Goal: Task Accomplishment & Management: Use online tool/utility

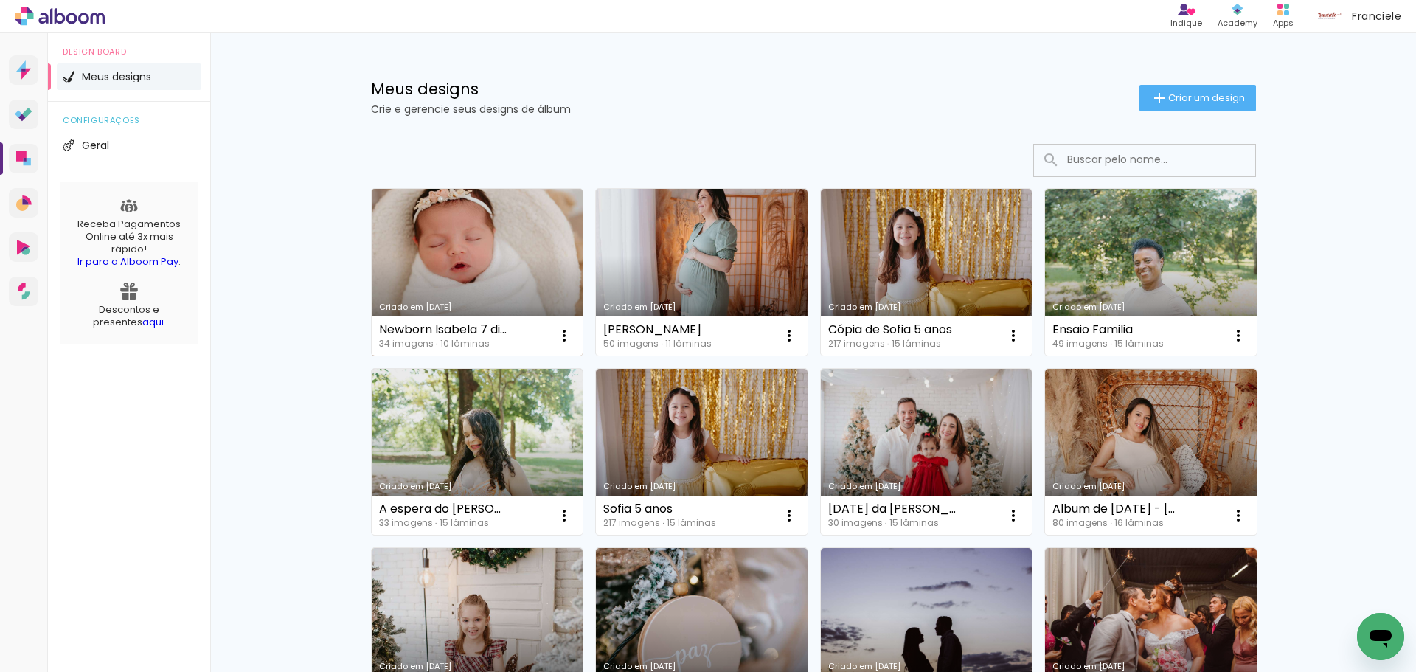
click at [487, 265] on link "Criado em [DATE]" at bounding box center [478, 272] width 212 height 167
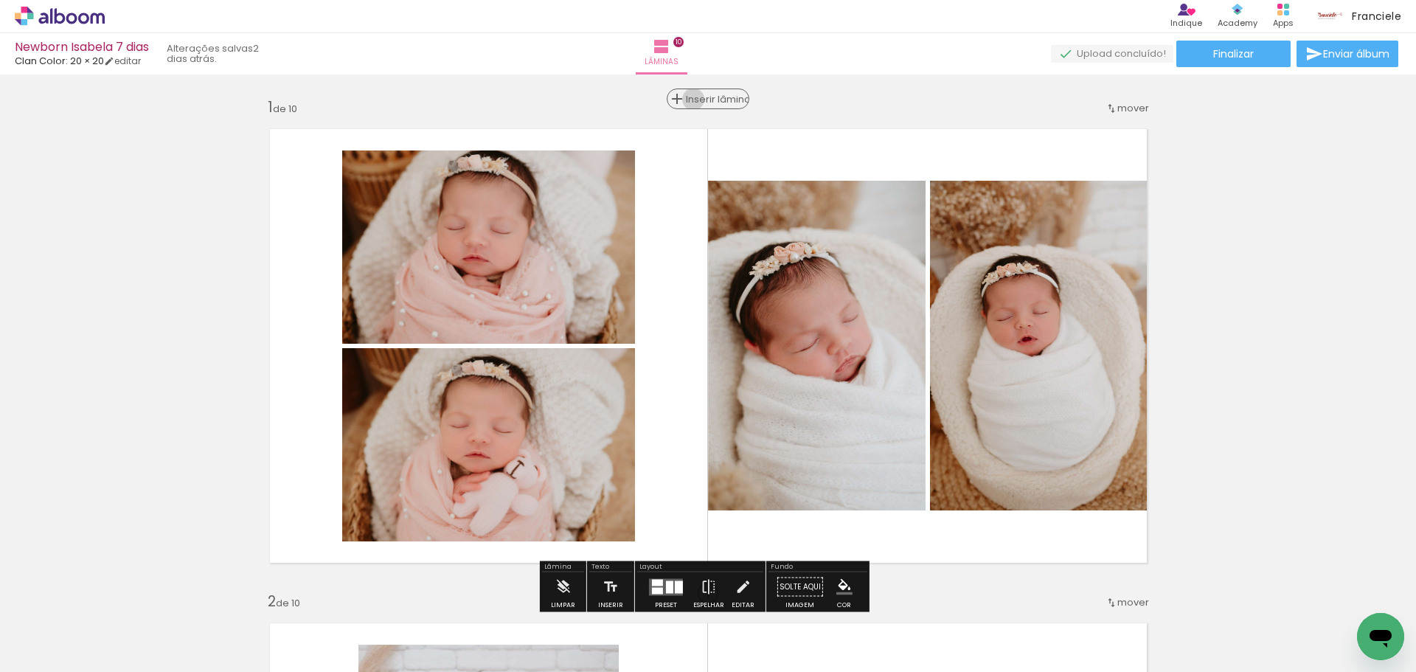
click at [698, 100] on span "Inserir lâmina" at bounding box center [715, 99] width 58 height 10
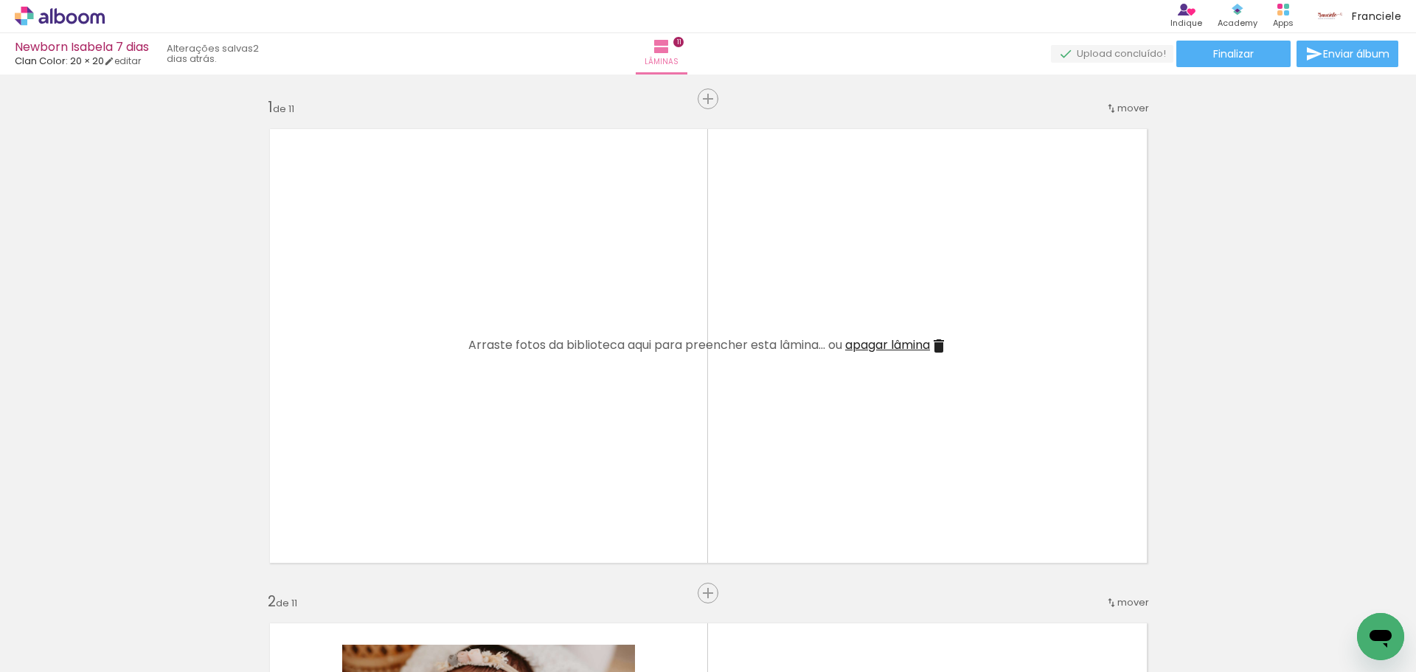
click at [693, 321] on quentale-layouter at bounding box center [708, 345] width 900 height 457
click at [33, 638] on div "Biblioteca 34 fotos Todas as fotos Não utilizadas Adicionar Fotos" at bounding box center [45, 625] width 91 height 73
click at [55, 653] on span "Adicionar Fotos" at bounding box center [52, 652] width 44 height 16
click at [0, 0] on input "file" at bounding box center [0, 0] width 0 height 0
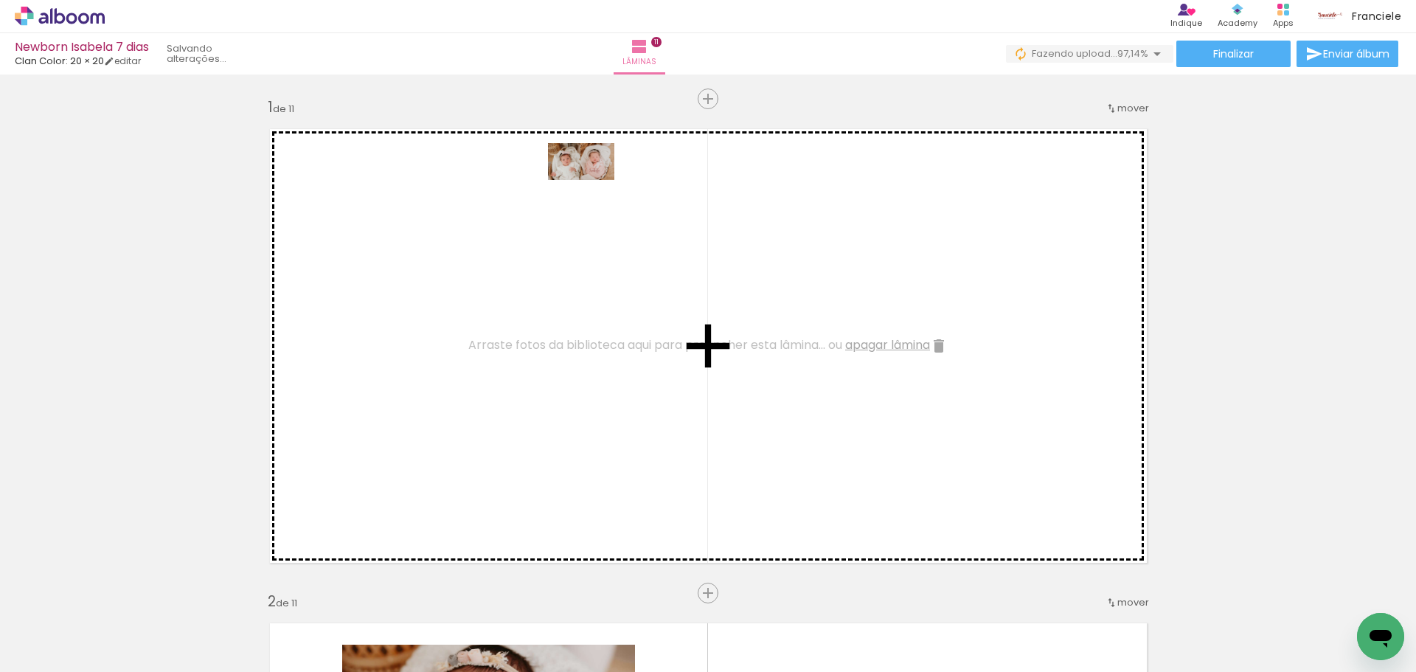
drag, startPoint x: 1344, startPoint y: 611, endPoint x: 592, endPoint y: 187, distance: 862.4
click at [592, 187] on quentale-workspace at bounding box center [708, 336] width 1416 height 672
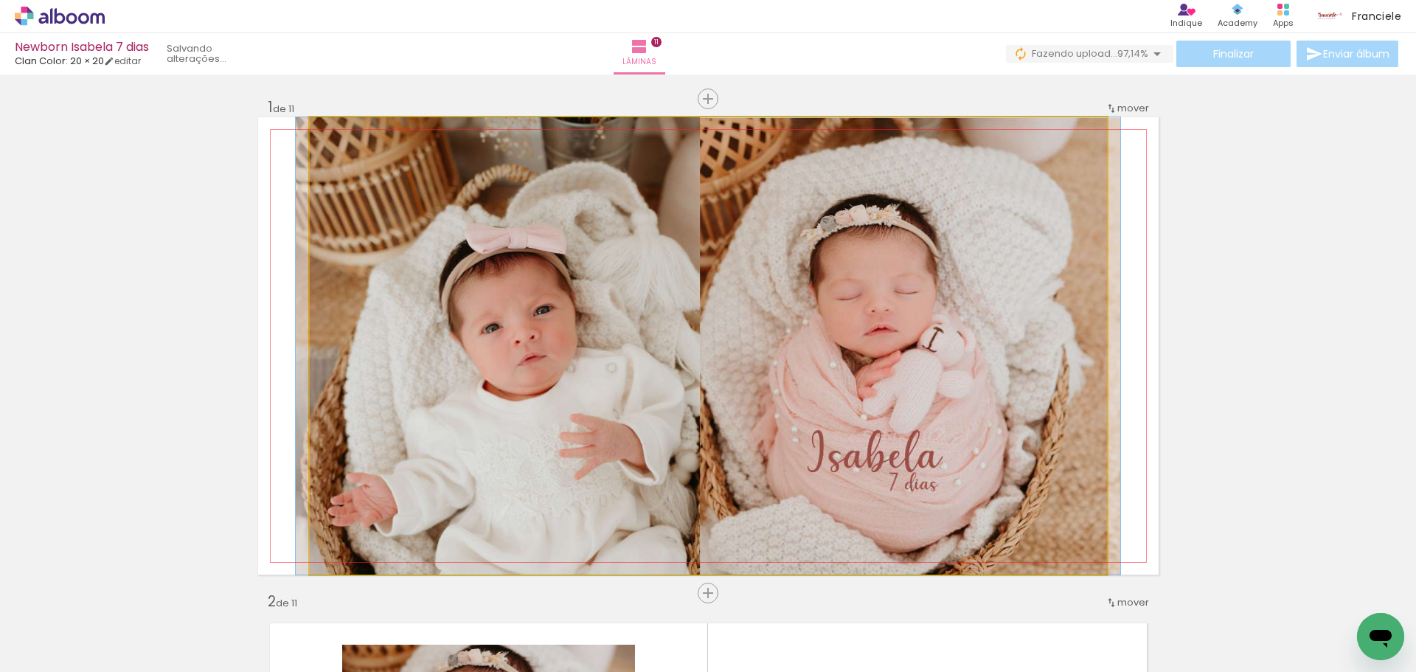
click at [667, 302] on quentale-photo at bounding box center [708, 345] width 797 height 457
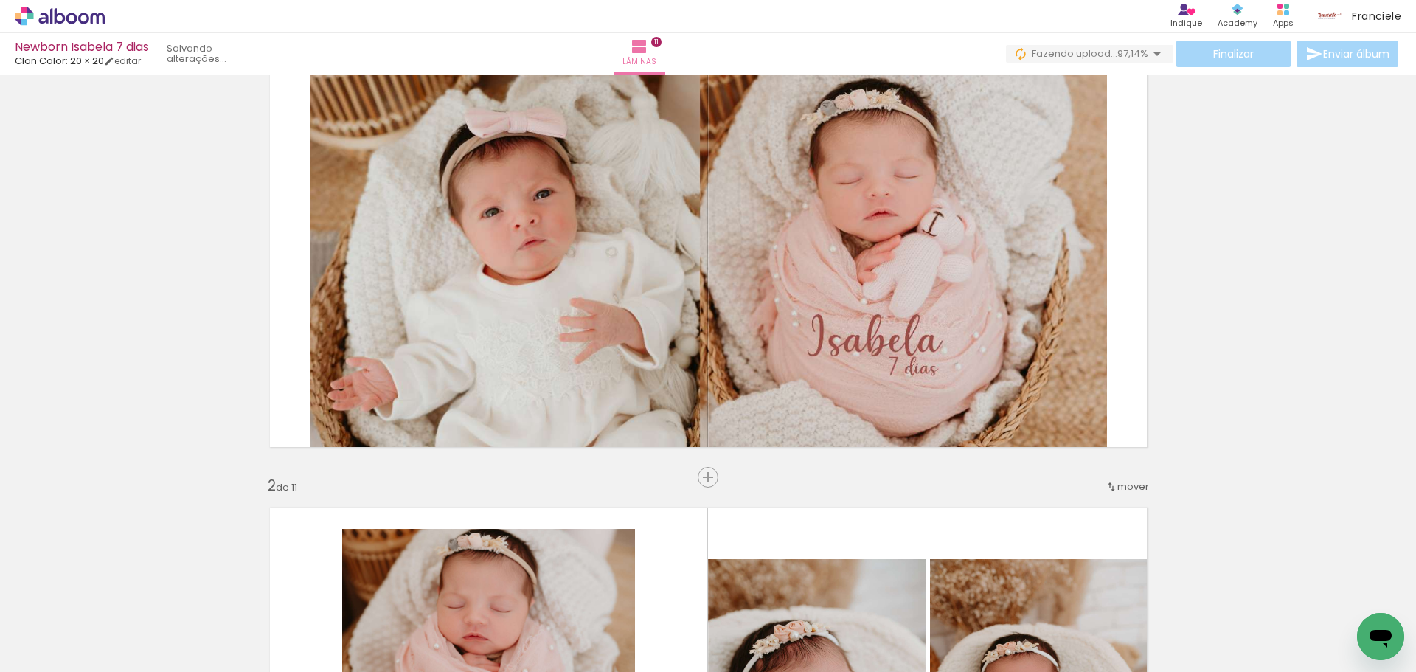
scroll to position [74, 0]
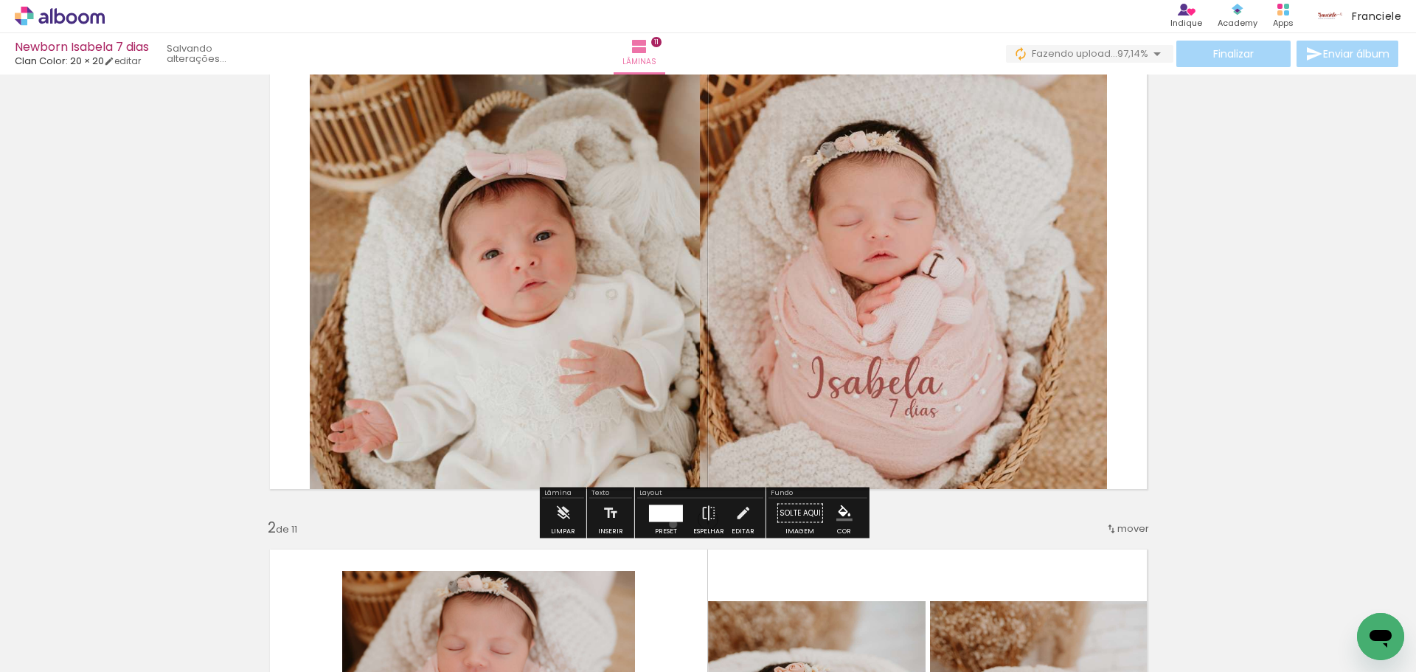
click at [670, 524] on div at bounding box center [666, 512] width 40 height 29
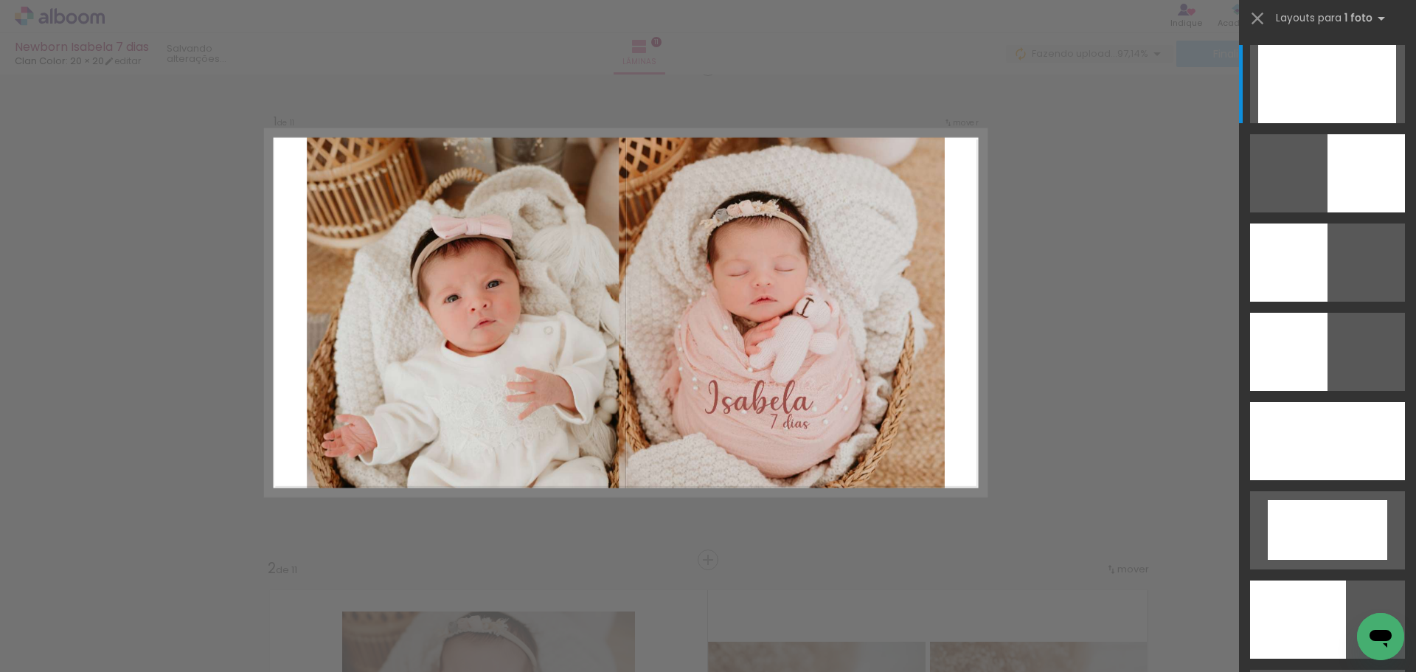
scroll to position [19, 0]
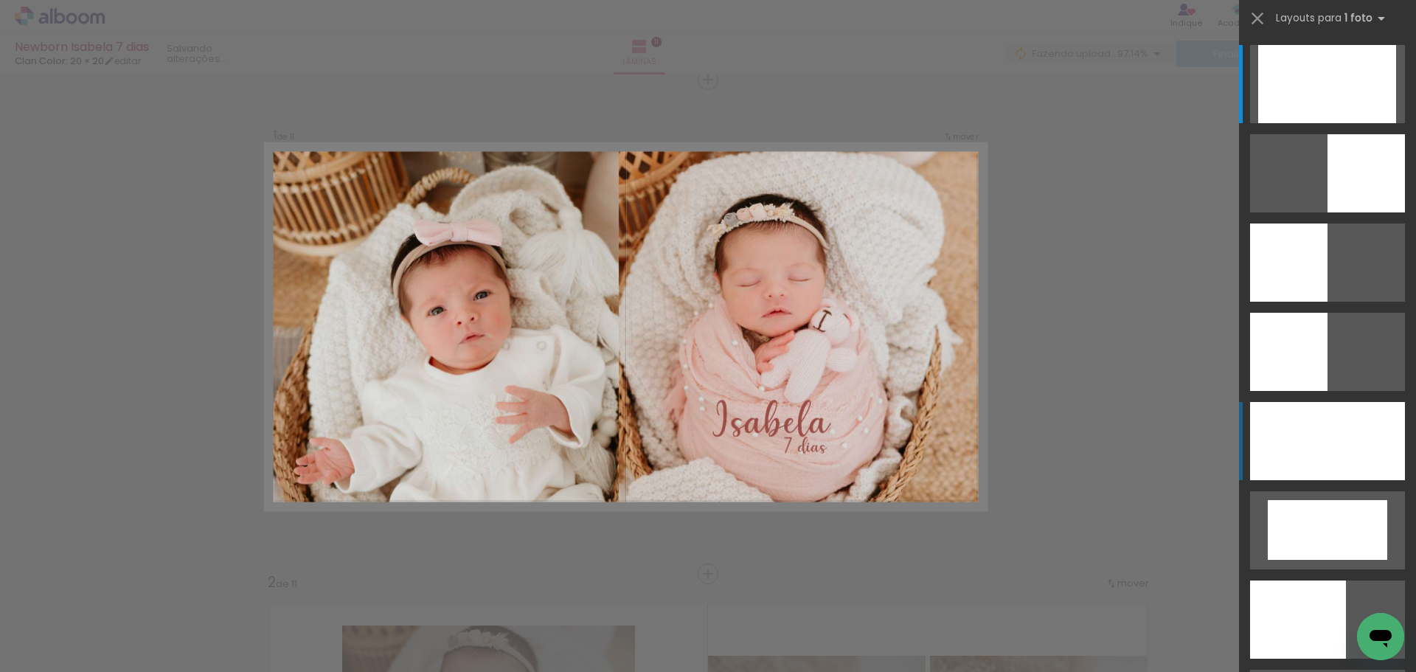
click at [1311, 123] on div at bounding box center [1327, 84] width 138 height 78
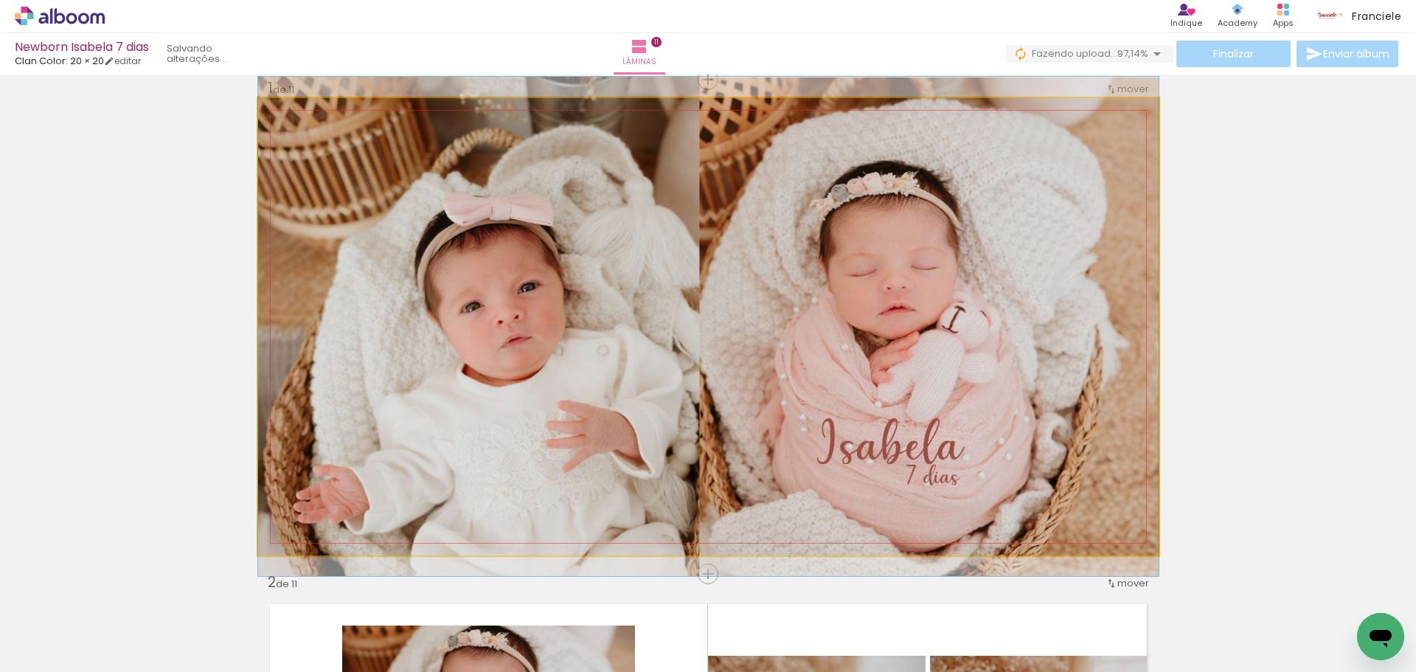
click at [815, 347] on quentale-photo at bounding box center [708, 326] width 900 height 457
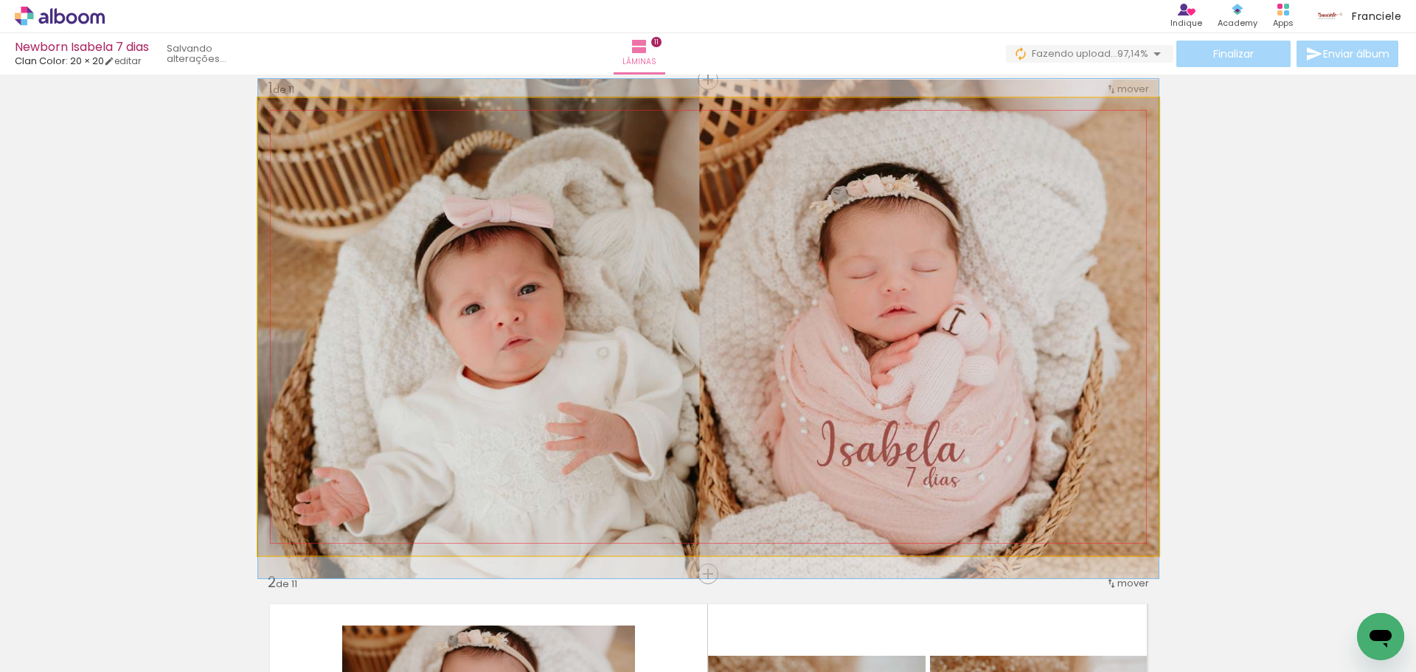
drag, startPoint x: 815, startPoint y: 347, endPoint x: 824, endPoint y: 350, distance: 9.1
click at [1065, 409] on quentale-photo at bounding box center [708, 326] width 900 height 457
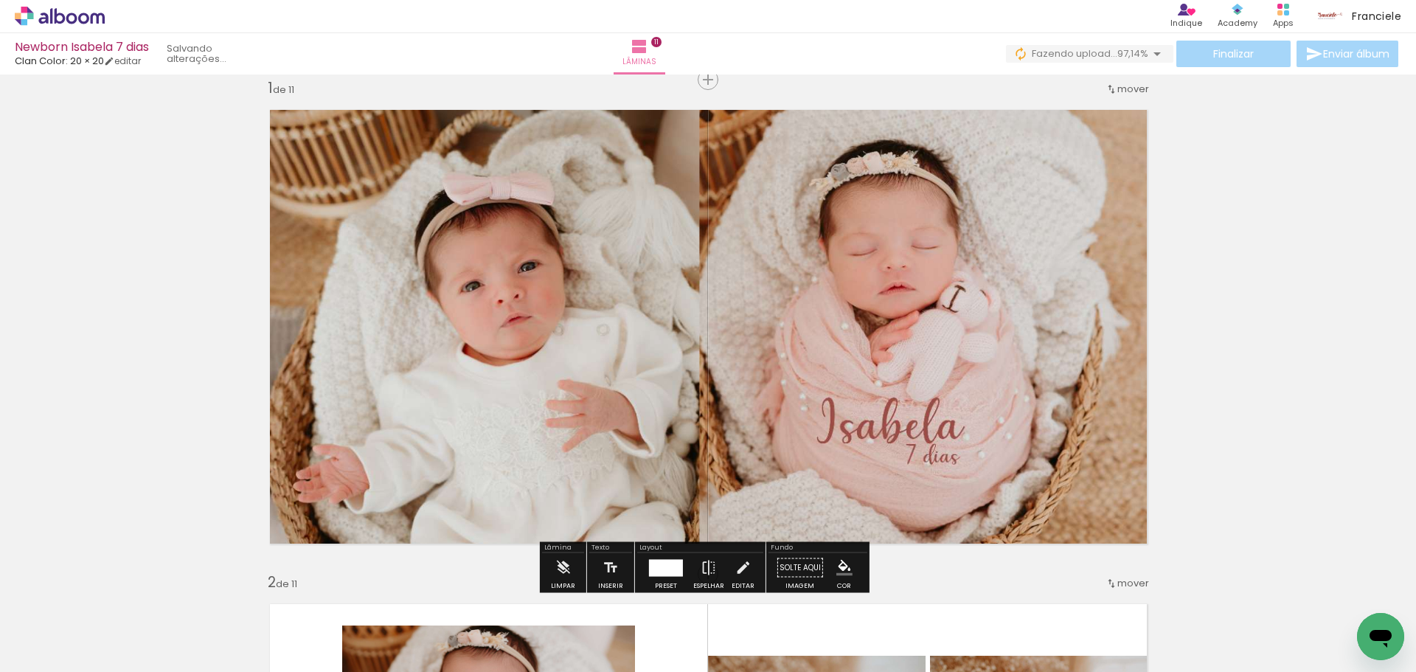
click at [670, 571] on div at bounding box center [666, 567] width 34 height 17
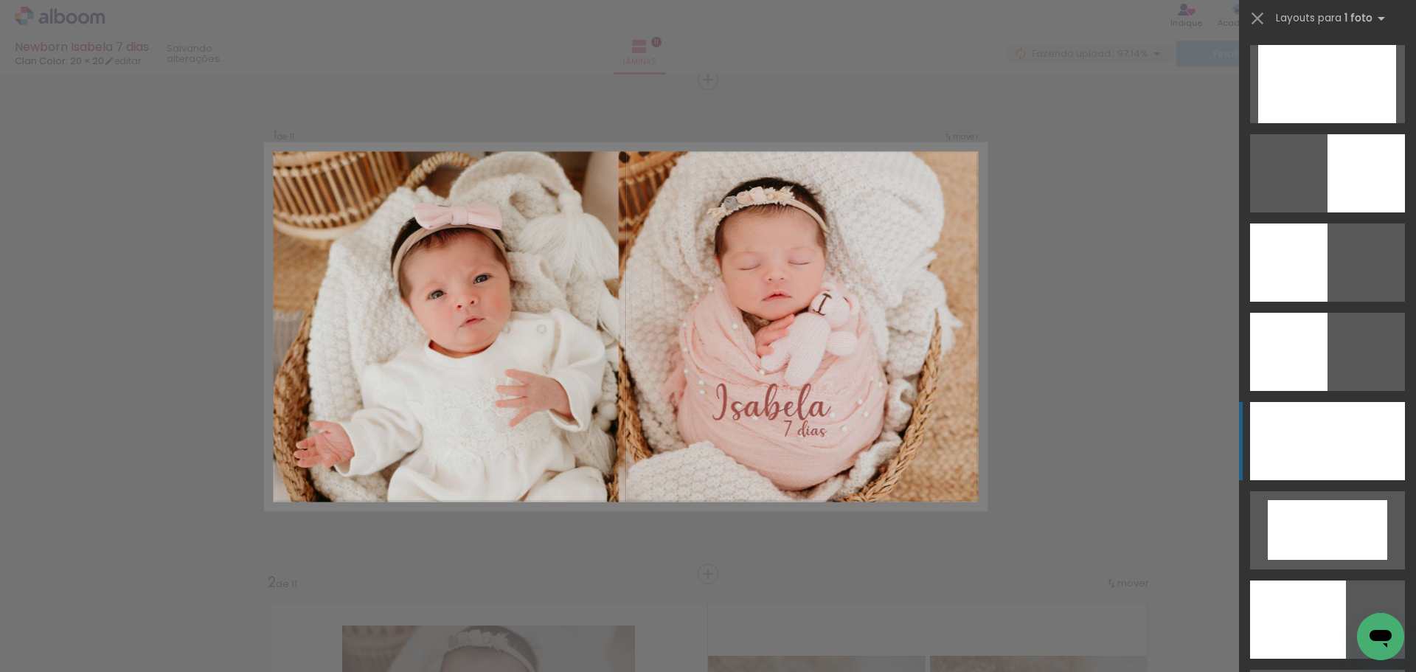
scroll to position [357, 0]
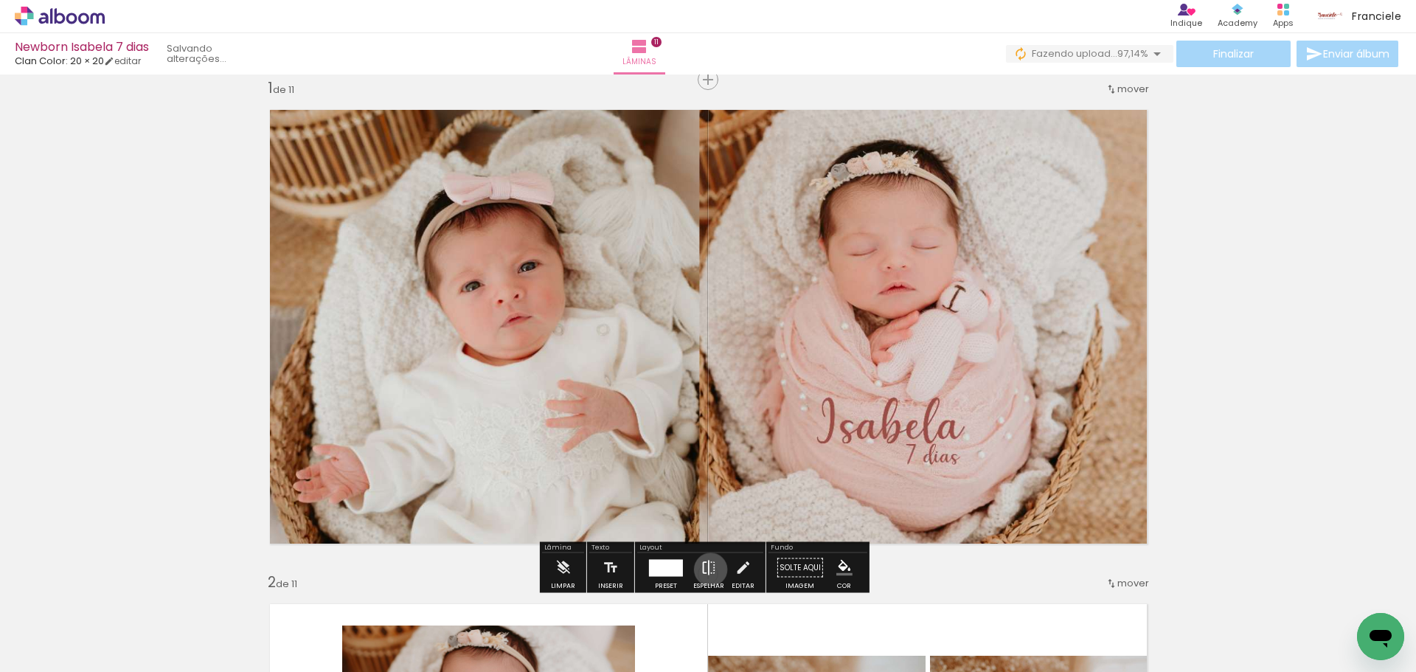
click at [707, 569] on iron-icon at bounding box center [709, 567] width 16 height 29
click at [675, 563] on div at bounding box center [666, 567] width 34 height 17
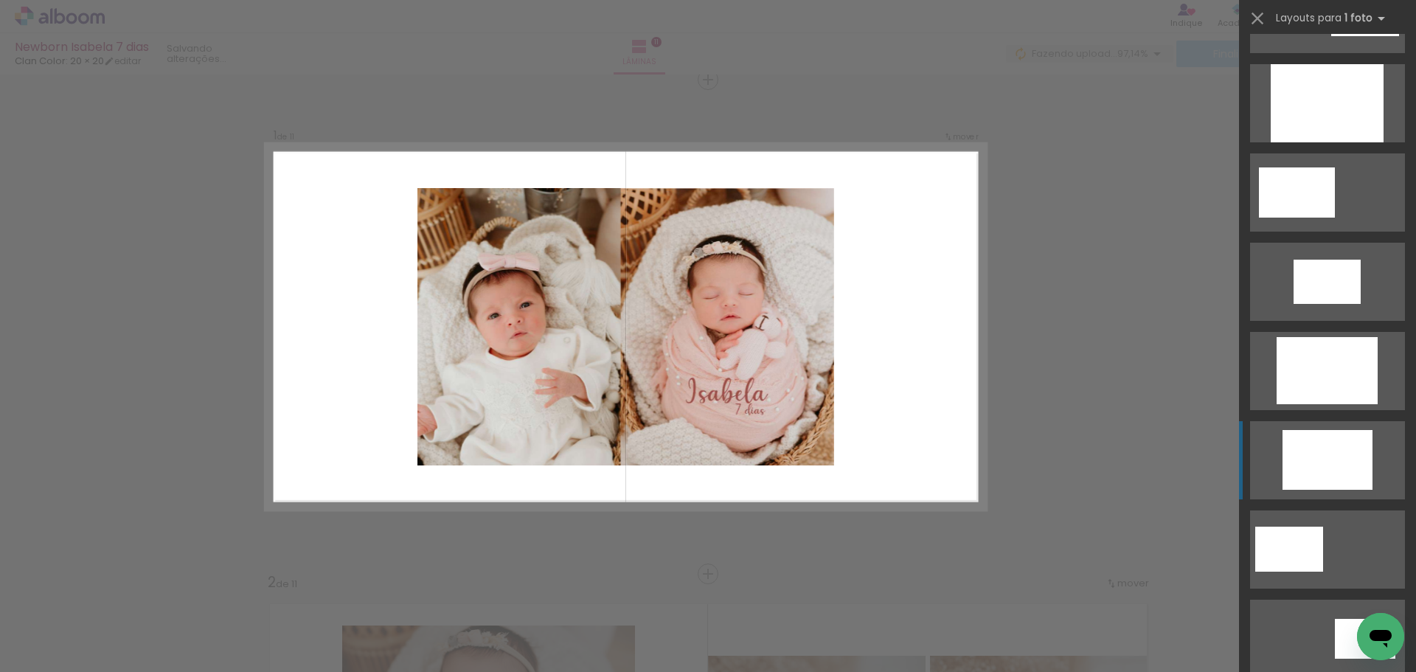
scroll to position [1389, 0]
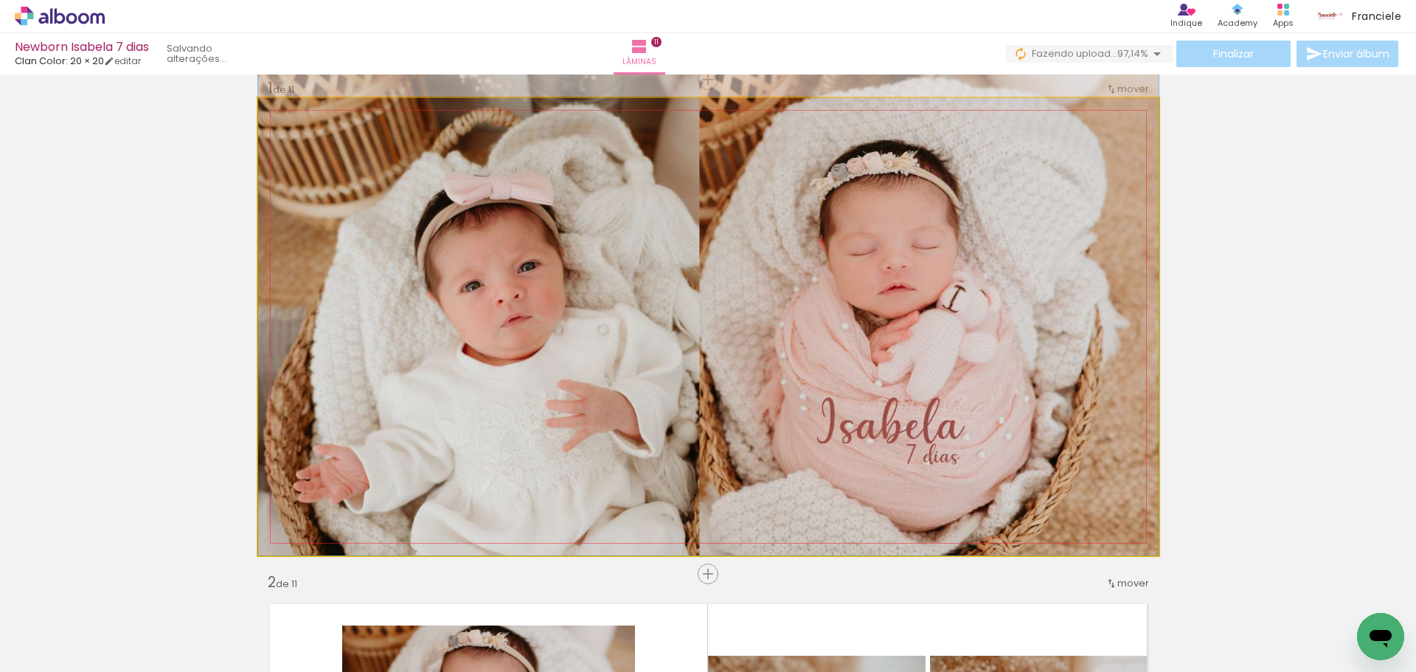
click at [855, 358] on quentale-photo at bounding box center [708, 326] width 900 height 457
drag, startPoint x: 1089, startPoint y: 482, endPoint x: 1080, endPoint y: 364, distance: 117.6
click at [1080, 364] on quentale-photo at bounding box center [708, 326] width 900 height 457
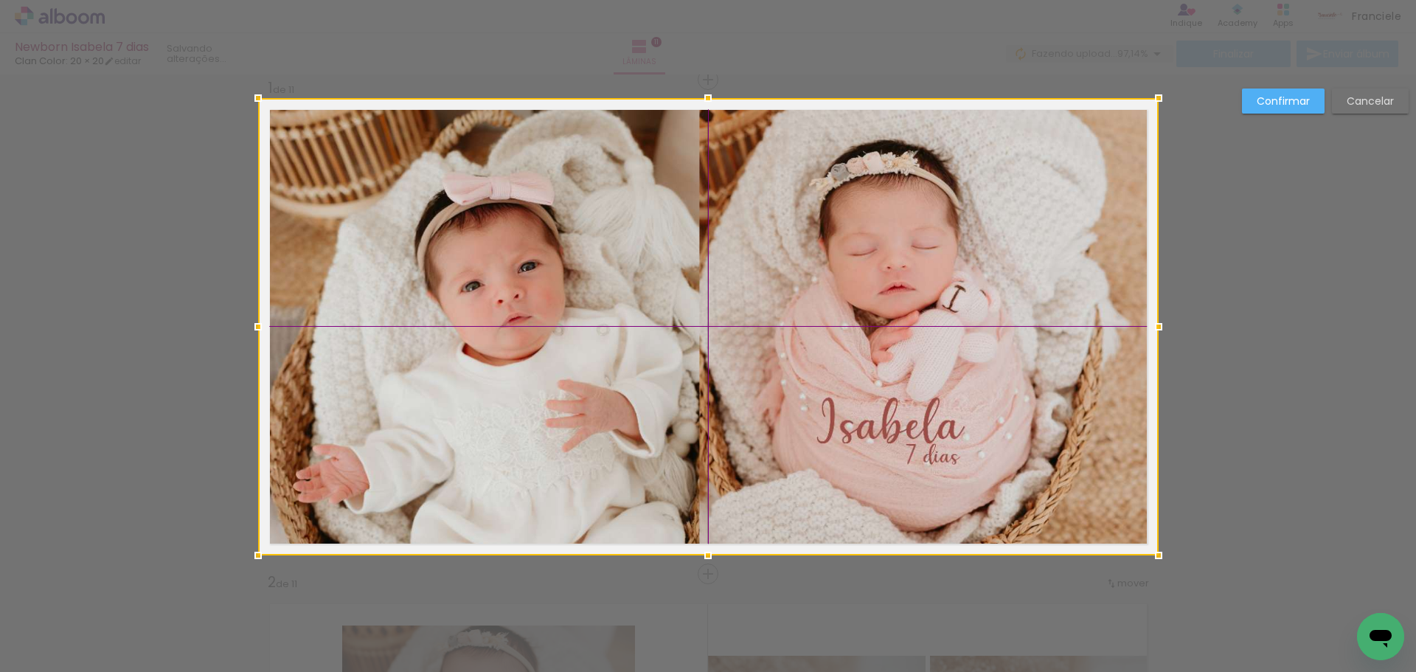
drag, startPoint x: 939, startPoint y: 306, endPoint x: 973, endPoint y: 471, distance: 168.8
click at [973, 471] on div at bounding box center [708, 326] width 900 height 457
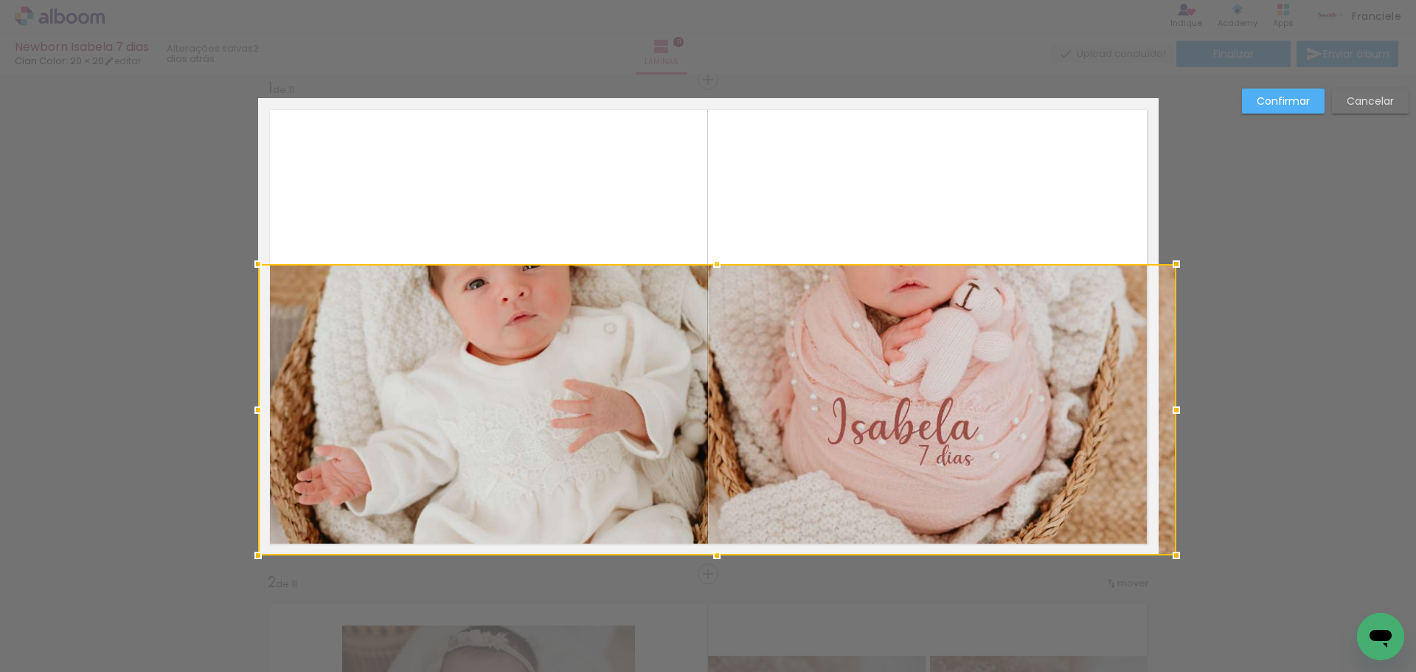
drag, startPoint x: 1157, startPoint y: 97, endPoint x: 1140, endPoint y: 98, distance: 17.0
click at [1140, 98] on album-spread "1 de 11" at bounding box center [708, 326] width 900 height 457
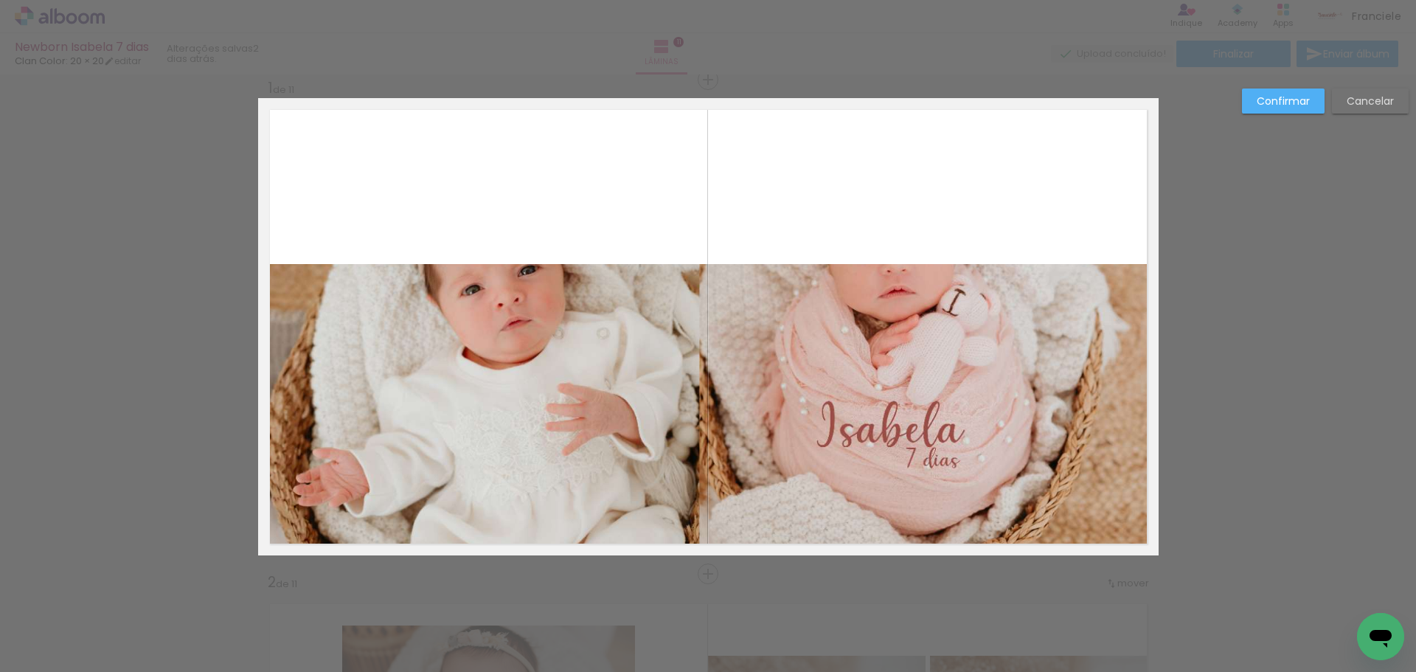
click at [1162, 546] on div at bounding box center [717, 409] width 918 height 291
click at [1130, 538] on quentale-photo at bounding box center [708, 409] width 900 height 291
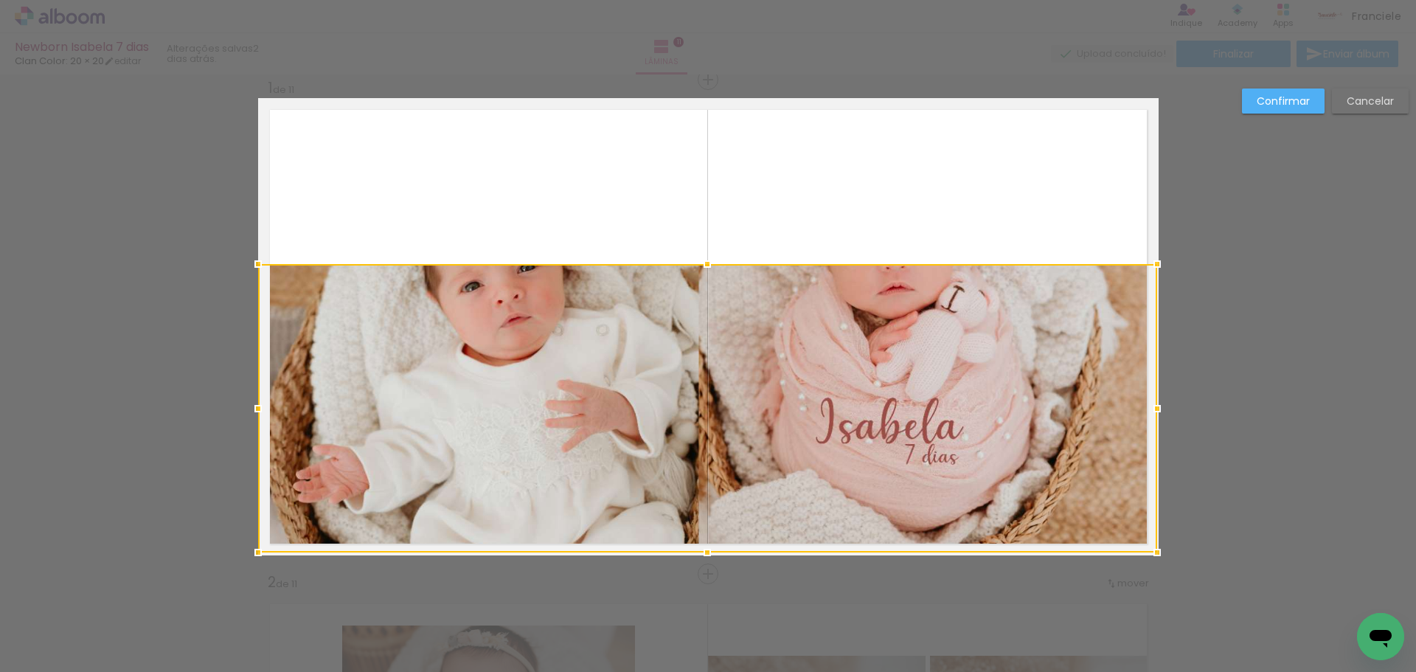
drag, startPoint x: 1154, startPoint y: 558, endPoint x: 1218, endPoint y: 584, distance: 69.1
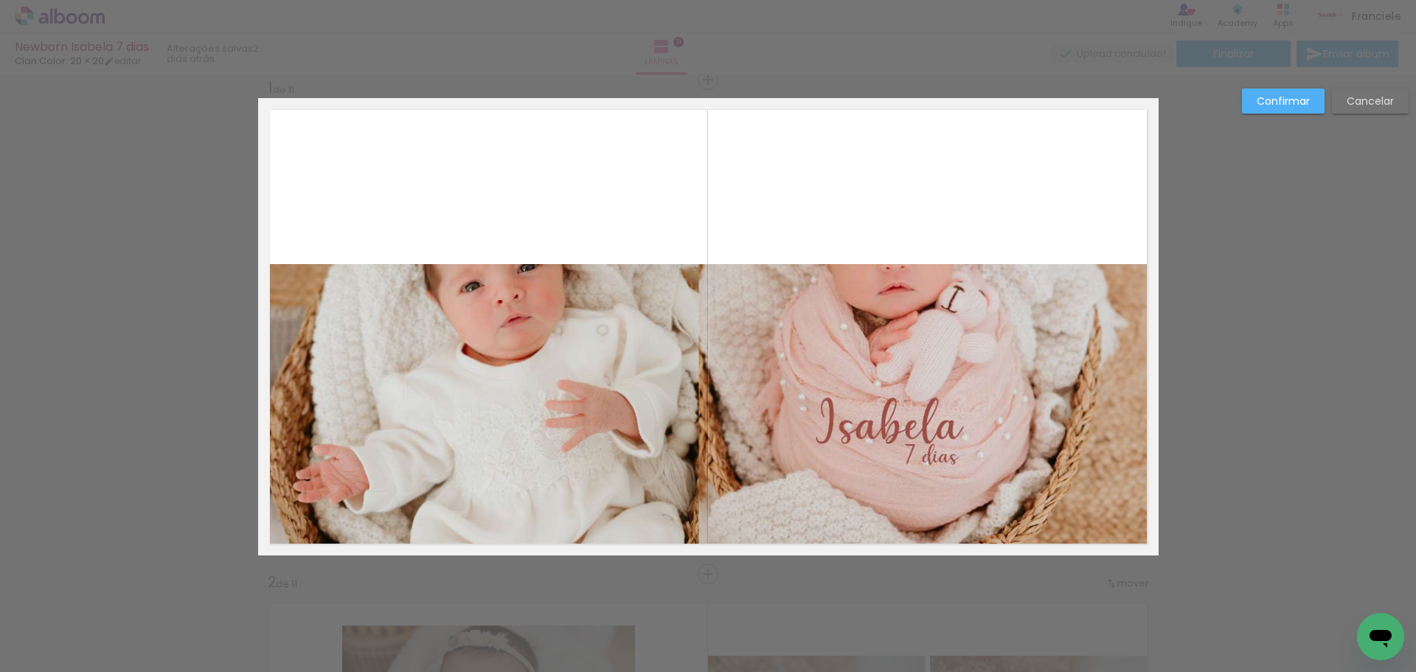
click at [1113, 309] on quentale-photo at bounding box center [707, 408] width 899 height 288
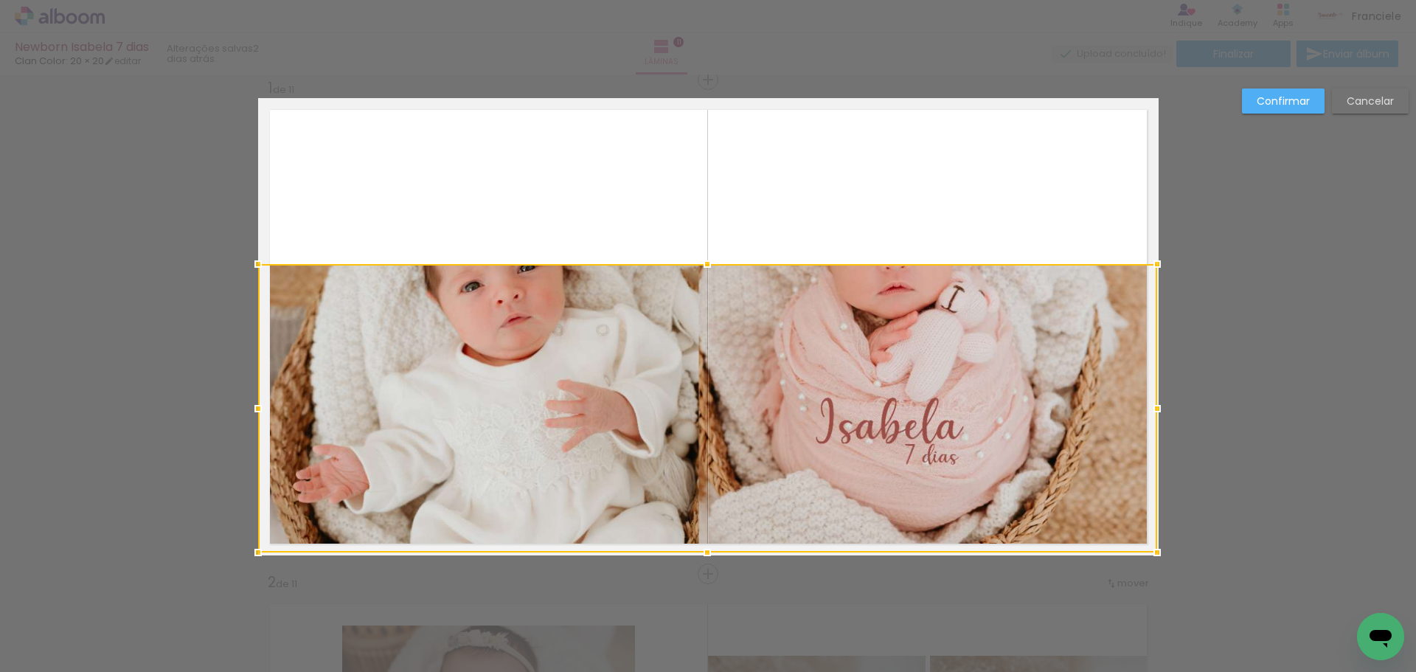
click at [0, 0] on slot "Cancelar" at bounding box center [0, 0] width 0 height 0
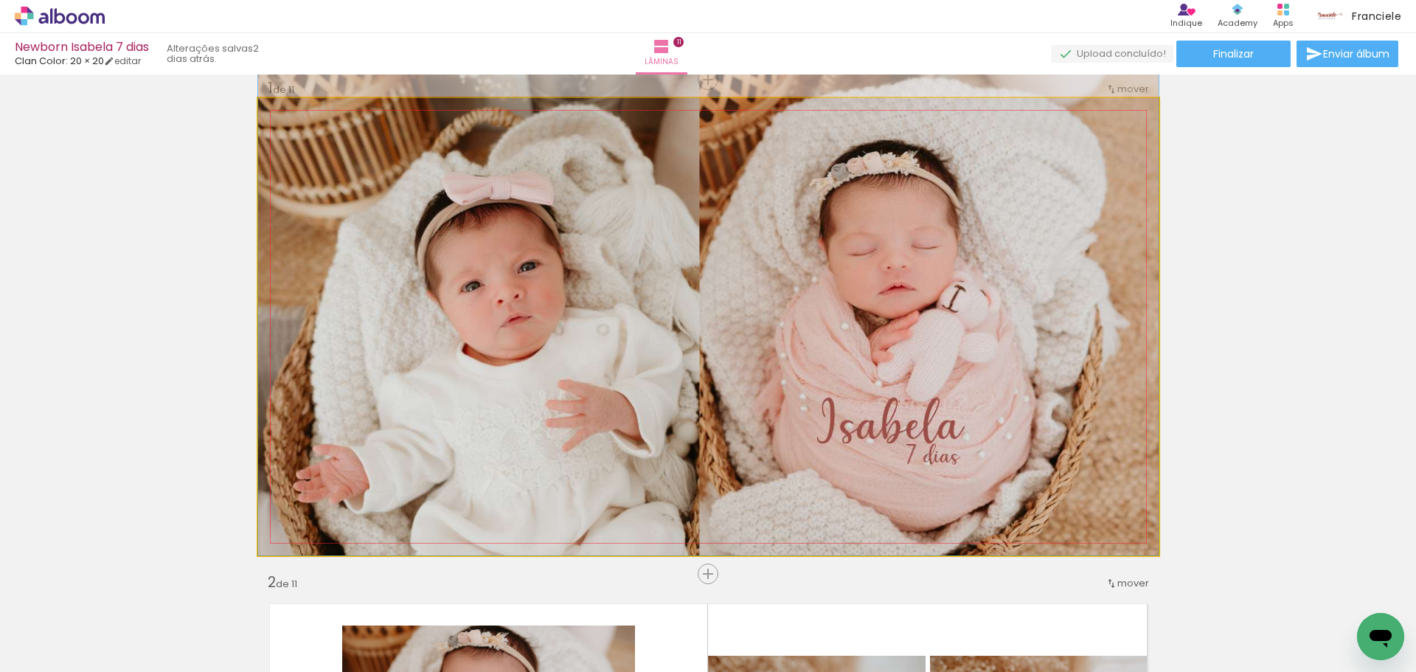
click at [819, 300] on quentale-photo at bounding box center [708, 326] width 900 height 457
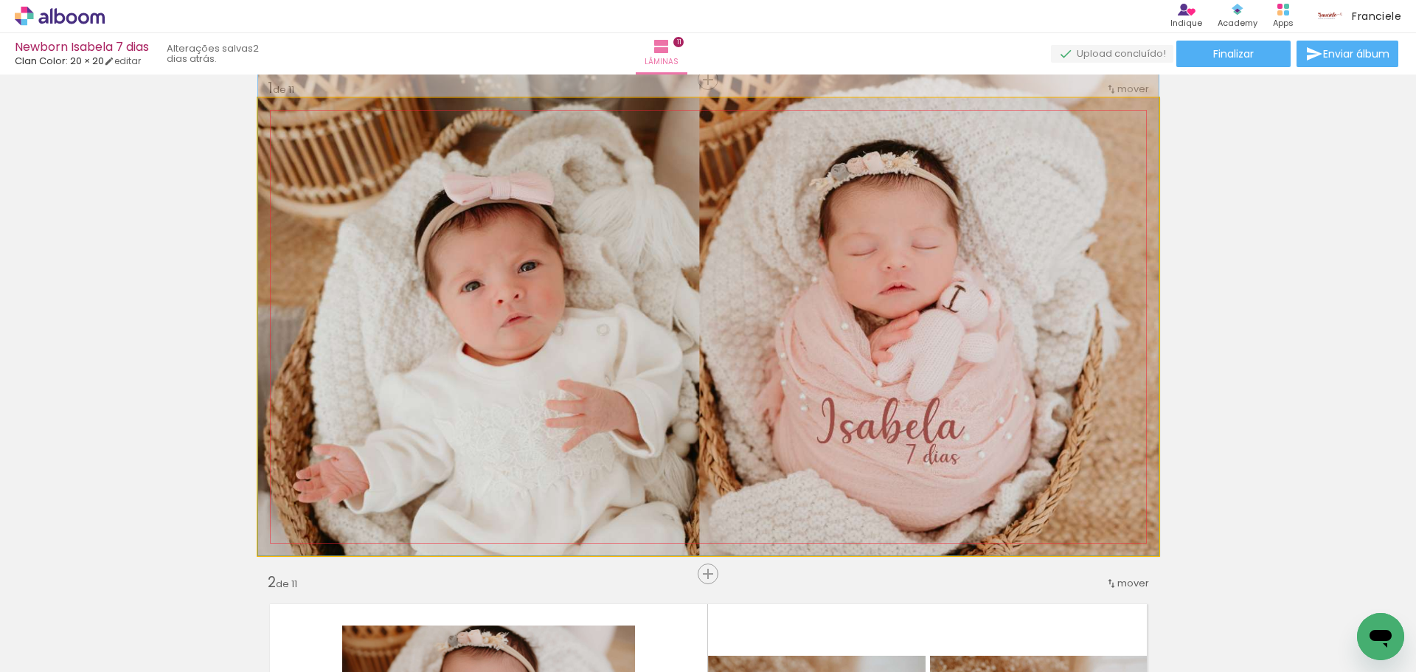
click at [881, 298] on quentale-photo at bounding box center [708, 326] width 900 height 457
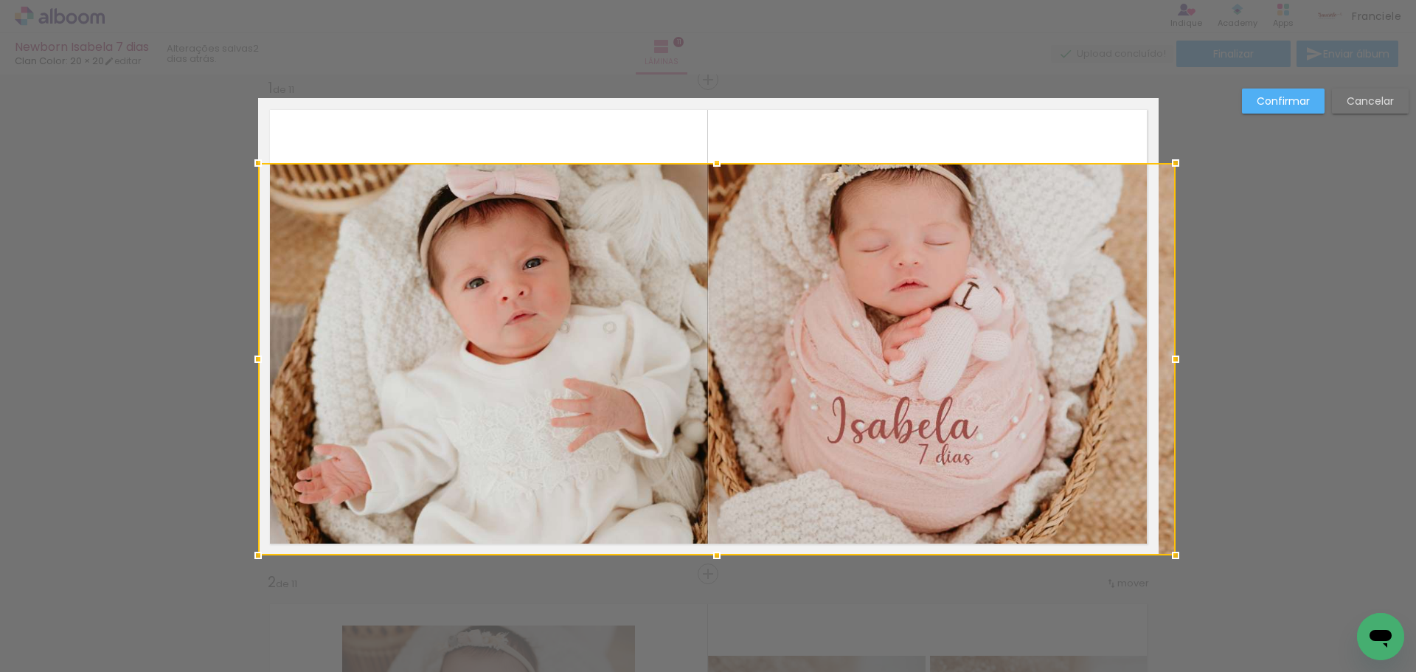
drag, startPoint x: 1158, startPoint y: 93, endPoint x: 1106, endPoint y: 83, distance: 53.2
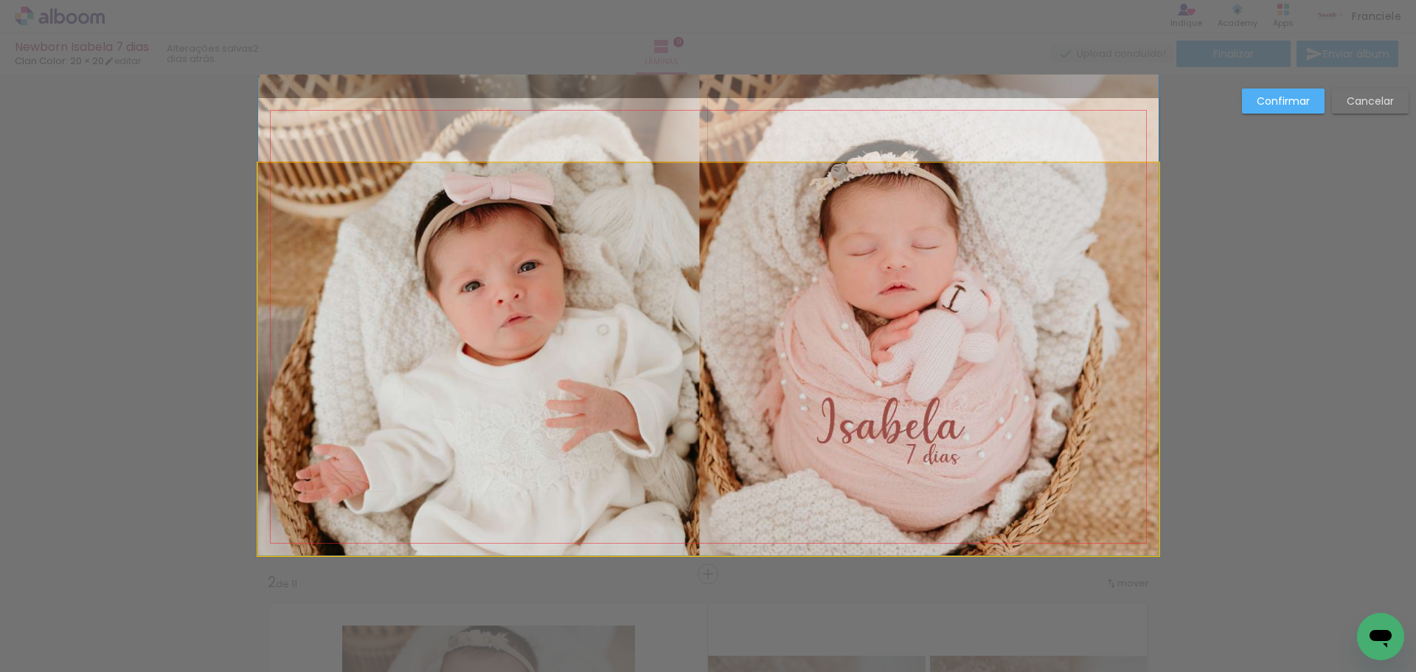
drag, startPoint x: 945, startPoint y: 341, endPoint x: 954, endPoint y: 248, distance: 92.7
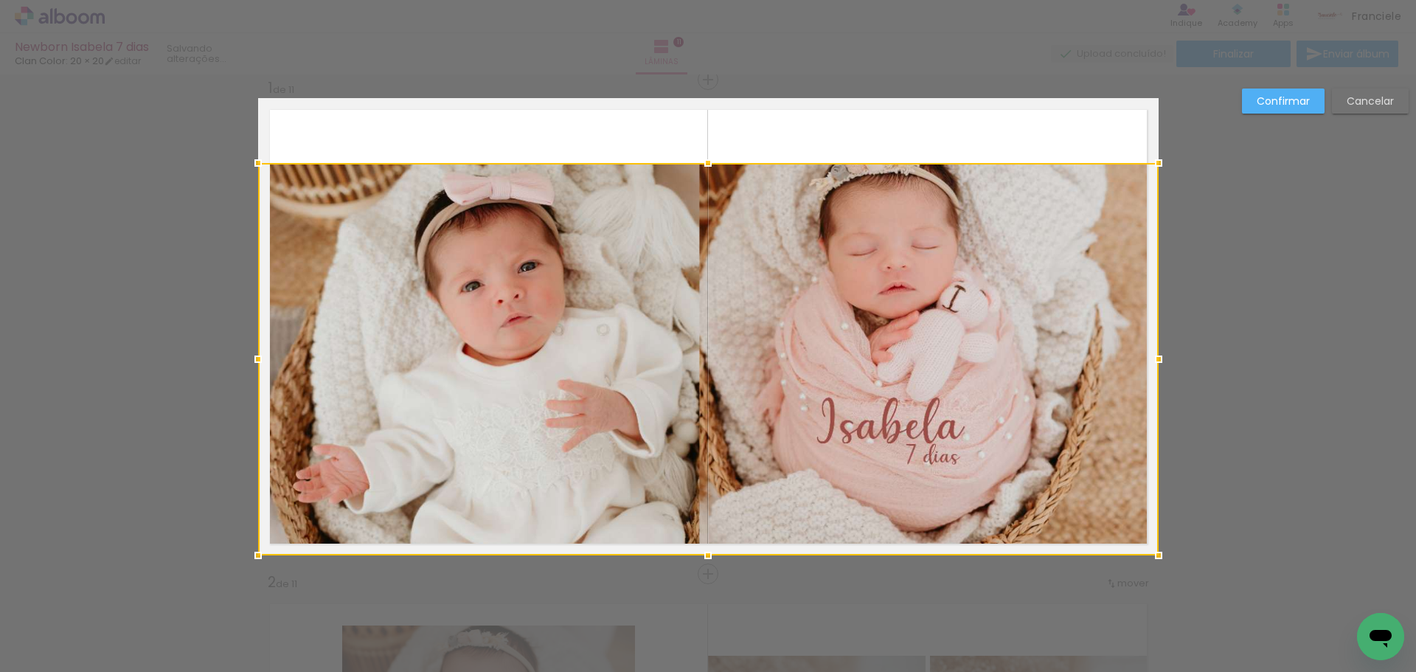
click at [0, 0] on slot "Cancelar" at bounding box center [0, 0] width 0 height 0
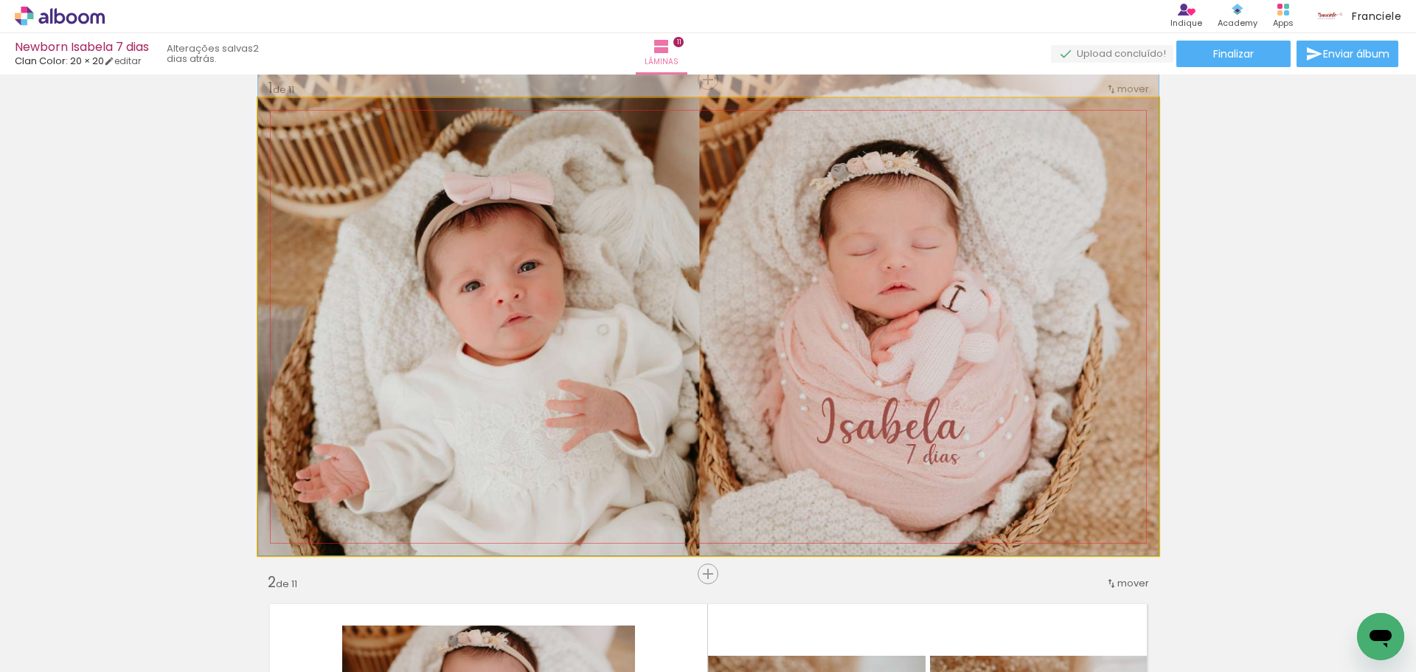
click at [974, 333] on quentale-photo at bounding box center [708, 326] width 900 height 457
drag, startPoint x: 1098, startPoint y: 307, endPoint x: 1016, endPoint y: 307, distance: 81.8
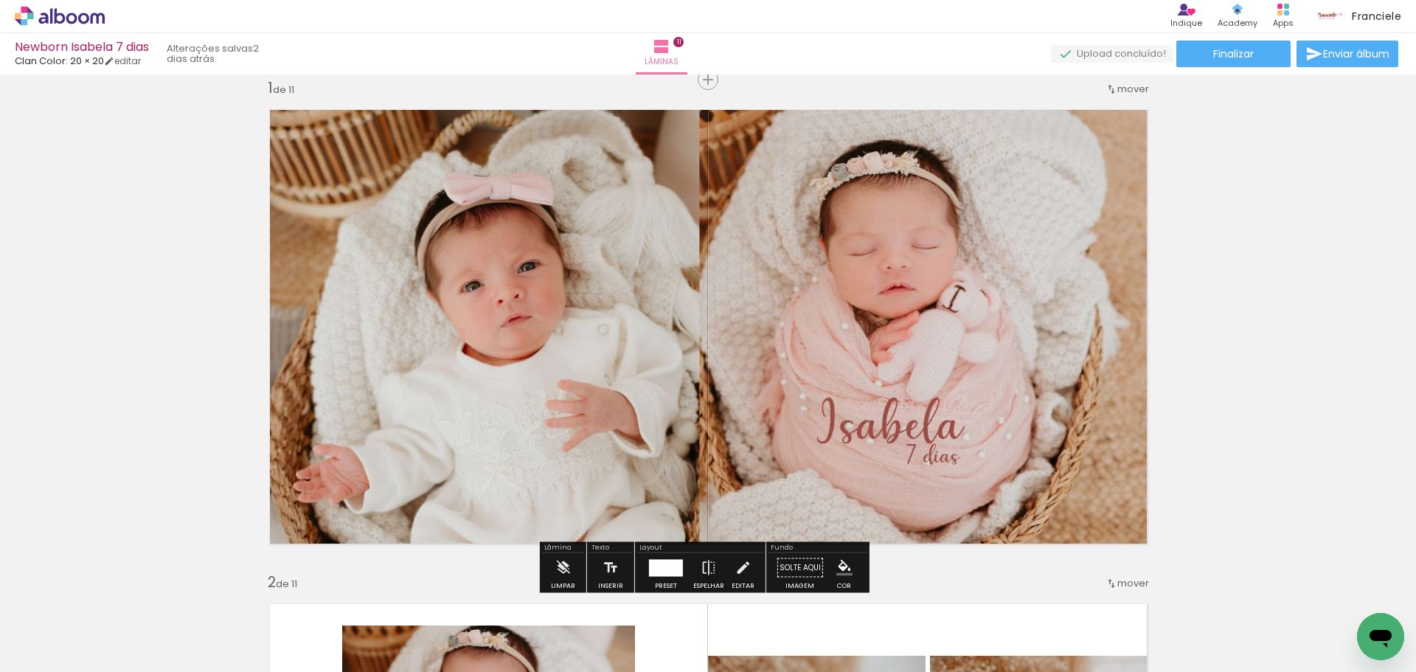
drag, startPoint x: 949, startPoint y: 283, endPoint x: 1257, endPoint y: 240, distance: 310.4
click at [684, 337] on quentale-photo at bounding box center [708, 326] width 900 height 457
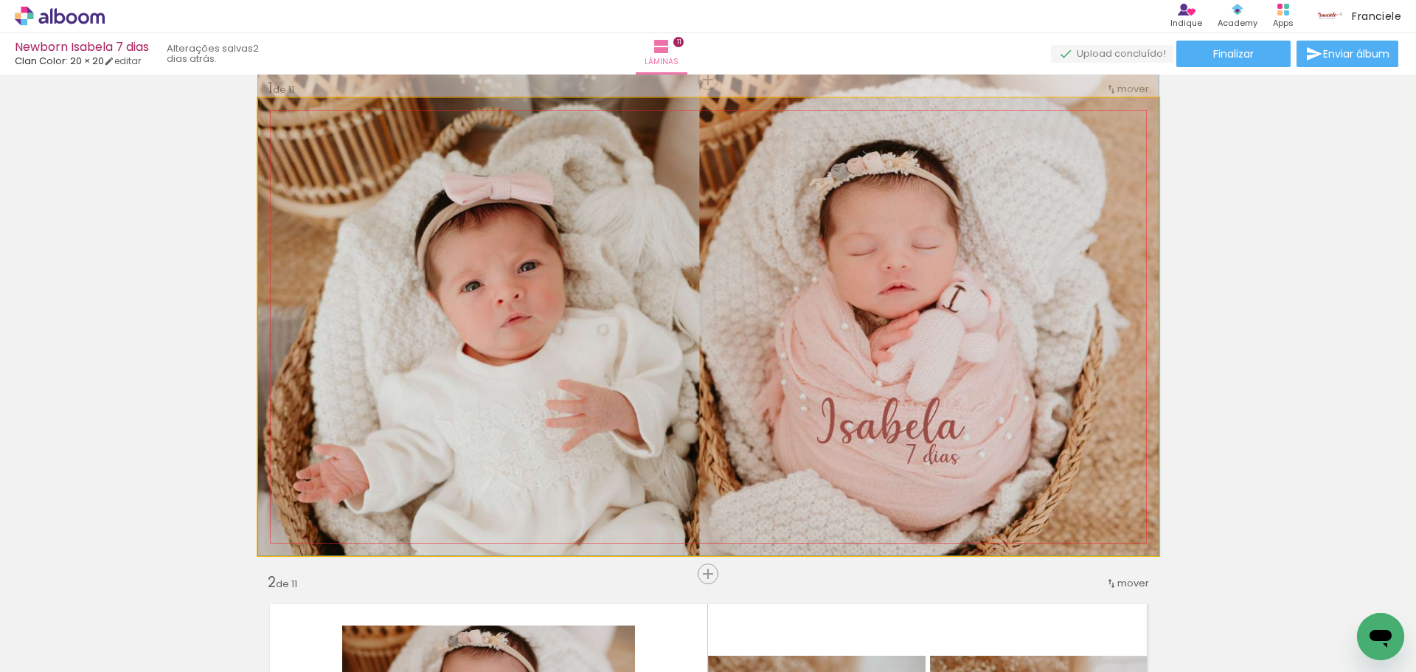
click at [684, 337] on quentale-photo at bounding box center [708, 326] width 900 height 457
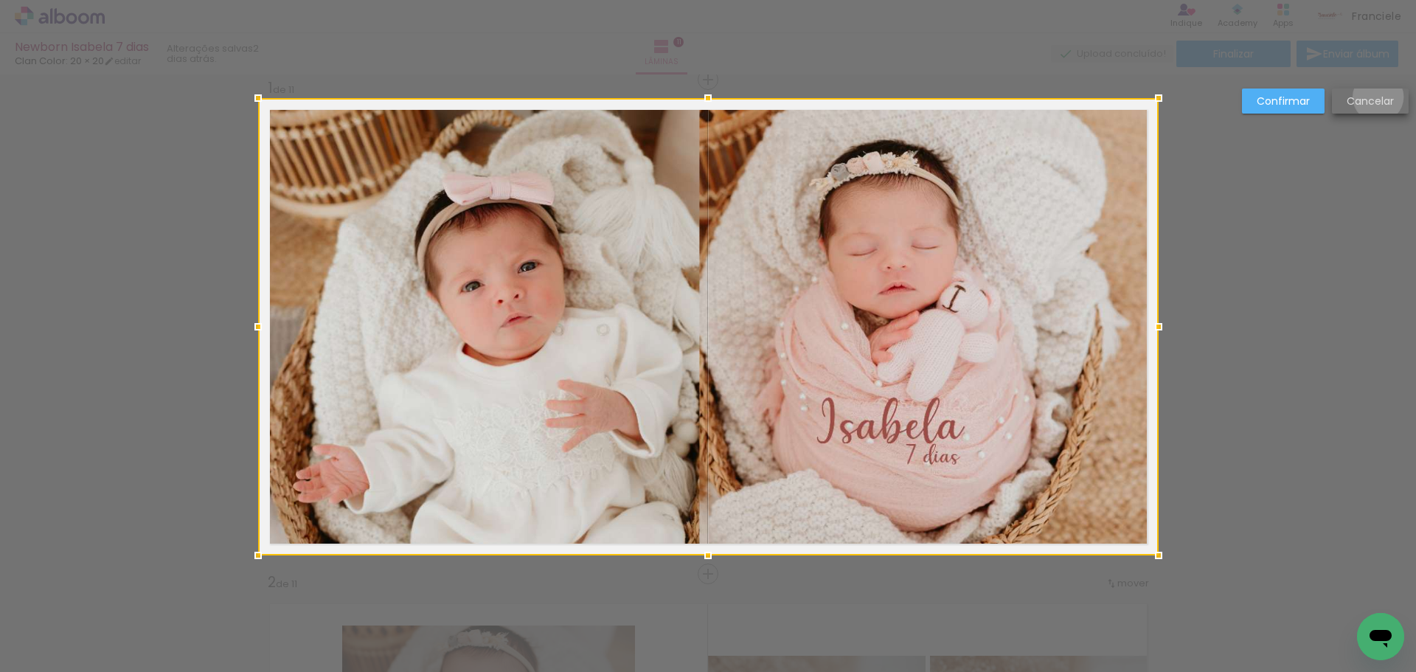
click at [0, 0] on slot "Cancelar" at bounding box center [0, 0] width 0 height 0
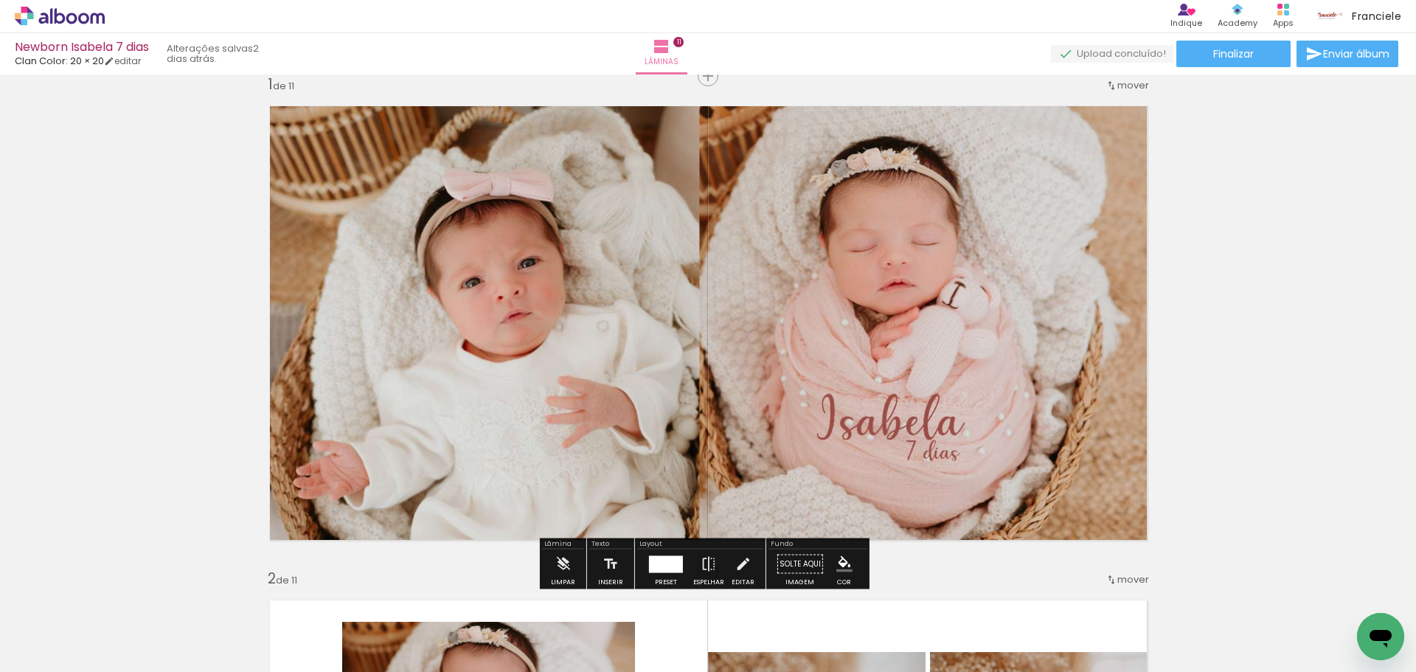
scroll to position [0, 0]
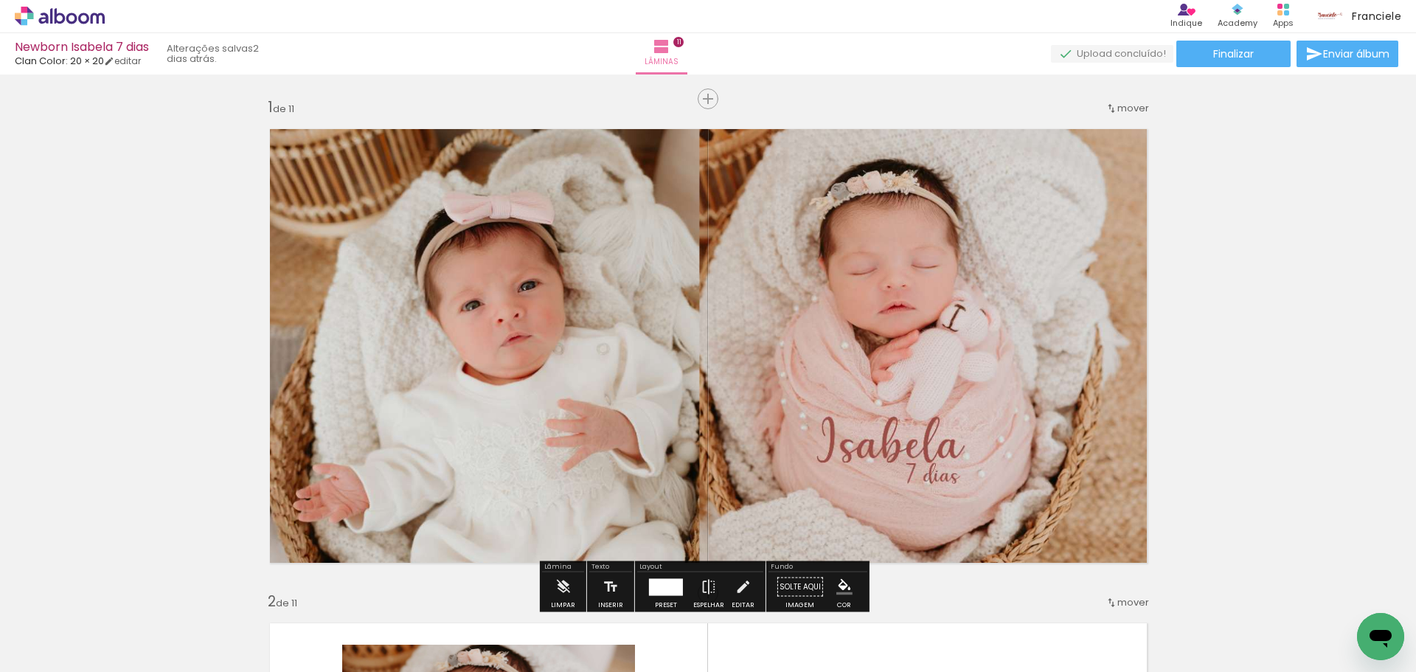
click at [1116, 97] on div "mover" at bounding box center [1127, 108] width 44 height 24
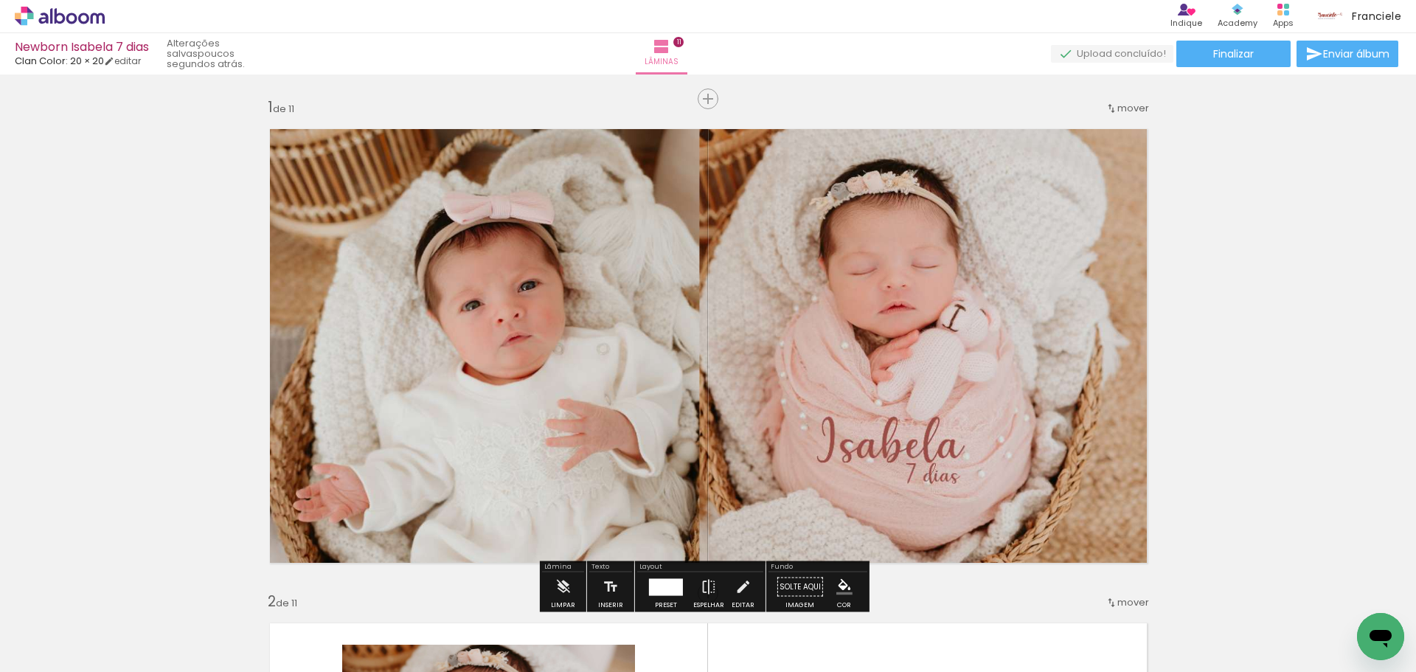
click at [658, 244] on quentale-photo at bounding box center [708, 345] width 900 height 457
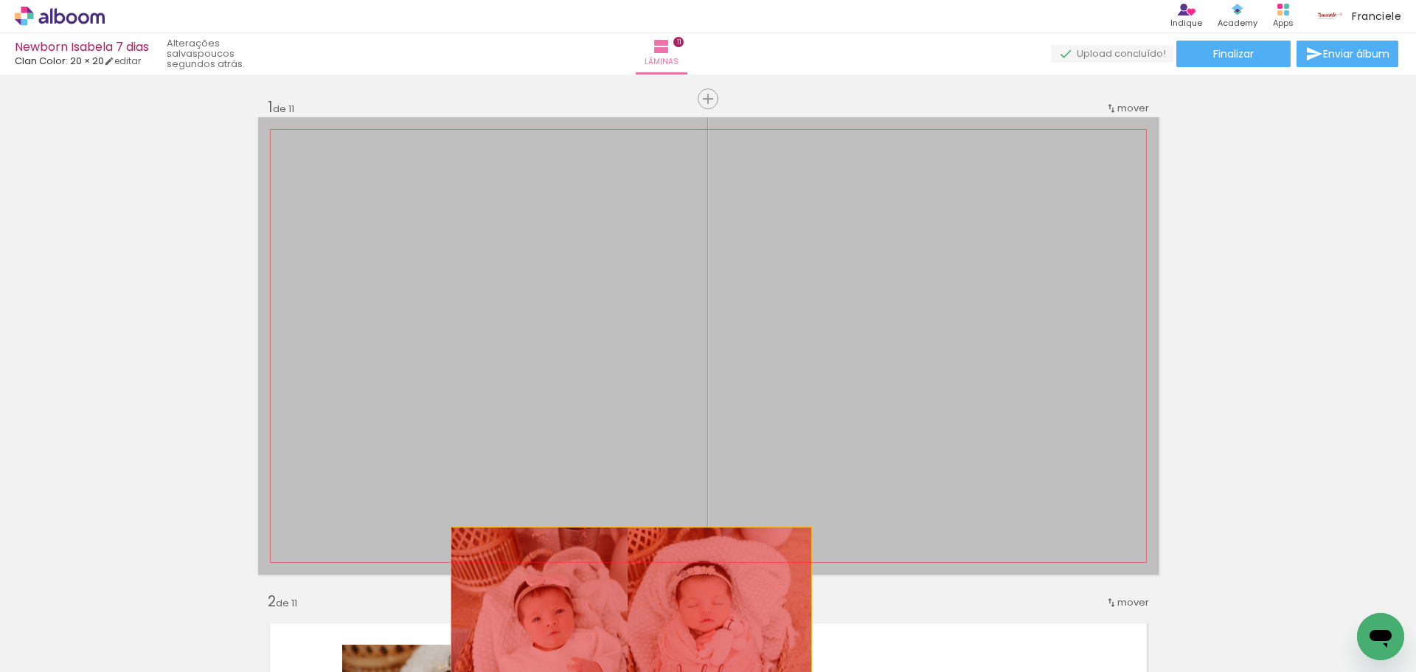
drag, startPoint x: 714, startPoint y: 276, endPoint x: 625, endPoint y: 619, distance: 354.1
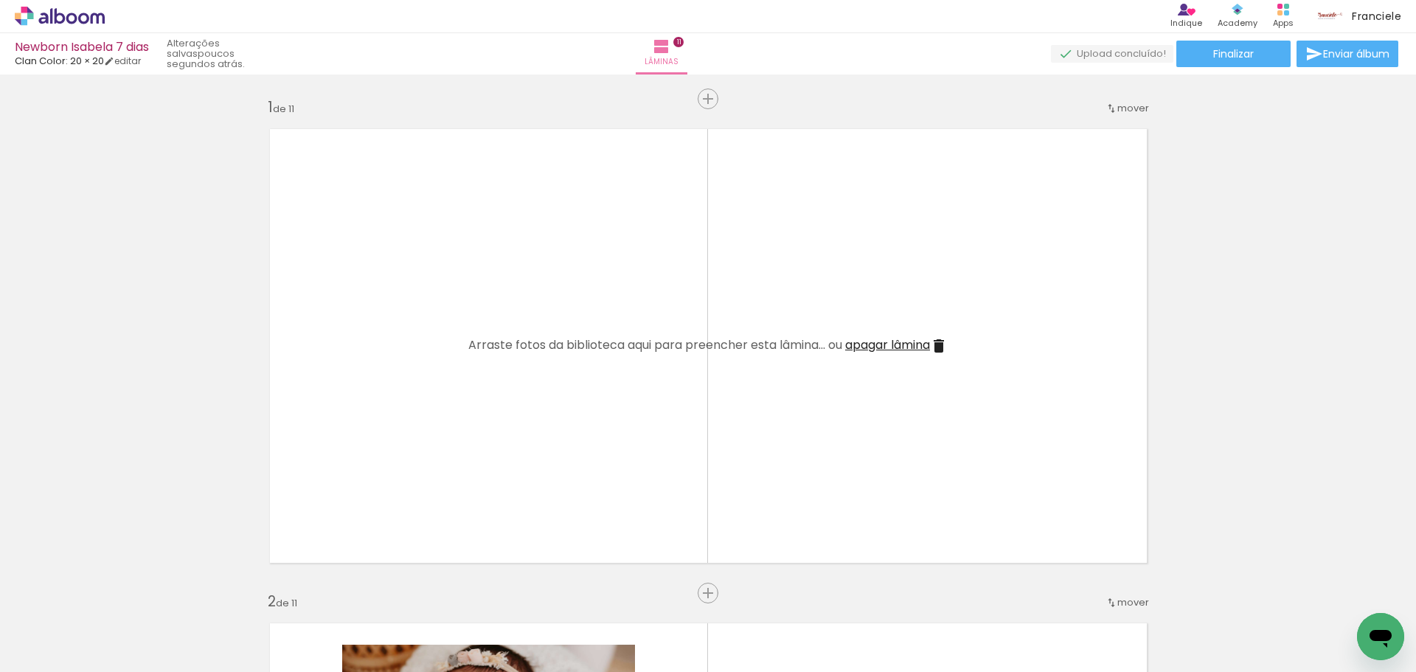
click at [929, 341] on span "apagar lâmina" at bounding box center [887, 344] width 85 height 17
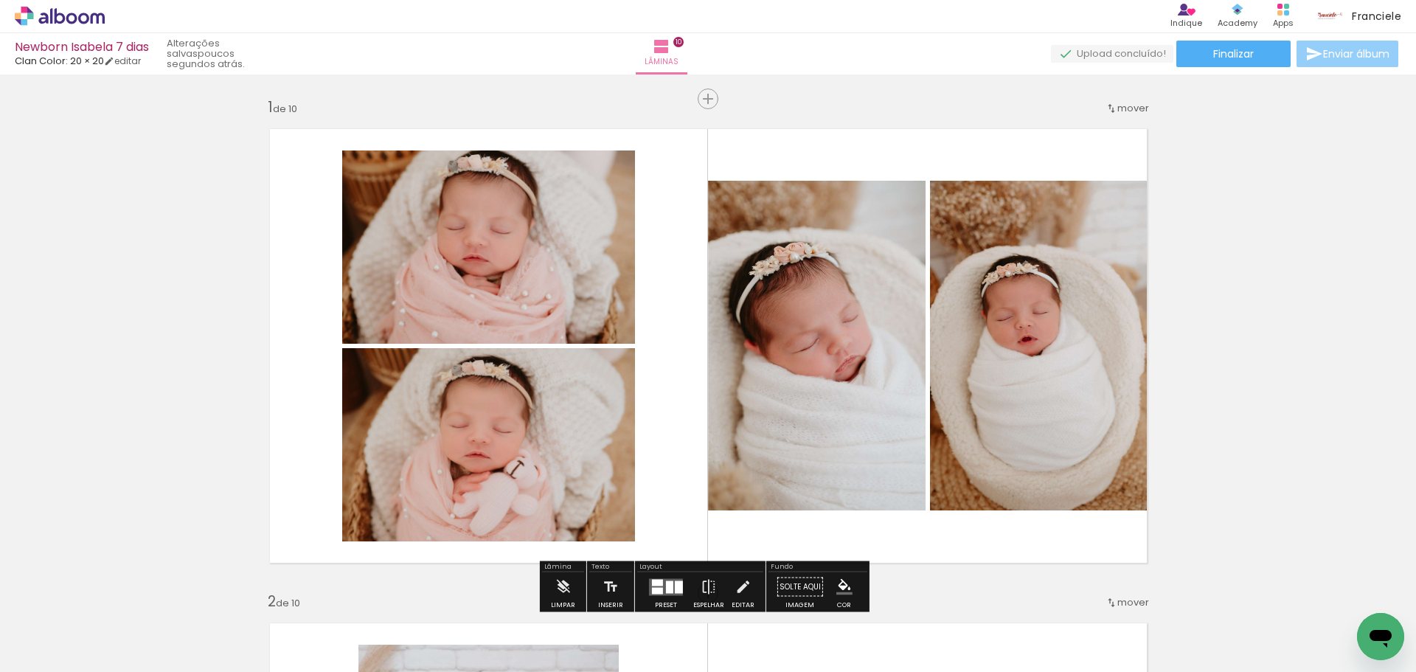
click at [1338, 54] on span "Enviar álbum" at bounding box center [1356, 54] width 66 height 10
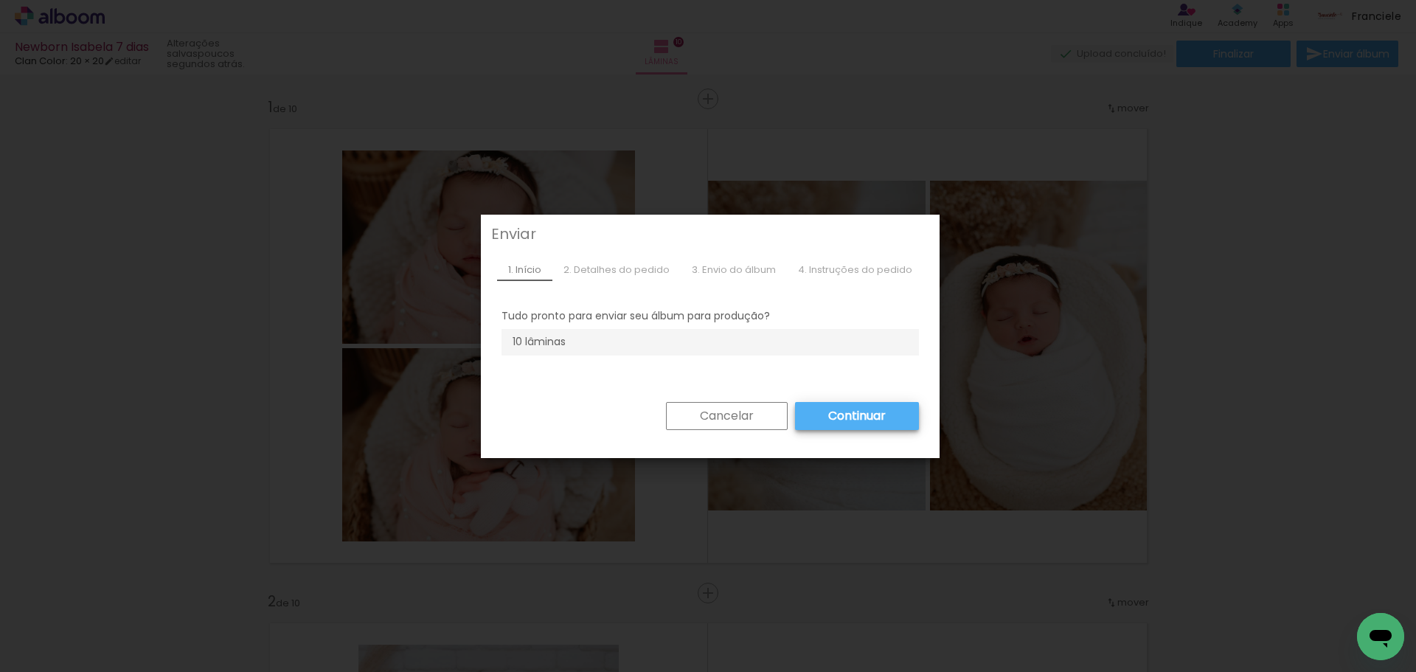
click at [0, 0] on slot "Cancelar" at bounding box center [0, 0] width 0 height 0
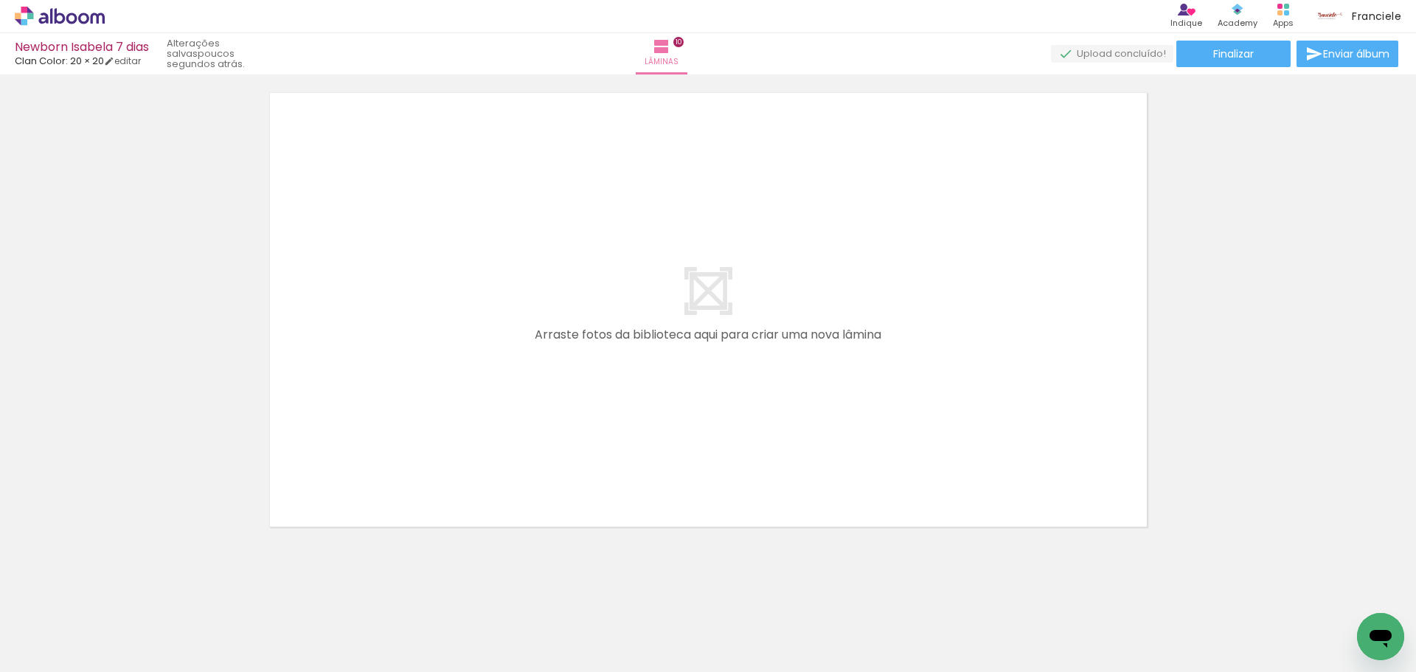
scroll to position [4987, 0]
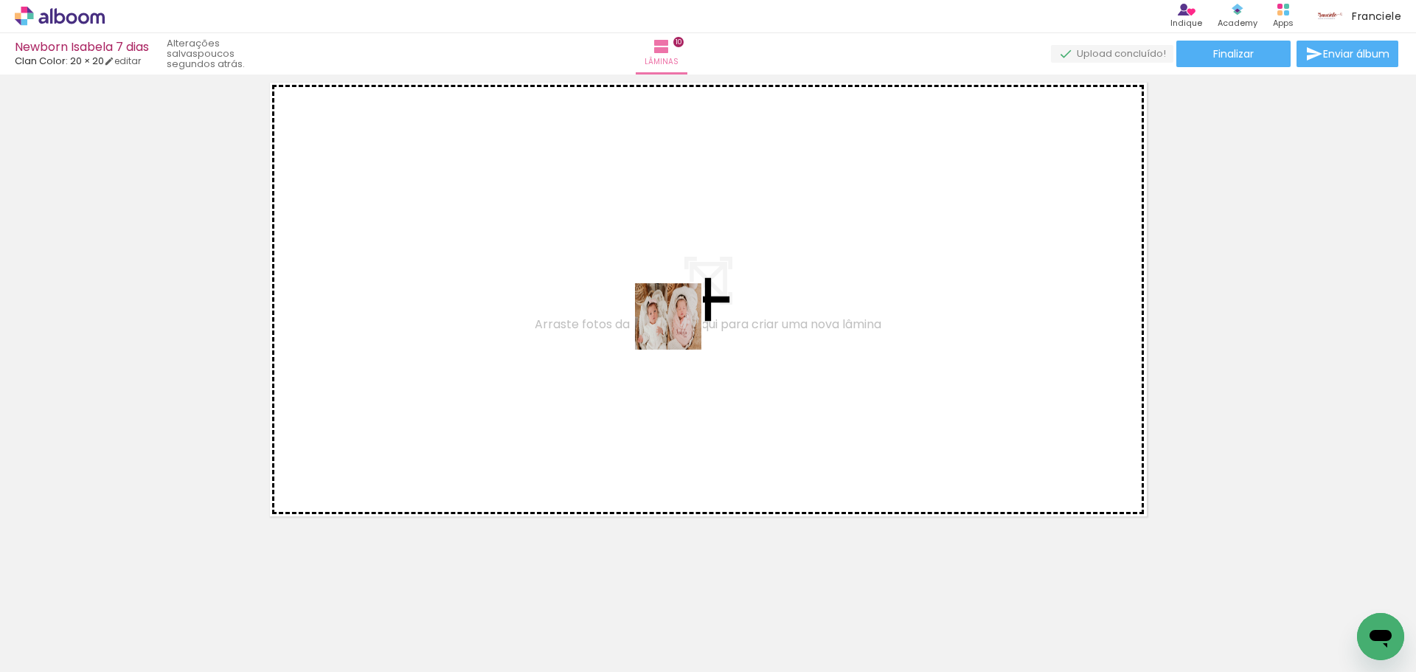
drag, startPoint x: 1338, startPoint y: 637, endPoint x: 679, endPoint y: 327, distance: 728.3
click at [679, 327] on quentale-workspace at bounding box center [708, 336] width 1416 height 672
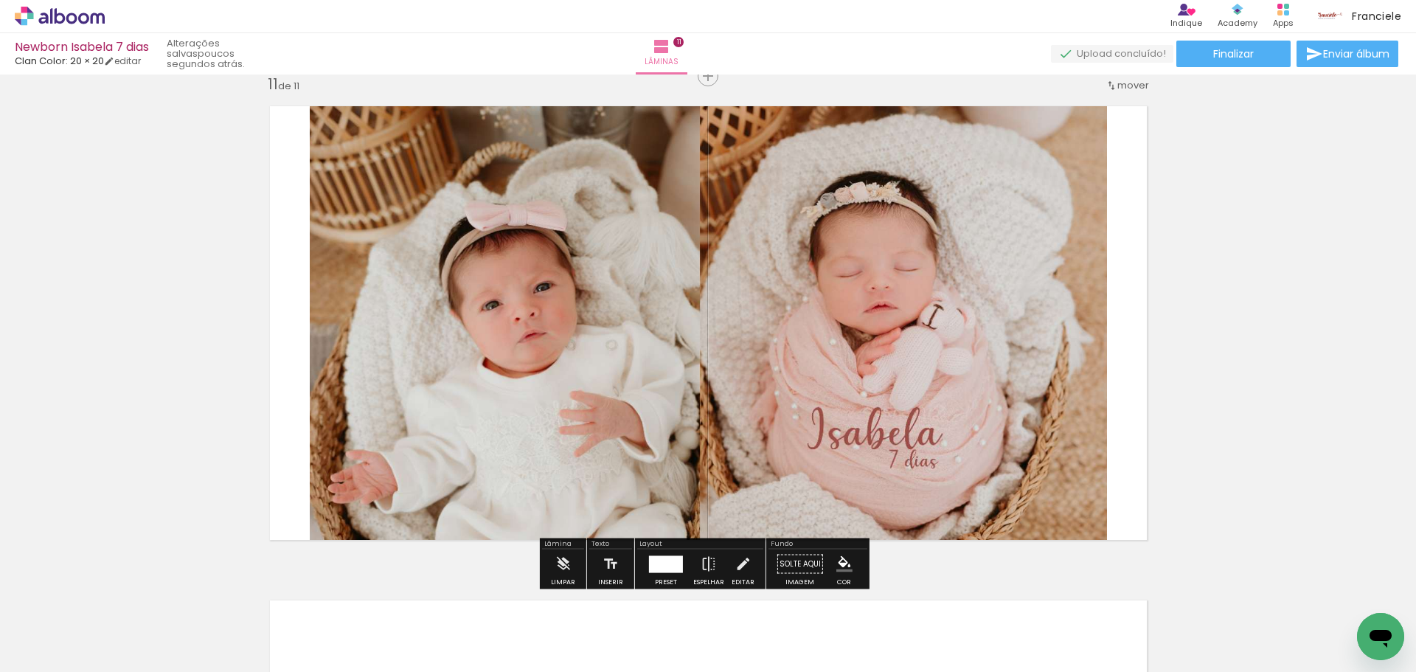
scroll to position [4960, 0]
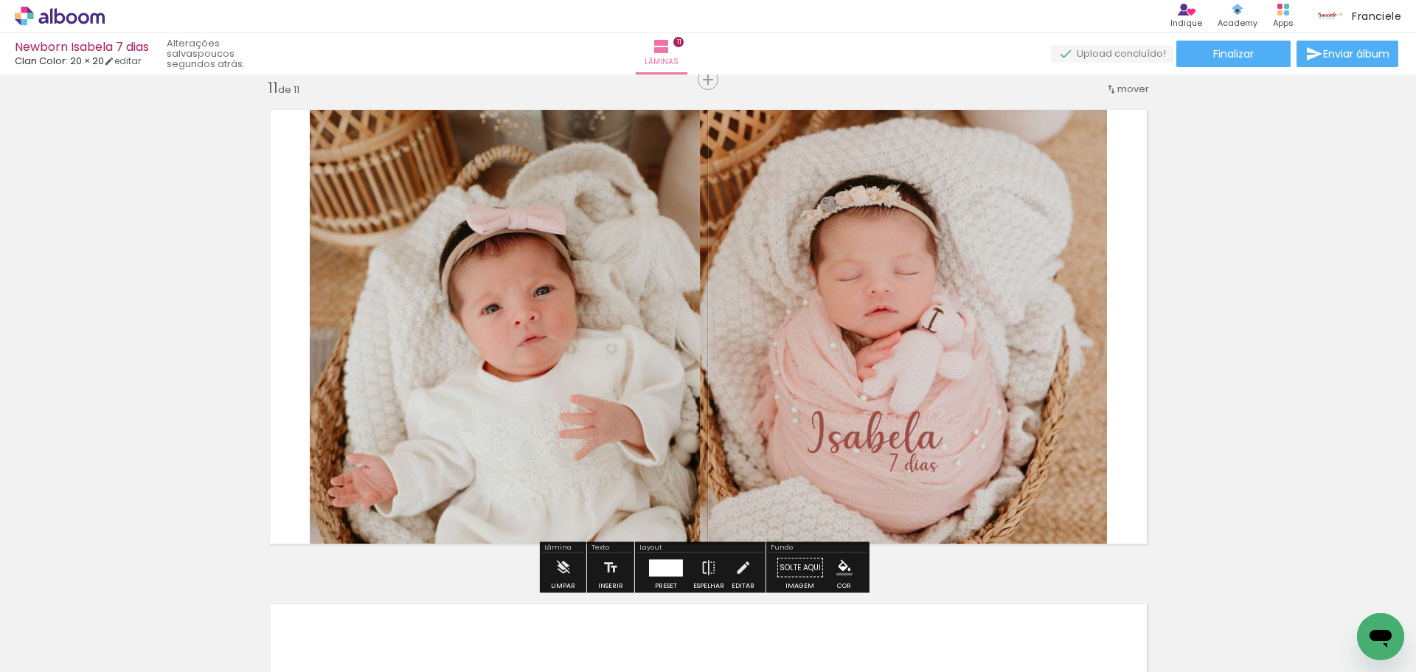
click at [661, 564] on div at bounding box center [666, 567] width 34 height 17
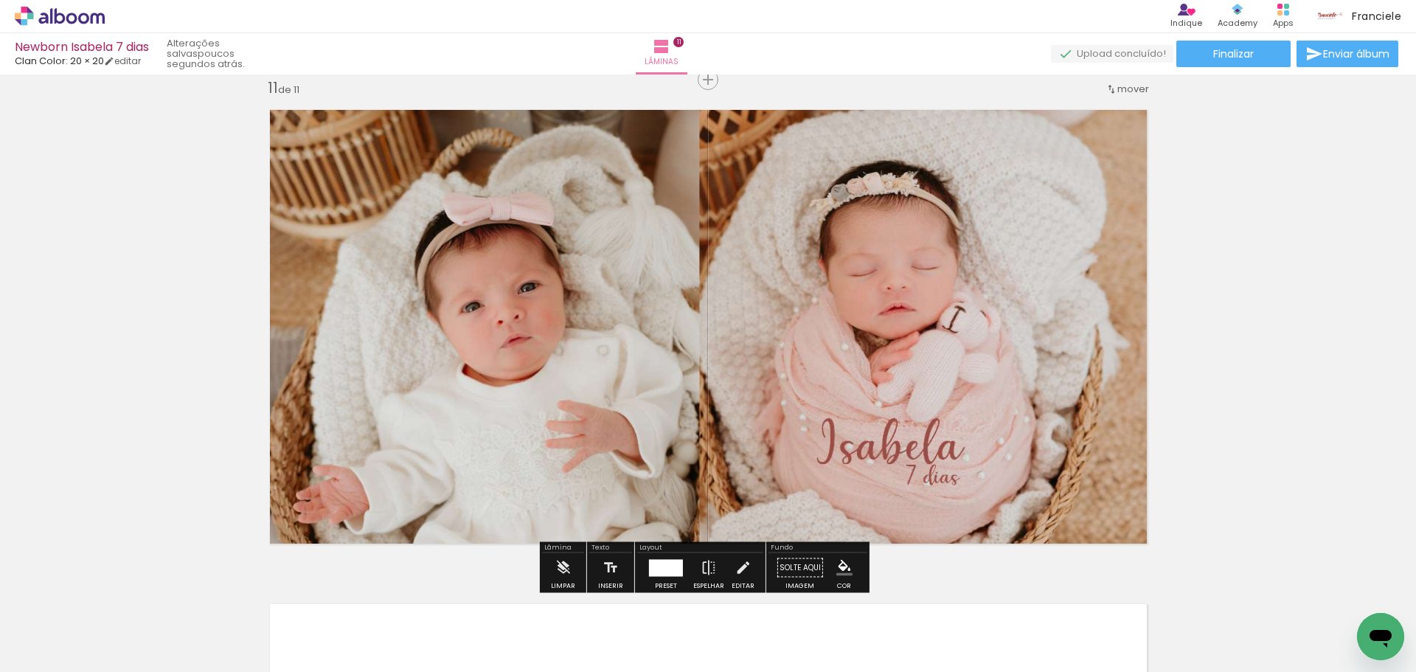
click at [894, 341] on quentale-photo at bounding box center [708, 326] width 900 height 457
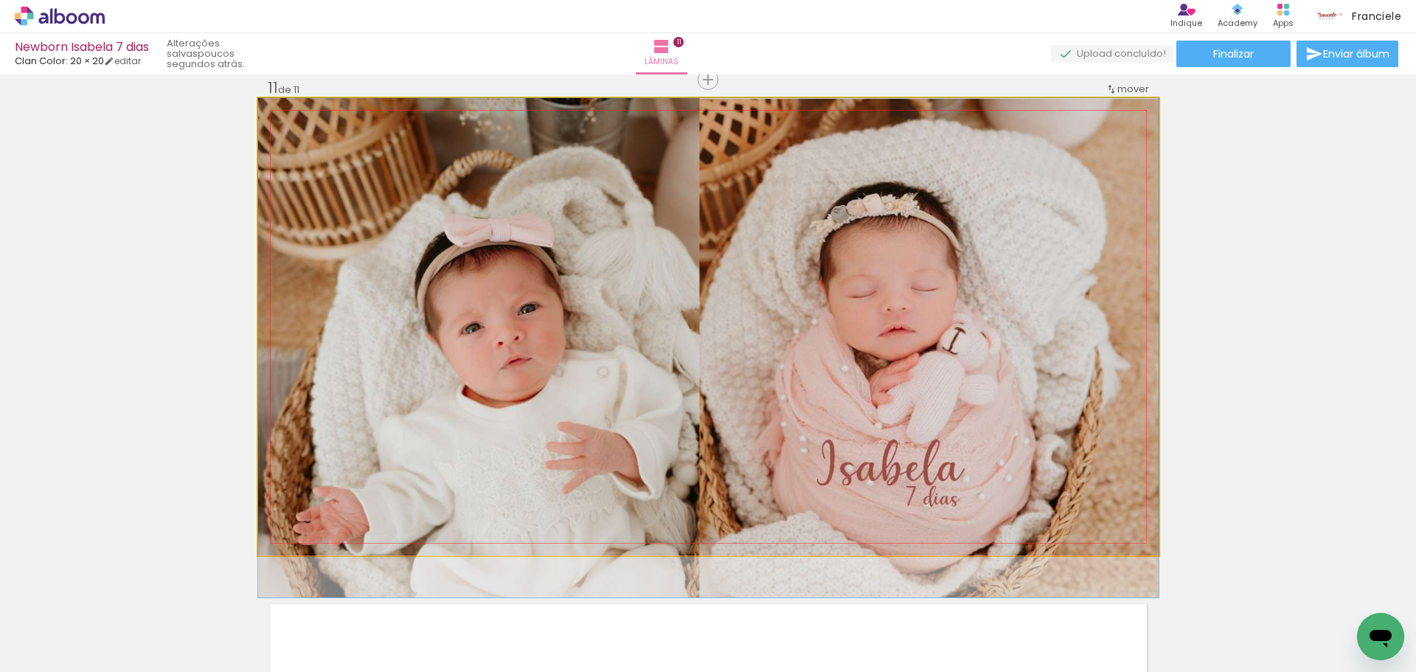
drag, startPoint x: 894, startPoint y: 341, endPoint x: 898, endPoint y: 378, distance: 37.1
click at [1081, 324] on quentale-photo at bounding box center [708, 326] width 900 height 457
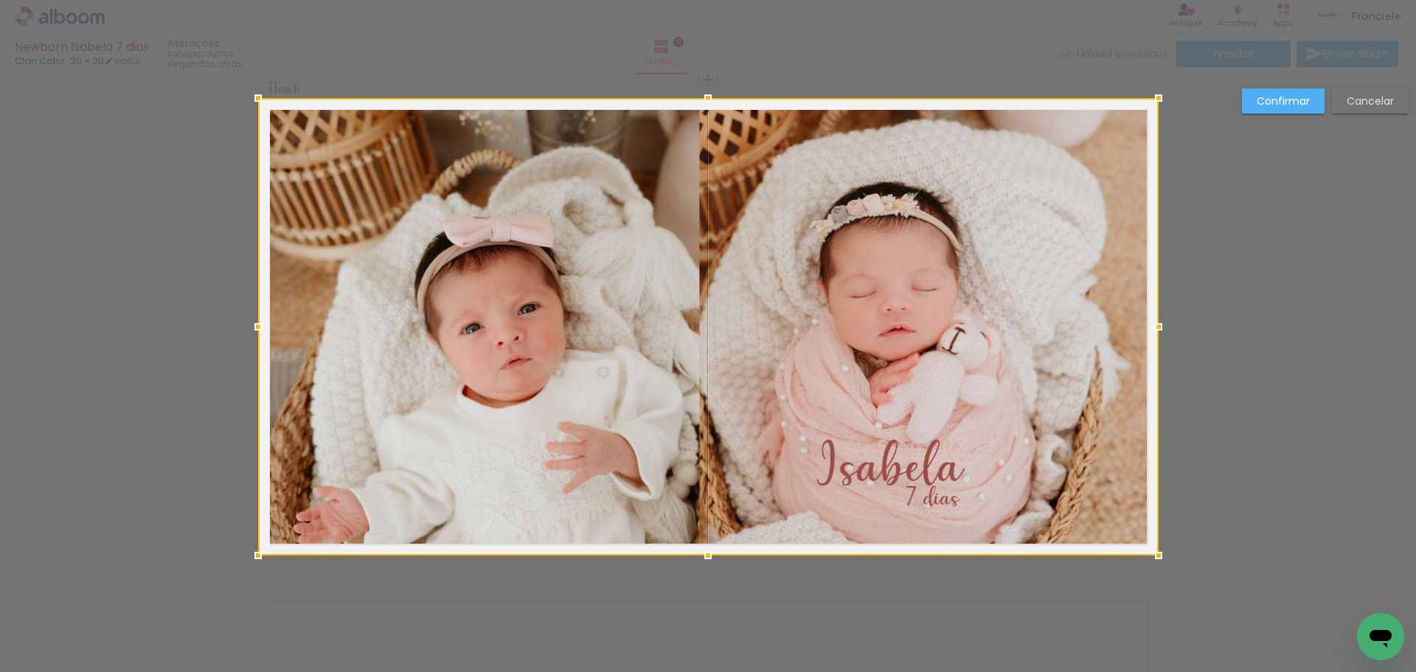
drag, startPoint x: 1081, startPoint y: 324, endPoint x: 1221, endPoint y: 278, distance: 147.6
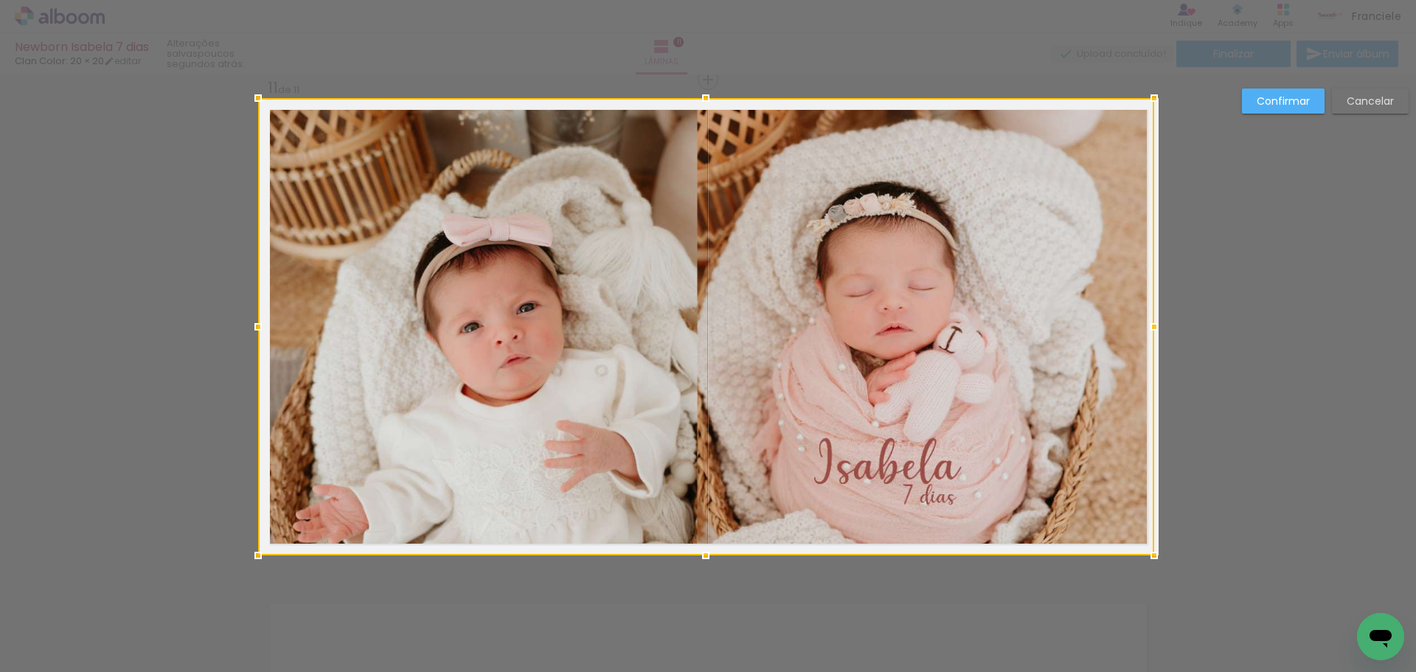
drag, startPoint x: 1157, startPoint y: 327, endPoint x: 1197, endPoint y: 338, distance: 41.3
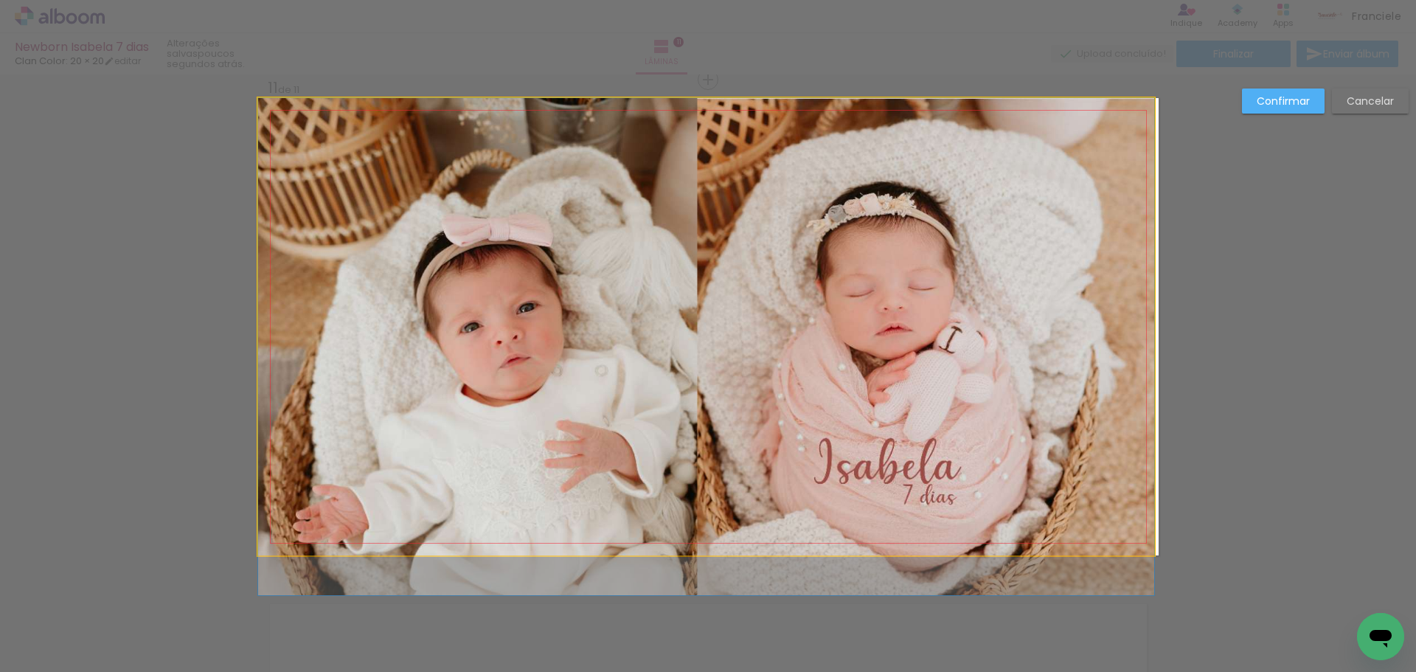
click at [1141, 543] on quentale-photo at bounding box center [706, 326] width 896 height 457
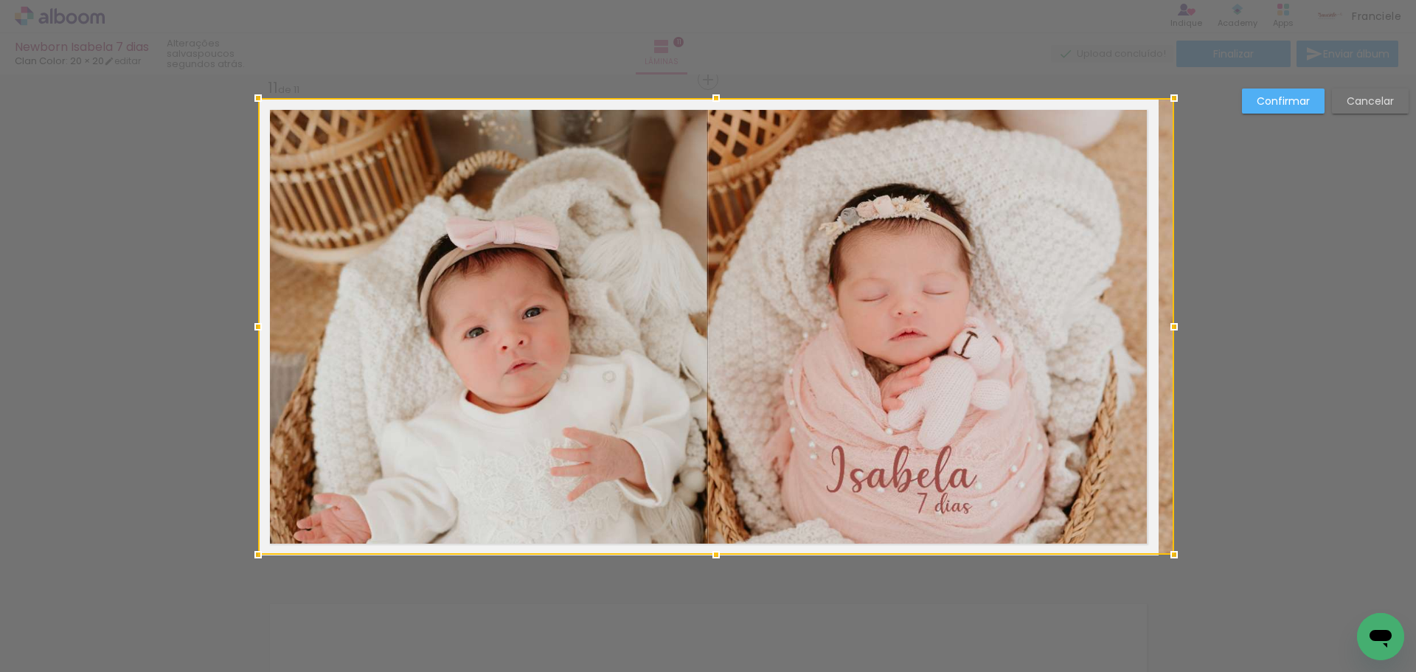
drag, startPoint x: 1145, startPoint y: 556, endPoint x: 1121, endPoint y: 553, distance: 24.5
click at [1121, 553] on div at bounding box center [716, 326] width 916 height 456
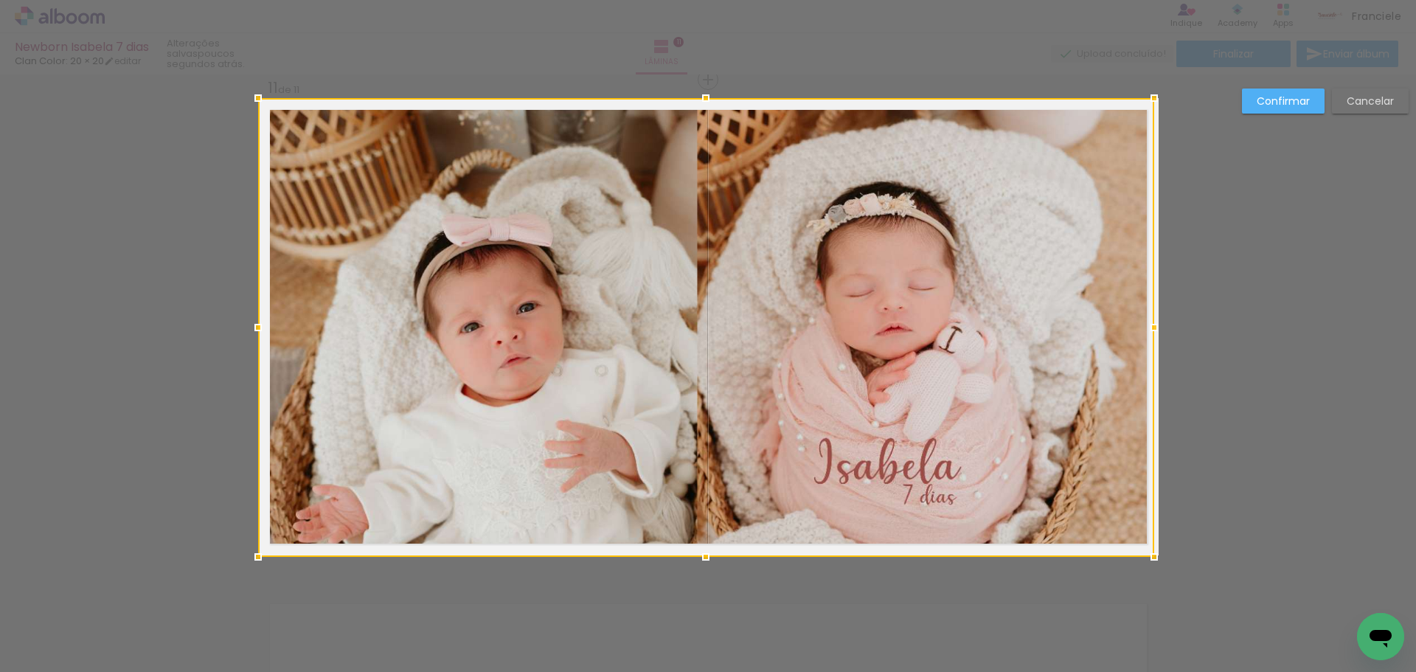
drag, startPoint x: 1157, startPoint y: 551, endPoint x: 1204, endPoint y: 582, distance: 56.4
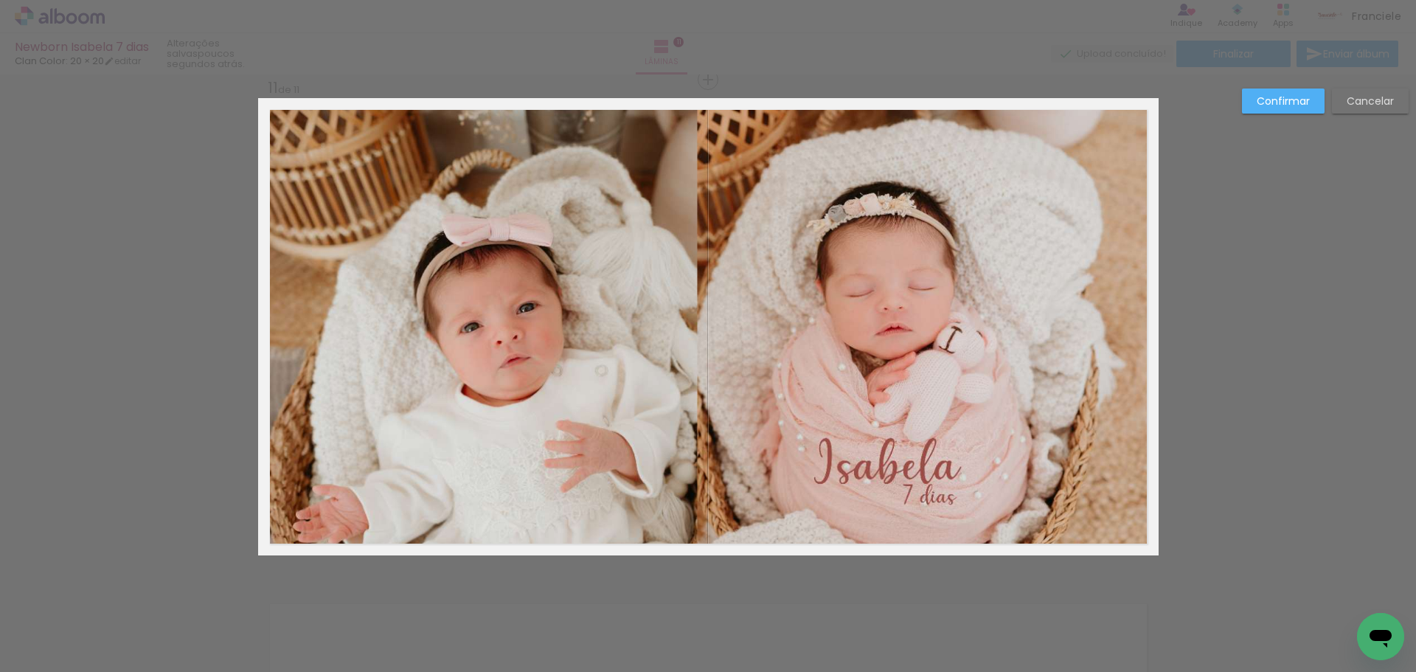
drag, startPoint x: 1148, startPoint y: 548, endPoint x: 1302, endPoint y: 362, distance: 241.4
click at [1301, 110] on paper-button "Confirmar" at bounding box center [1283, 100] width 83 height 25
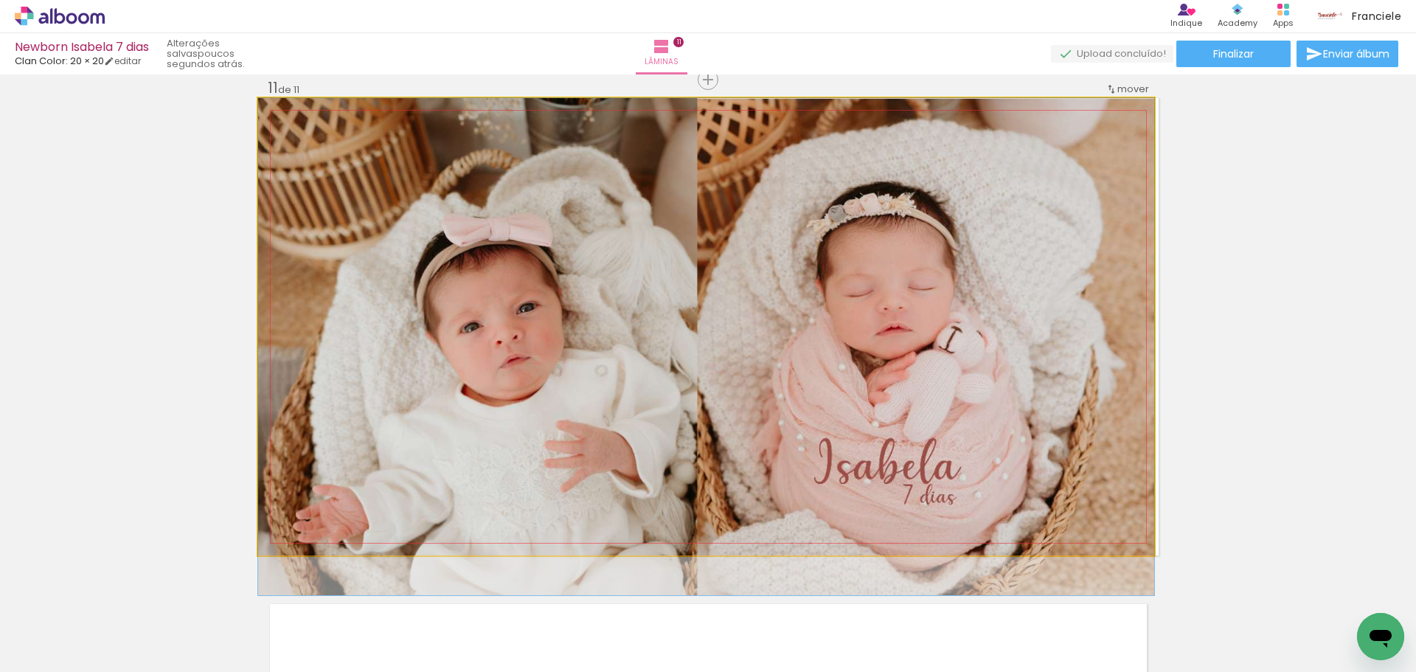
click at [877, 310] on quentale-photo at bounding box center [706, 326] width 896 height 457
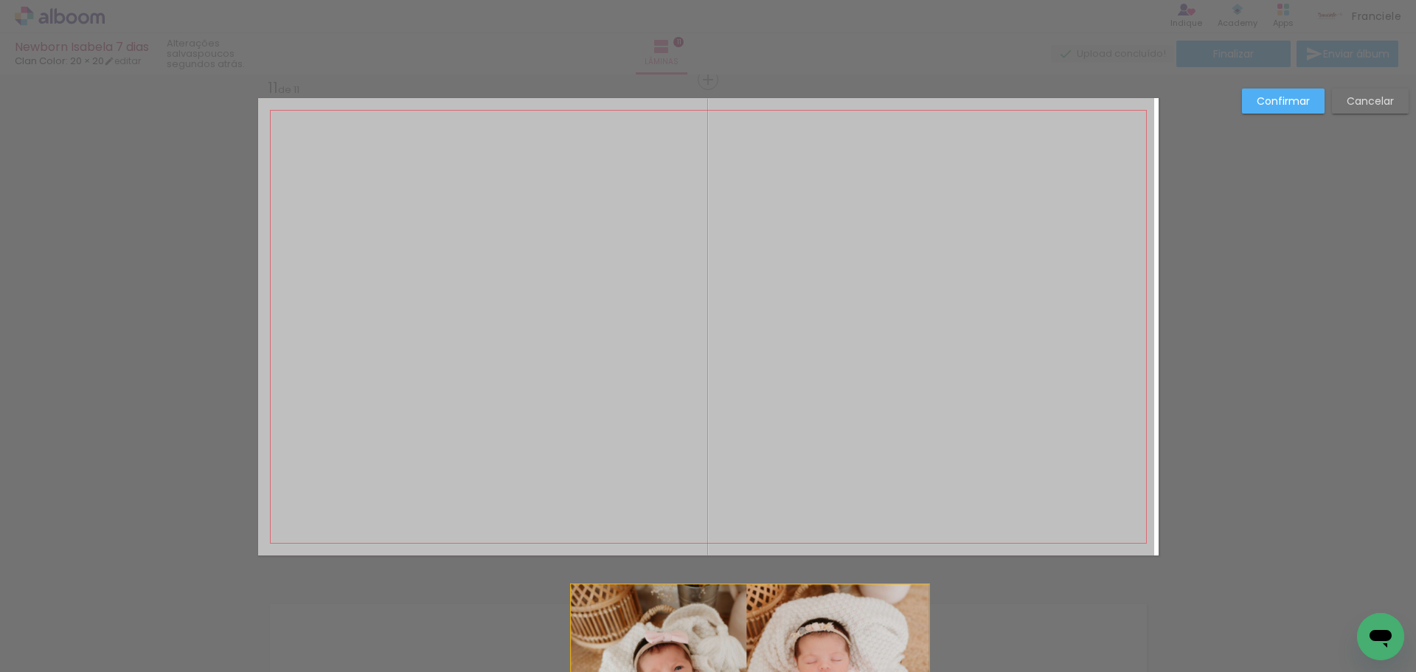
drag, startPoint x: 877, startPoint y: 310, endPoint x: 744, endPoint y: 675, distance: 389.3
click at [744, 671] on html "link( href="../../bower_components/polymer/polymer.html" rel="import" ) picture…" at bounding box center [708, 336] width 1416 height 672
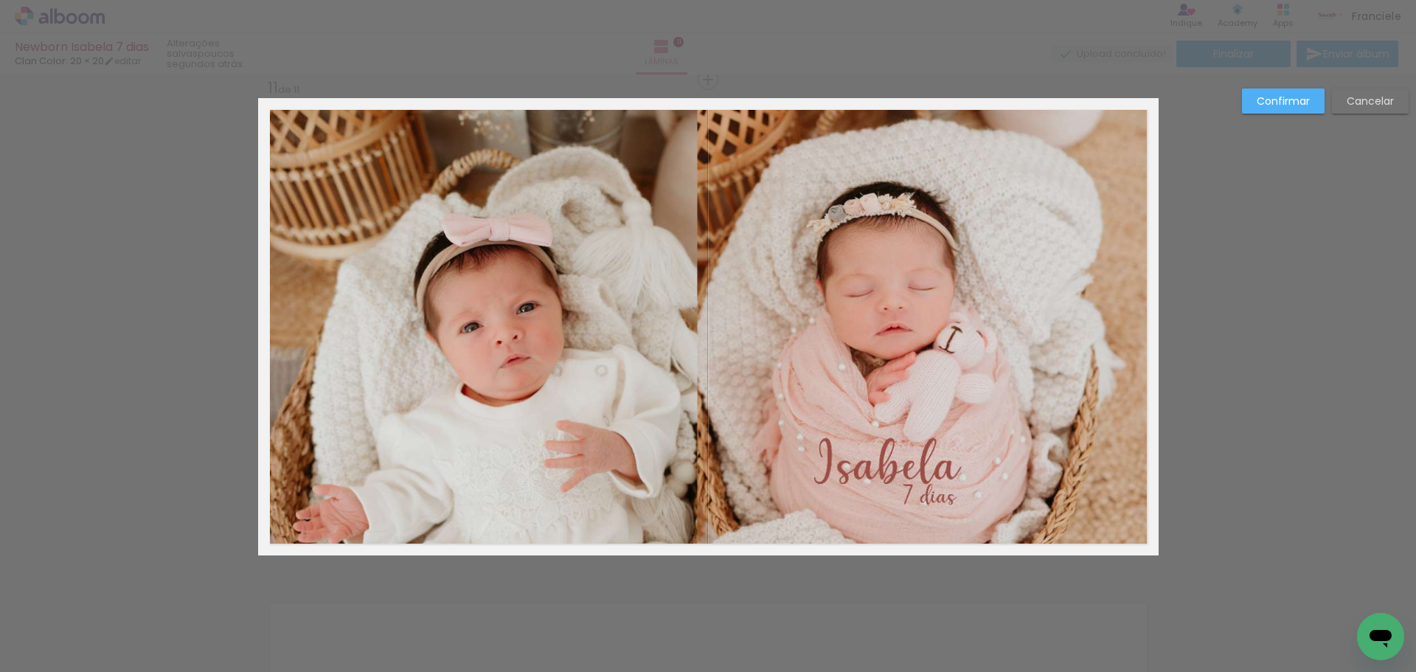
click at [1400, 100] on paper-button "Cancelar" at bounding box center [1370, 100] width 77 height 25
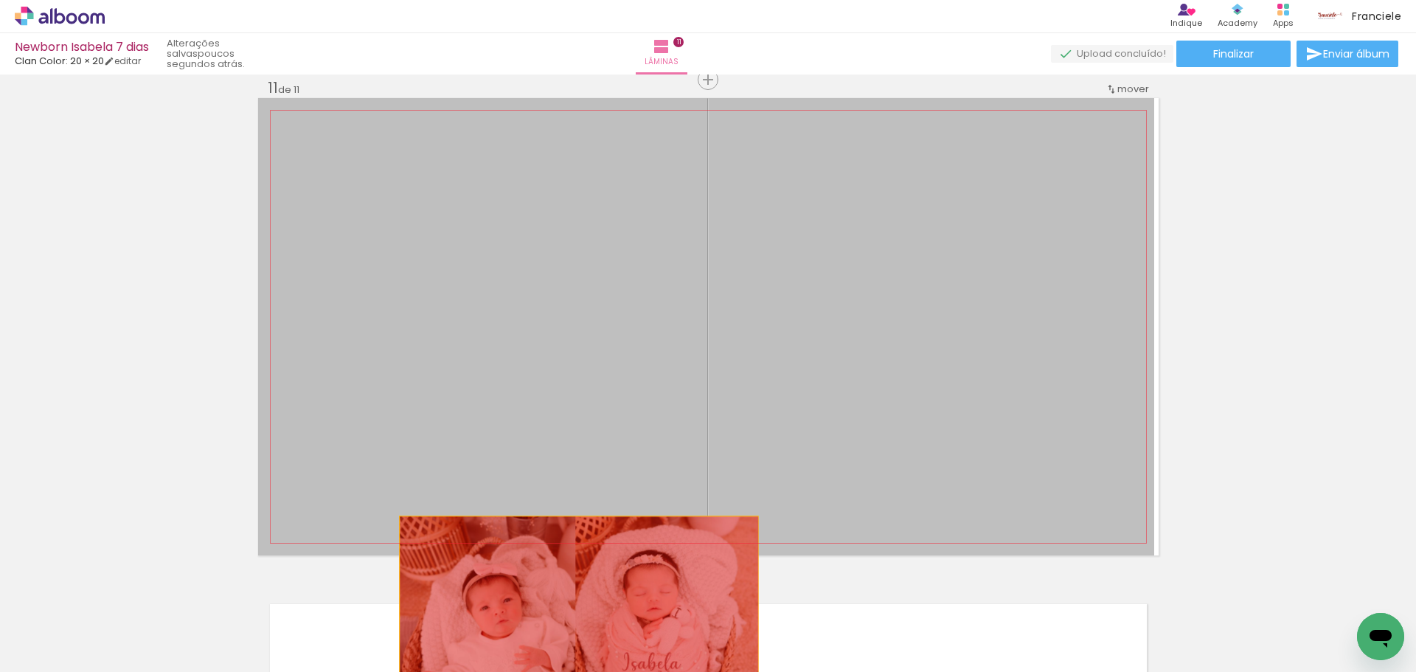
drag, startPoint x: 723, startPoint y: 301, endPoint x: 573, endPoint y: 608, distance: 341.3
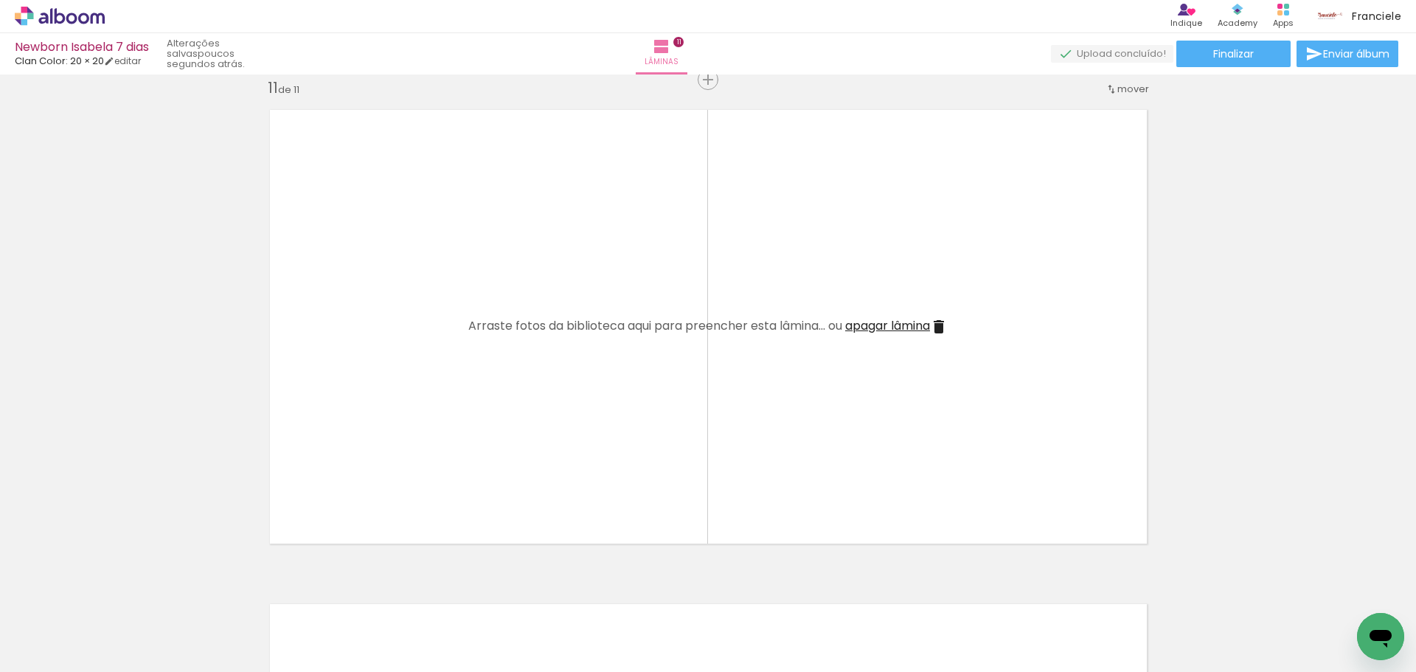
click at [909, 327] on span "apagar lâmina" at bounding box center [887, 325] width 85 height 17
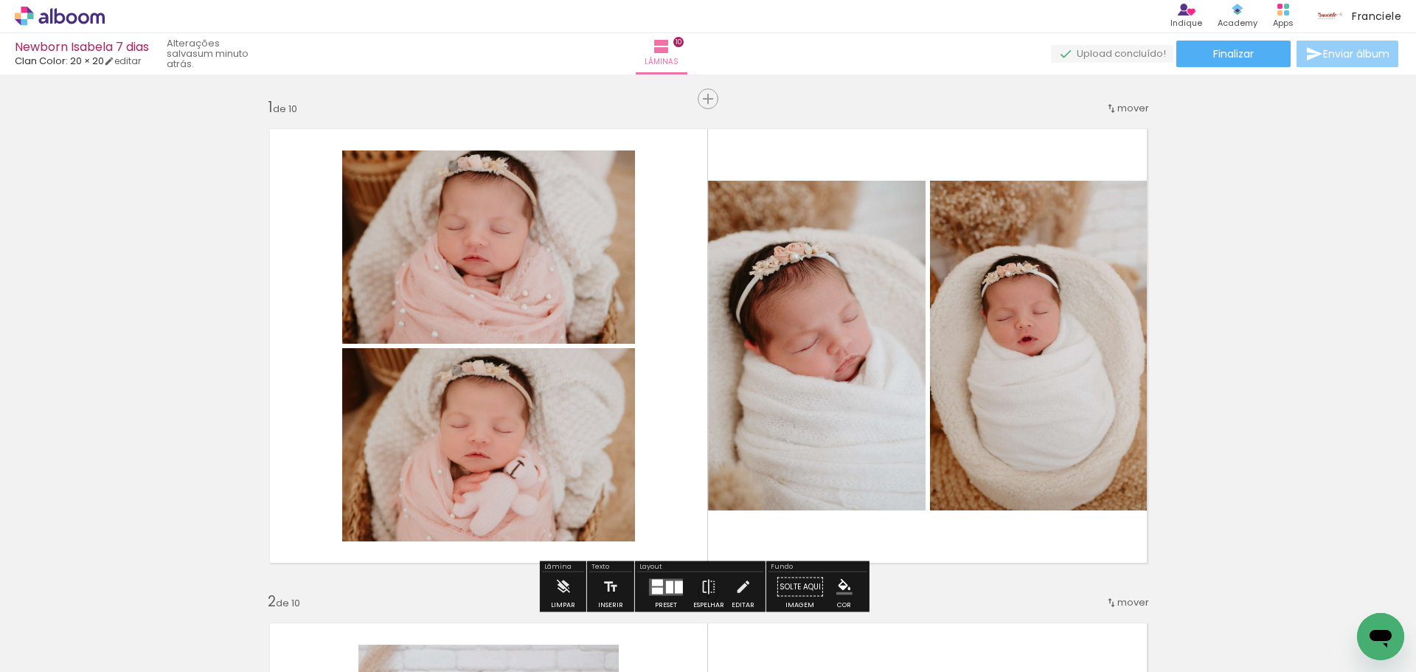
click at [1335, 58] on span "Enviar álbum" at bounding box center [1356, 54] width 66 height 10
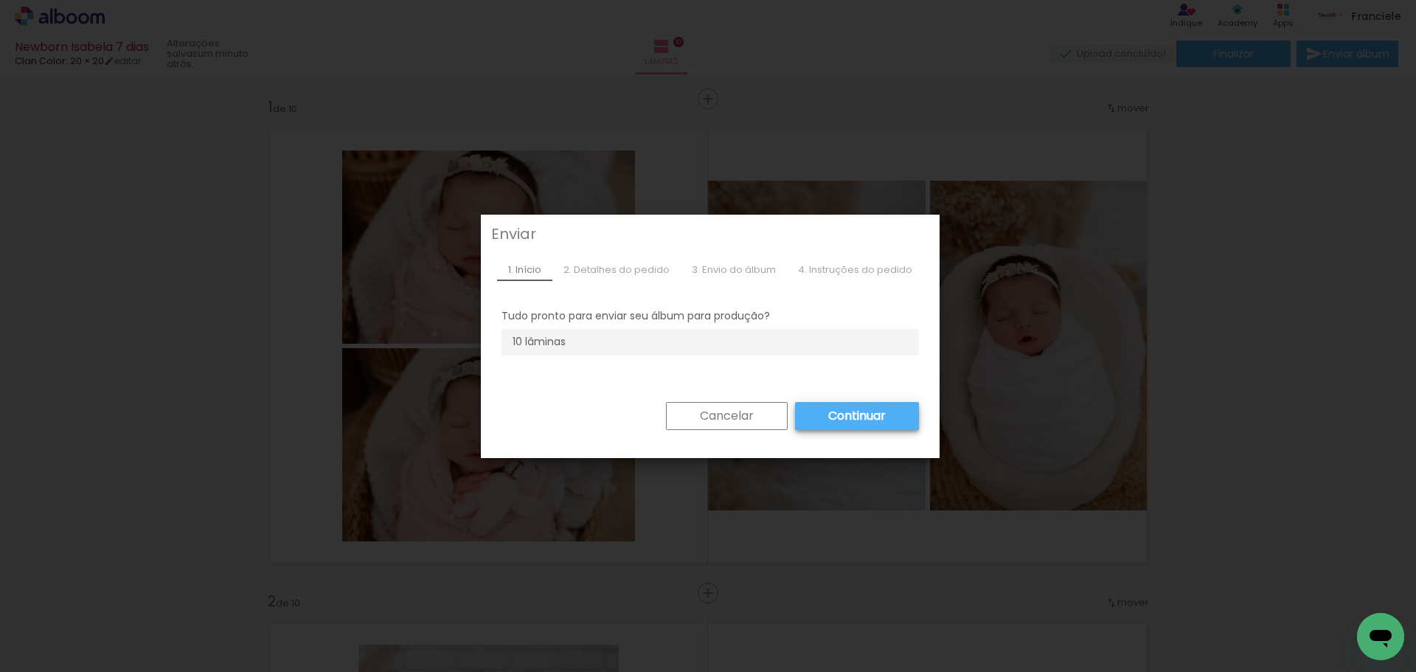
click at [885, 403] on paper-button "Continuar" at bounding box center [857, 416] width 124 height 28
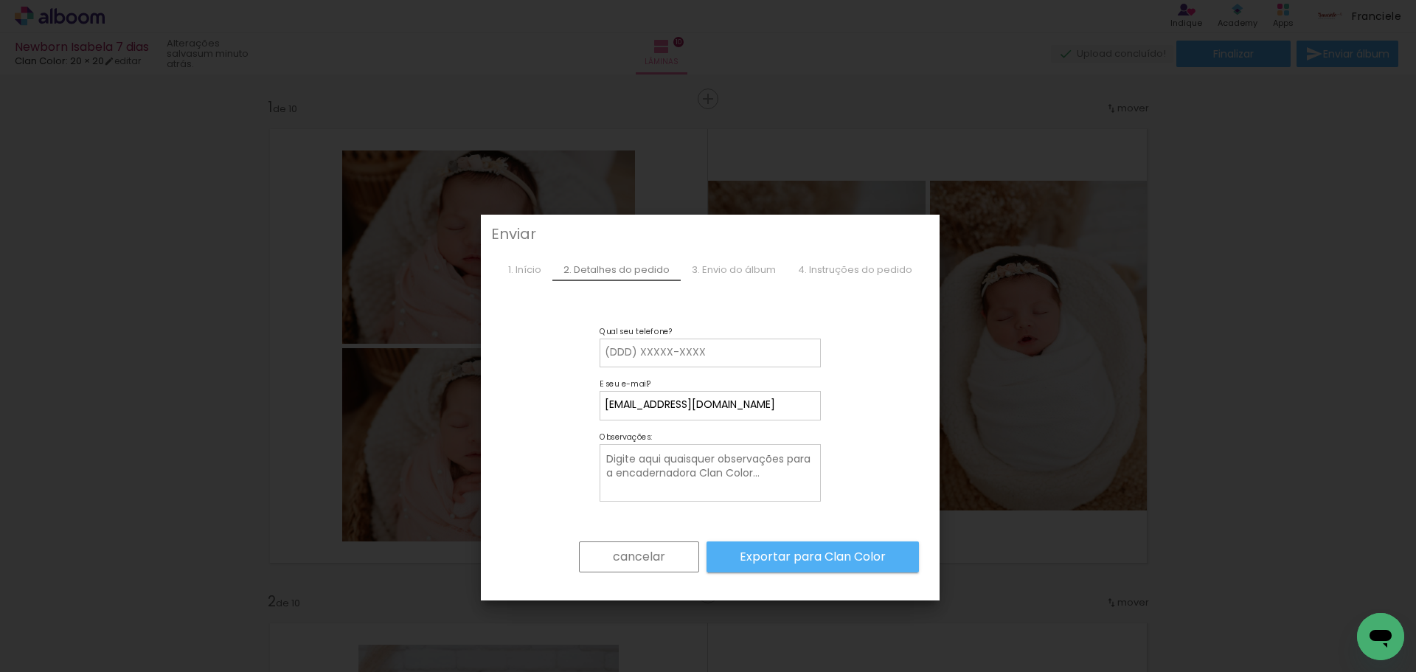
click at [0, 0] on slot "cancelar" at bounding box center [0, 0] width 0 height 0
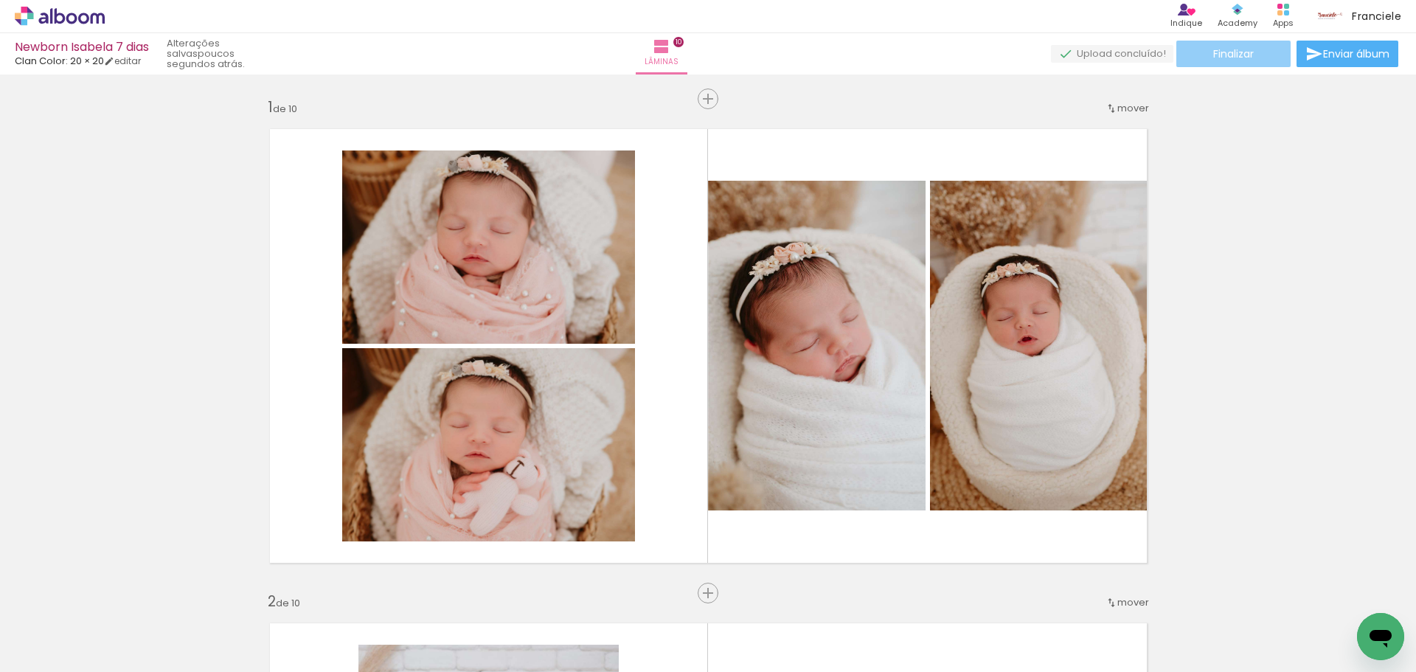
click at [1227, 49] on span "Finalizar" at bounding box center [1233, 54] width 41 height 10
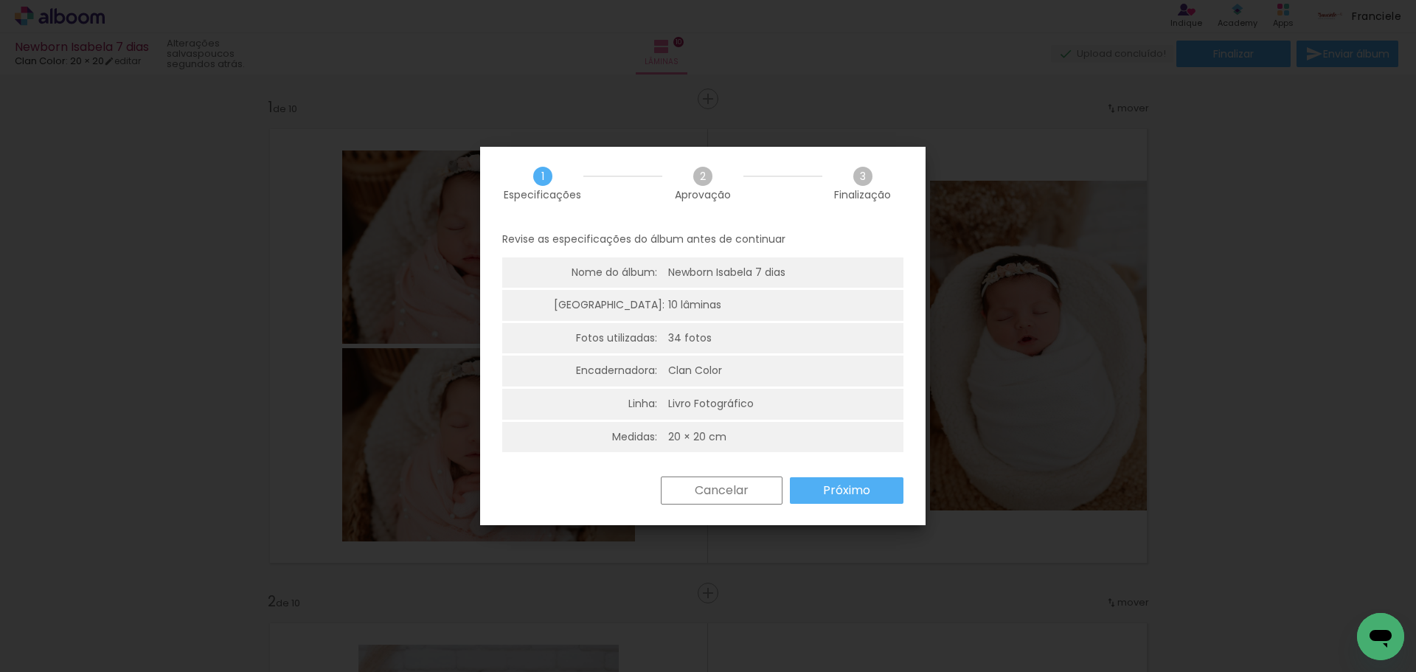
scroll to position [4, 0]
click at [748, 489] on paper-button "Cancelar" at bounding box center [722, 489] width 122 height 28
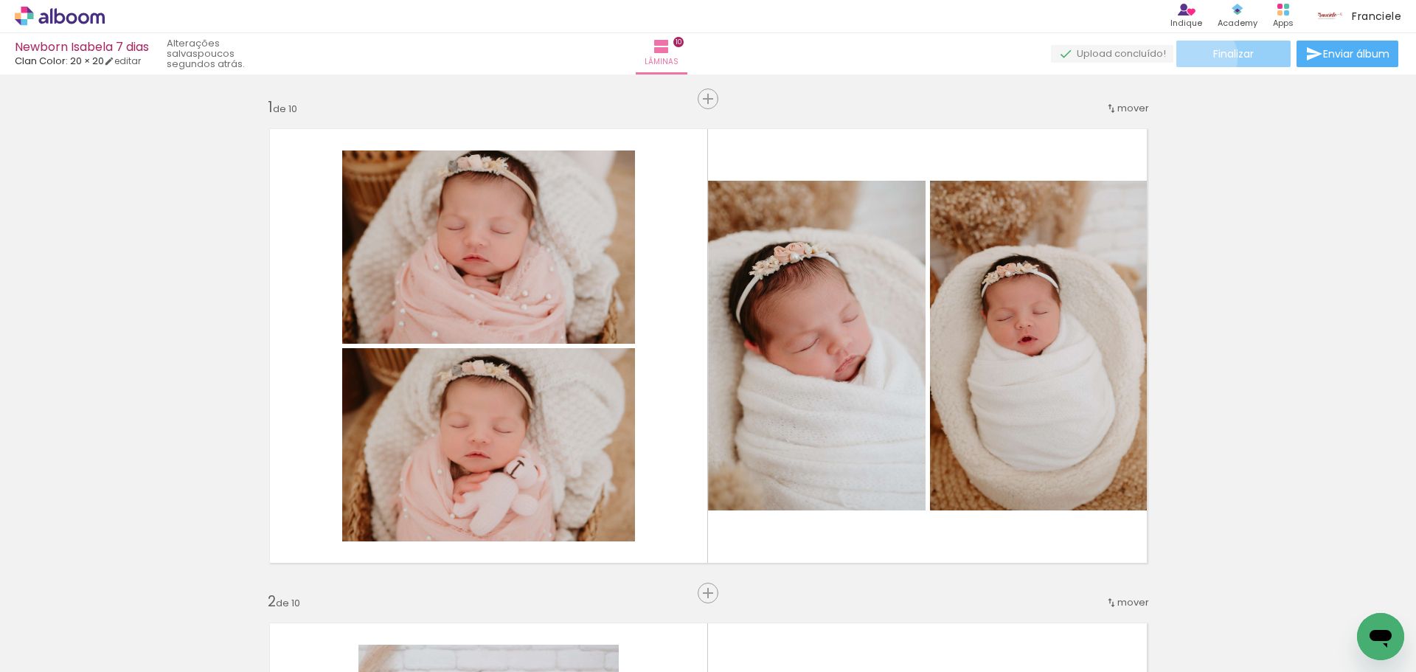
click at [1196, 57] on paper-button "Finalizar" at bounding box center [1233, 54] width 114 height 27
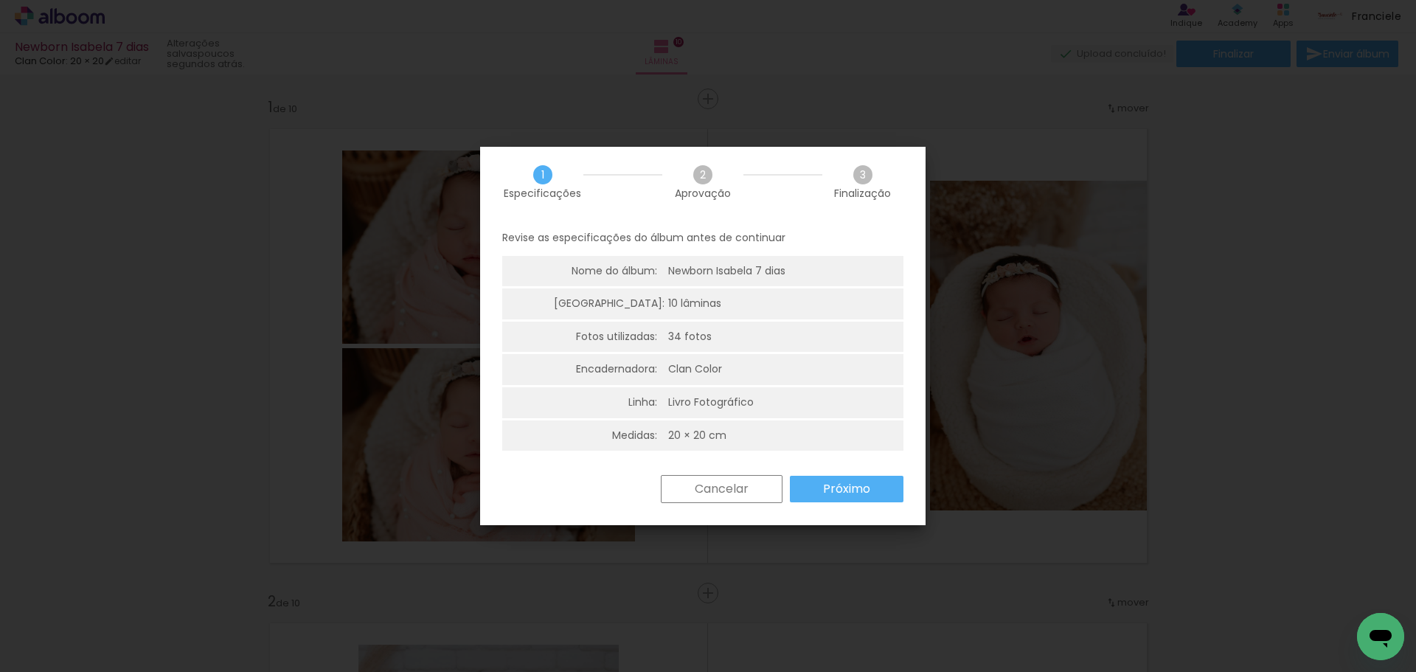
click at [0, 0] on slot "Próximo" at bounding box center [0, 0] width 0 height 0
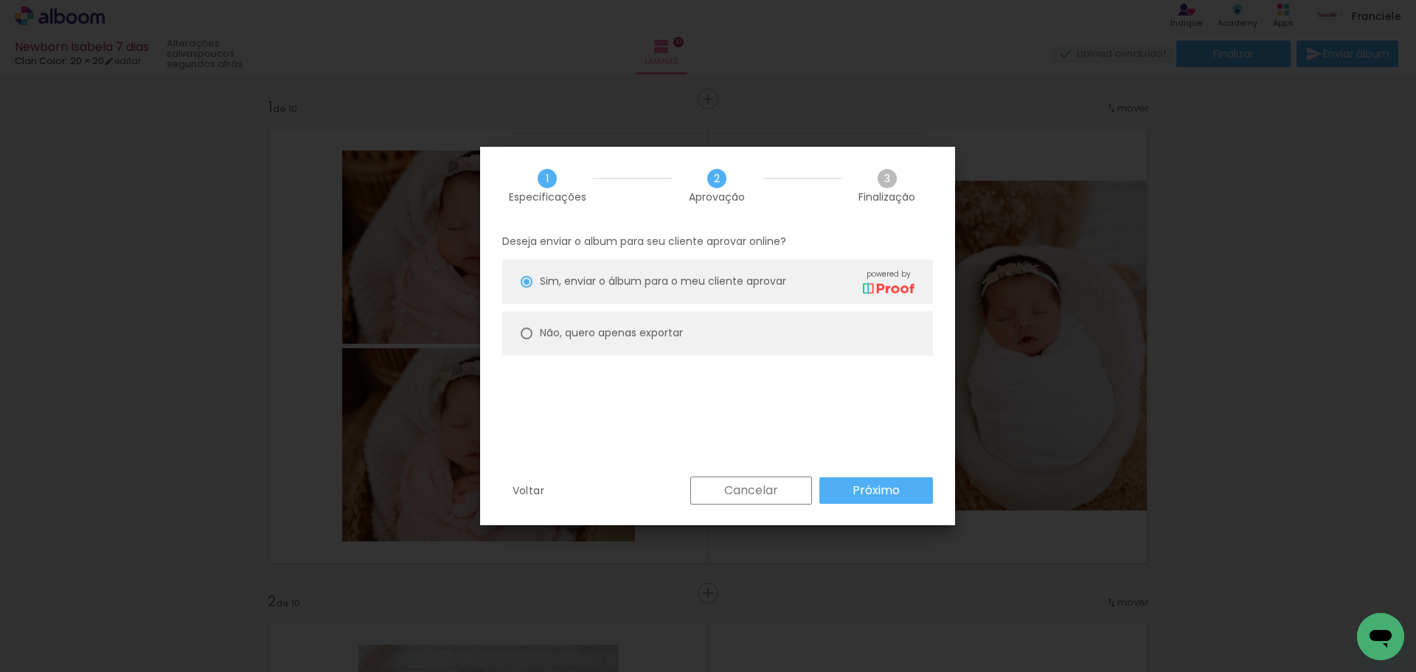
click at [581, 294] on div "Não, quero apenas exportar" at bounding box center [727, 281] width 375 height 26
type paper-radio-button "on"
click at [597, 280] on span "Sim, enviar o álbum para o meu cliente aprovar" at bounding box center [663, 281] width 246 height 15
type paper-radio-button "on"
click at [0, 0] on slot "Próximo" at bounding box center [0, 0] width 0 height 0
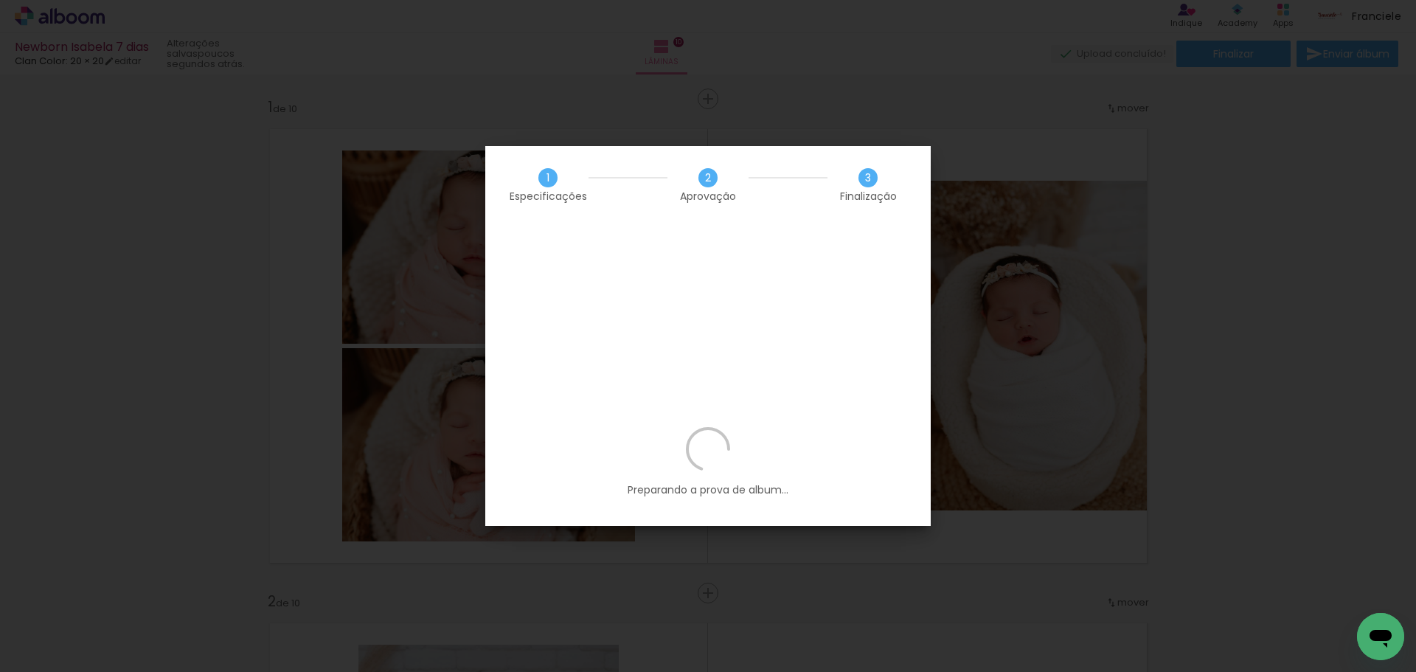
scroll to position [0, 1600]
click at [658, 71] on iron-overlay-backdrop at bounding box center [708, 336] width 1416 height 672
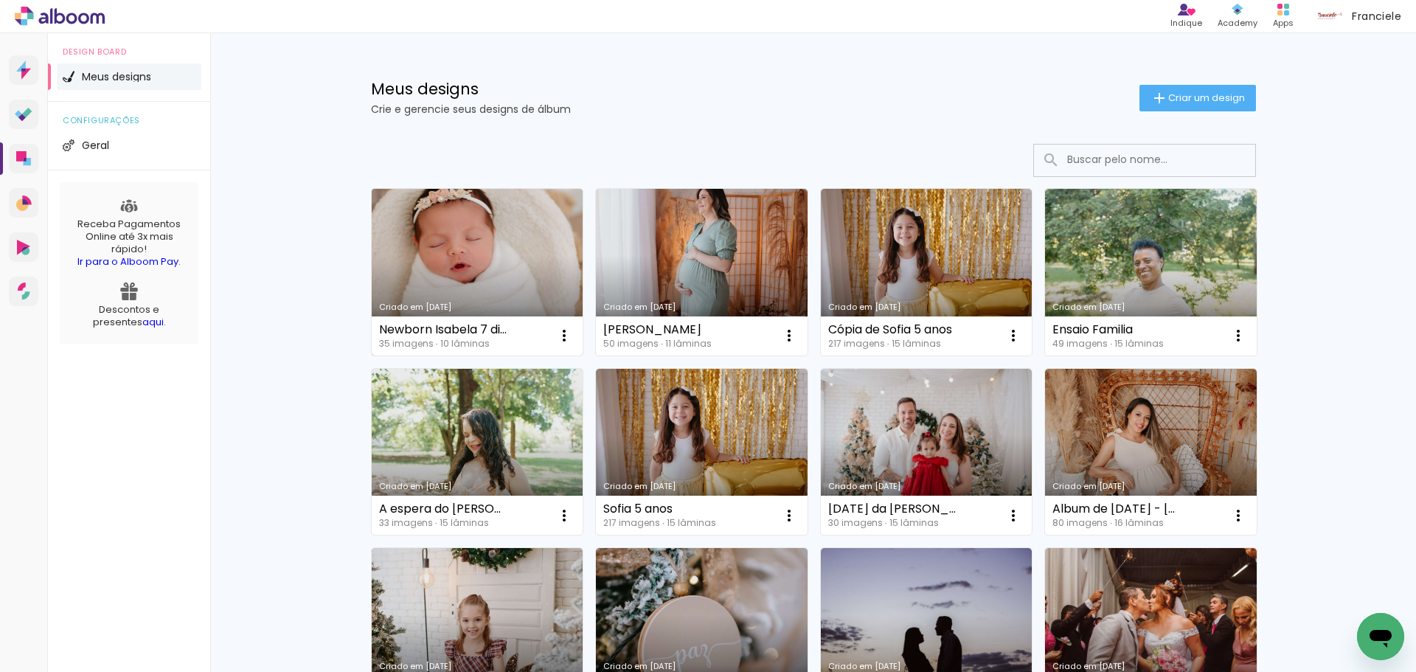
click at [448, 246] on link "Criado em [DATE]" at bounding box center [478, 272] width 212 height 167
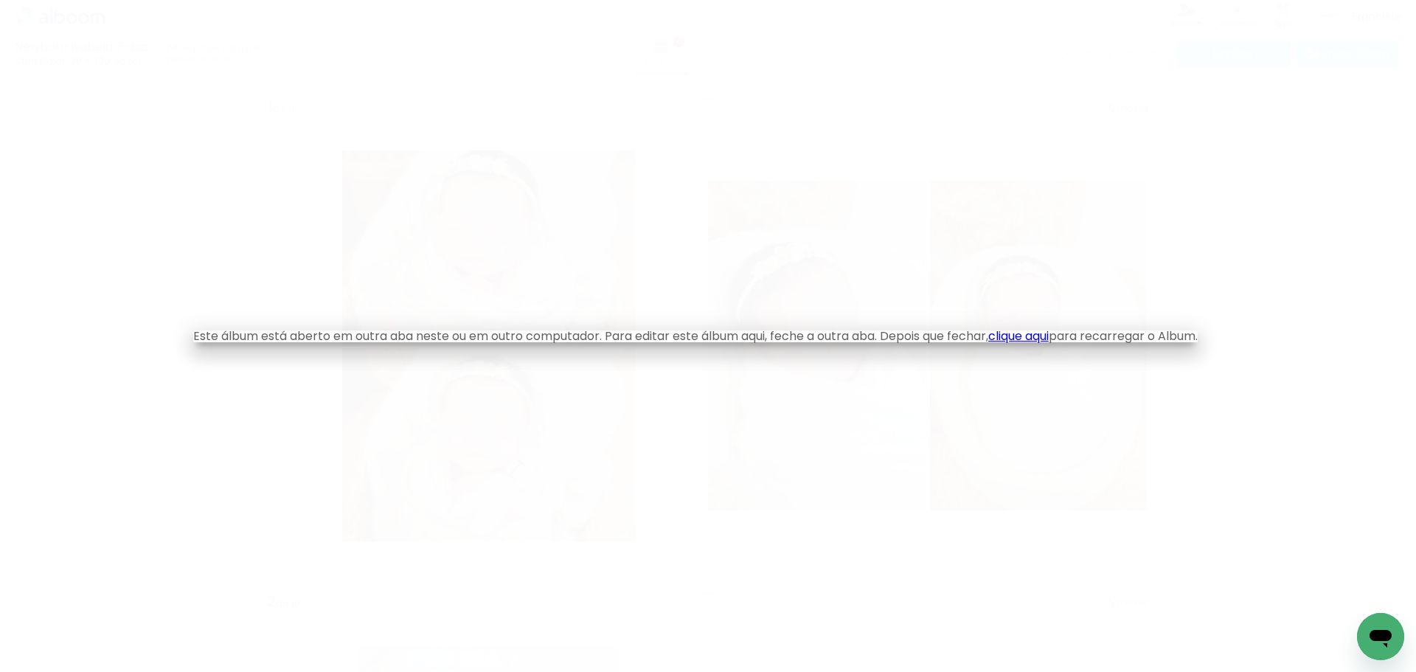
click at [1049, 338] on link "clique aqui" at bounding box center [1018, 335] width 60 height 17
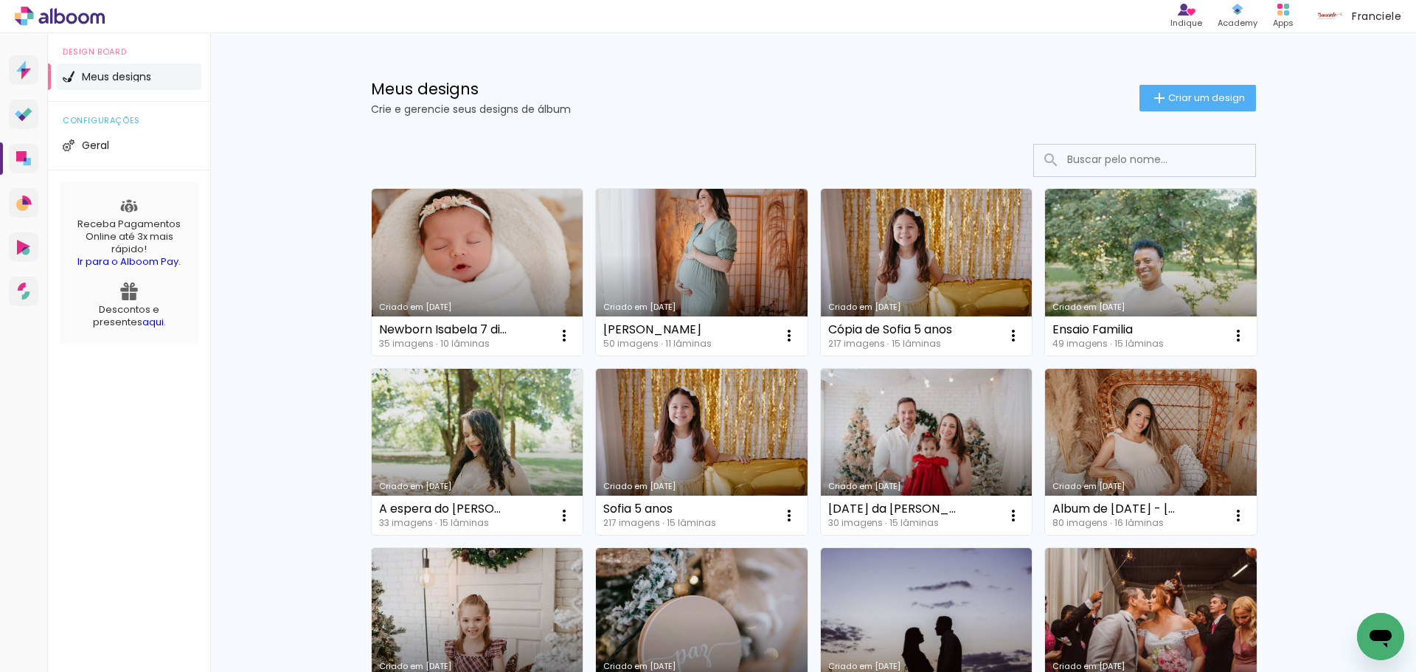
click at [1203, 73] on div "Meus designs Crie e gerencie seus designs de álbum Criar um design" at bounding box center [813, 81] width 959 height 96
click at [1204, 93] on span "Criar um design" at bounding box center [1206, 98] width 77 height 10
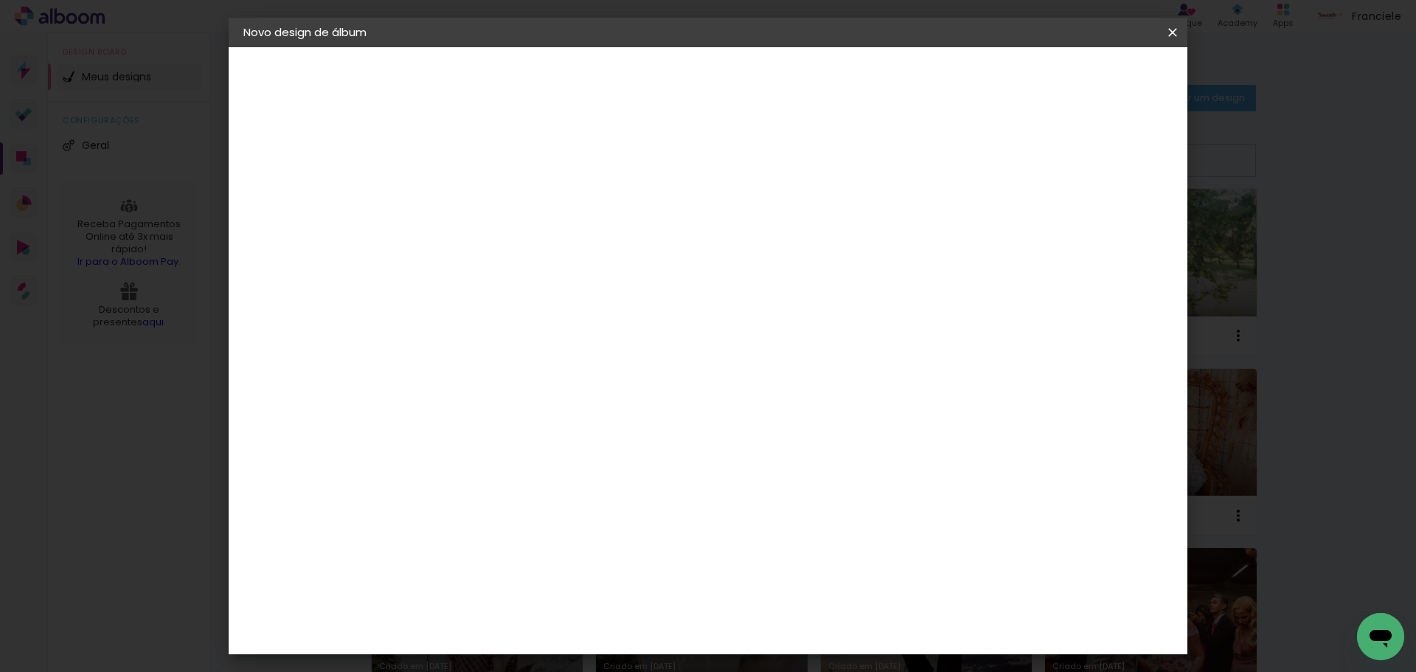
drag, startPoint x: 806, startPoint y: 205, endPoint x: 951, endPoint y: 212, distance: 145.4
click at [484, 205] on input at bounding box center [484, 198] width 0 height 23
type input "[DATE] da [PERSON_NAME] e [PERSON_NAME]"
type paper-input "[DATE] da [PERSON_NAME] e [PERSON_NAME]"
click at [636, 77] on paper-button "Avançar" at bounding box center [599, 78] width 72 height 25
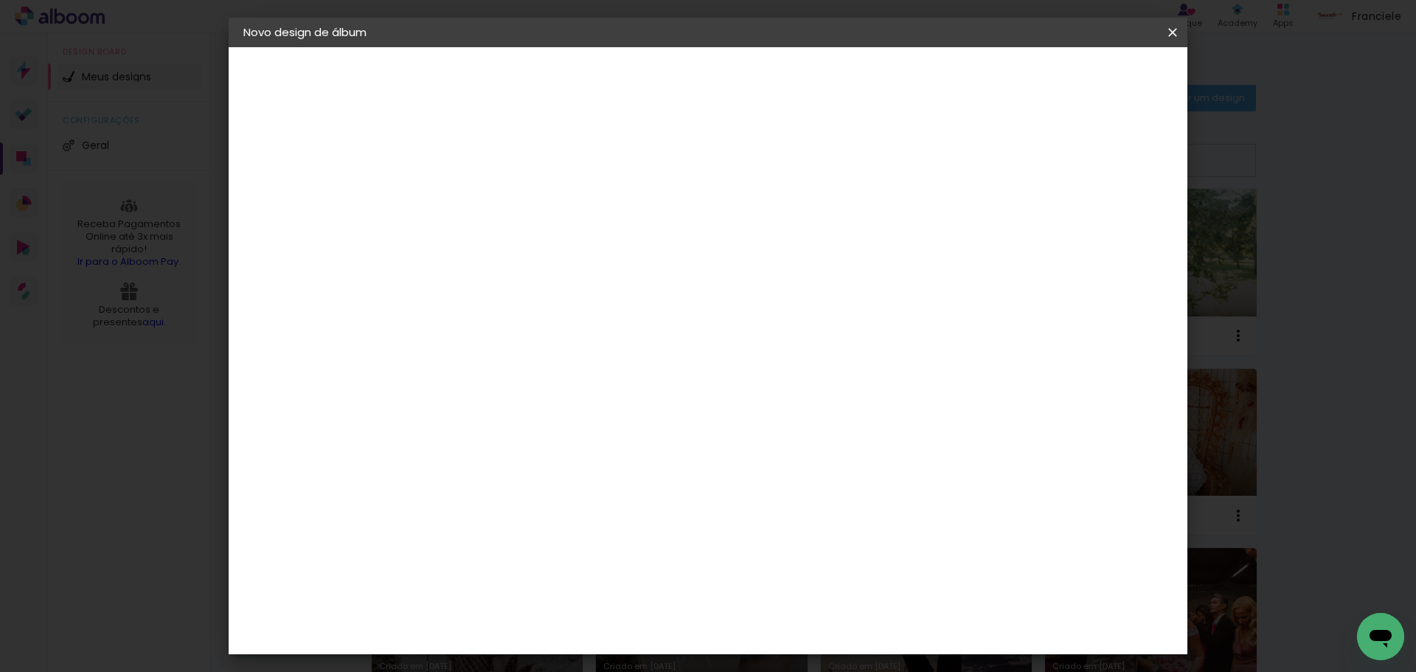
click at [602, 253] on paper-input-container at bounding box center [521, 236] width 159 height 33
type input "clan"
type paper-input "clan"
click at [507, 328] on div "Clan Color" at bounding box center [491, 336] width 32 height 24
click at [721, 67] on paper-button "Avançar" at bounding box center [685, 78] width 72 height 25
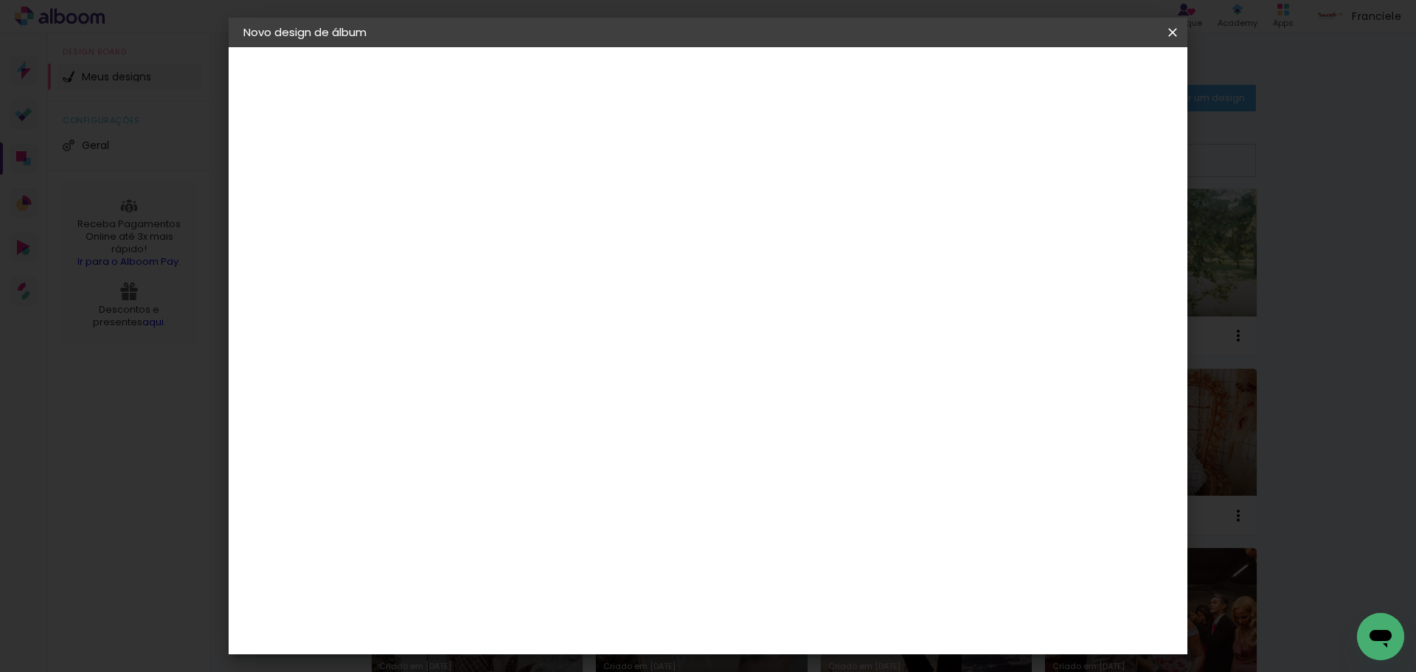
click at [584, 524] on span "20 × 20" at bounding box center [549, 539] width 69 height 30
click at [0, 0] on slot "Avançar" at bounding box center [0, 0] width 0 height 0
click at [1080, 81] on span "Iniciar design" at bounding box center [1046, 78] width 67 height 10
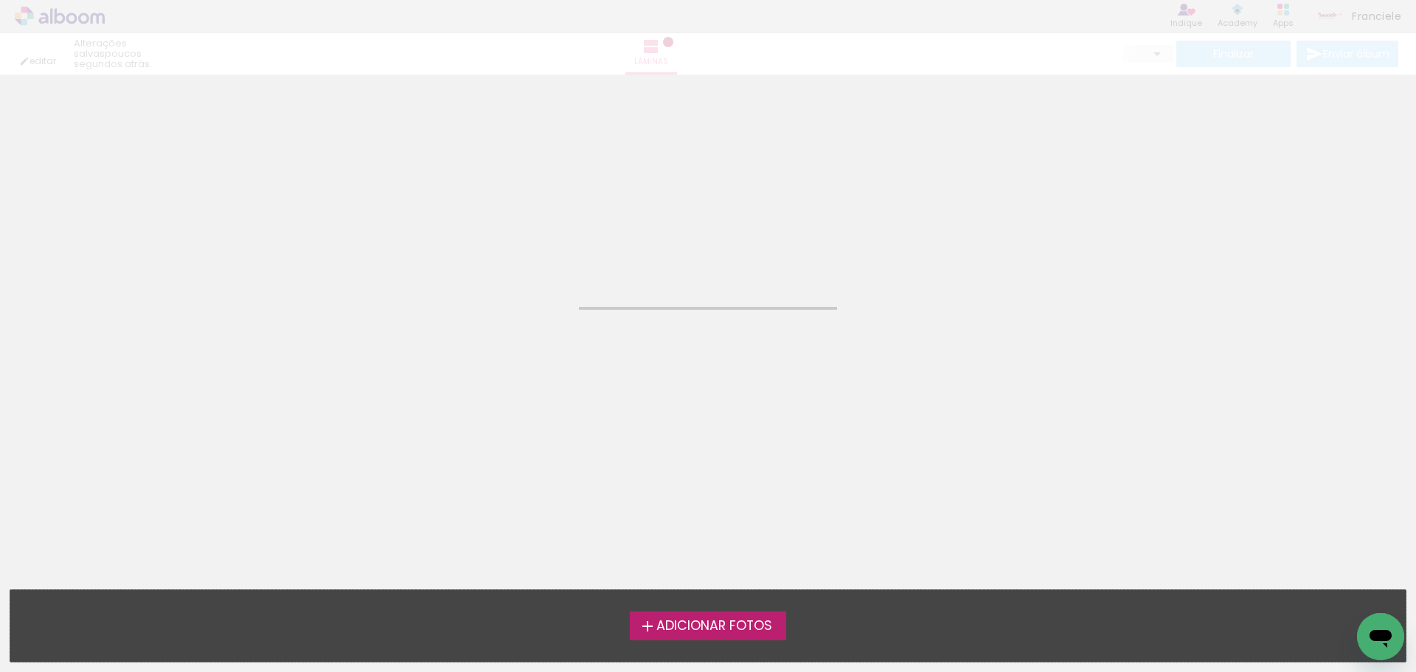
click at [743, 629] on span "Adicionar Fotos" at bounding box center [714, 625] width 116 height 13
click at [0, 0] on input "file" at bounding box center [0, 0] width 0 height 0
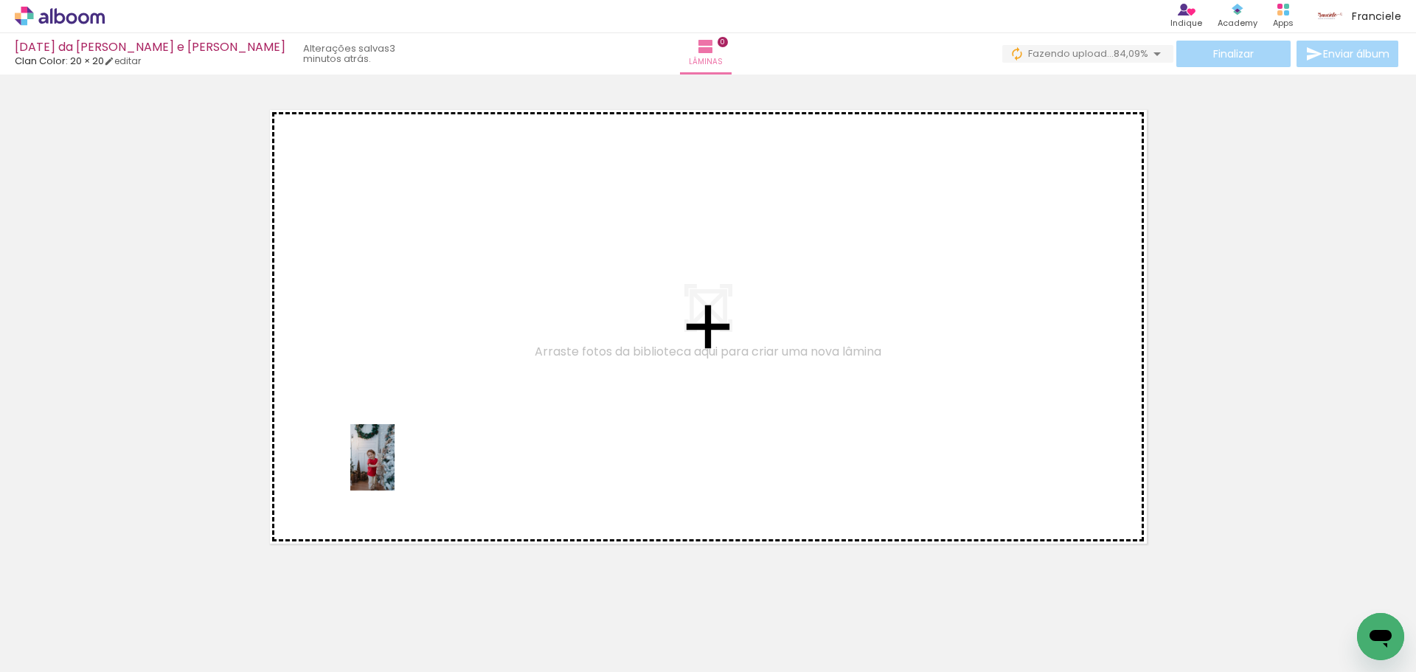
drag, startPoint x: 167, startPoint y: 646, endPoint x: 395, endPoint y: 468, distance: 288.4
click at [395, 468] on quentale-workspace at bounding box center [708, 336] width 1416 height 672
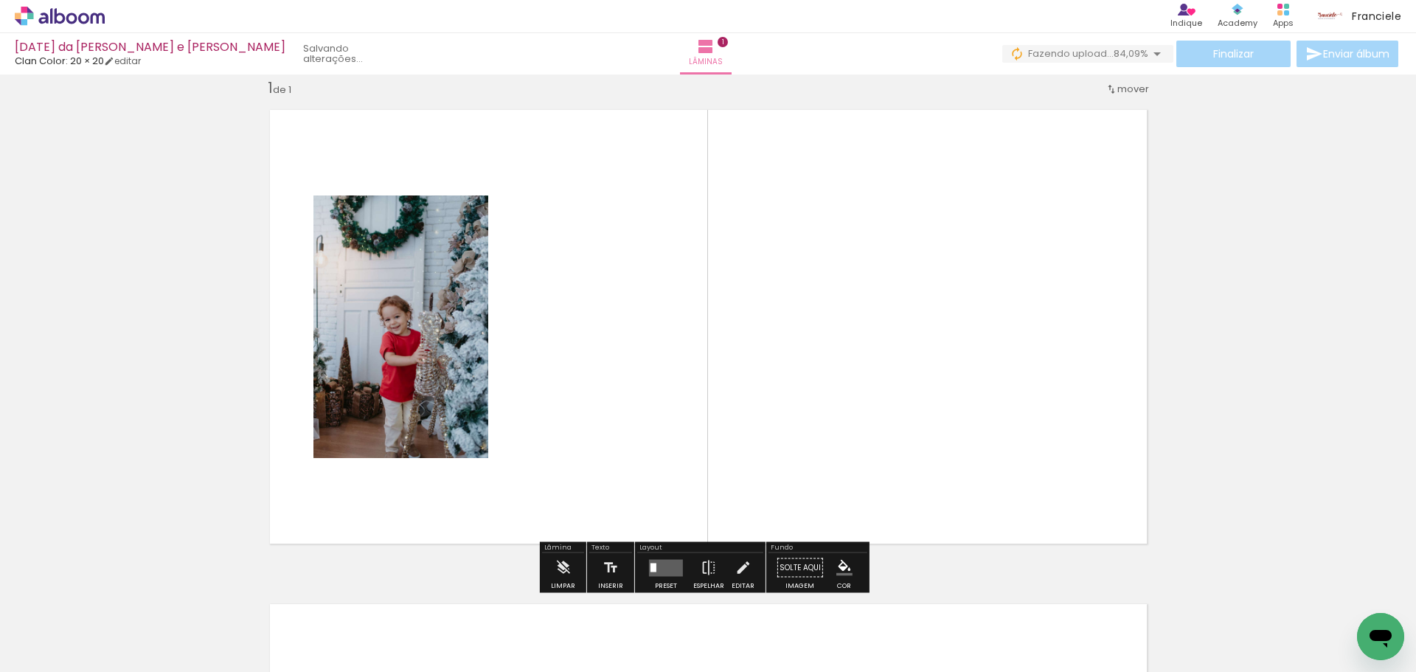
scroll to position [19, 0]
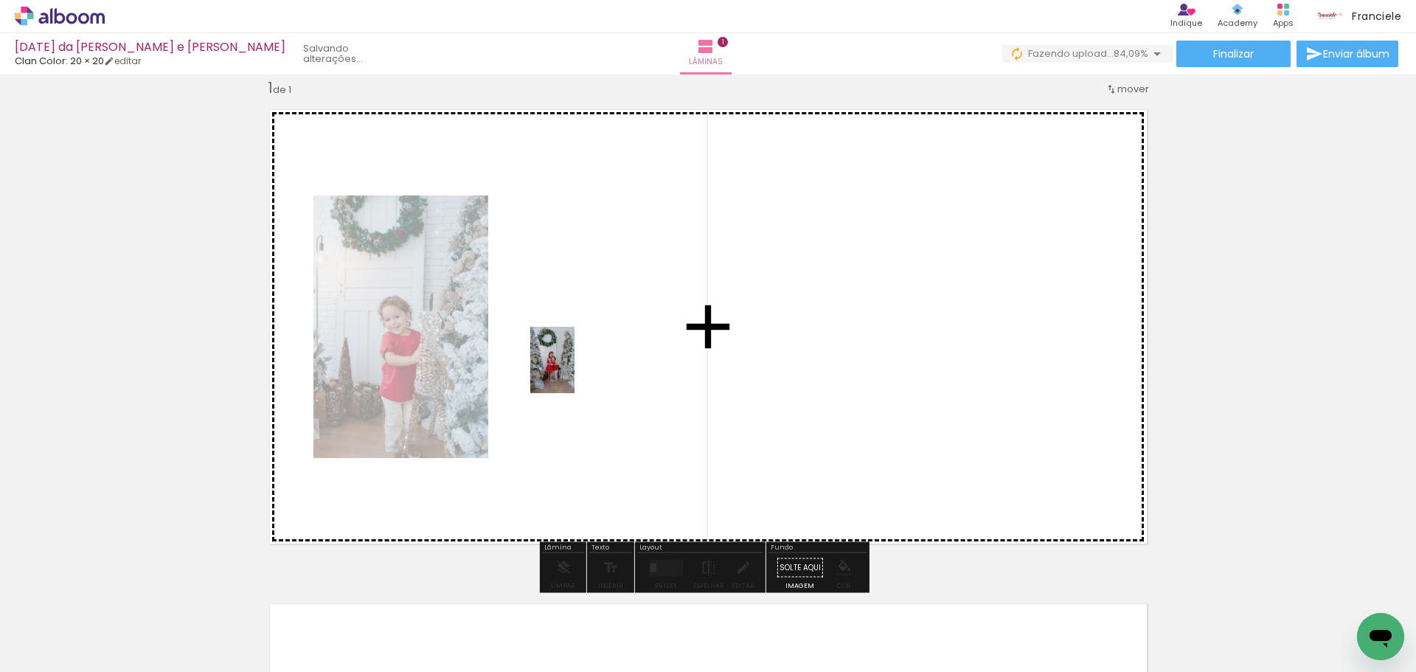
drag, startPoint x: 322, startPoint y: 635, endPoint x: 574, endPoint y: 371, distance: 365.1
click at [574, 371] on quentale-workspace at bounding box center [708, 336] width 1416 height 672
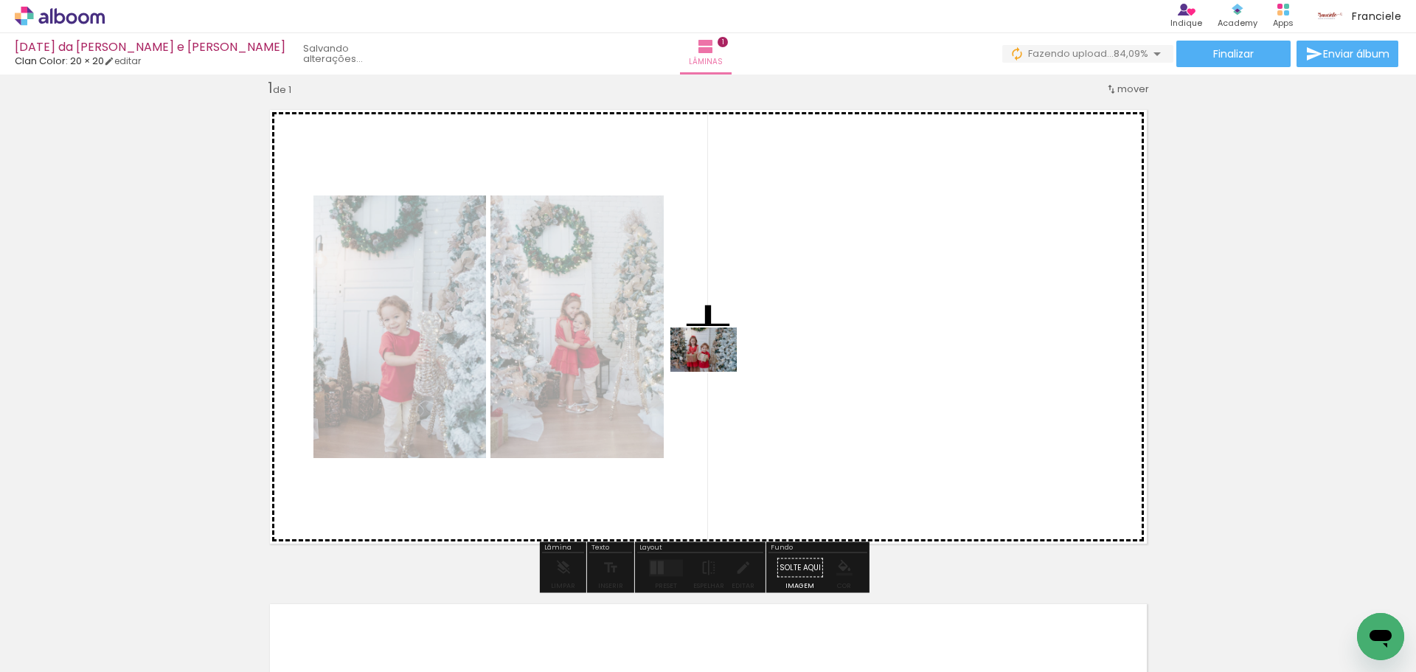
drag, startPoint x: 401, startPoint y: 630, endPoint x: 715, endPoint y: 372, distance: 406.4
click at [715, 372] on quentale-workspace at bounding box center [708, 336] width 1416 height 672
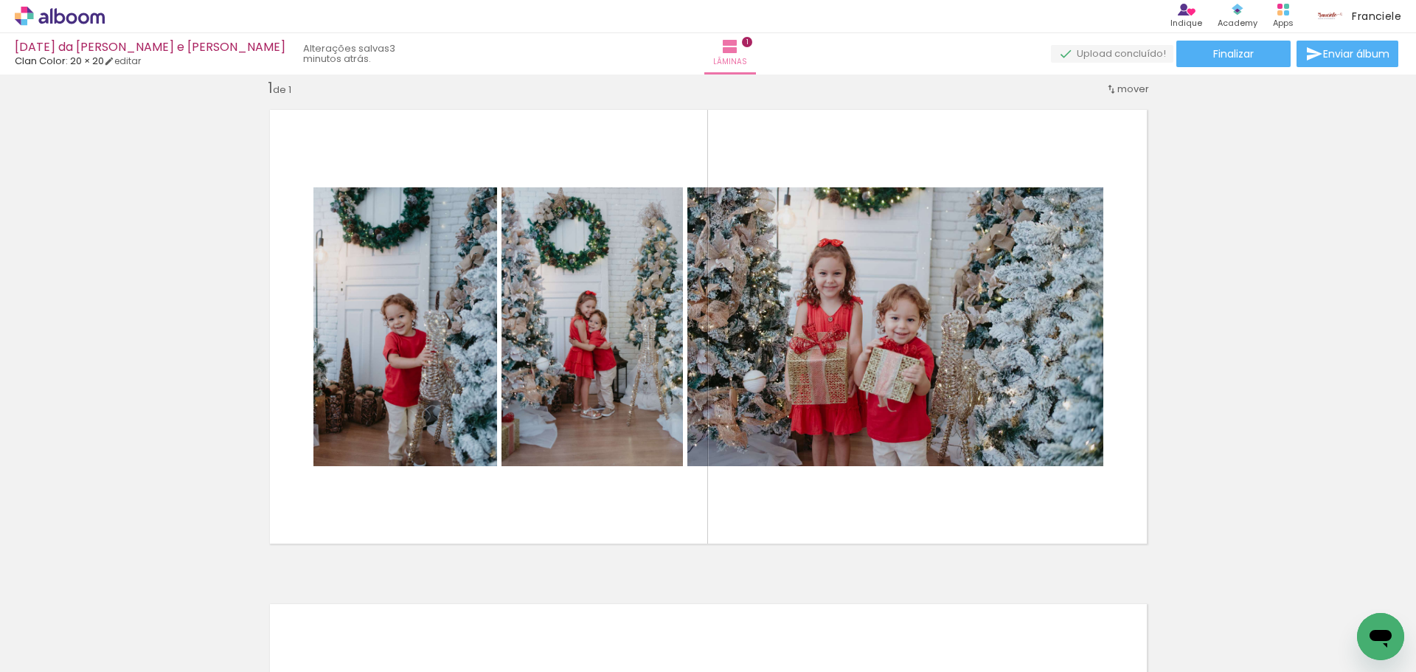
scroll to position [0, 1516]
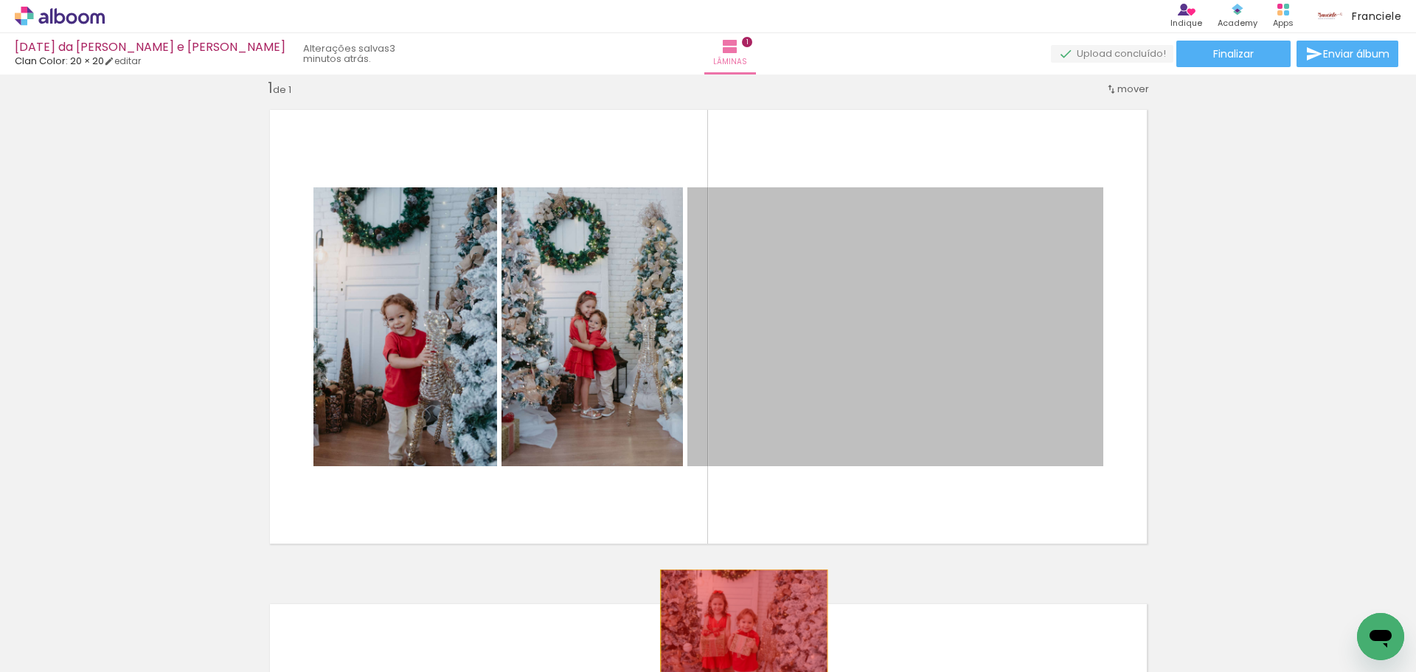
drag, startPoint x: 884, startPoint y: 366, endPoint x: 738, endPoint y: 625, distance: 297.2
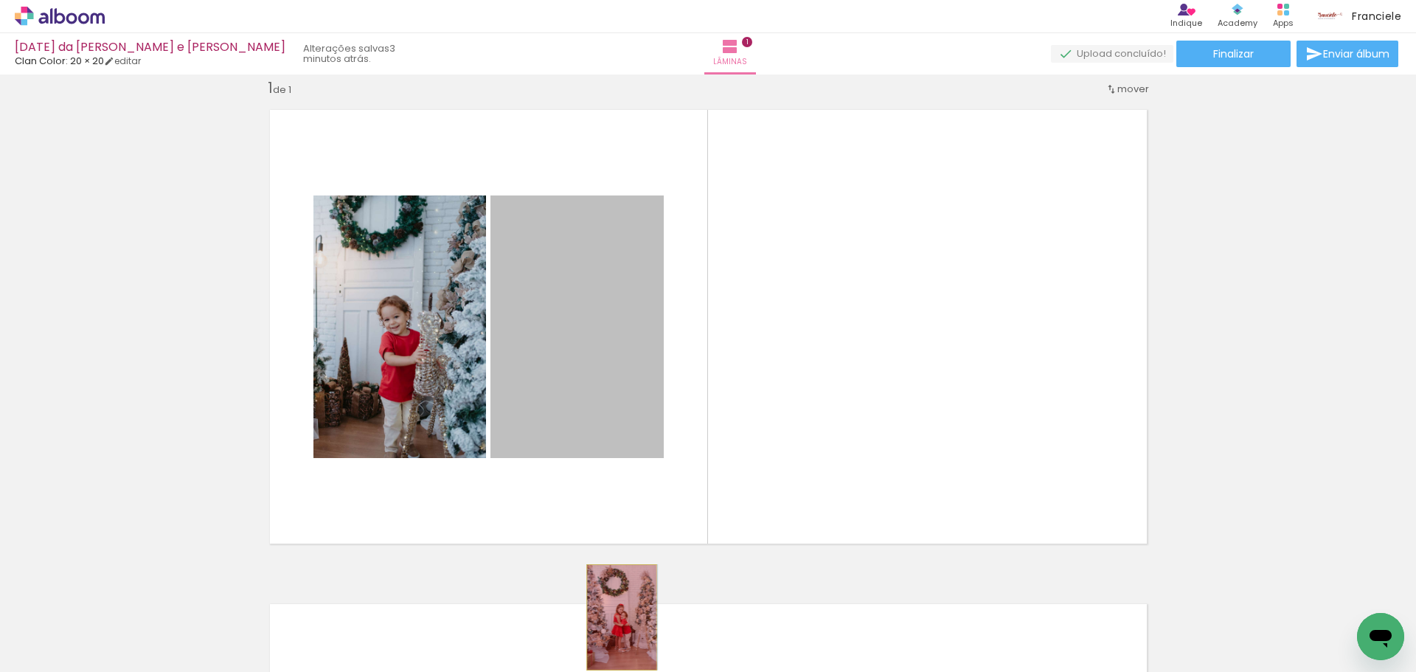
drag, startPoint x: 582, startPoint y: 291, endPoint x: 616, endPoint y: 617, distance: 327.7
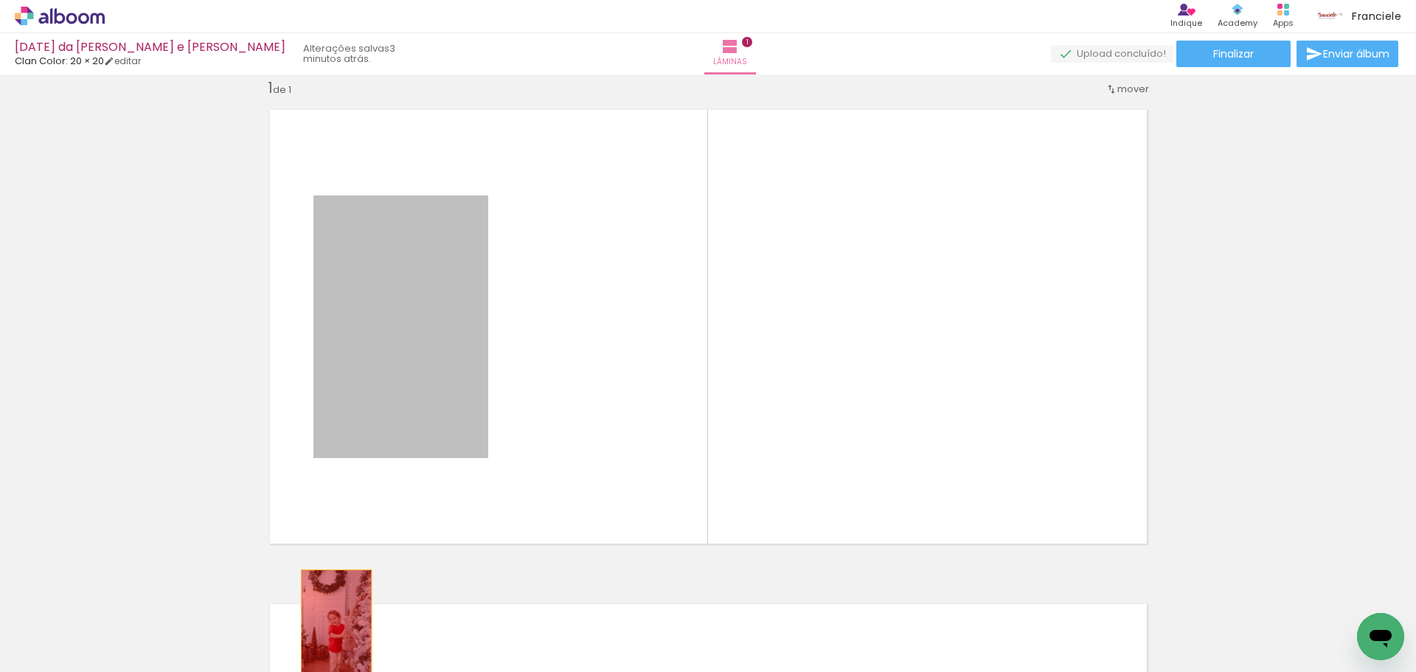
drag, startPoint x: 375, startPoint y: 491, endPoint x: 323, endPoint y: 642, distance: 159.7
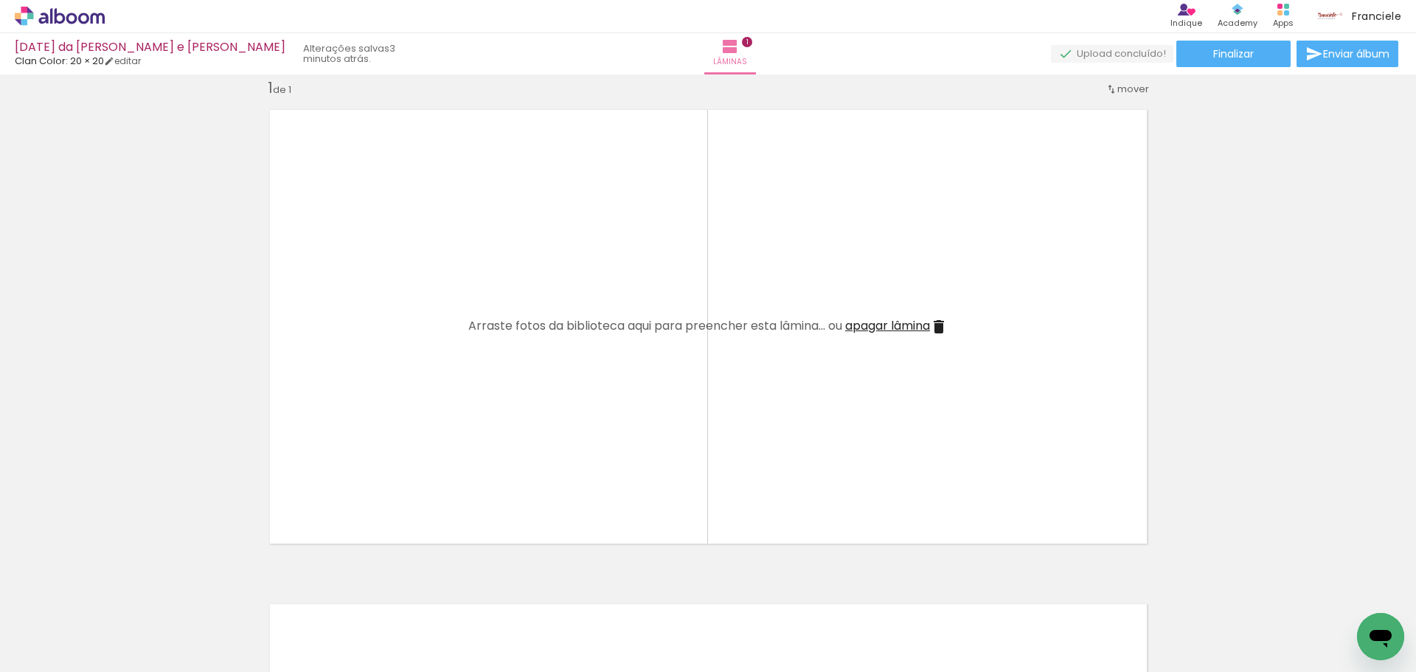
scroll to position [0, 0]
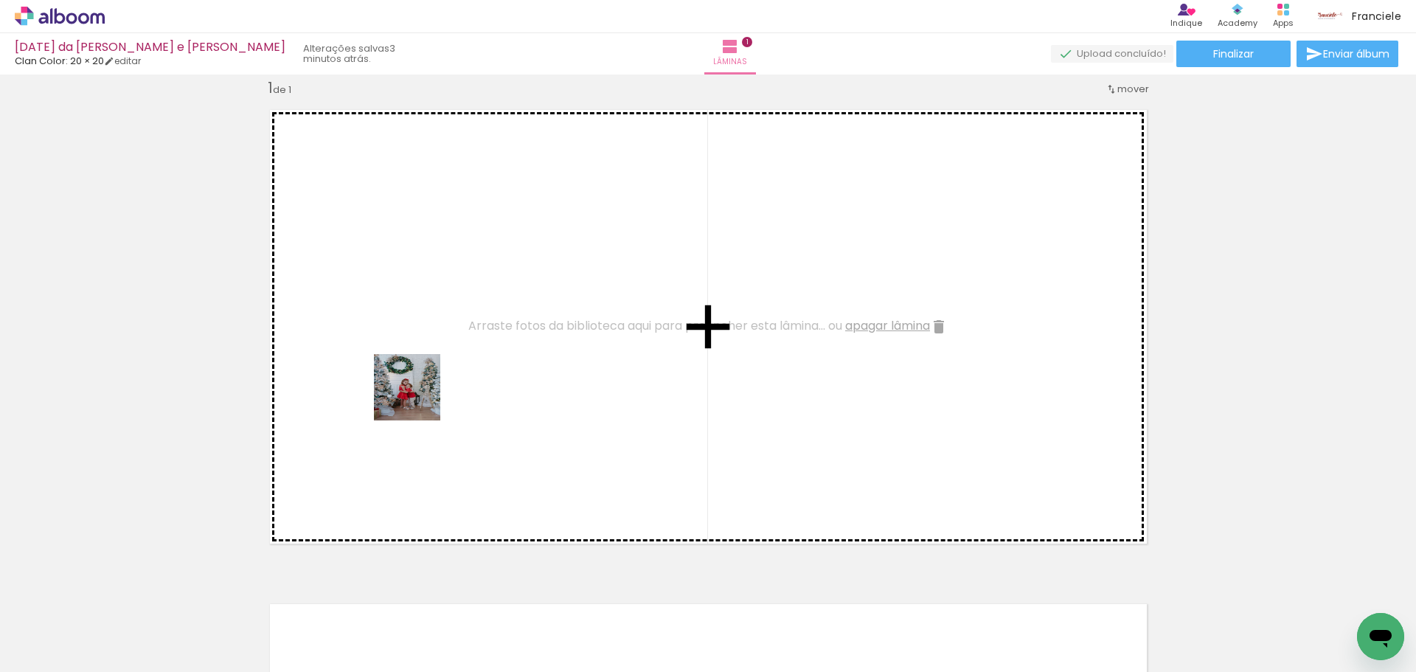
drag, startPoint x: 319, startPoint y: 642, endPoint x: 421, endPoint y: 389, distance: 272.6
click at [421, 389] on quentale-workspace at bounding box center [708, 336] width 1416 height 672
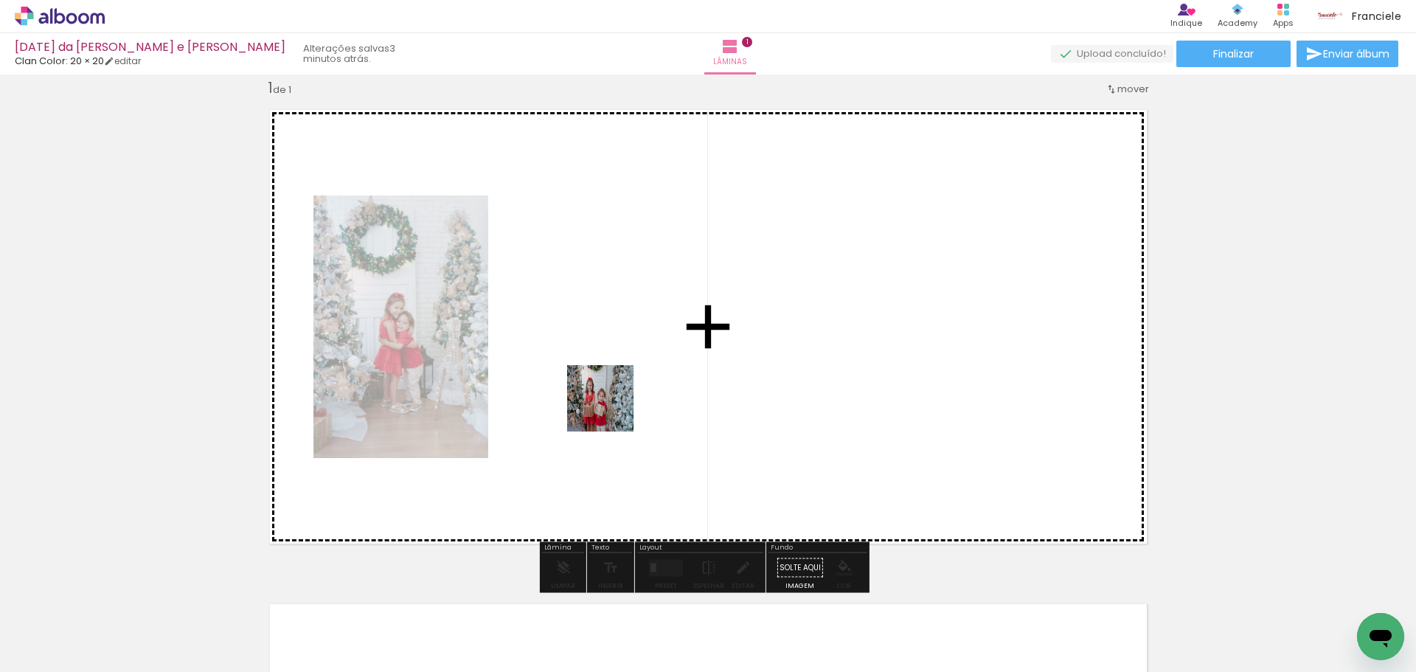
drag, startPoint x: 414, startPoint y: 601, endPoint x: 640, endPoint y: 375, distance: 320.1
click at [640, 375] on quentale-workspace at bounding box center [708, 336] width 1416 height 672
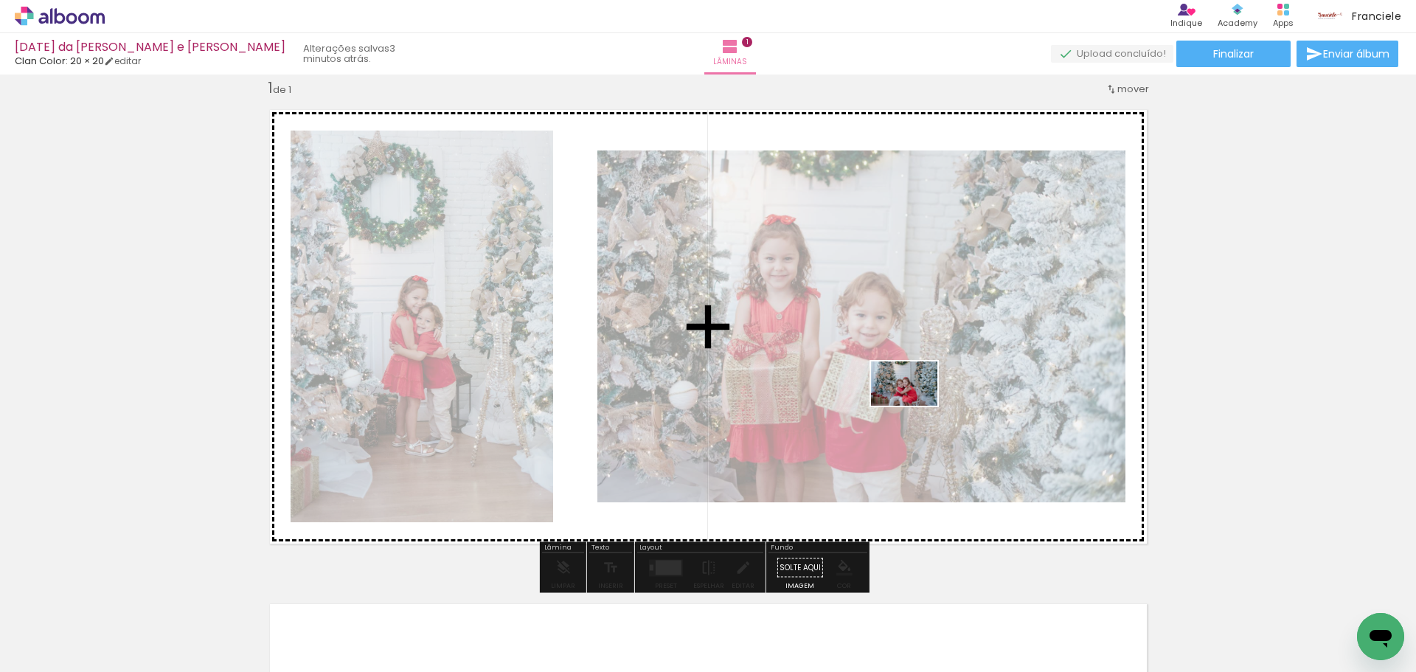
drag, startPoint x: 507, startPoint y: 619, endPoint x: 915, endPoint y: 406, distance: 460.8
click at [915, 406] on quentale-workspace at bounding box center [708, 336] width 1416 height 672
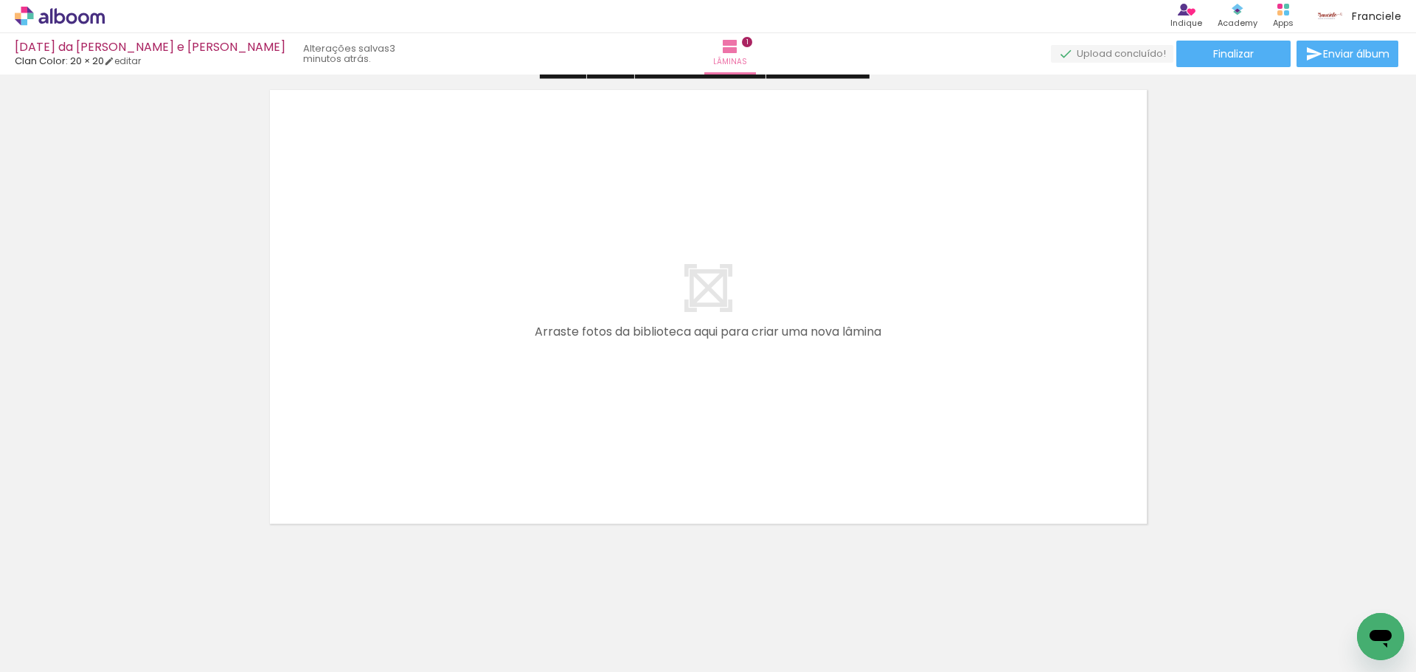
scroll to position [535, 0]
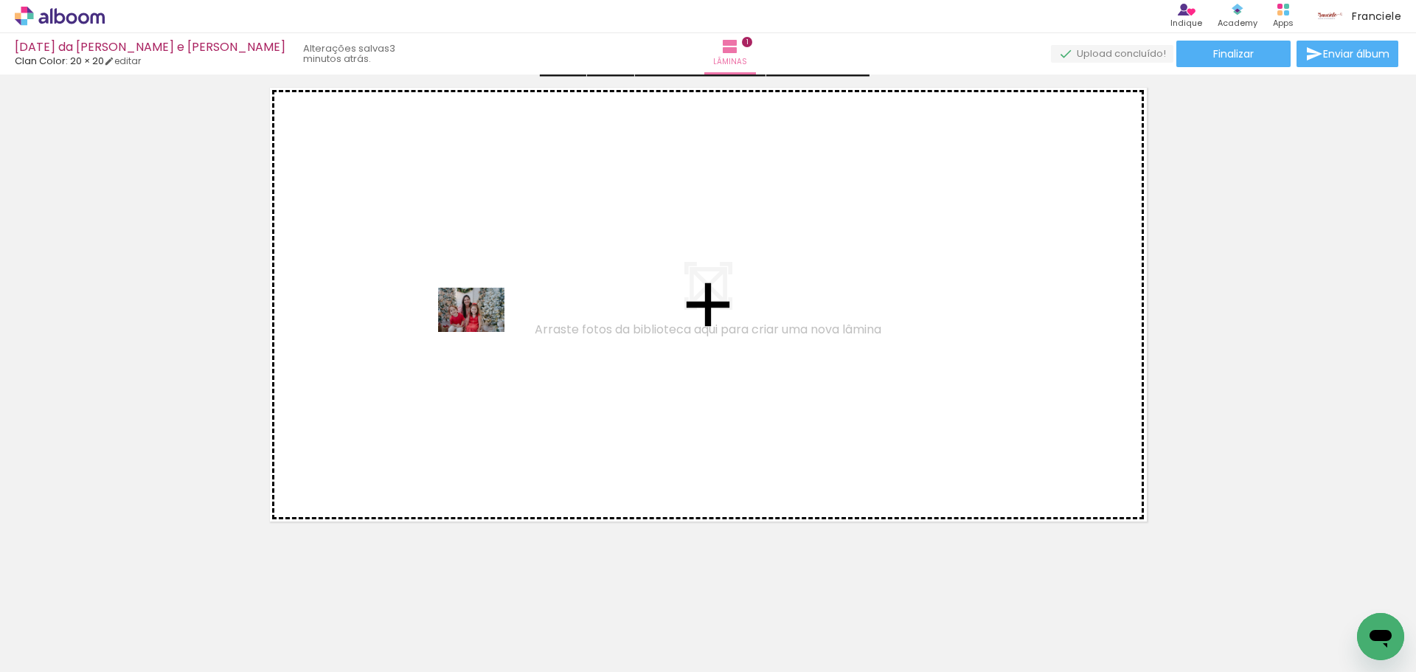
drag, startPoint x: 528, startPoint y: 515, endPoint x: 482, endPoint y: 332, distance: 189.2
click at [482, 332] on quentale-workspace at bounding box center [708, 336] width 1416 height 672
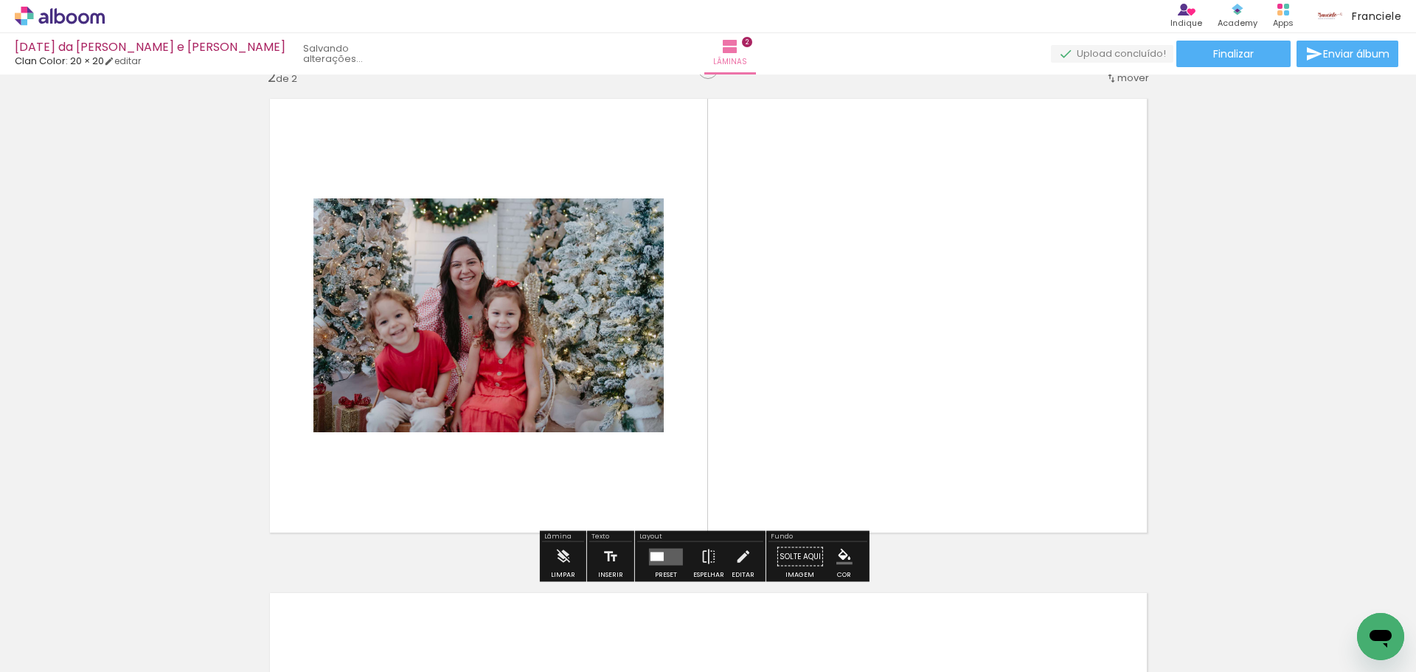
scroll to position [513, 0]
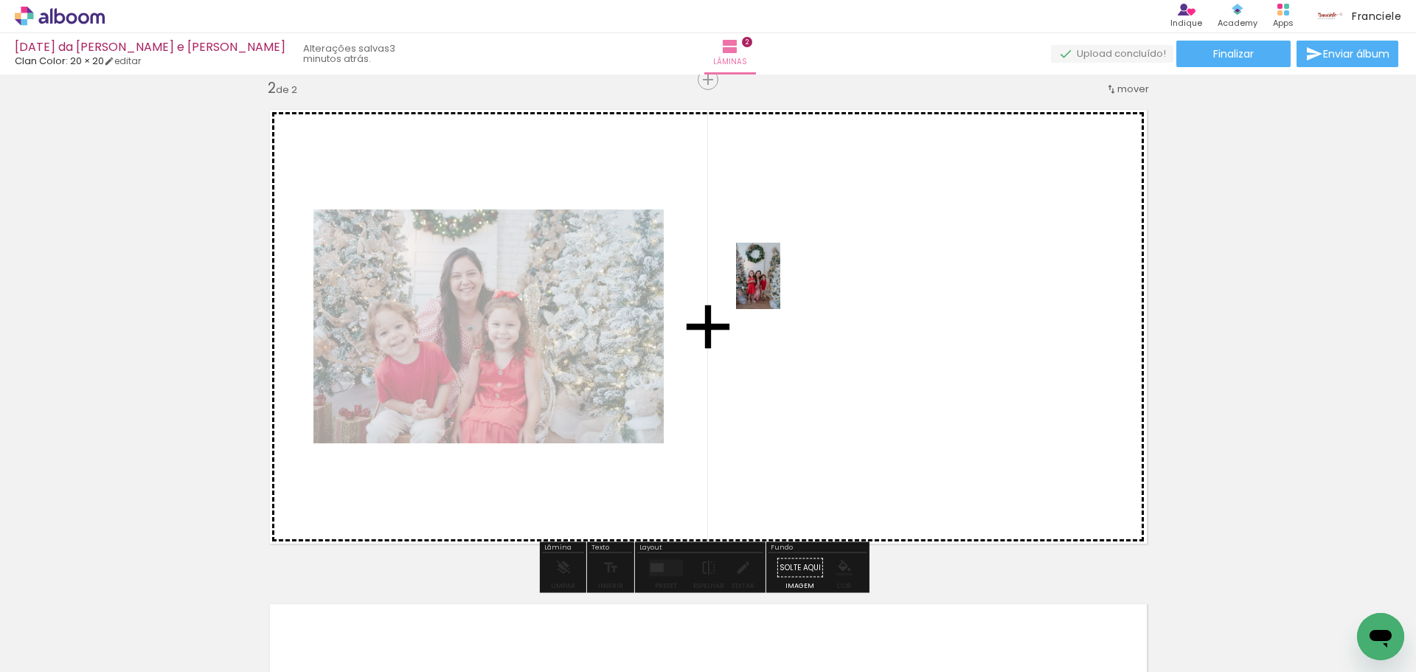
drag, startPoint x: 239, startPoint y: 622, endPoint x: 780, endPoint y: 287, distance: 636.8
click at [780, 287] on quentale-workspace at bounding box center [708, 336] width 1416 height 672
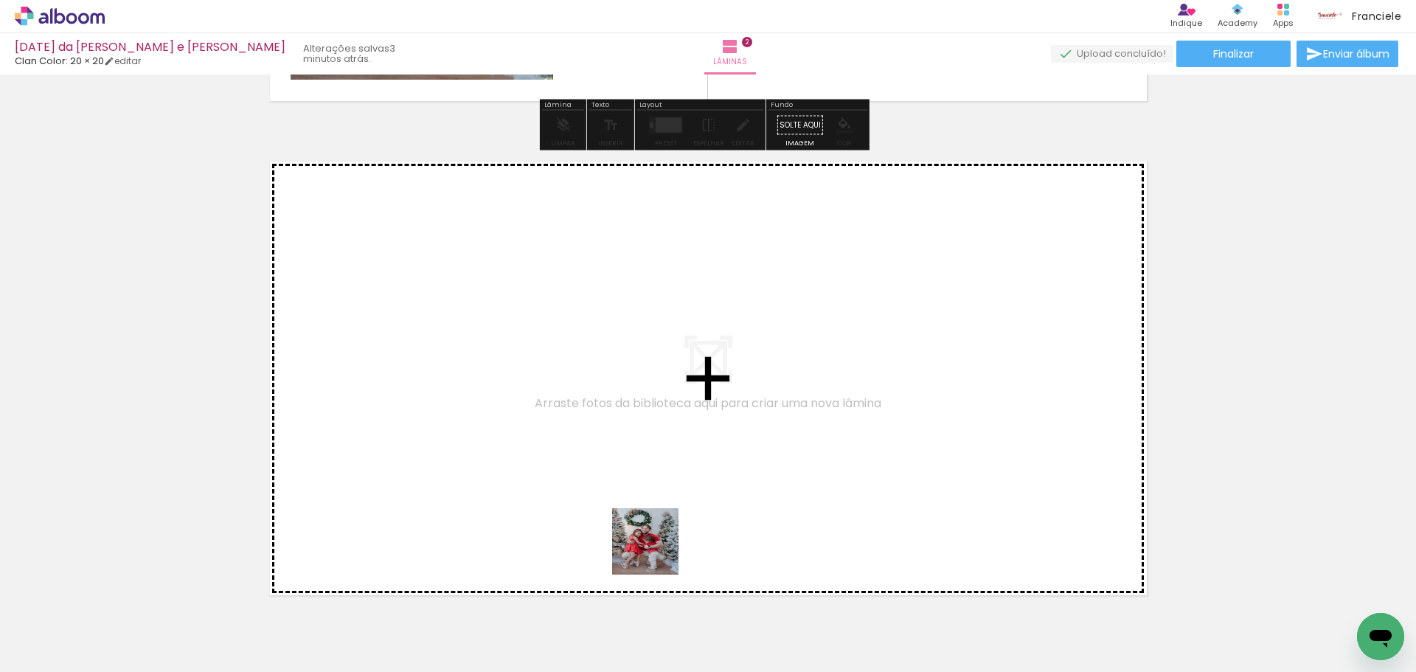
drag, startPoint x: 668, startPoint y: 624, endPoint x: 637, endPoint y: 465, distance: 162.3
click at [637, 465] on quentale-workspace at bounding box center [708, 336] width 1416 height 672
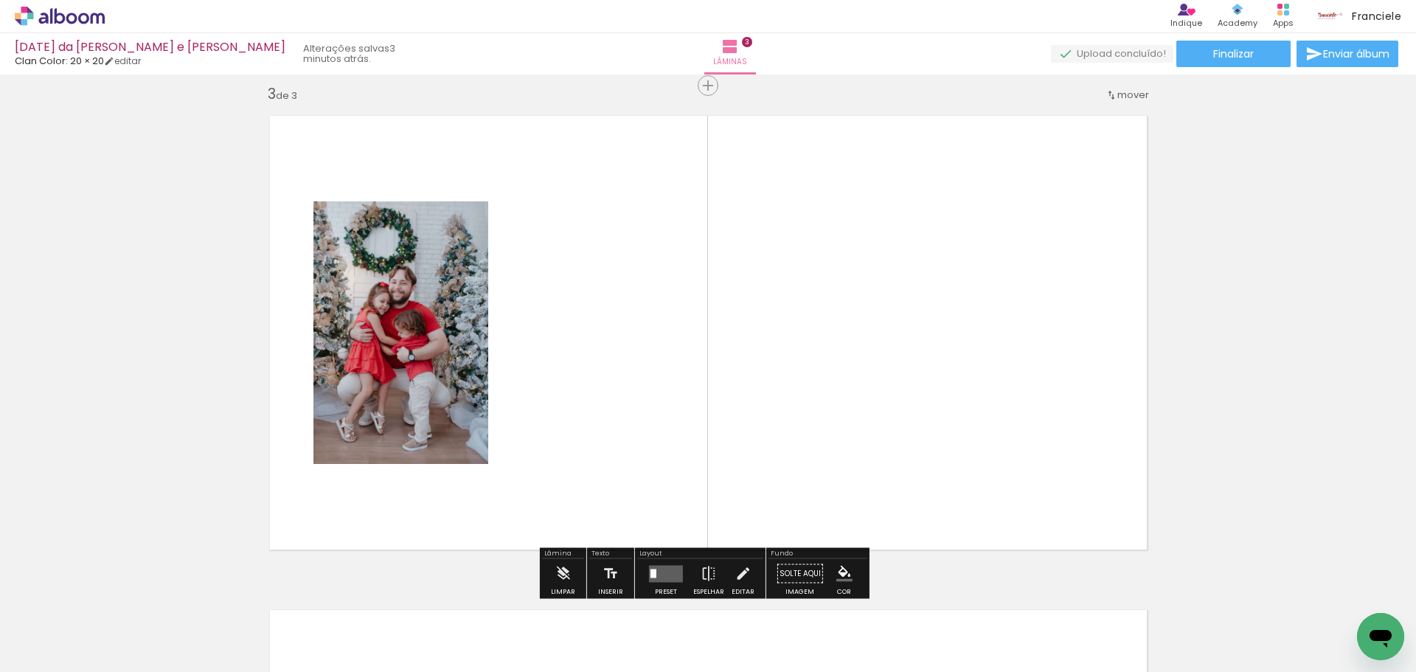
scroll to position [1007, 0]
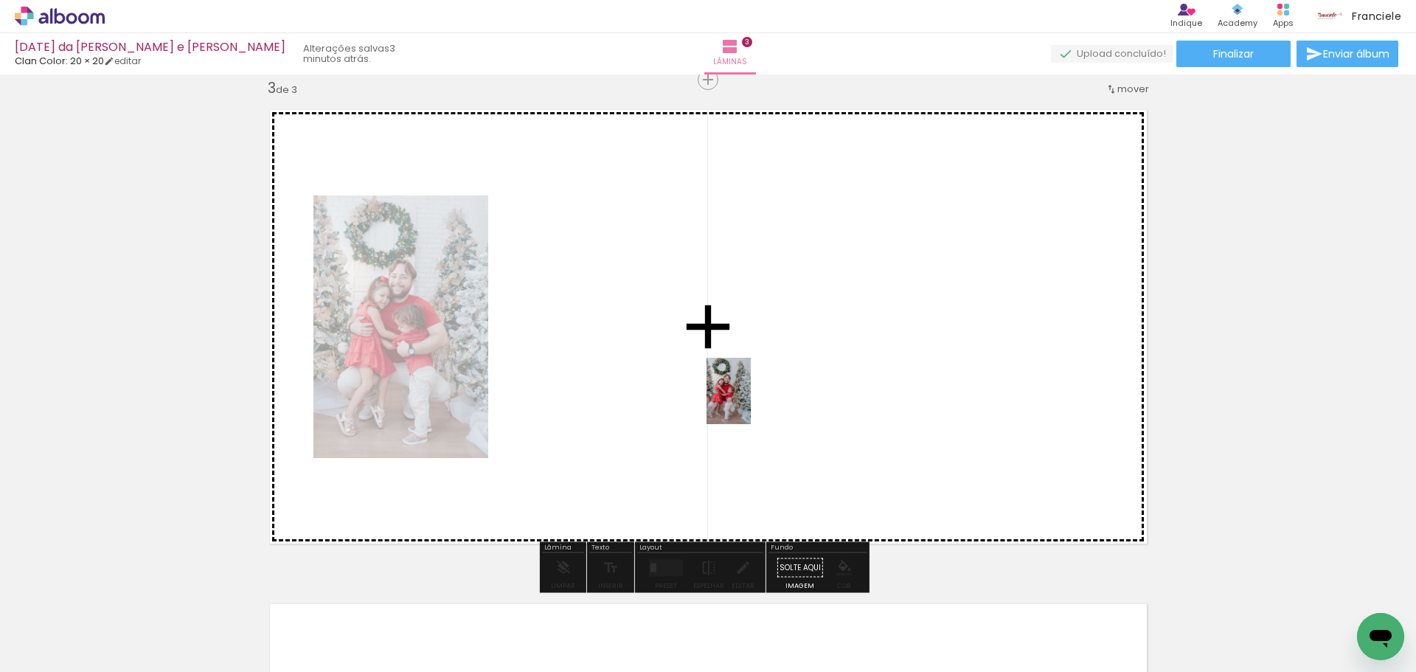
drag, startPoint x: 731, startPoint y: 614, endPoint x: 751, endPoint y: 402, distance: 212.6
click at [751, 402] on quentale-workspace at bounding box center [708, 336] width 1416 height 672
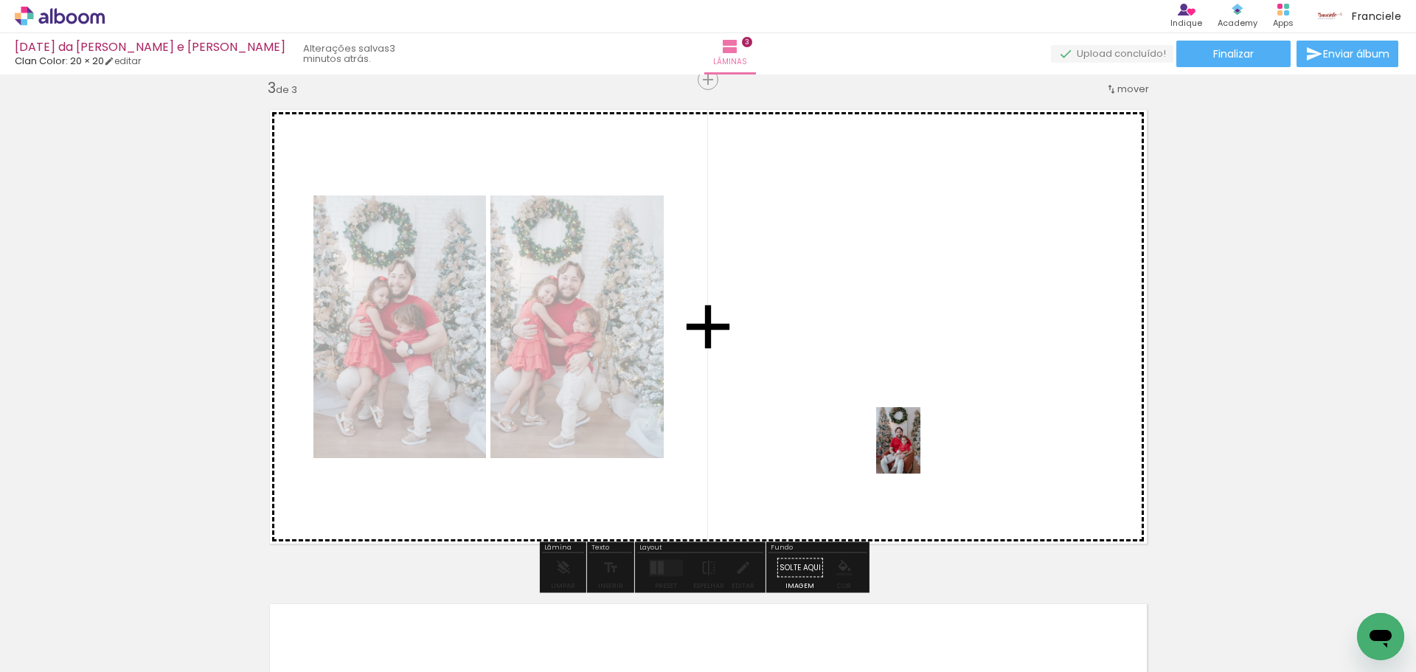
drag, startPoint x: 1060, startPoint y: 639, endPoint x: 920, endPoint y: 451, distance: 234.0
click at [920, 451] on quentale-workspace at bounding box center [708, 336] width 1416 height 672
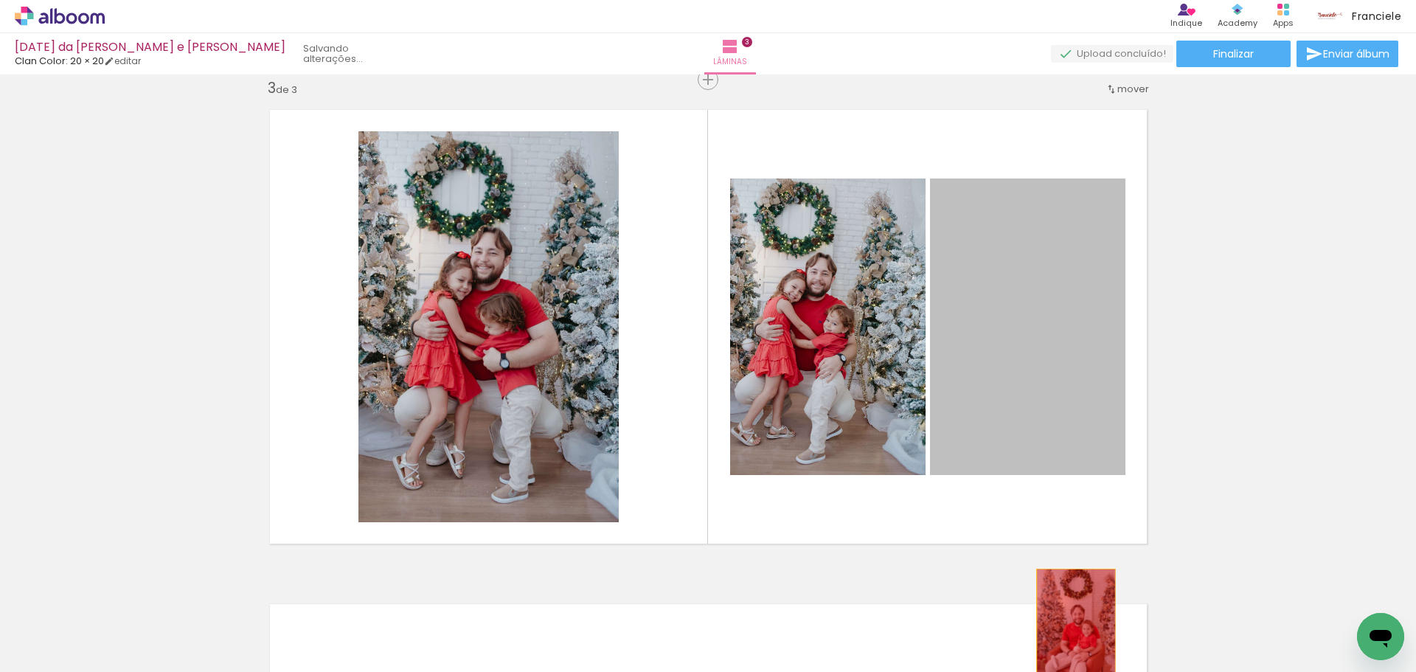
drag, startPoint x: 1069, startPoint y: 428, endPoint x: 1070, endPoint y: 628, distance: 200.6
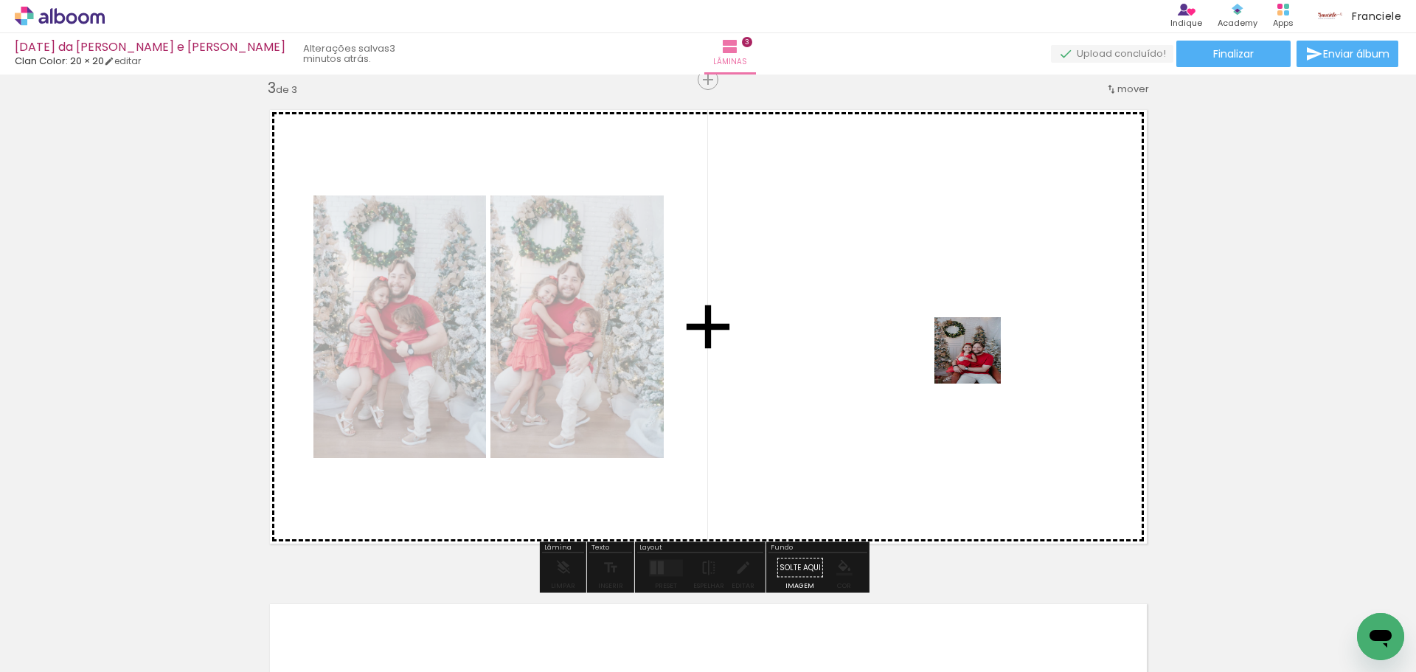
drag, startPoint x: 1238, startPoint y: 645, endPoint x: 979, endPoint y: 361, distance: 384.7
click at [979, 361] on quentale-workspace at bounding box center [708, 336] width 1416 height 672
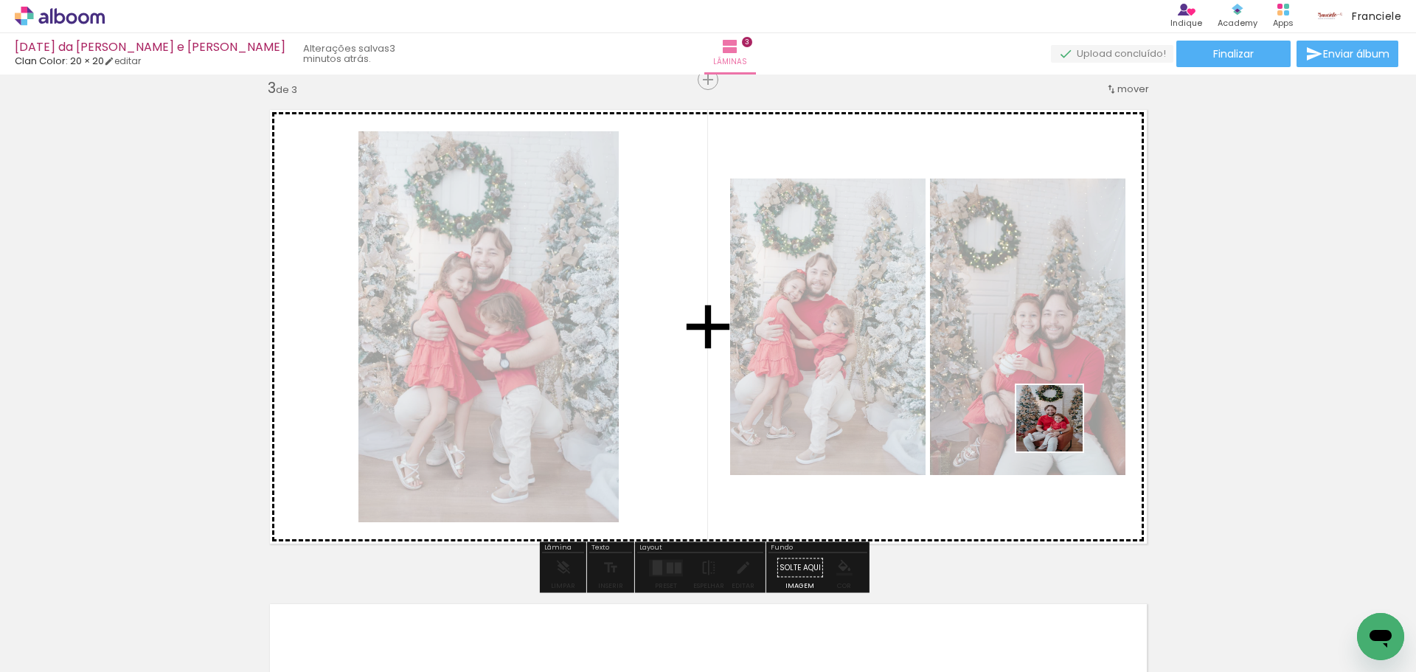
drag, startPoint x: 1061, startPoint y: 630, endPoint x: 1060, endPoint y: 400, distance: 229.3
click at [1060, 400] on quentale-workspace at bounding box center [708, 336] width 1416 height 672
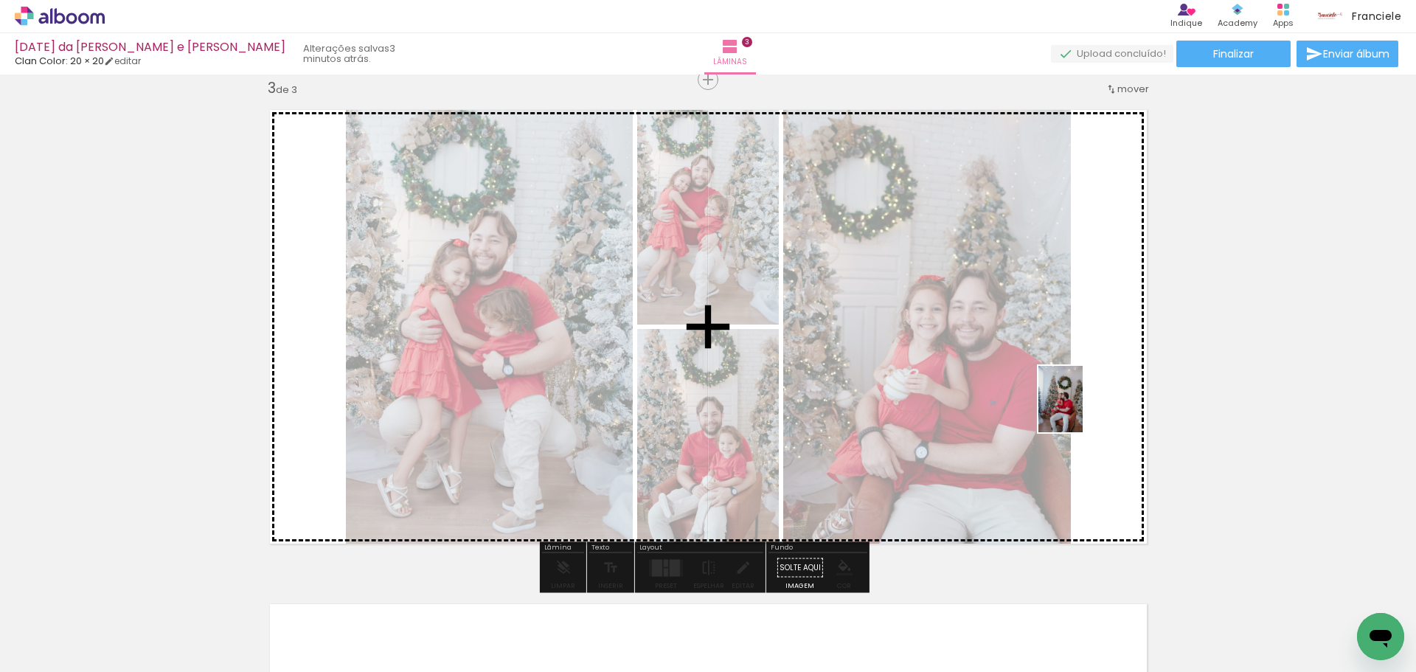
drag, startPoint x: 1155, startPoint y: 644, endPoint x: 1082, endPoint y: 410, distance: 244.9
click at [1082, 410] on quentale-workspace at bounding box center [708, 336] width 1416 height 672
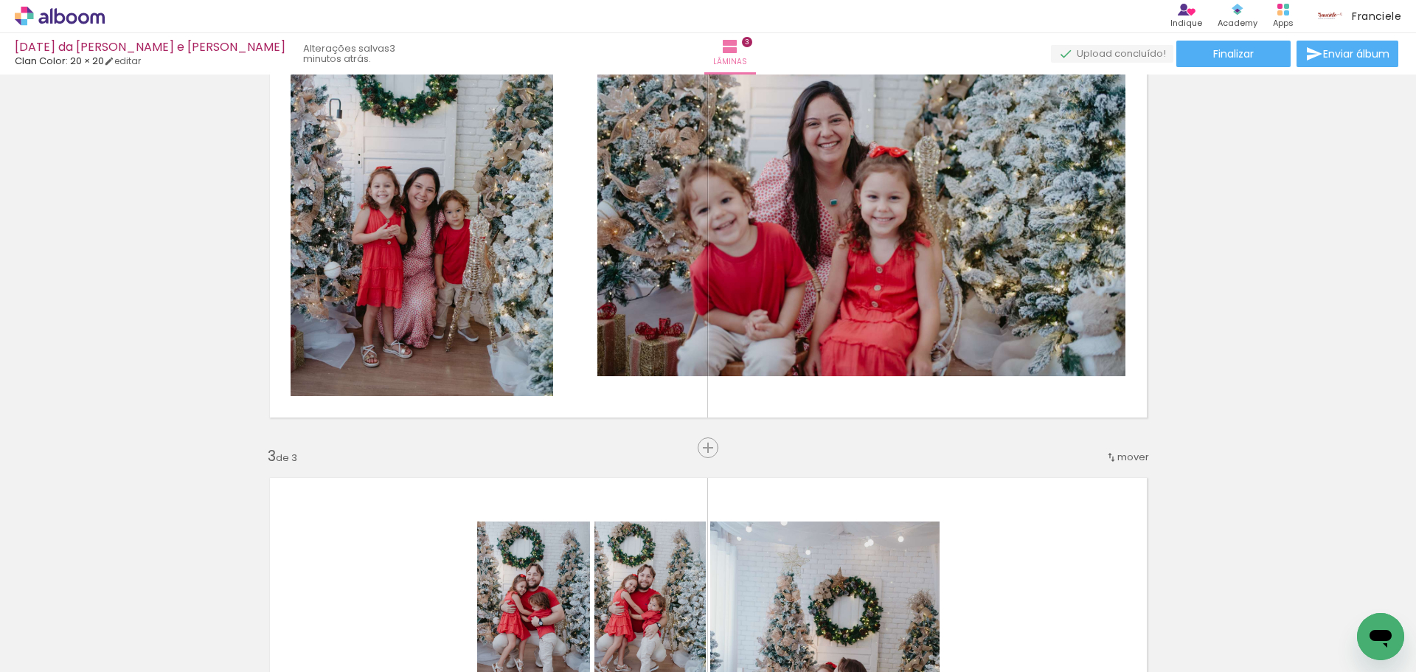
scroll to position [639, 0]
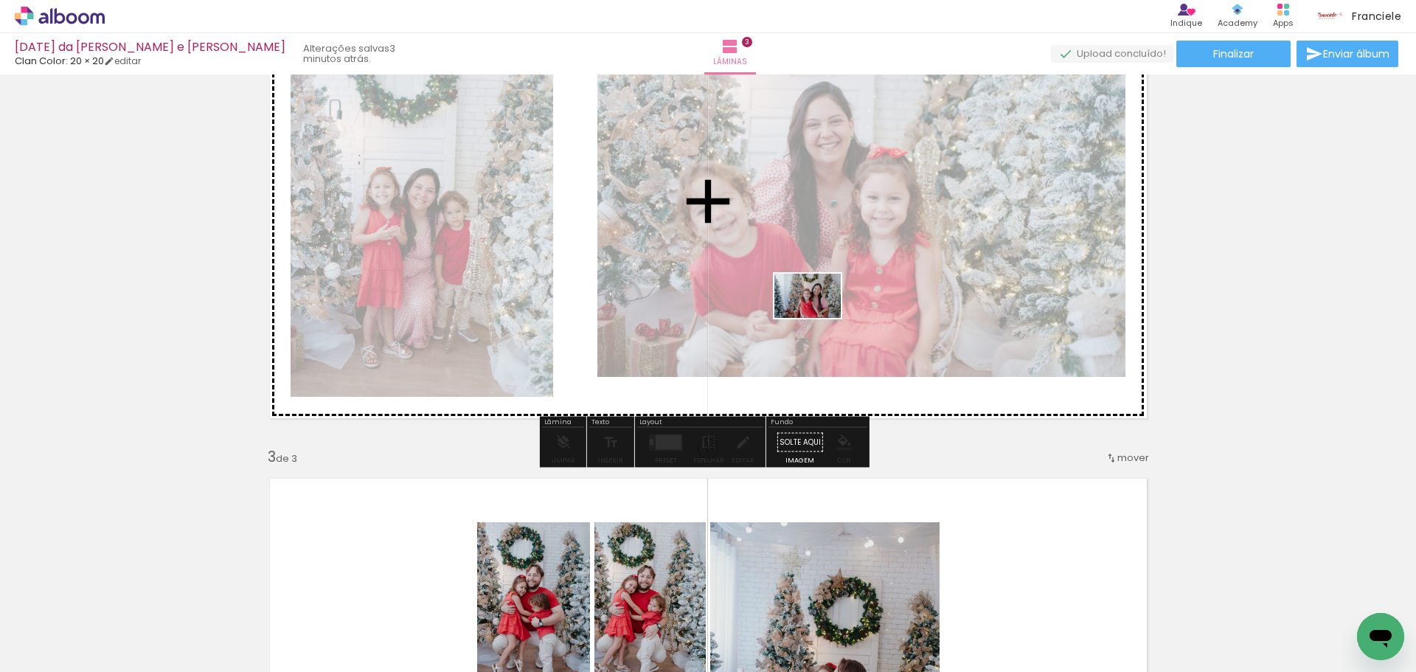
drag, startPoint x: 814, startPoint y: 625, endPoint x: 818, endPoint y: 318, distance: 306.8
click at [818, 318] on quentale-workspace at bounding box center [708, 336] width 1416 height 672
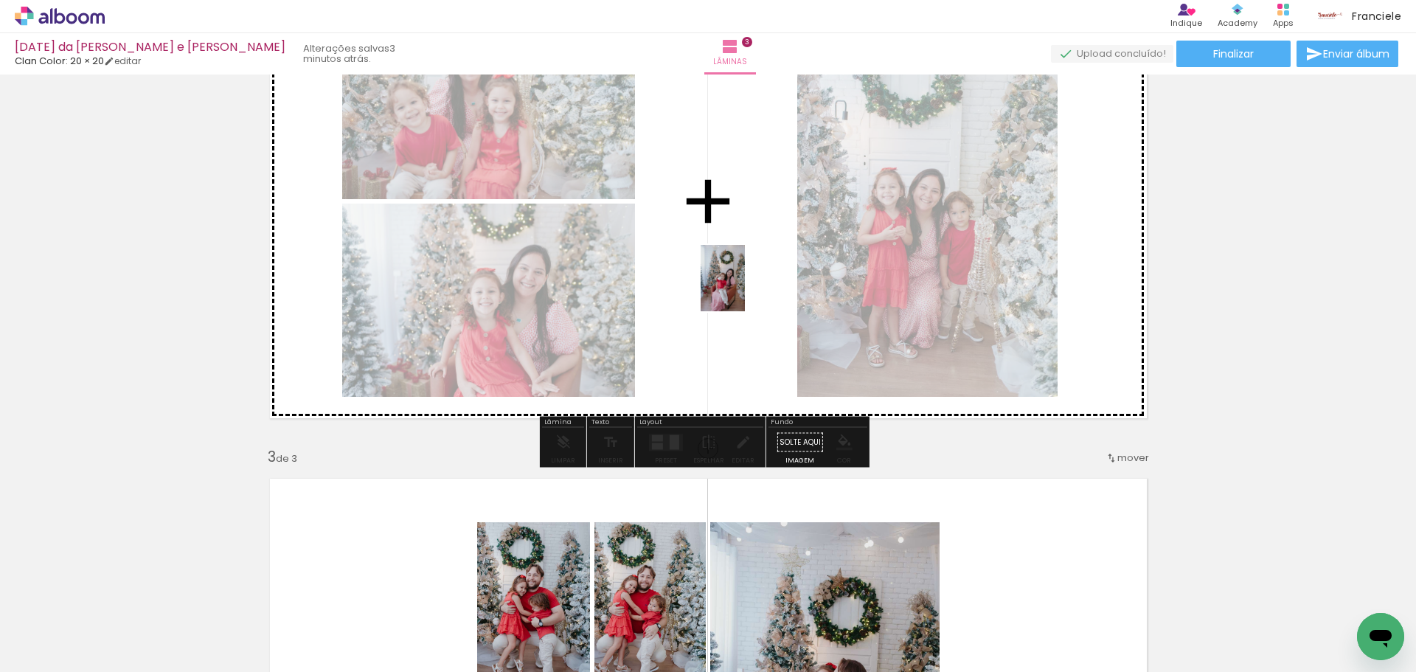
drag, startPoint x: 903, startPoint y: 644, endPoint x: 745, endPoint y: 288, distance: 389.8
click at [745, 288] on quentale-workspace at bounding box center [708, 336] width 1416 height 672
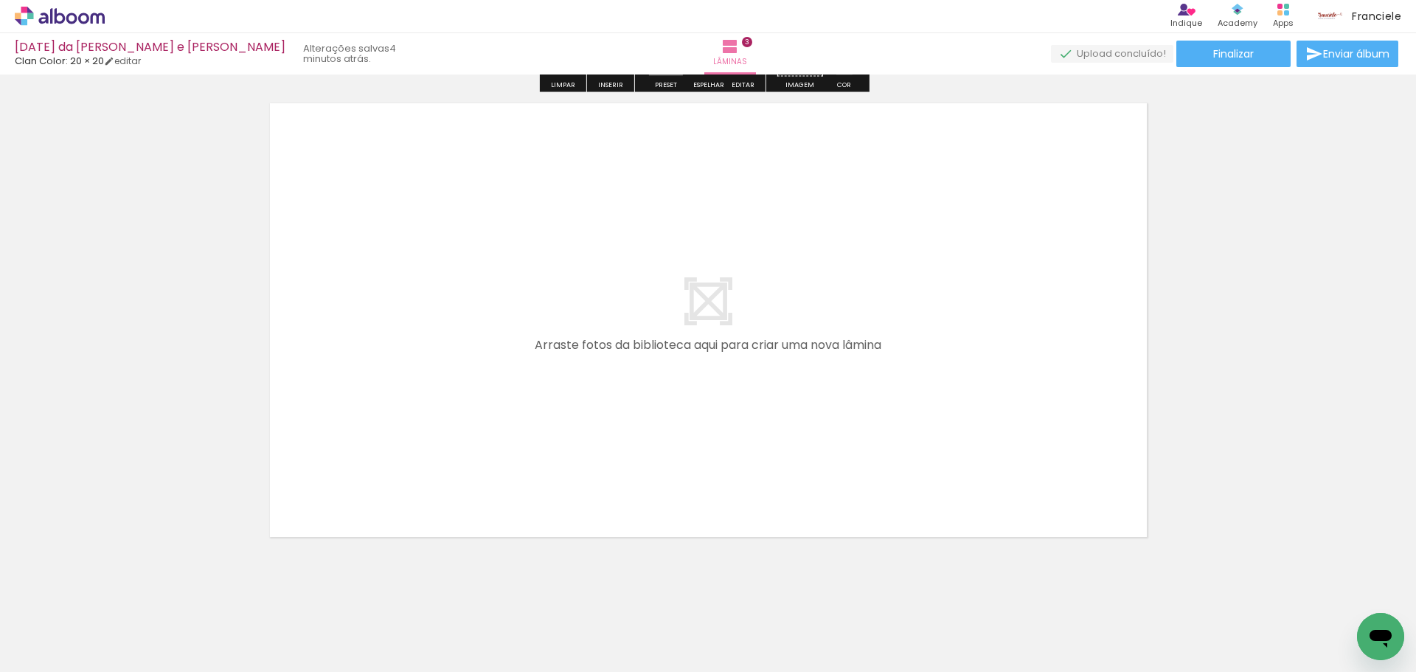
scroll to position [1529, 0]
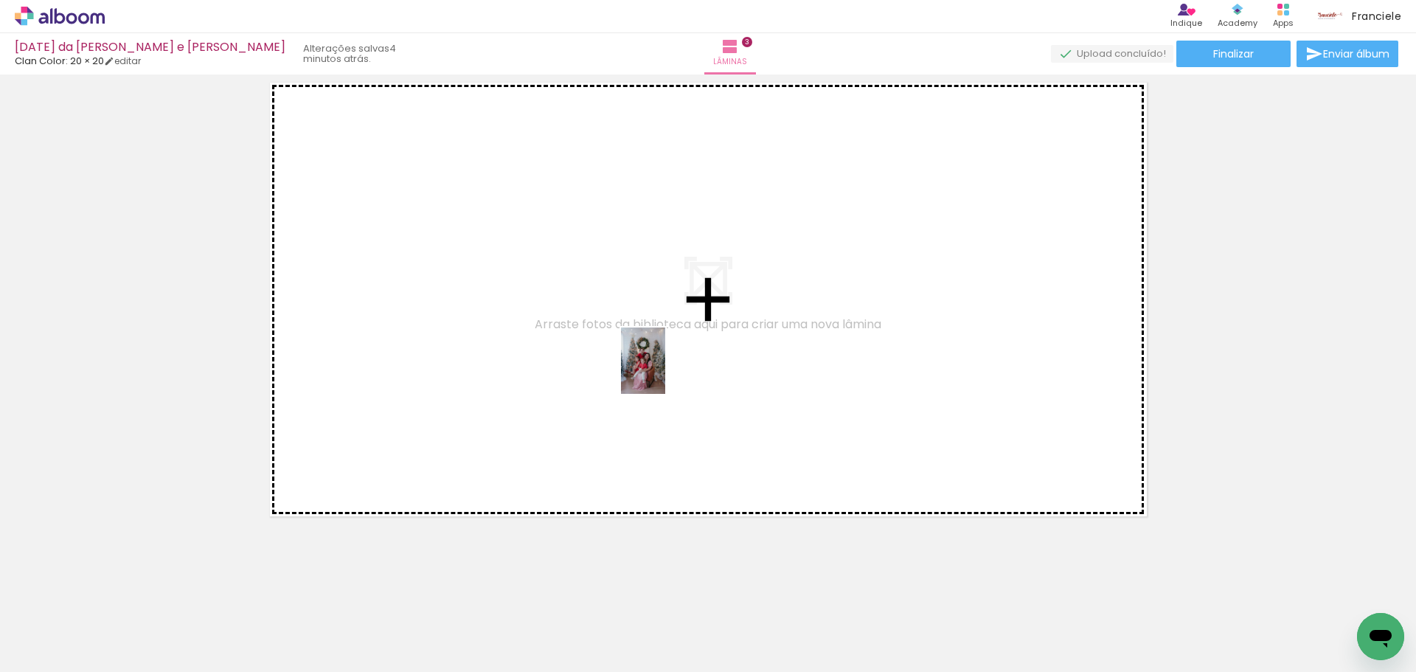
drag, startPoint x: 978, startPoint y: 630, endPoint x: 665, endPoint y: 372, distance: 405.9
click at [665, 372] on quentale-workspace at bounding box center [708, 336] width 1416 height 672
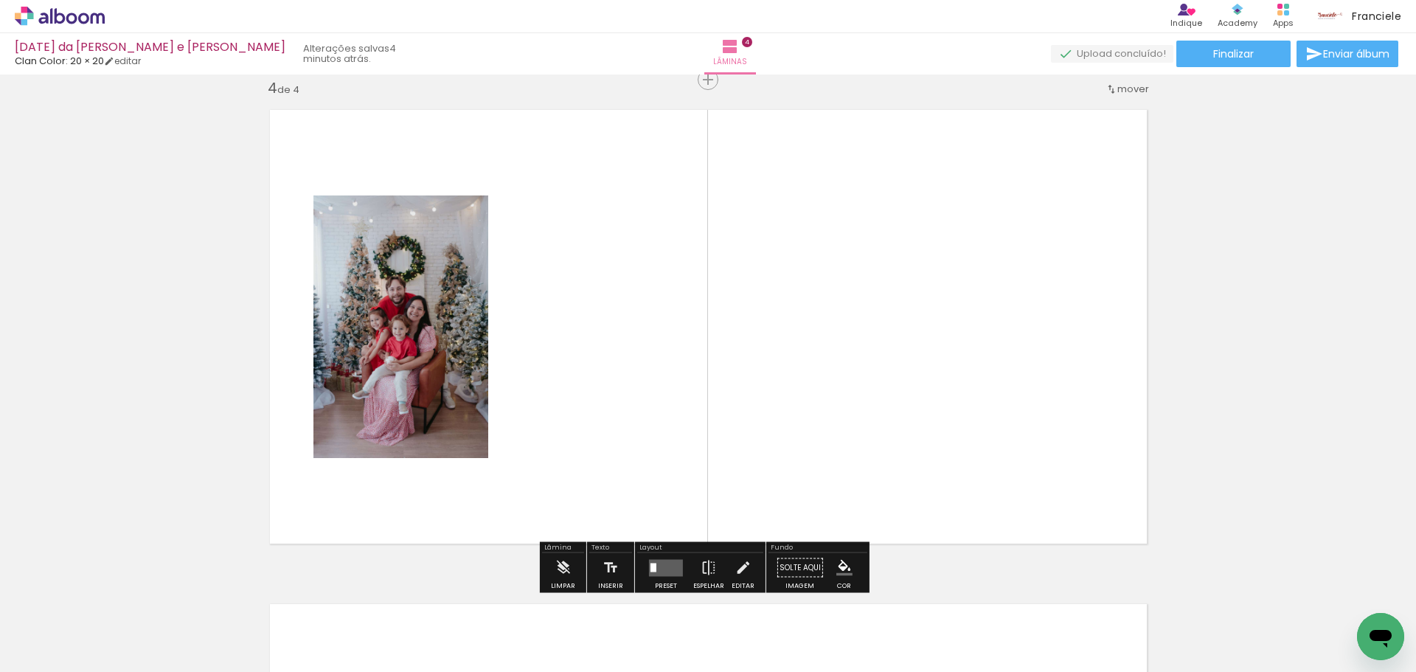
scroll to position [0, 950]
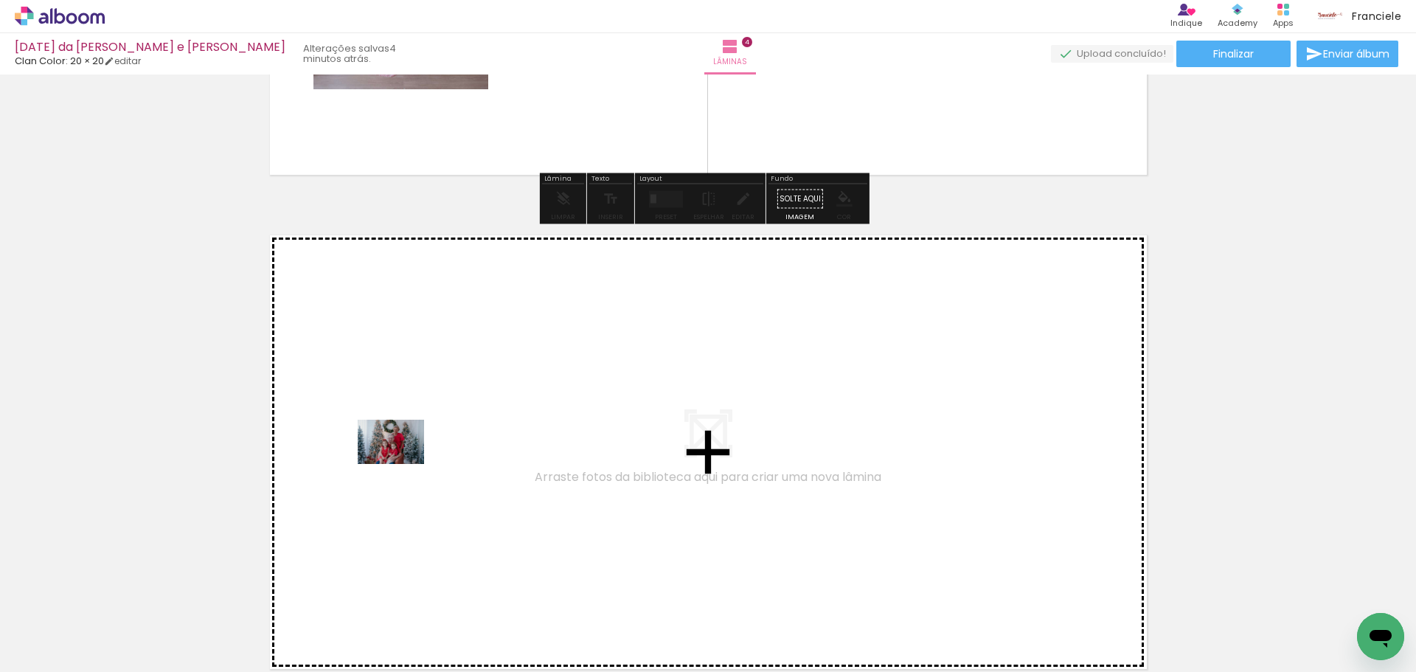
drag, startPoint x: 382, startPoint y: 620, endPoint x: 402, endPoint y: 464, distance: 157.6
click at [402, 464] on quentale-workspace at bounding box center [708, 336] width 1416 height 672
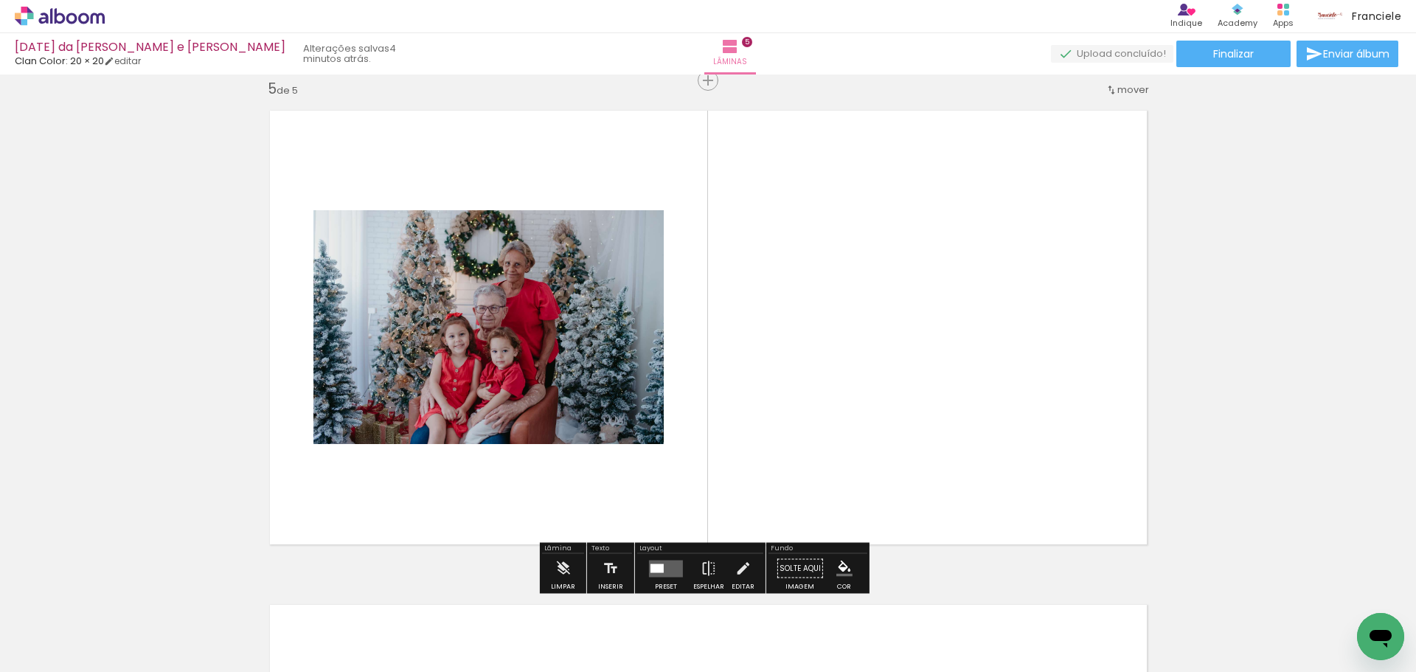
scroll to position [1995, 0]
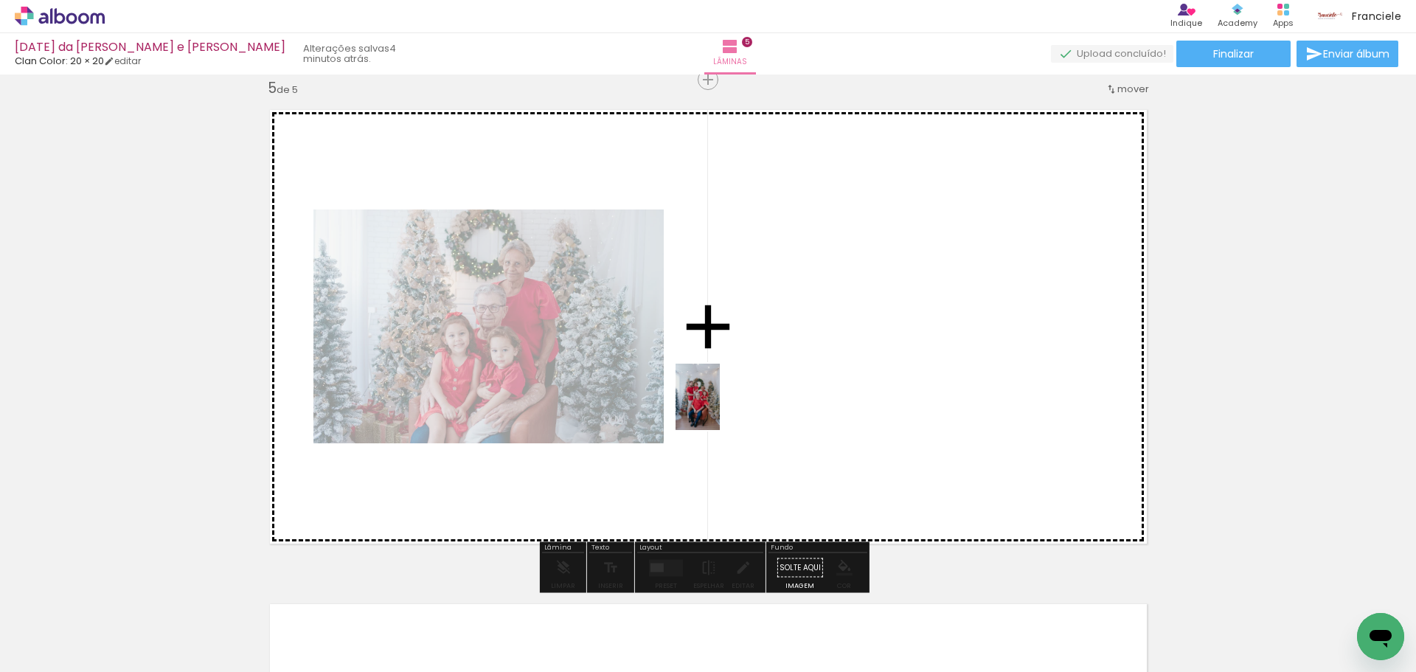
drag, startPoint x: 445, startPoint y: 635, endPoint x: 720, endPoint y: 408, distance: 356.7
click at [720, 408] on quentale-workspace at bounding box center [708, 336] width 1416 height 672
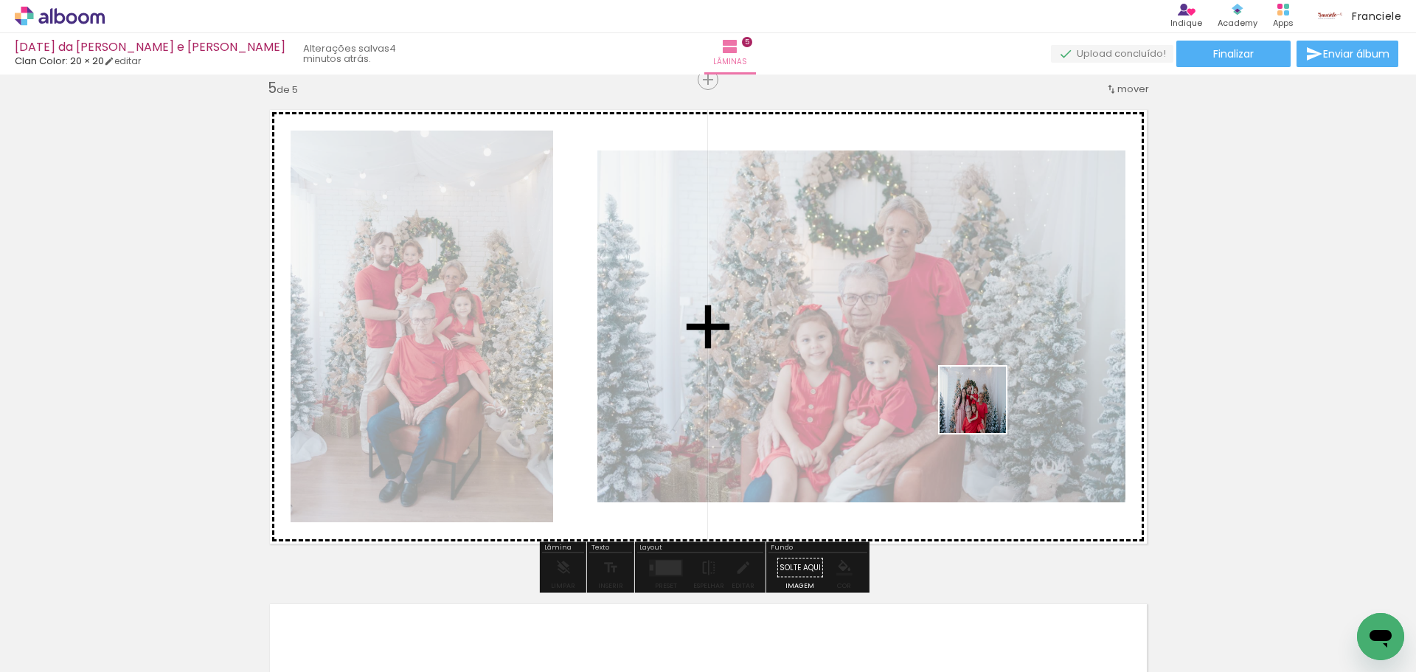
drag, startPoint x: 532, startPoint y: 636, endPoint x: 1000, endPoint y: 408, distance: 520.4
click at [1000, 408] on quentale-workspace at bounding box center [708, 336] width 1416 height 672
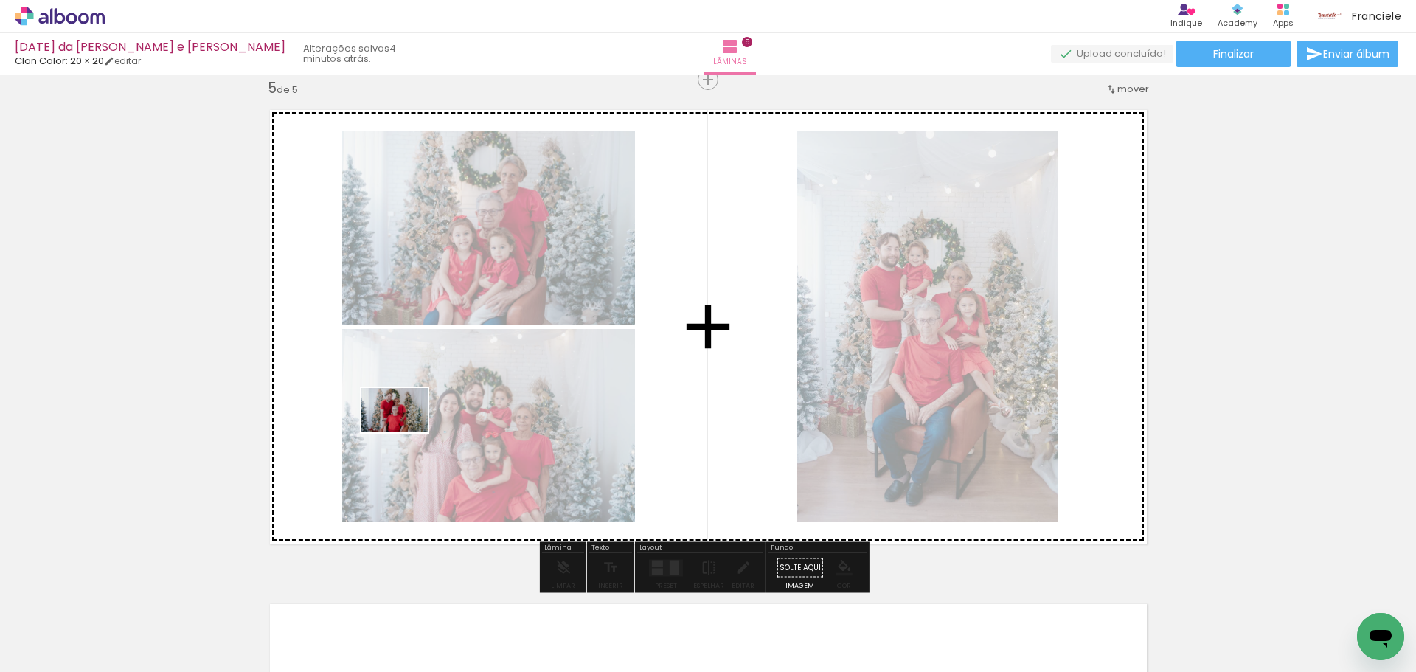
drag, startPoint x: 619, startPoint y: 630, endPoint x: 406, endPoint y: 432, distance: 290.6
click at [406, 432] on quentale-workspace at bounding box center [708, 336] width 1416 height 672
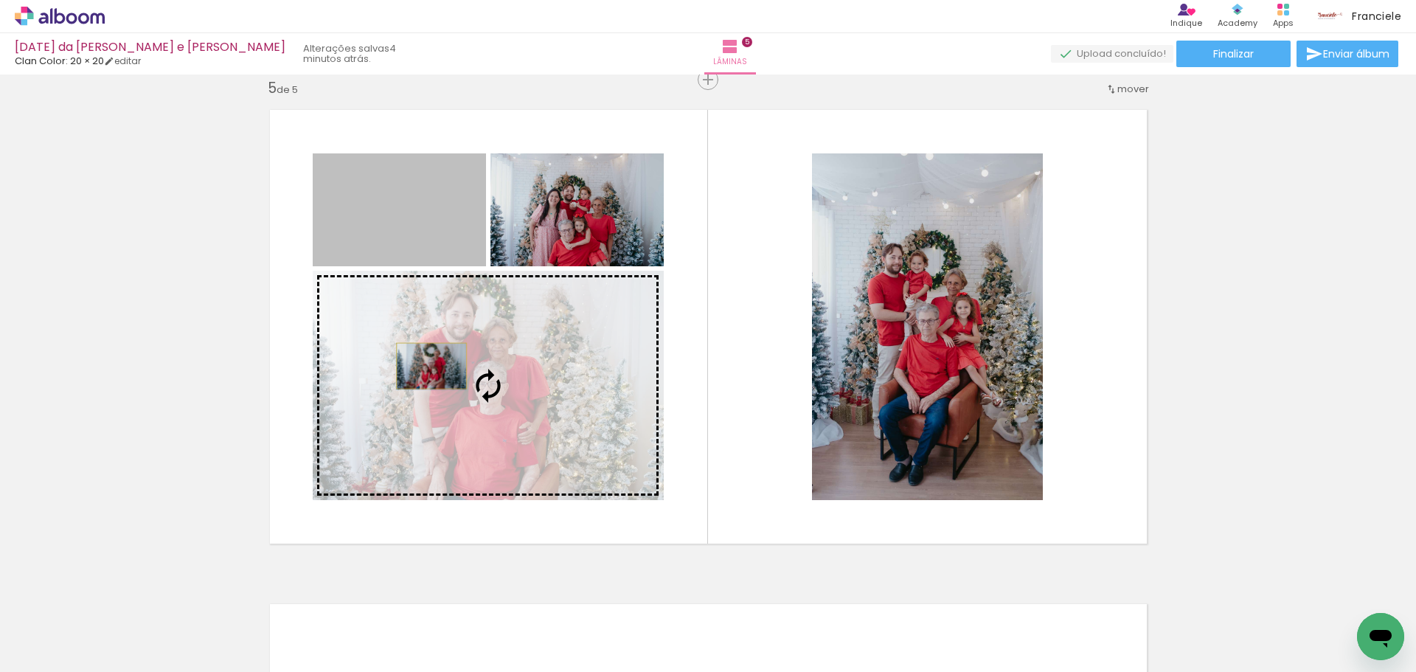
drag, startPoint x: 399, startPoint y: 223, endPoint x: 425, endPoint y: 366, distance: 145.5
click at [0, 0] on slot at bounding box center [0, 0] width 0 height 0
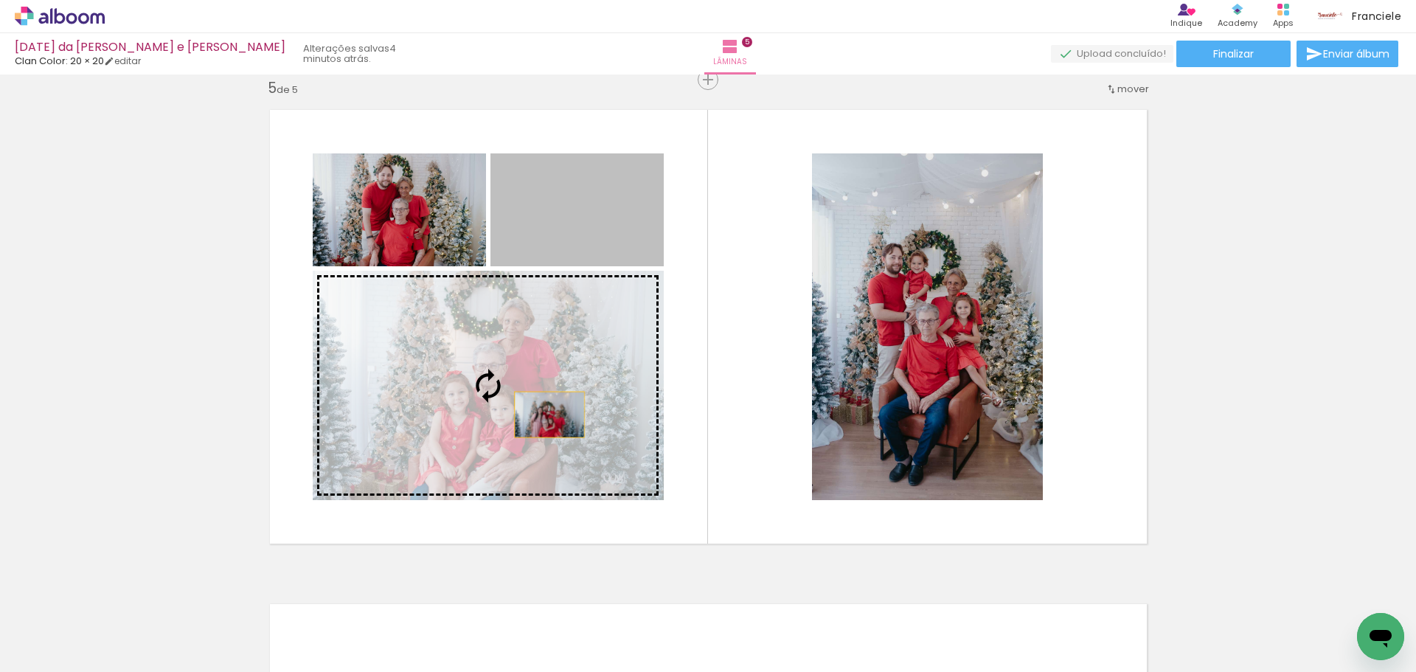
drag, startPoint x: 569, startPoint y: 219, endPoint x: 543, endPoint y: 414, distance: 197.1
click at [0, 0] on slot at bounding box center [0, 0] width 0 height 0
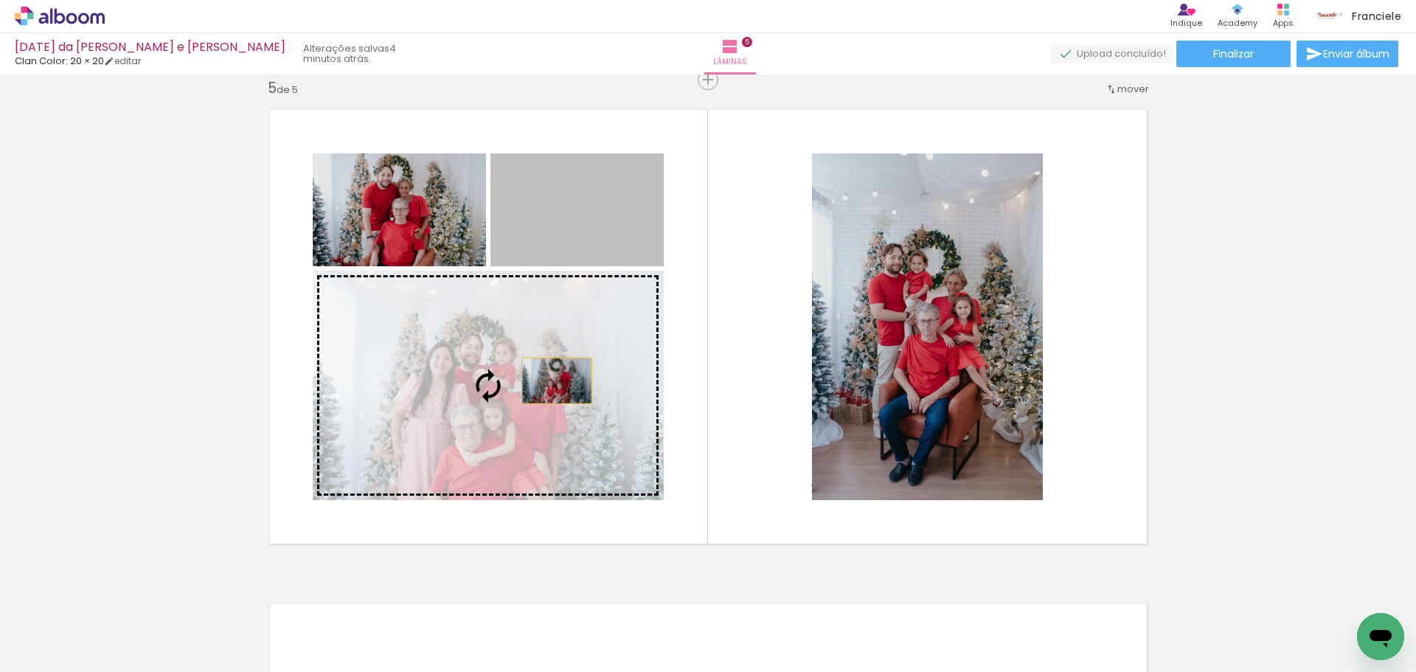
drag, startPoint x: 585, startPoint y: 246, endPoint x: 551, endPoint y: 380, distance: 138.4
click at [0, 0] on slot at bounding box center [0, 0] width 0 height 0
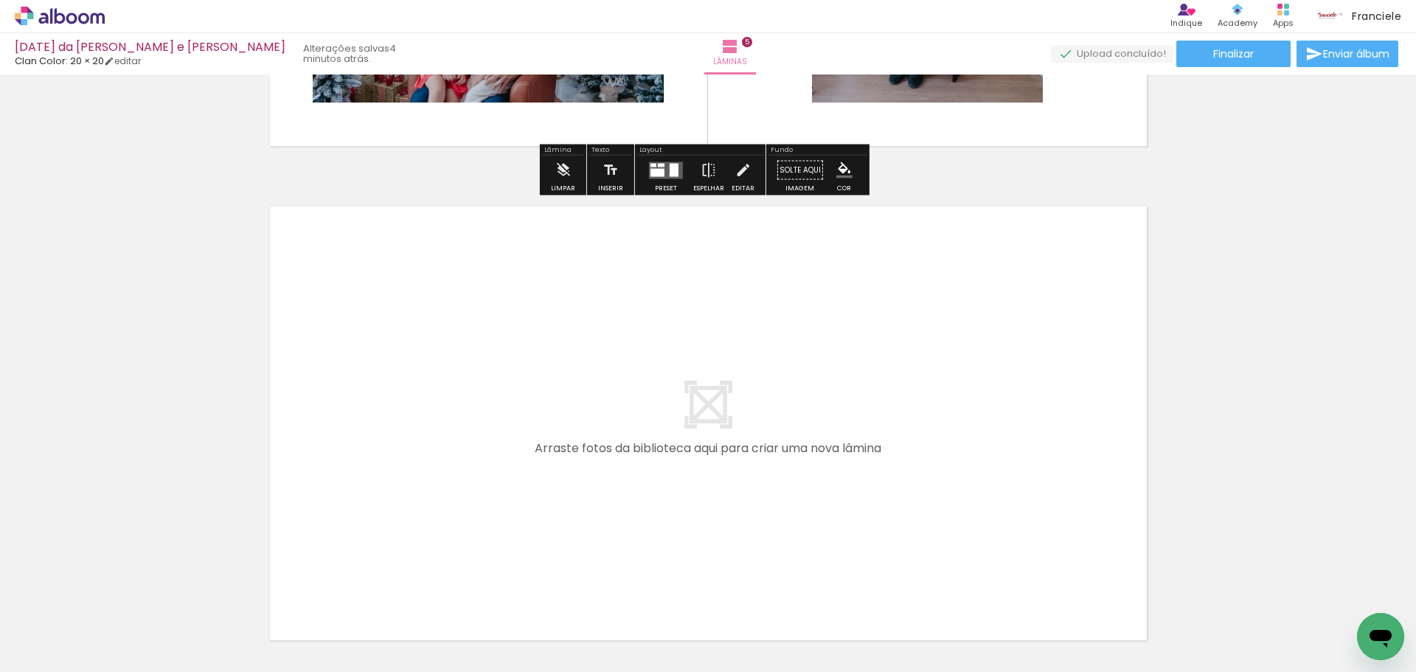
scroll to position [2512, 0]
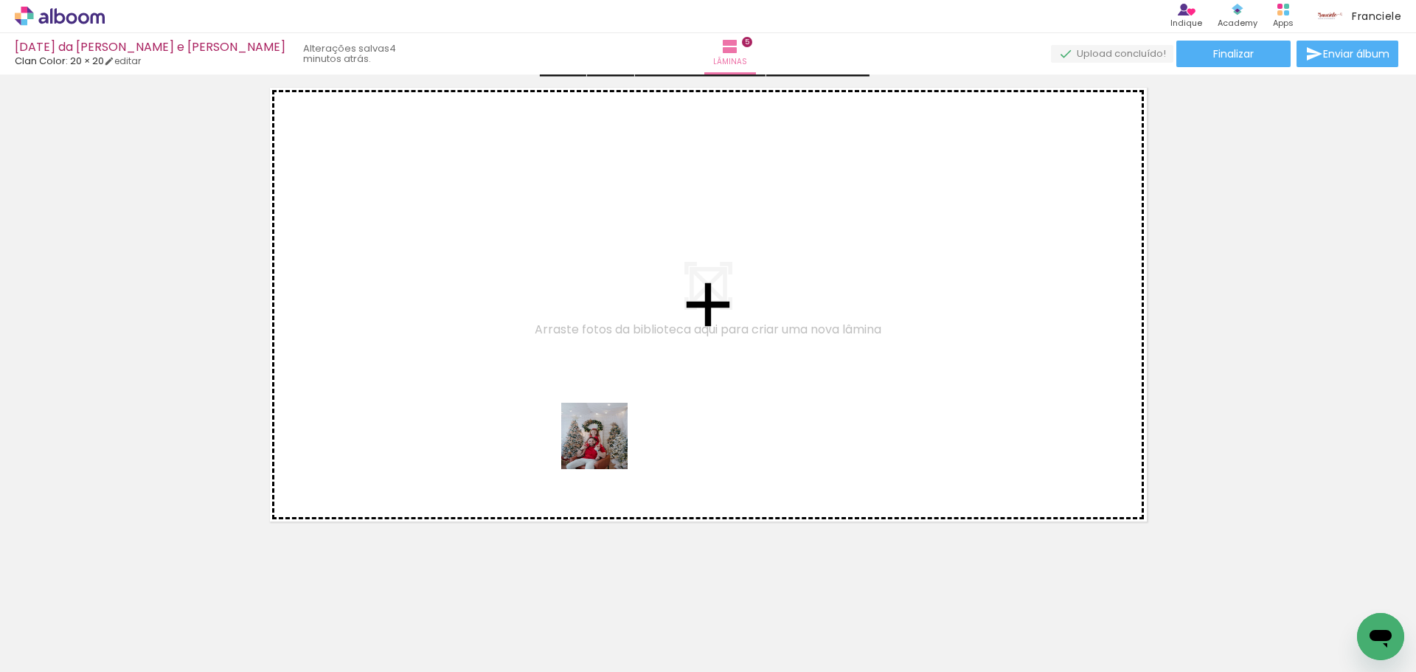
drag, startPoint x: 691, startPoint y: 607, endPoint x: 544, endPoint y: 363, distance: 284.8
click at [544, 363] on quentale-workspace at bounding box center [708, 336] width 1416 height 672
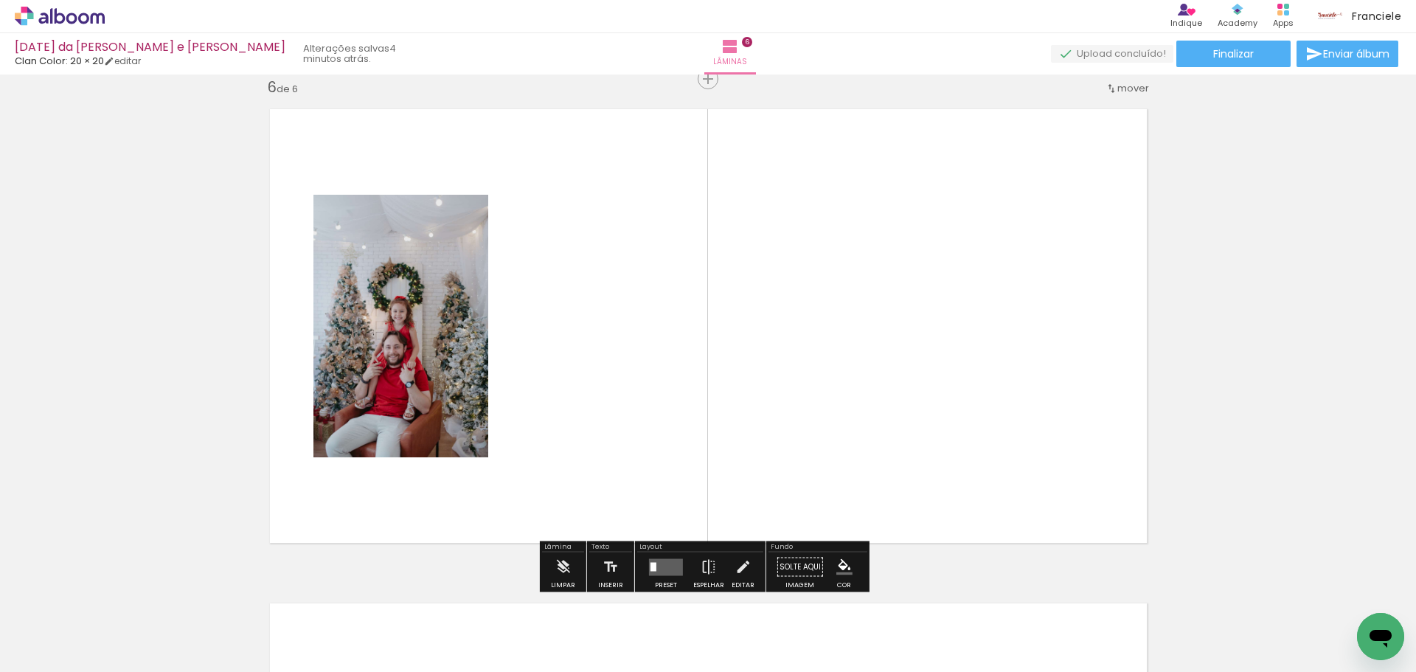
scroll to position [2489, 0]
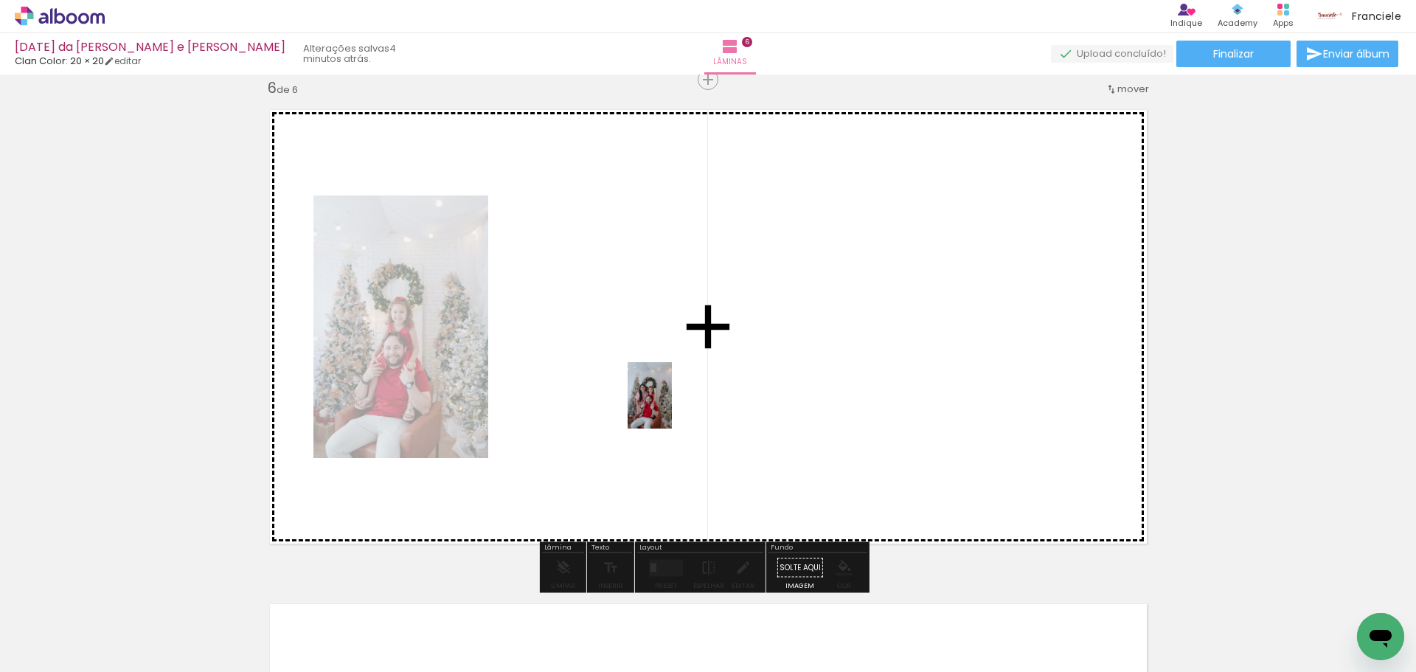
drag, startPoint x: 790, startPoint y: 629, endPoint x: 672, endPoint y: 406, distance: 252.0
click at [672, 406] on quentale-workspace at bounding box center [708, 336] width 1416 height 672
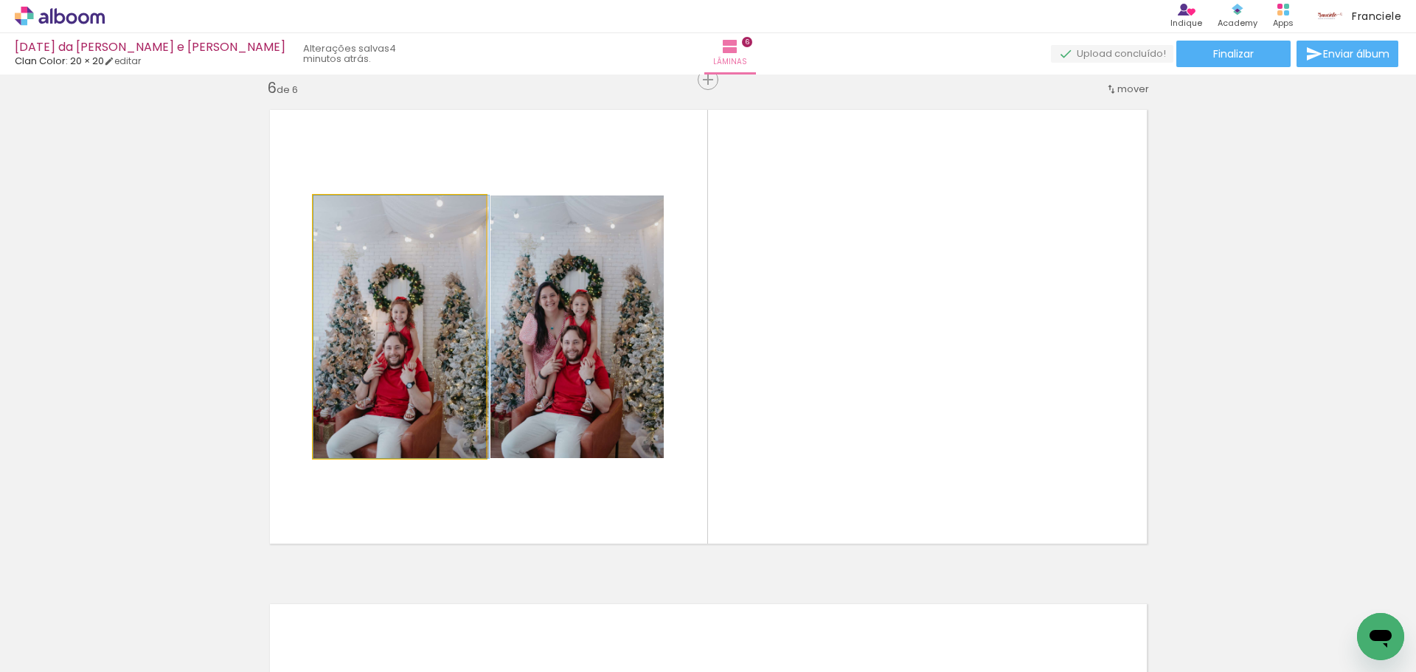
drag, startPoint x: 371, startPoint y: 361, endPoint x: 420, endPoint y: 358, distance: 48.8
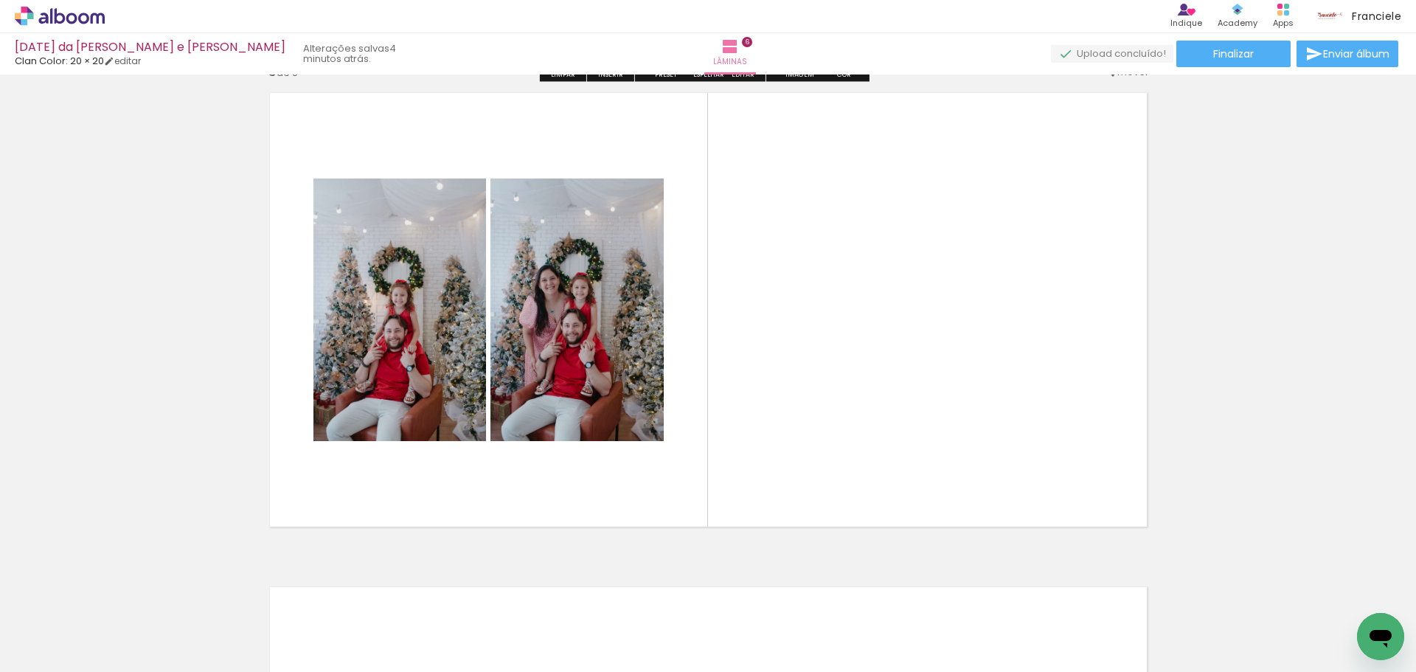
scroll to position [2416, 0]
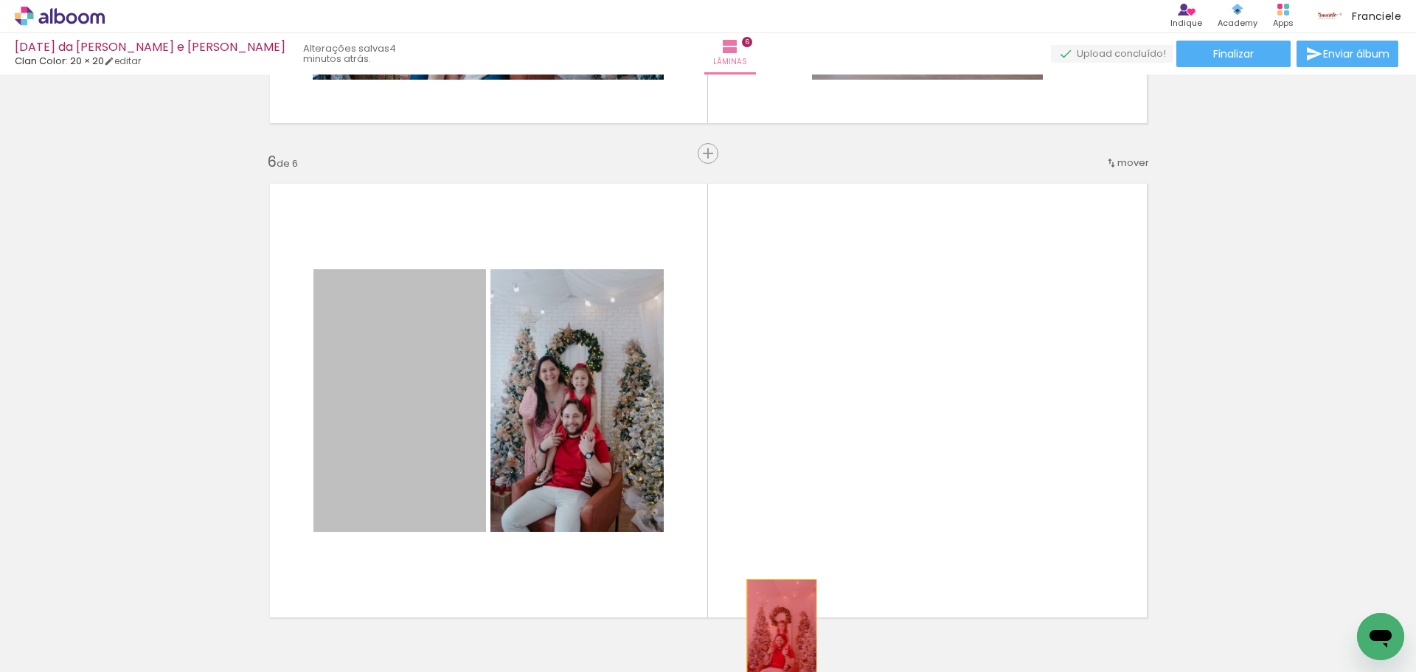
drag, startPoint x: 411, startPoint y: 356, endPoint x: 776, endPoint y: 632, distance: 457.5
click at [776, 632] on quentale-workspace at bounding box center [708, 336] width 1416 height 672
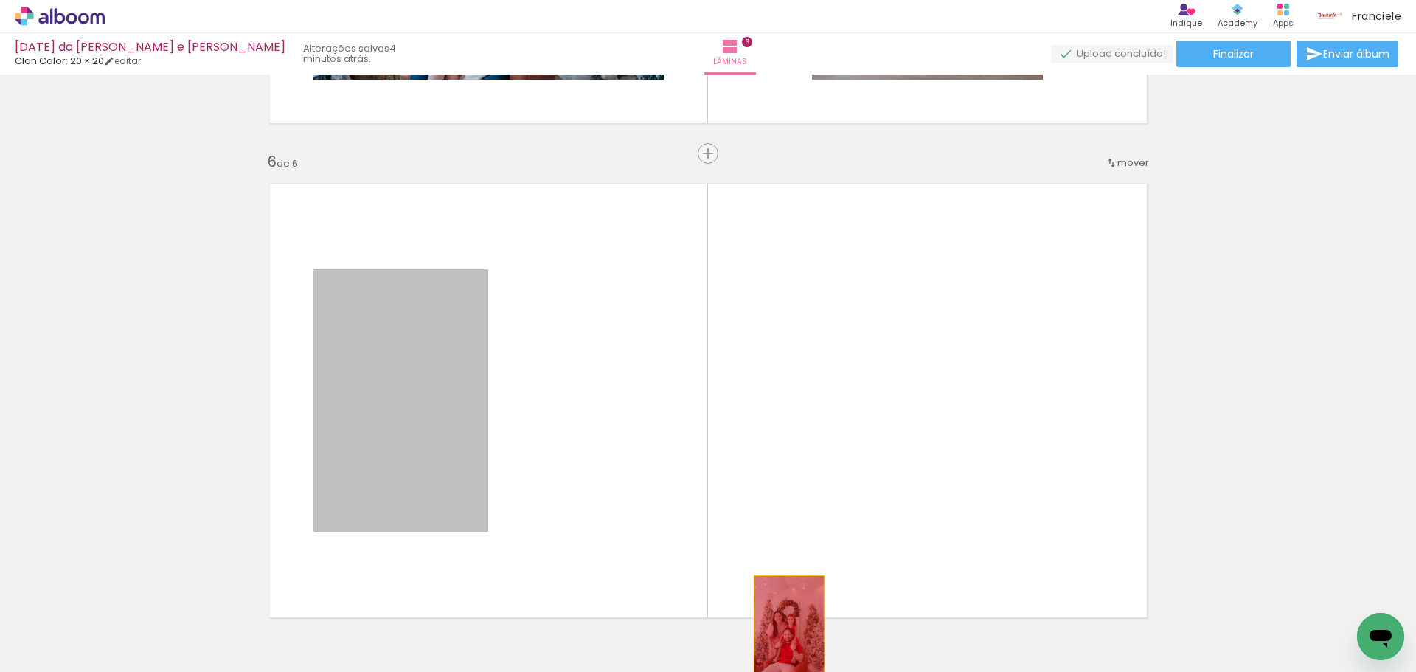
drag, startPoint x: 371, startPoint y: 393, endPoint x: 788, endPoint y: 631, distance: 480.5
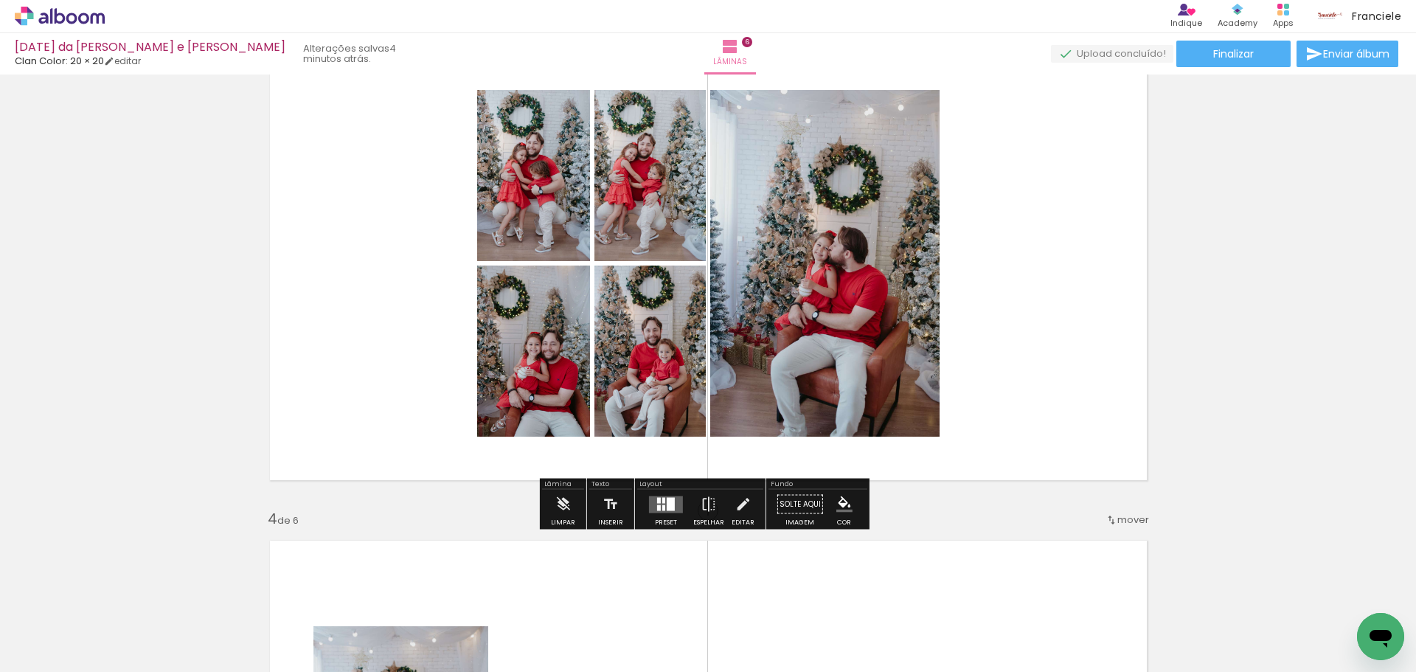
scroll to position [1088, 0]
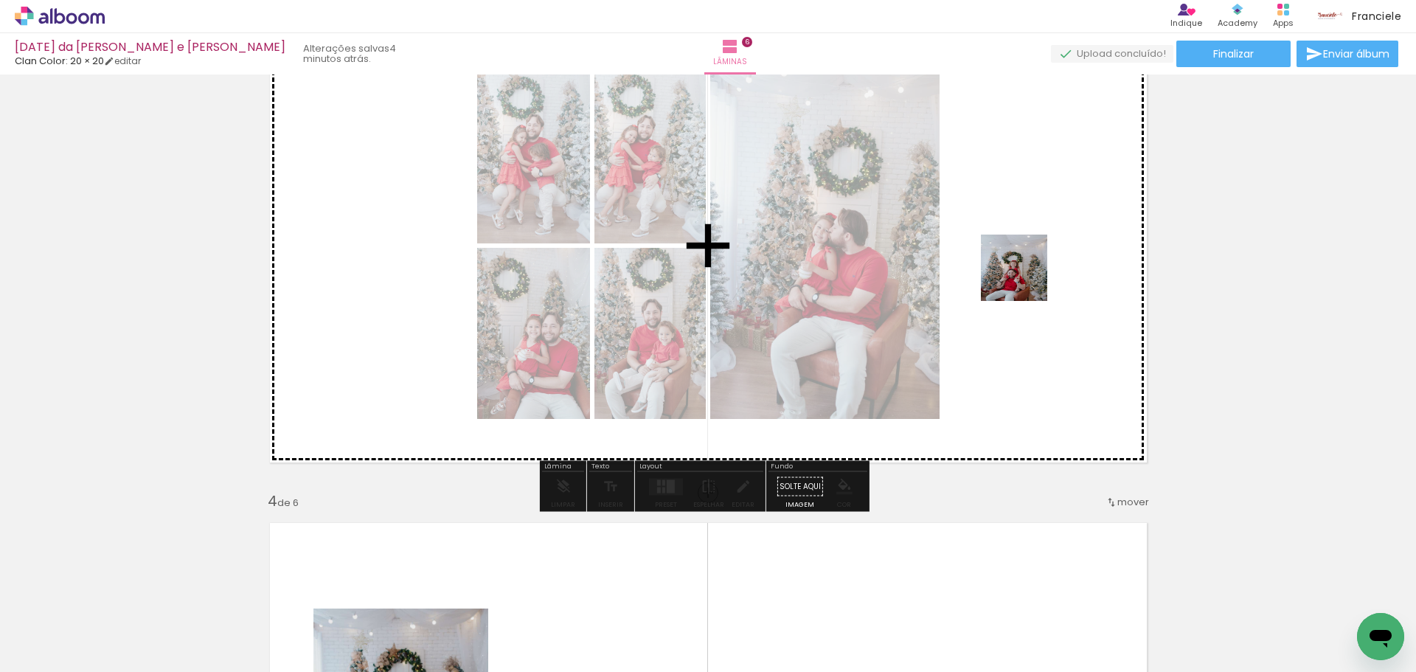
drag, startPoint x: 1096, startPoint y: 637, endPoint x: 1025, endPoint y: 278, distance: 366.2
click at [1025, 278] on quentale-workspace at bounding box center [708, 336] width 1416 height 672
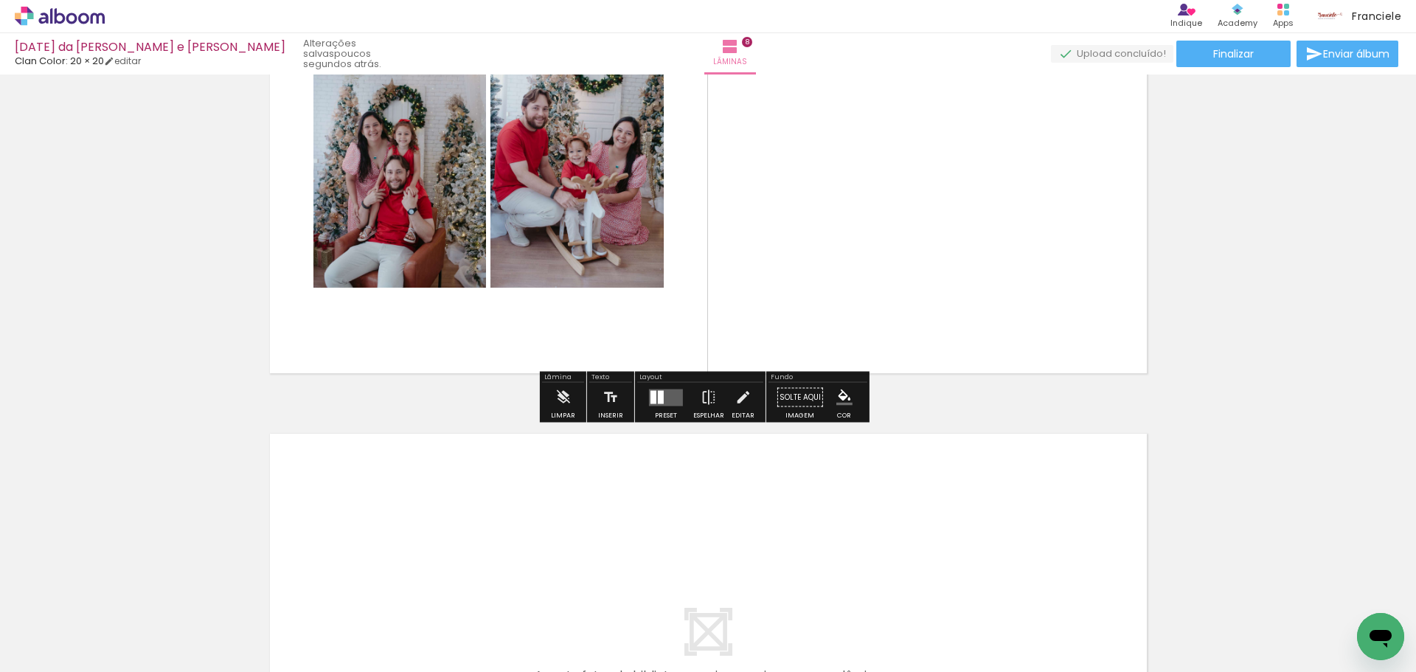
scroll to position [3466, 0]
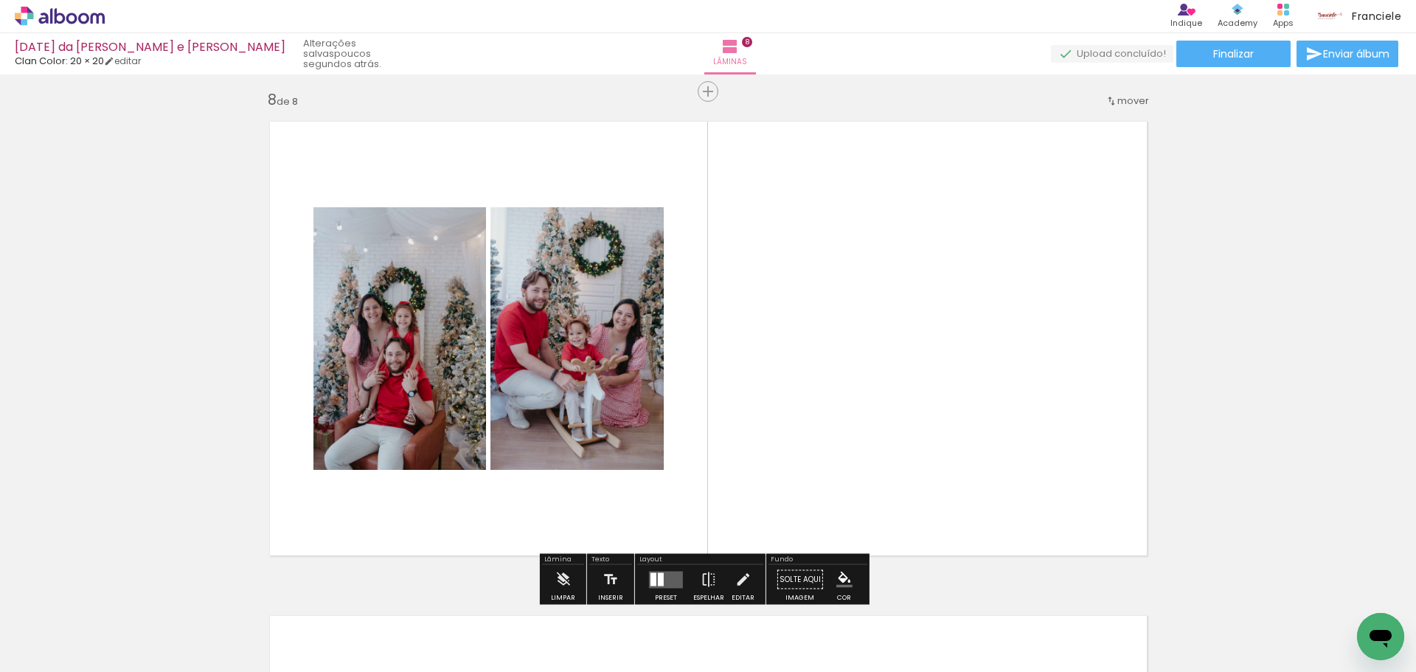
click at [653, 566] on div at bounding box center [666, 579] width 40 height 29
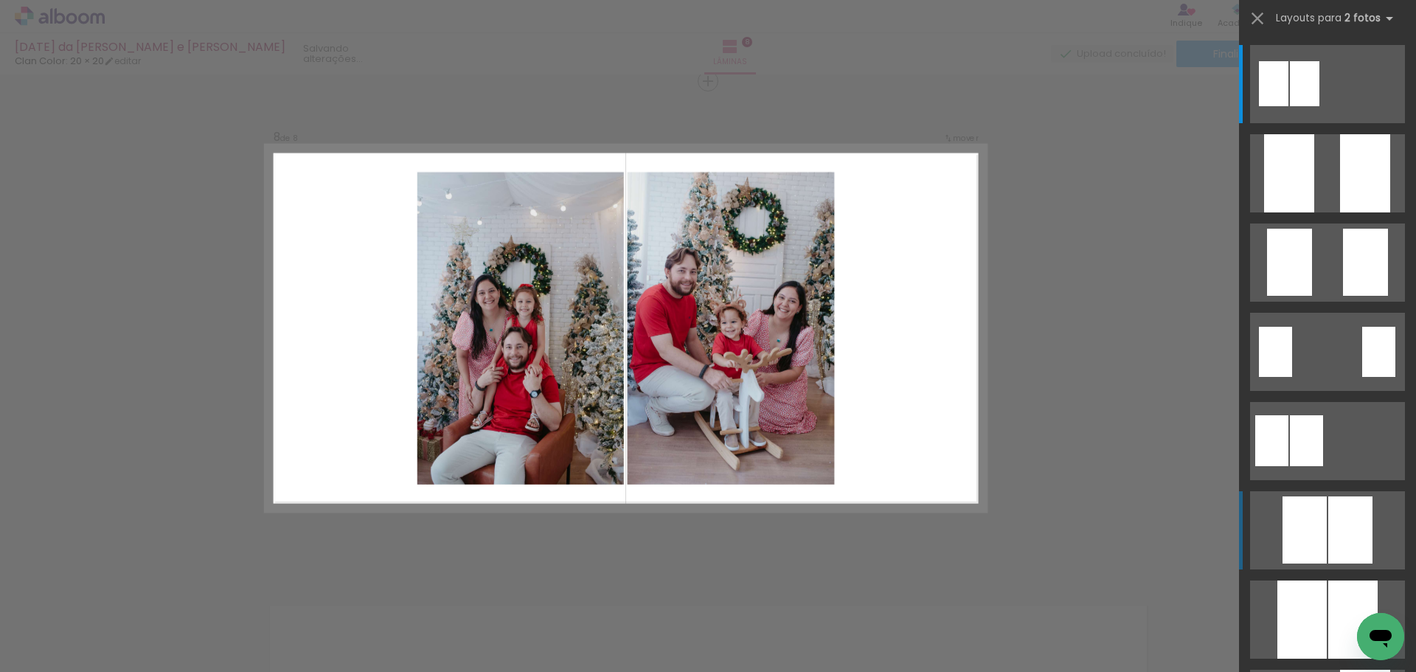
scroll to position [3478, 0]
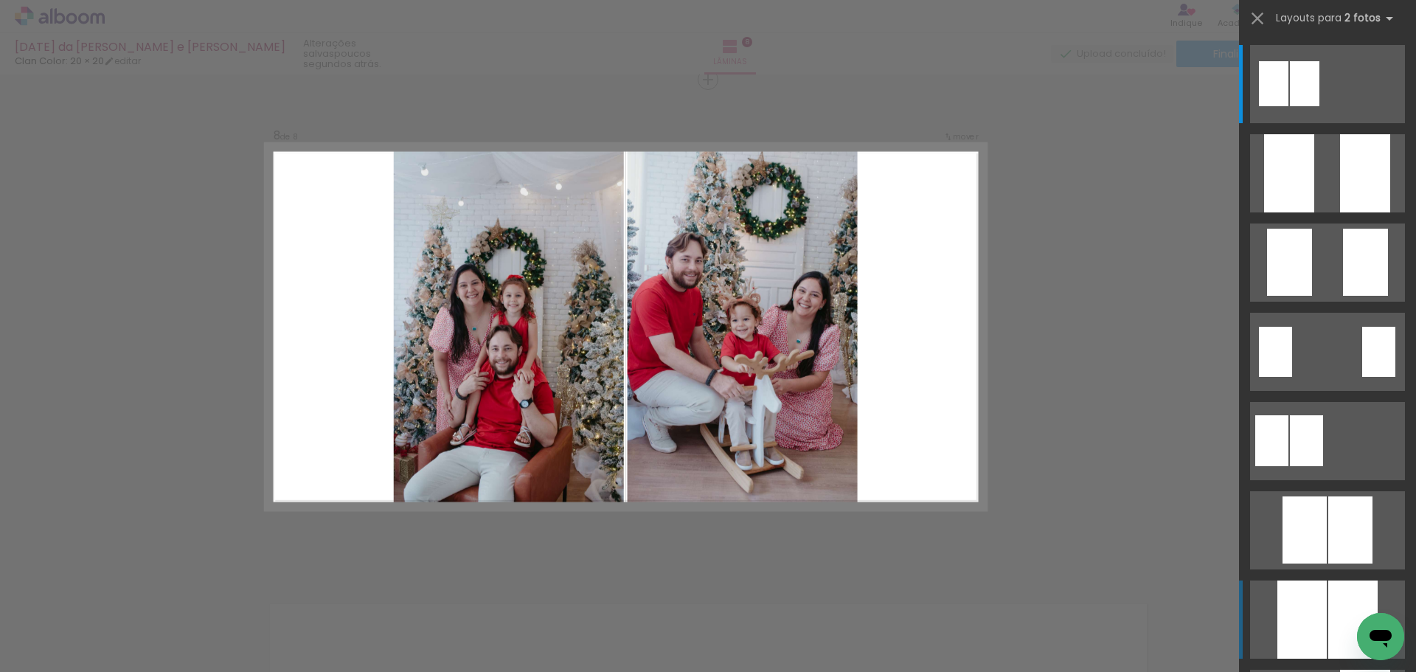
click at [1340, 212] on div at bounding box center [1365, 173] width 50 height 78
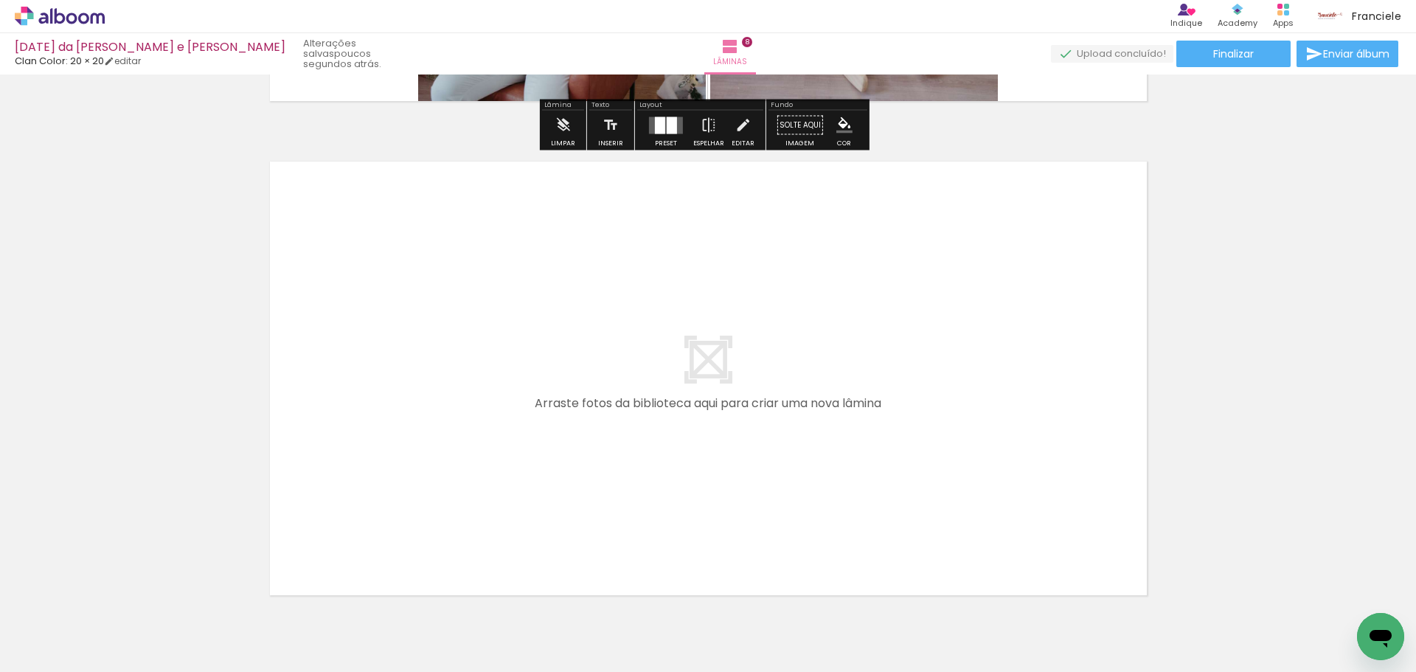
scroll to position [0, 2343]
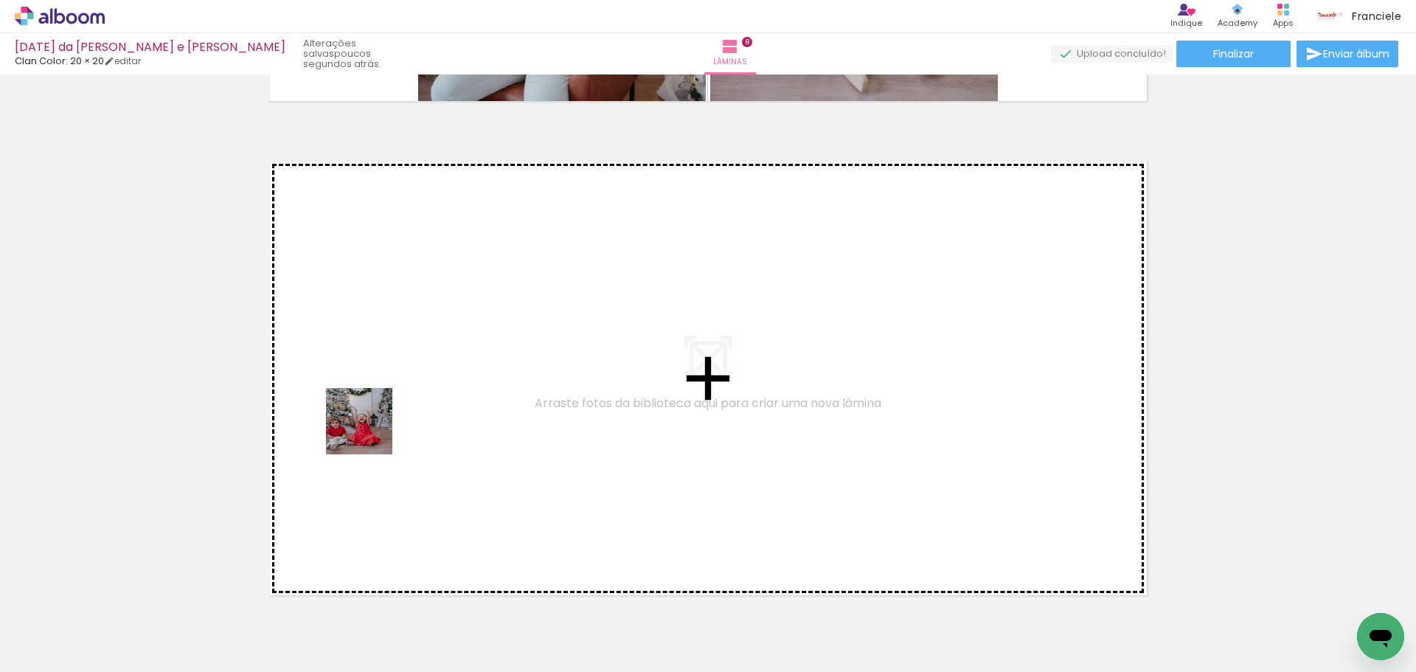
drag, startPoint x: 377, startPoint y: 626, endPoint x: 370, endPoint y: 432, distance: 194.0
click at [370, 432] on quentale-workspace at bounding box center [708, 336] width 1416 height 672
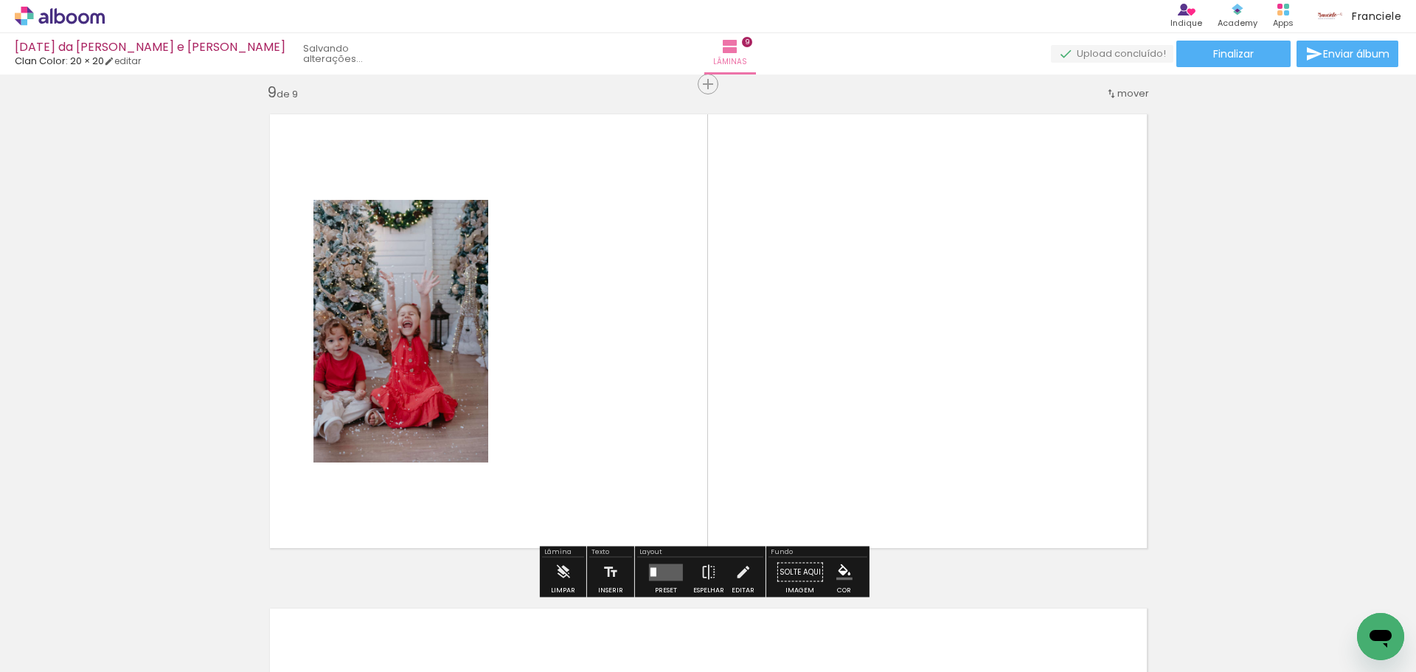
scroll to position [3972, 0]
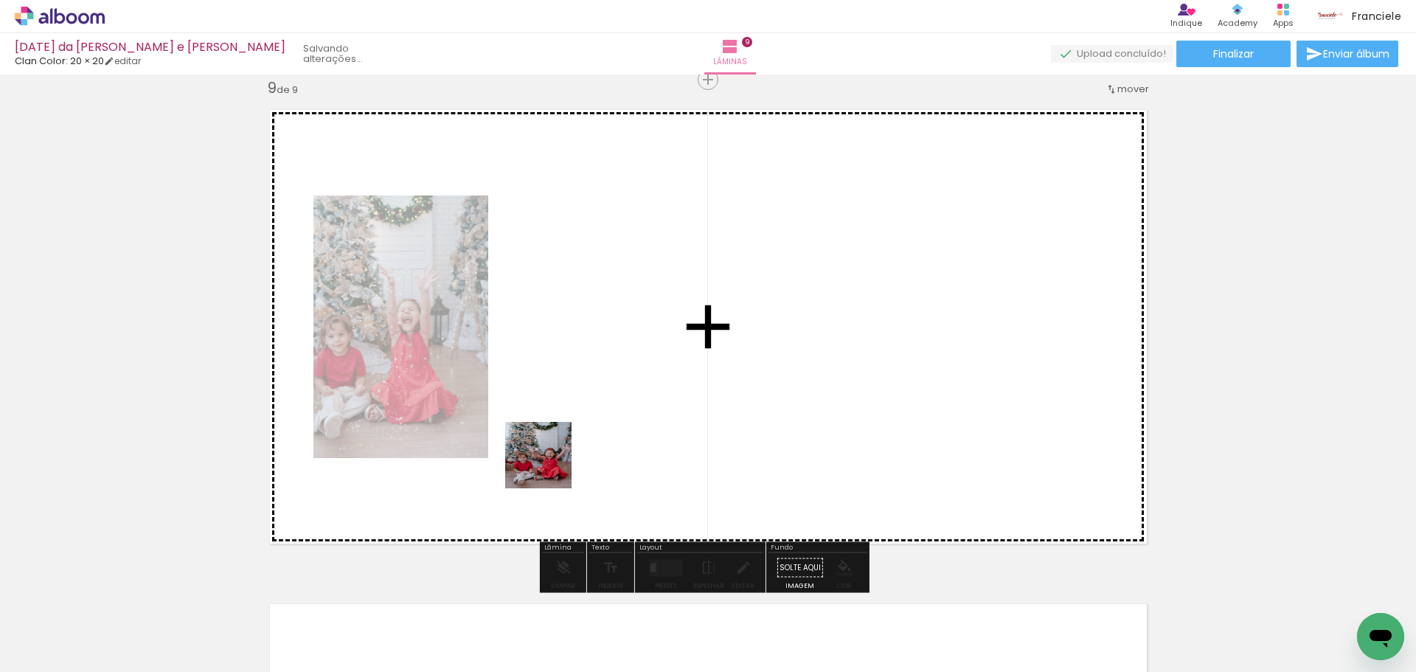
drag, startPoint x: 459, startPoint y: 628, endPoint x: 549, endPoint y: 466, distance: 185.2
click at [549, 466] on quentale-workspace at bounding box center [708, 336] width 1416 height 672
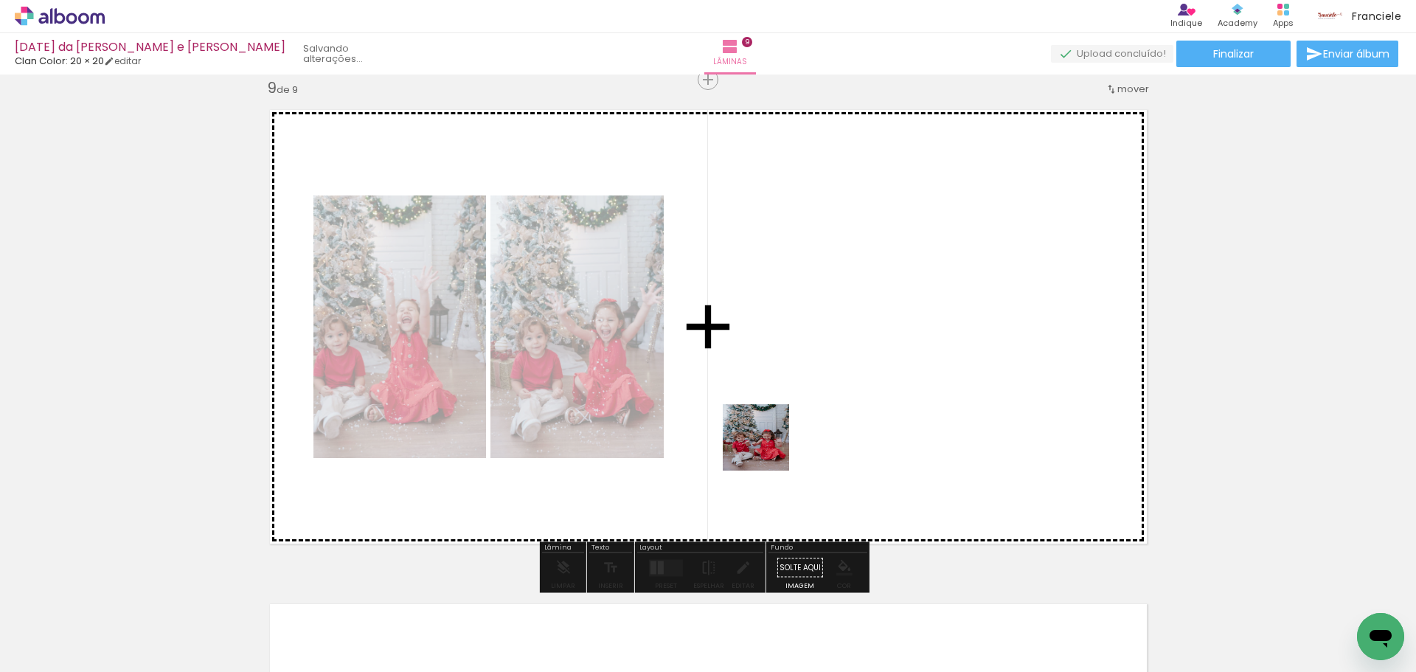
drag, startPoint x: 541, startPoint y: 639, endPoint x: 768, endPoint y: 448, distance: 296.7
click at [768, 448] on quentale-workspace at bounding box center [708, 336] width 1416 height 672
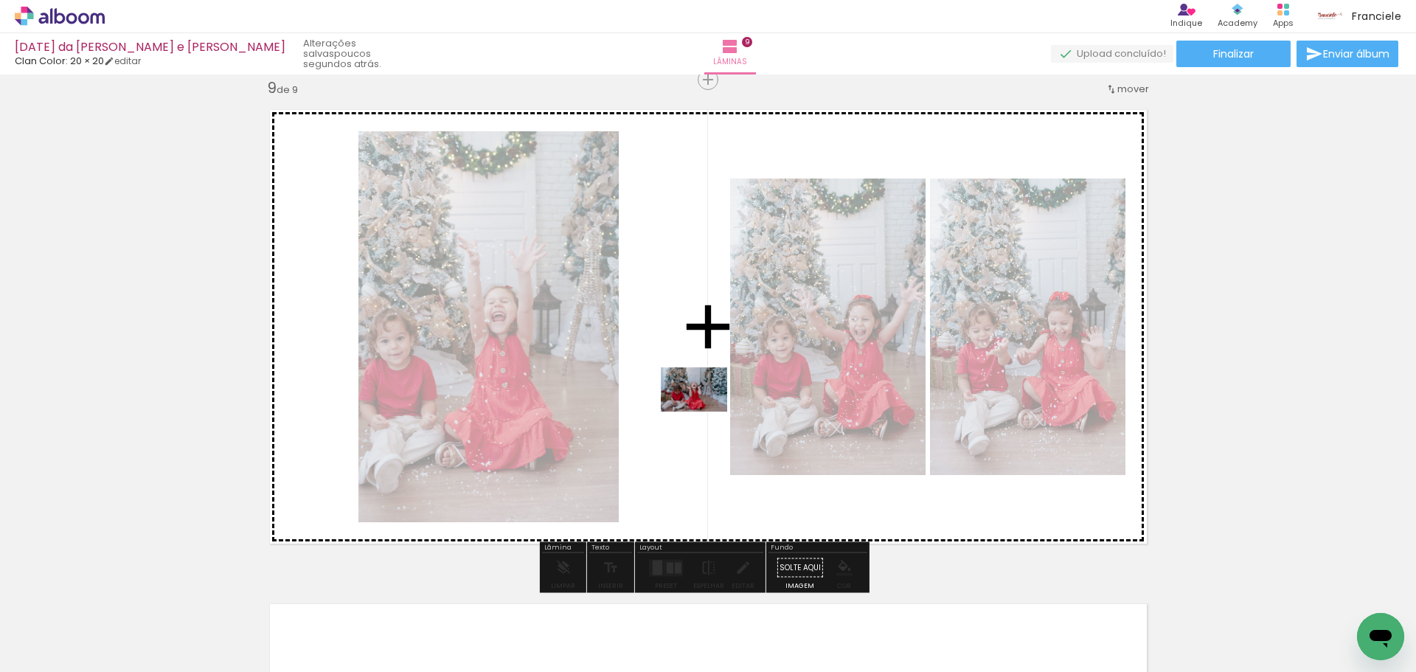
drag, startPoint x: 625, startPoint y: 623, endPoint x: 705, endPoint y: 411, distance: 226.4
click at [705, 411] on quentale-workspace at bounding box center [708, 336] width 1416 height 672
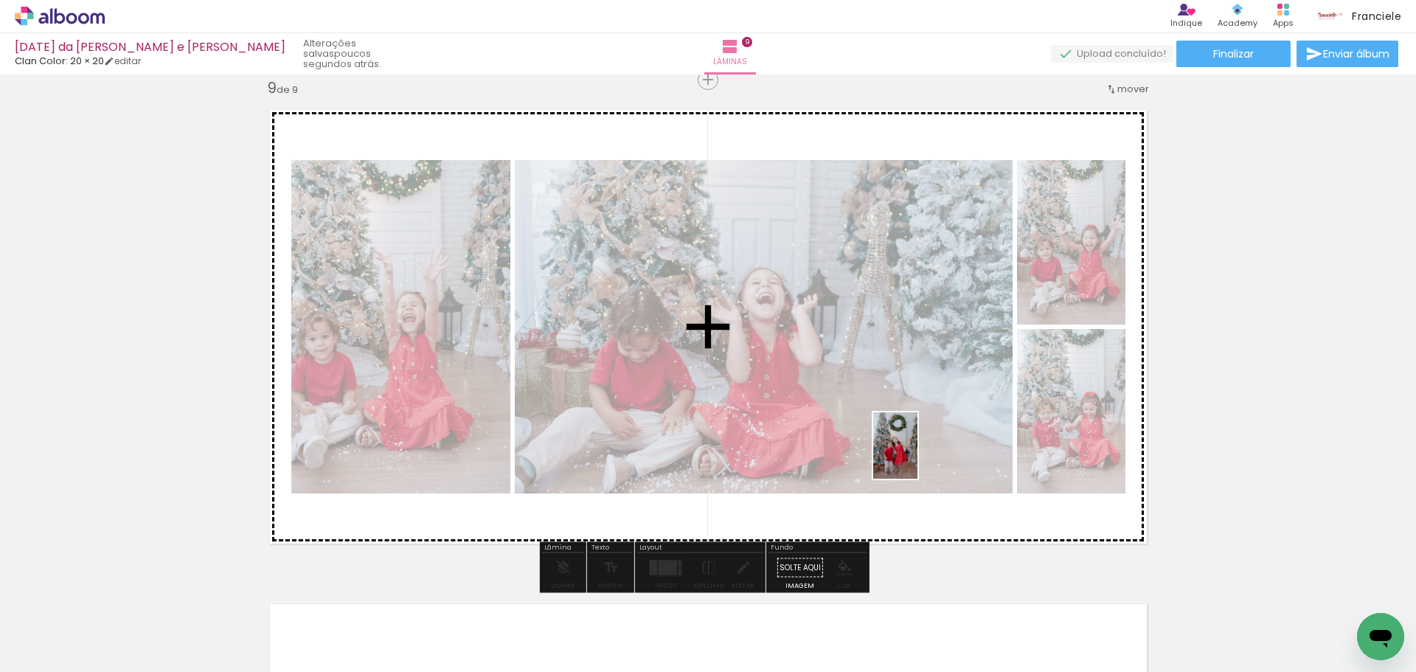
drag, startPoint x: 805, startPoint y: 634, endPoint x: 917, endPoint y: 456, distance: 210.1
click at [917, 456] on quentale-workspace at bounding box center [708, 336] width 1416 height 672
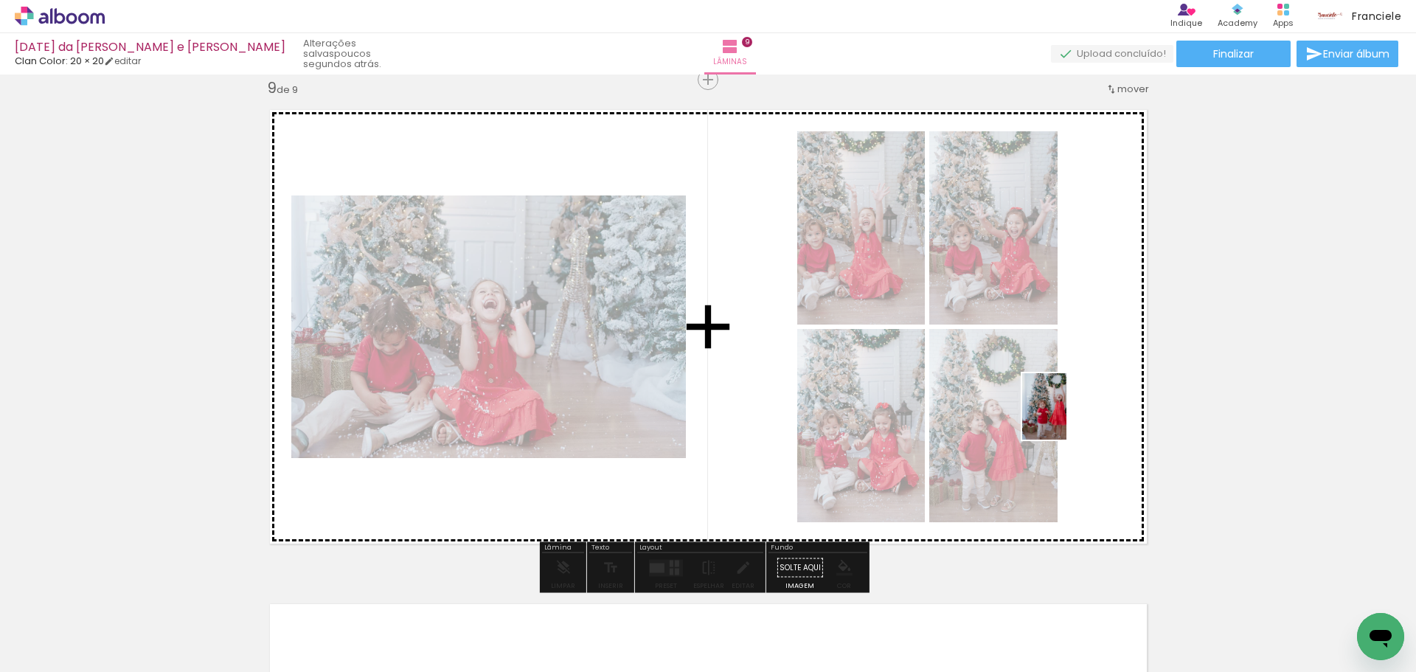
drag, startPoint x: 888, startPoint y: 591, endPoint x: 1066, endPoint y: 417, distance: 249.3
click at [1066, 417] on quentale-workspace at bounding box center [708, 336] width 1416 height 672
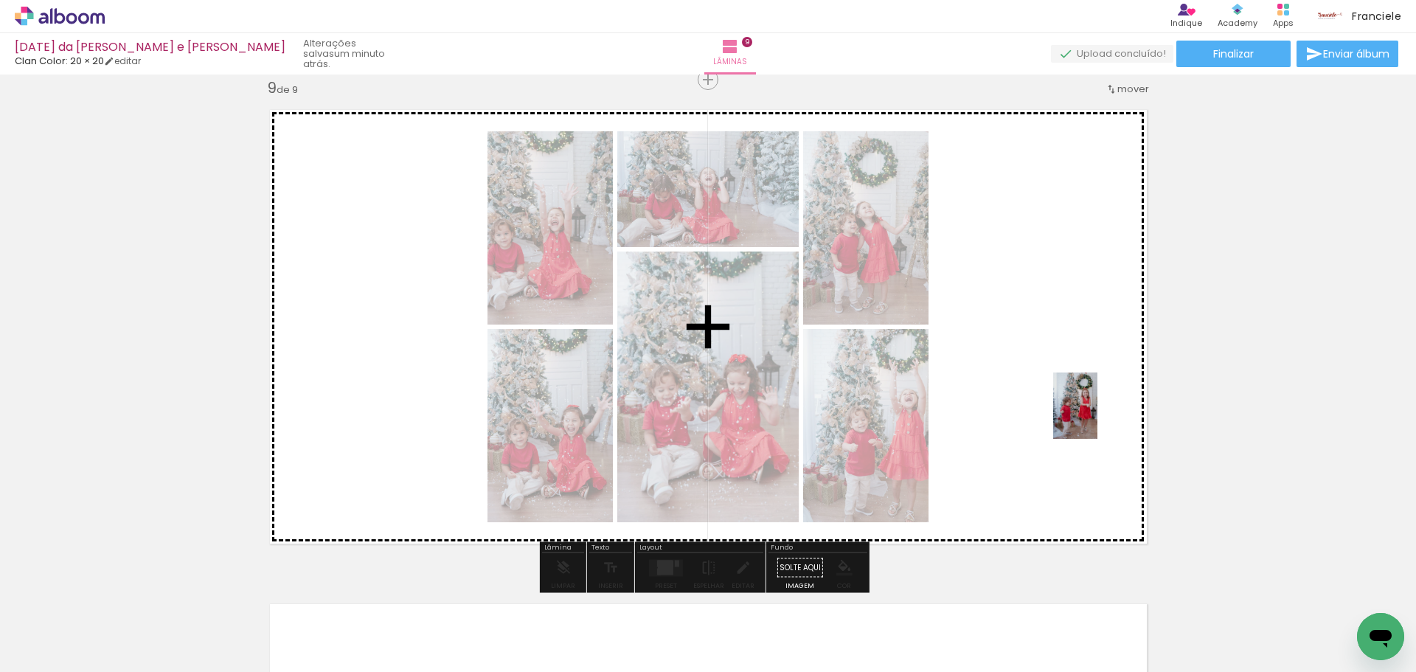
drag, startPoint x: 1036, startPoint y: 638, endPoint x: 1097, endPoint y: 417, distance: 229.5
click at [1097, 417] on quentale-workspace at bounding box center [708, 336] width 1416 height 672
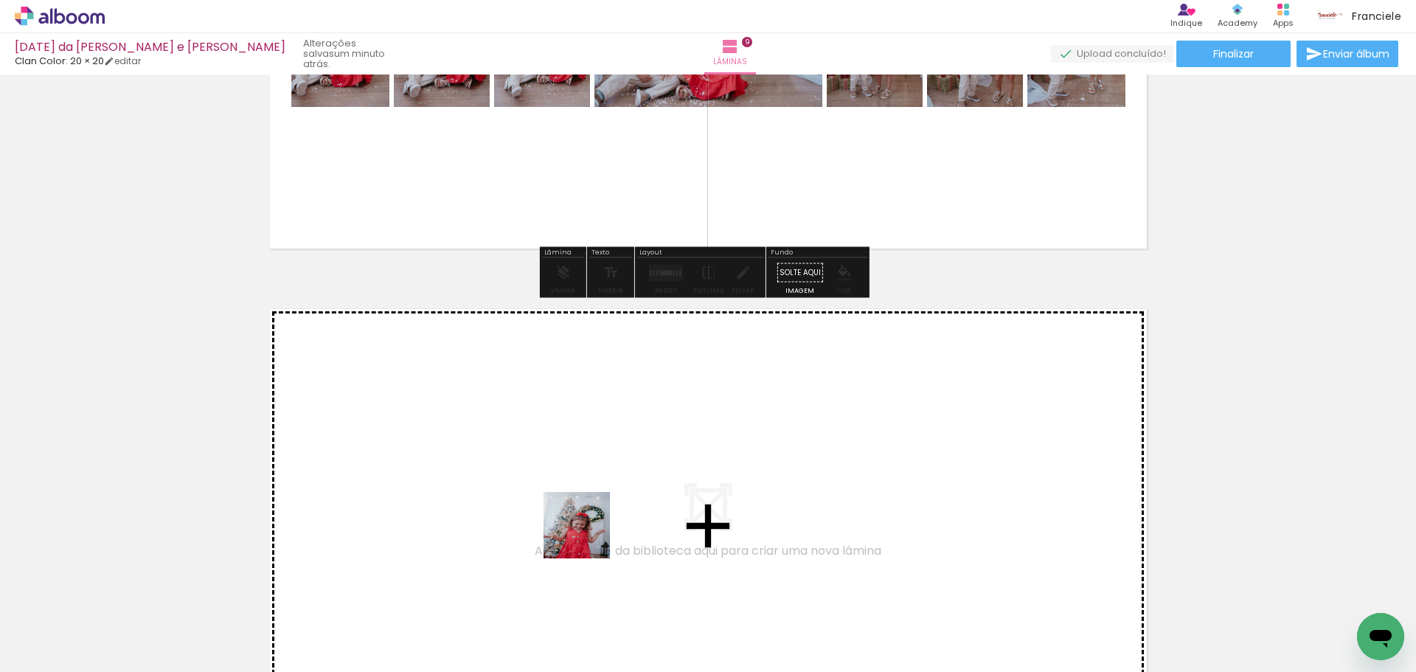
drag, startPoint x: 709, startPoint y: 606, endPoint x: 574, endPoint y: 513, distance: 163.2
click at [574, 513] on quentale-workspace at bounding box center [708, 336] width 1416 height 672
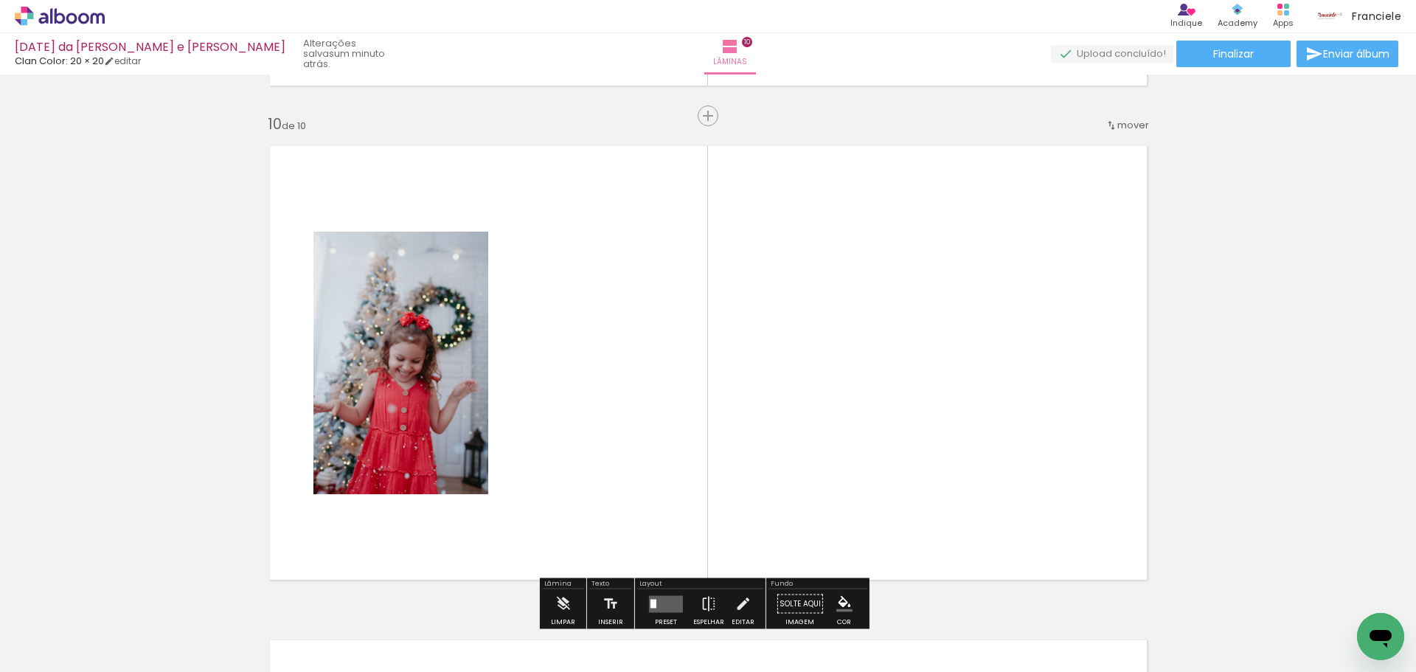
scroll to position [4466, 0]
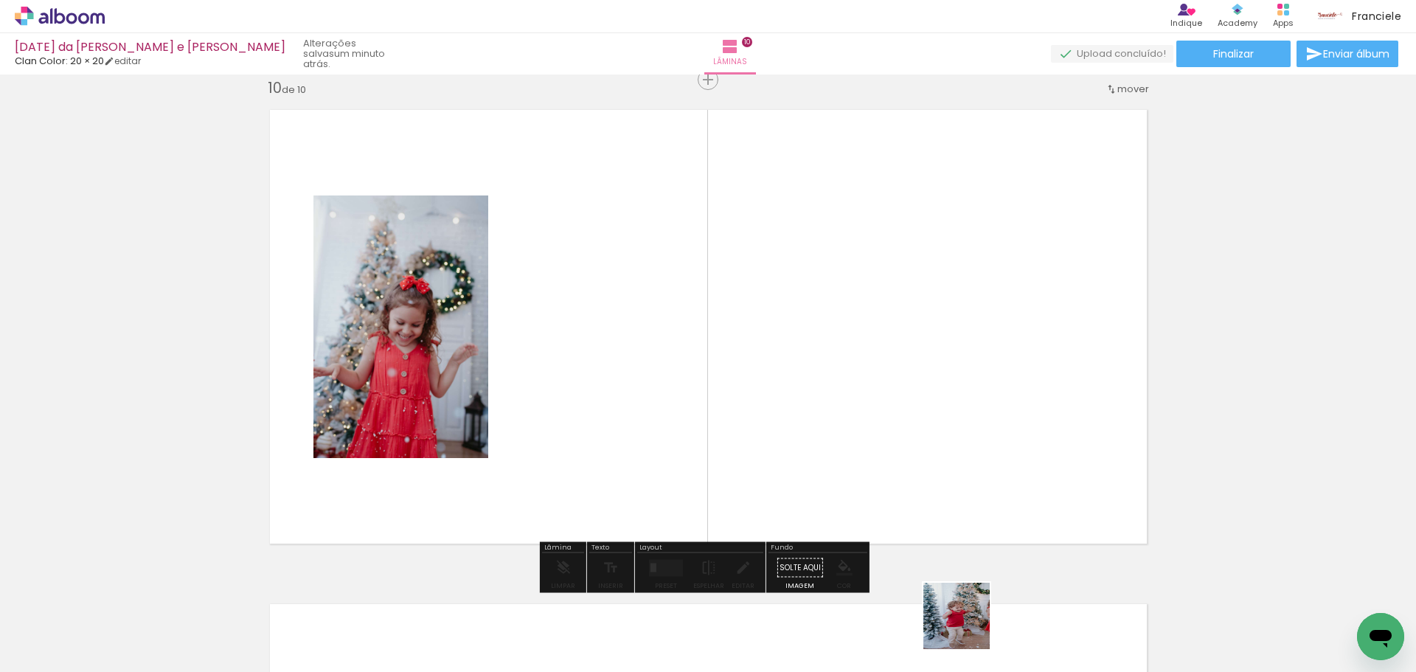
drag, startPoint x: 976, startPoint y: 630, endPoint x: 945, endPoint y: 611, distance: 36.7
click at [945, 611] on quentale-thumb at bounding box center [942, 622] width 83 height 85
drag, startPoint x: 945, startPoint y: 611, endPoint x: 993, endPoint y: 525, distance: 98.7
click at [790, 399] on quentale-workspace at bounding box center [708, 336] width 1416 height 672
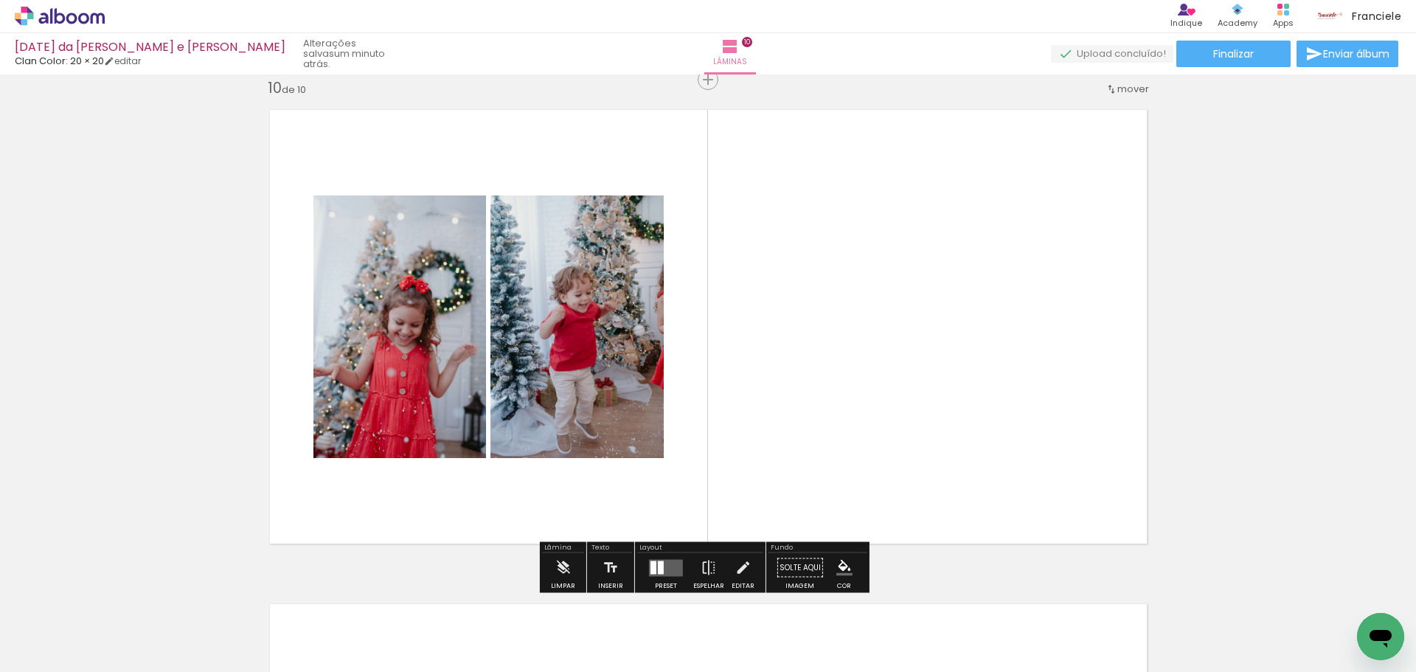
drag, startPoint x: 1124, startPoint y: 631, endPoint x: 1106, endPoint y: 548, distance: 85.2
click at [985, 449] on quentale-workspace at bounding box center [708, 336] width 1416 height 672
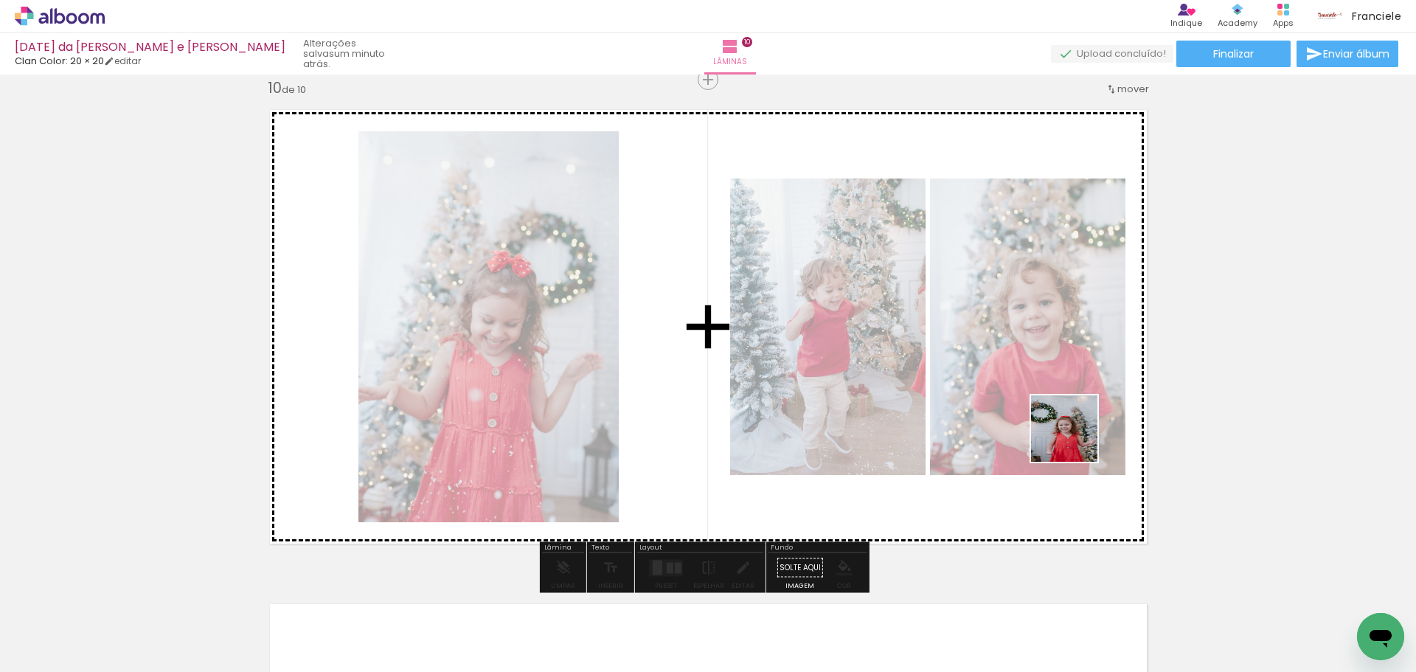
drag, startPoint x: 1193, startPoint y: 630, endPoint x: 1075, endPoint y: 439, distance: 224.5
click at [1075, 439] on quentale-workspace at bounding box center [708, 336] width 1416 height 672
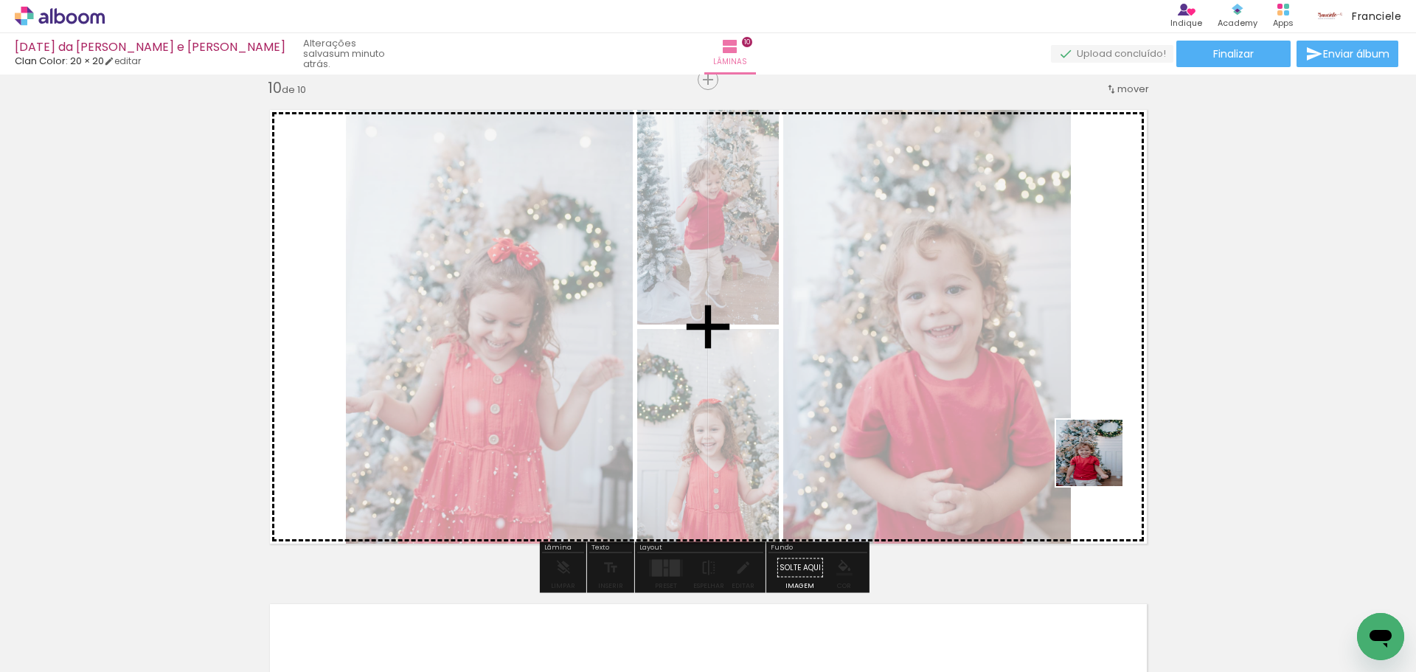
drag, startPoint x: 1296, startPoint y: 630, endPoint x: 1100, endPoint y: 464, distance: 256.3
click at [1100, 464] on quentale-workspace at bounding box center [708, 336] width 1416 height 672
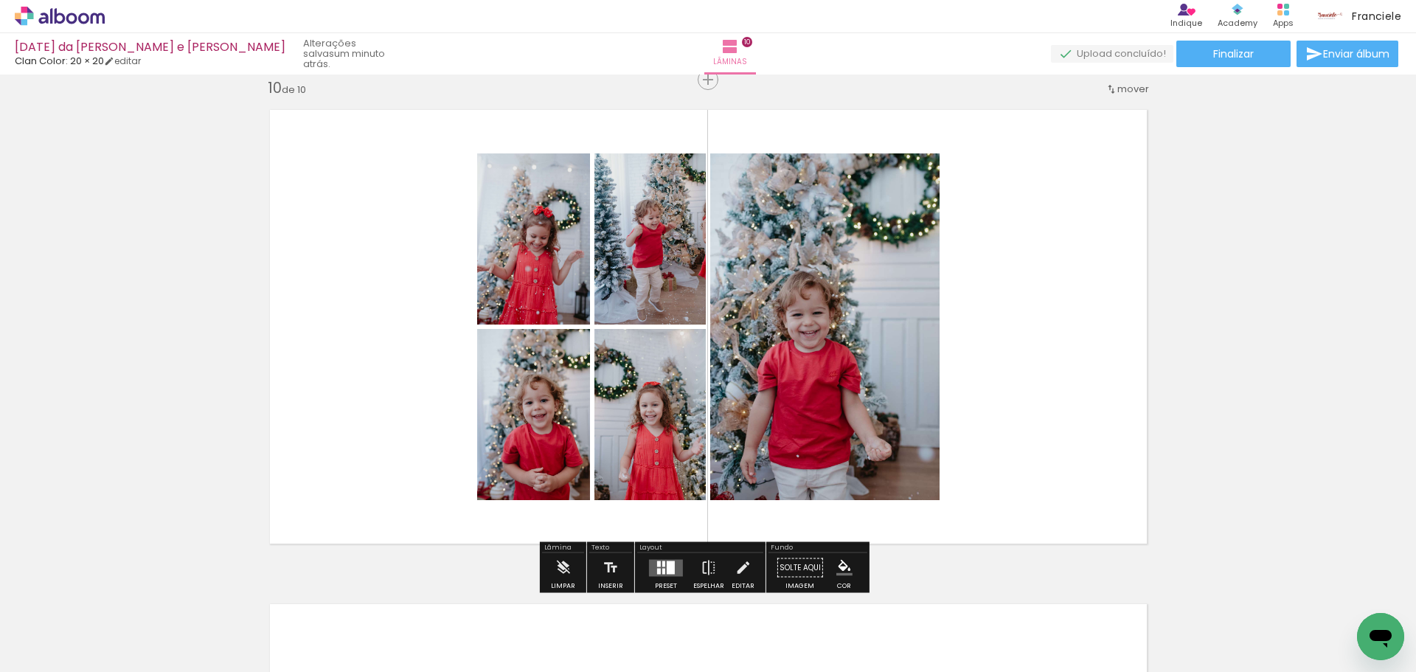
drag, startPoint x: 1374, startPoint y: 614, endPoint x: 1173, endPoint y: 448, distance: 261.3
click html
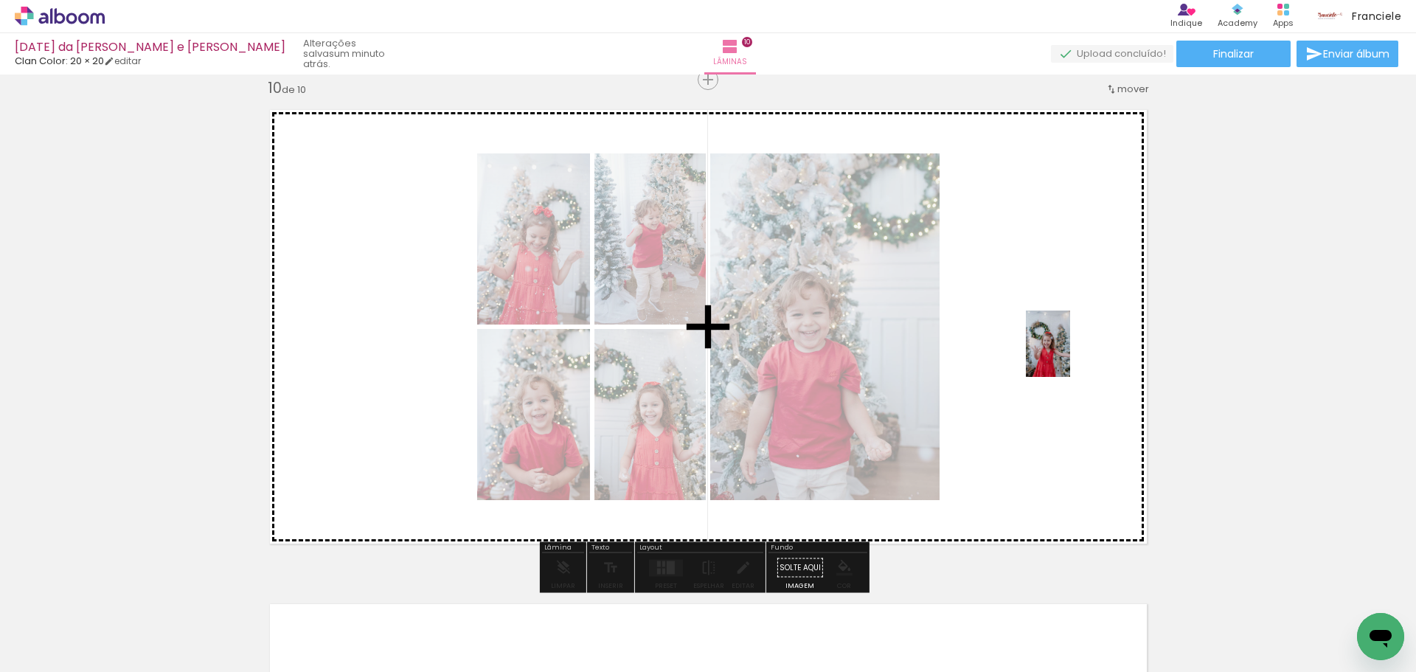
drag, startPoint x: 1365, startPoint y: 602, endPoint x: 1070, endPoint y: 355, distance: 385.2
click at [1070, 355] on quentale-workspace at bounding box center [708, 336] width 1416 height 672
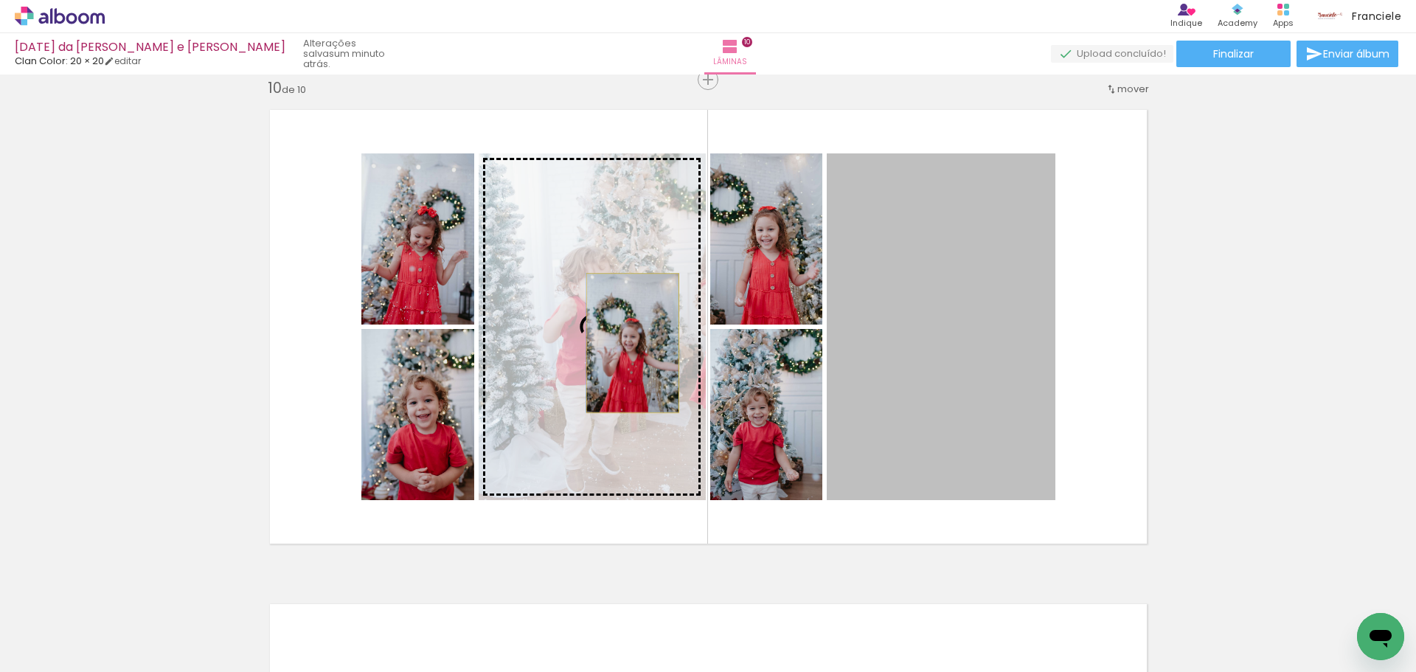
drag, startPoint x: 942, startPoint y: 403, endPoint x: 627, endPoint y: 343, distance: 320.6
click at [0, 0] on slot at bounding box center [0, 0] width 0 height 0
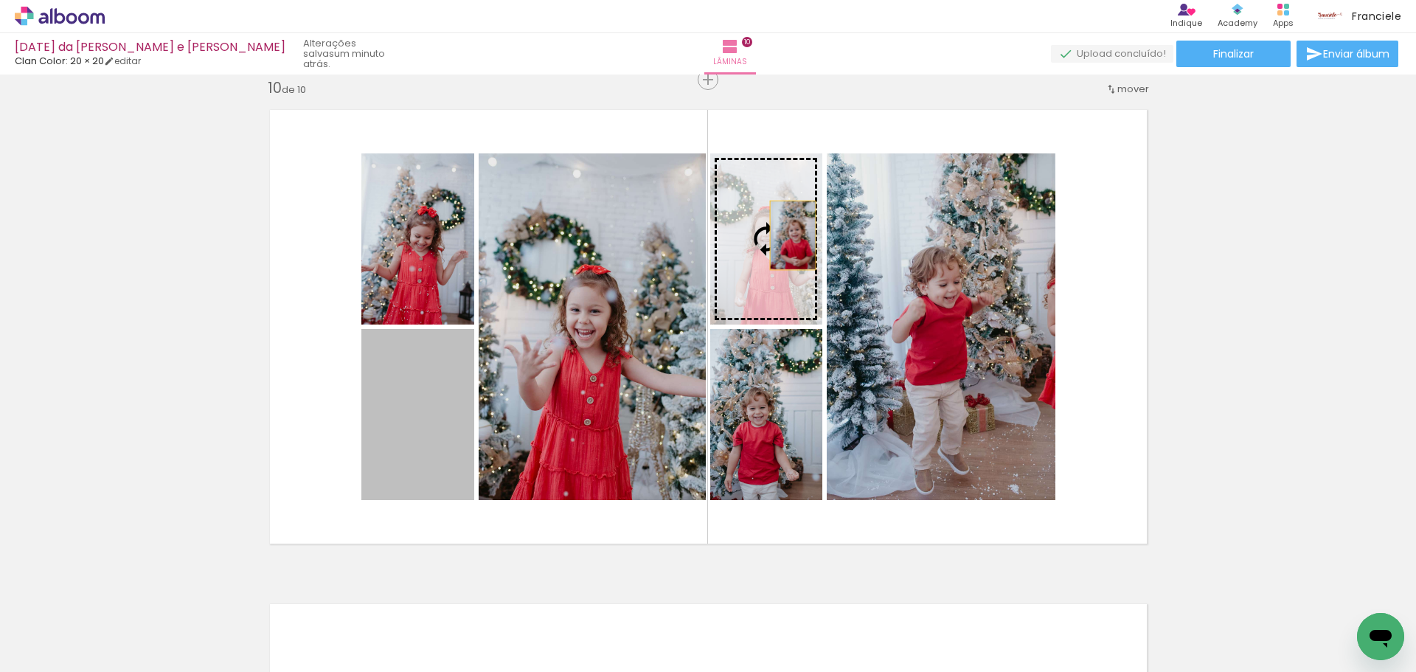
drag, startPoint x: 421, startPoint y: 404, endPoint x: 790, endPoint y: 232, distance: 407.1
click at [0, 0] on slot at bounding box center [0, 0] width 0 height 0
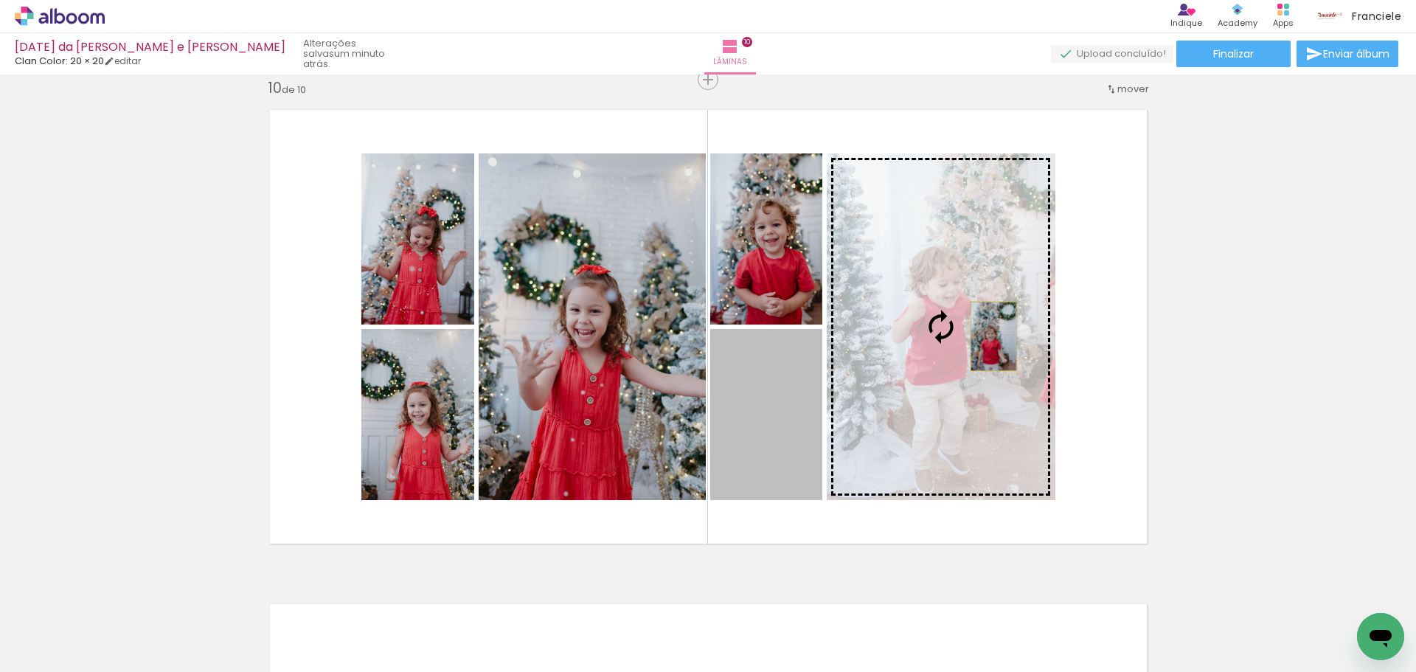
drag, startPoint x: 758, startPoint y: 441, endPoint x: 987, endPoint y: 336, distance: 252.1
click at [0, 0] on slot at bounding box center [0, 0] width 0 height 0
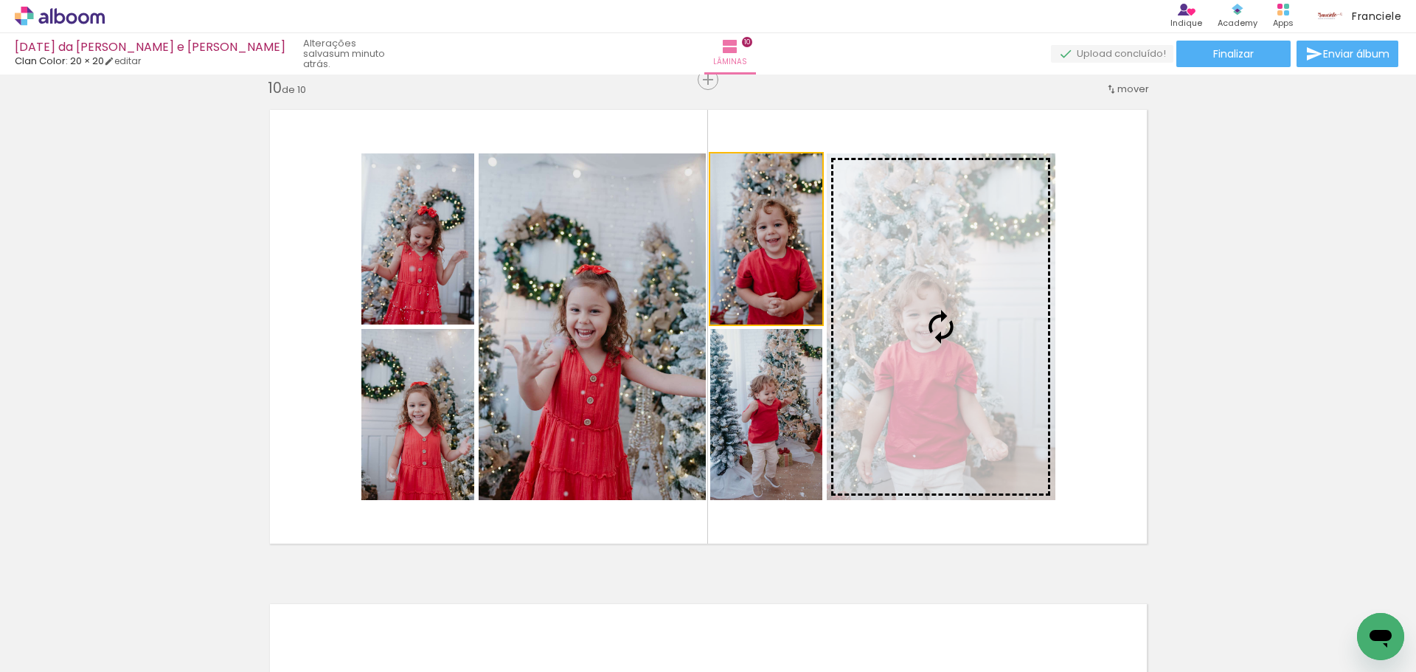
drag, startPoint x: 761, startPoint y: 243, endPoint x: 983, endPoint y: 382, distance: 261.7
click at [0, 0] on slot at bounding box center [0, 0] width 0 height 0
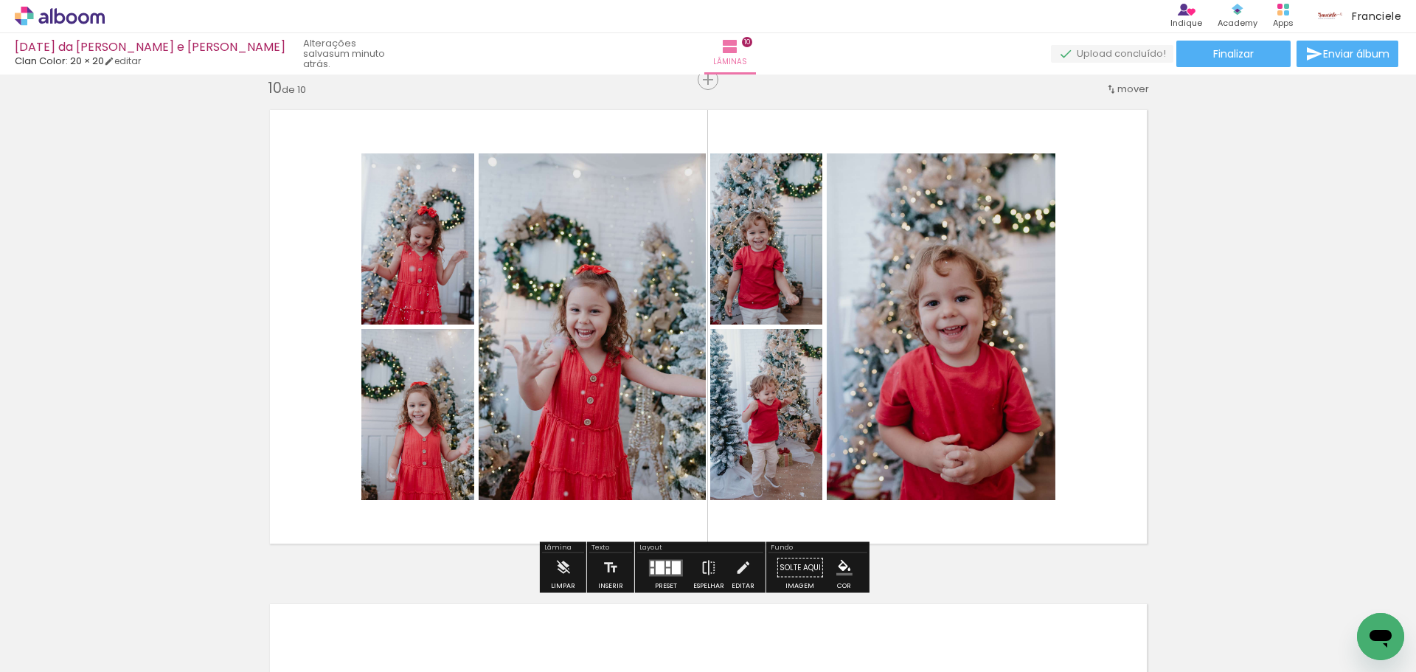
click at [672, 561] on div at bounding box center [676, 566] width 9 height 13
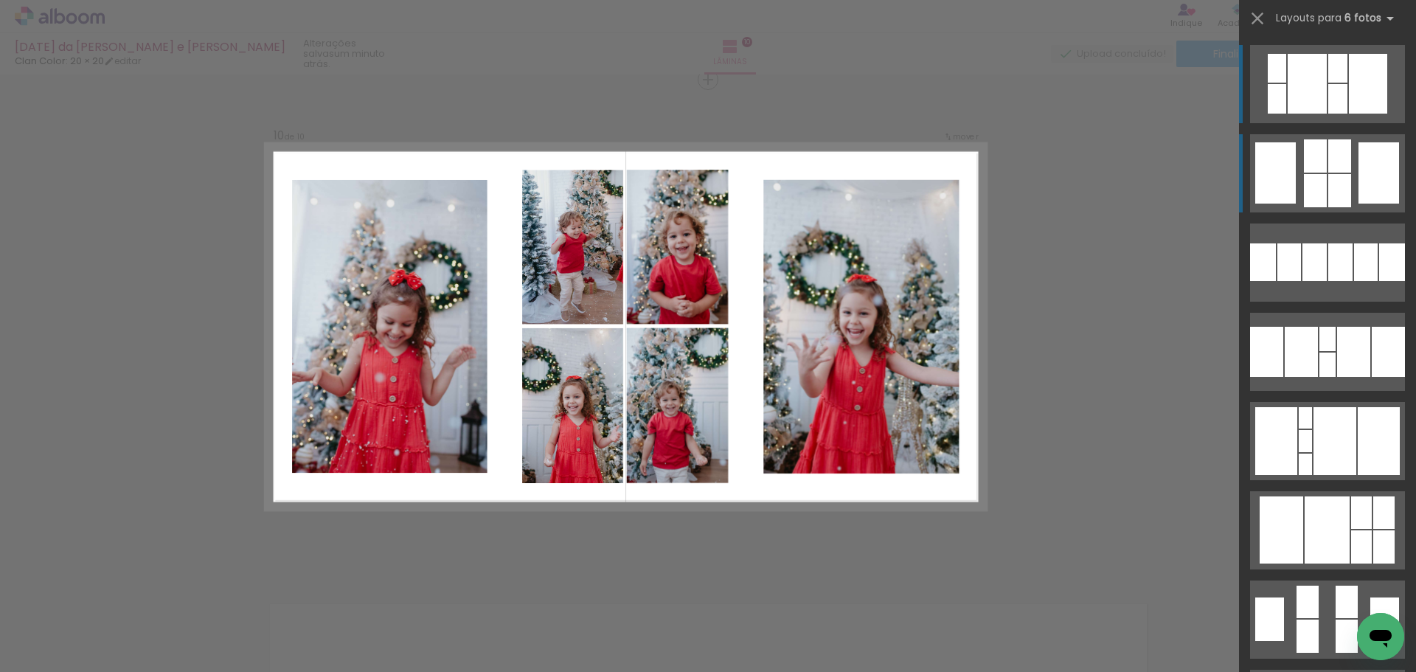
click at [1310, 114] on div at bounding box center [1306, 84] width 39 height 60
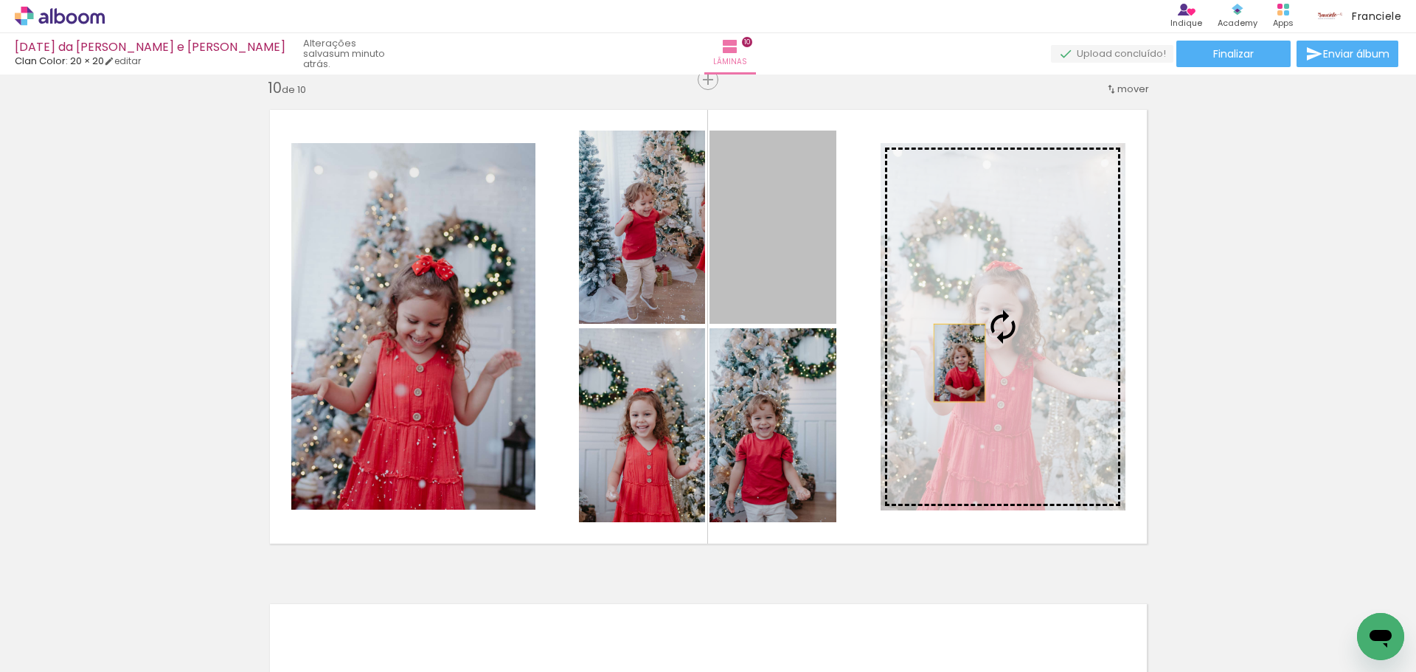
drag, startPoint x: 762, startPoint y: 269, endPoint x: 953, endPoint y: 363, distance: 213.4
click at [0, 0] on slot at bounding box center [0, 0] width 0 height 0
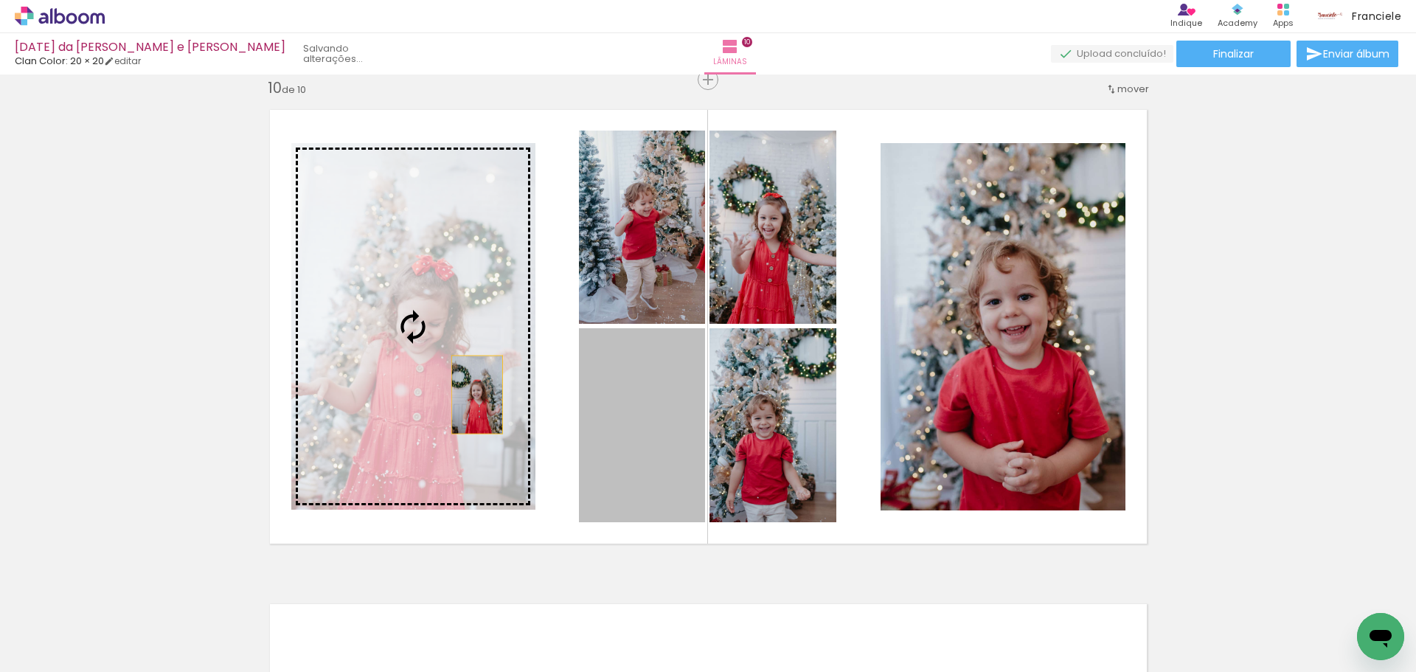
drag, startPoint x: 653, startPoint y: 463, endPoint x: 471, endPoint y: 395, distance: 193.9
click at [0, 0] on slot at bounding box center [0, 0] width 0 height 0
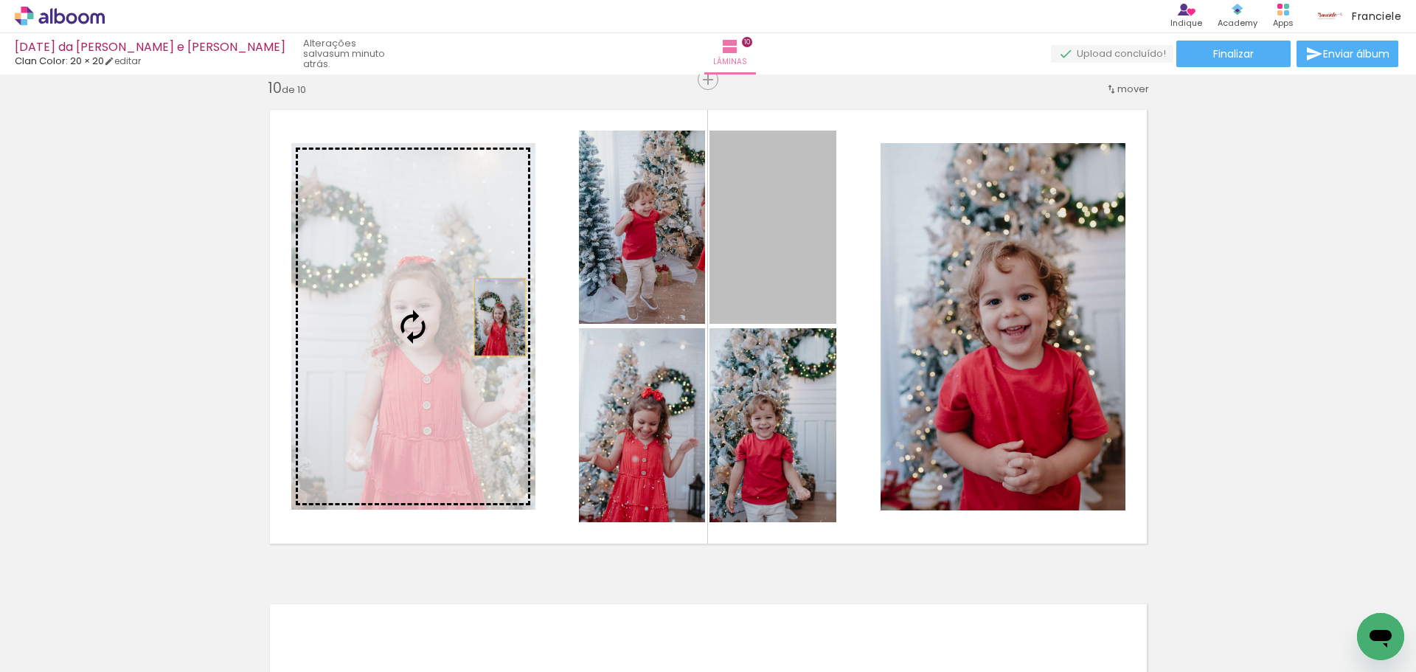
drag, startPoint x: 788, startPoint y: 263, endPoint x: 494, endPoint y: 317, distance: 299.2
click at [0, 0] on slot at bounding box center [0, 0] width 0 height 0
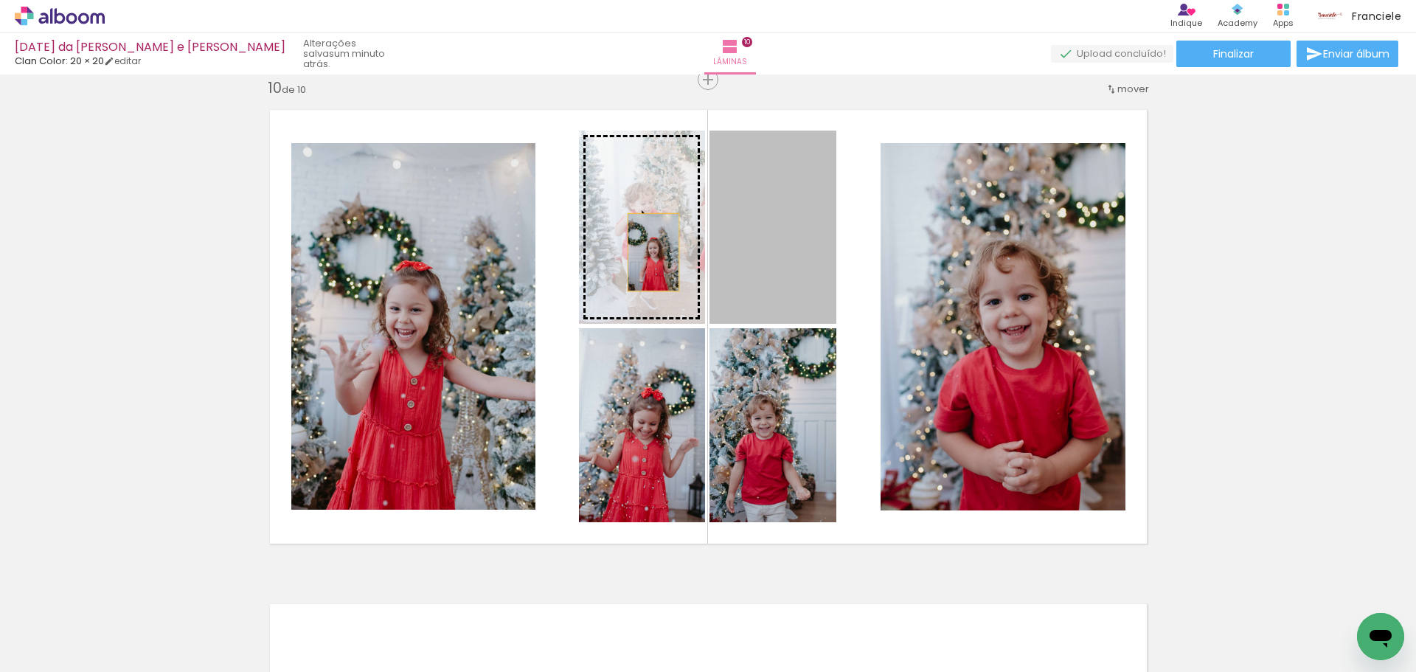
drag, startPoint x: 765, startPoint y: 268, endPoint x: 647, endPoint y: 252, distance: 119.0
click at [0, 0] on slot at bounding box center [0, 0] width 0 height 0
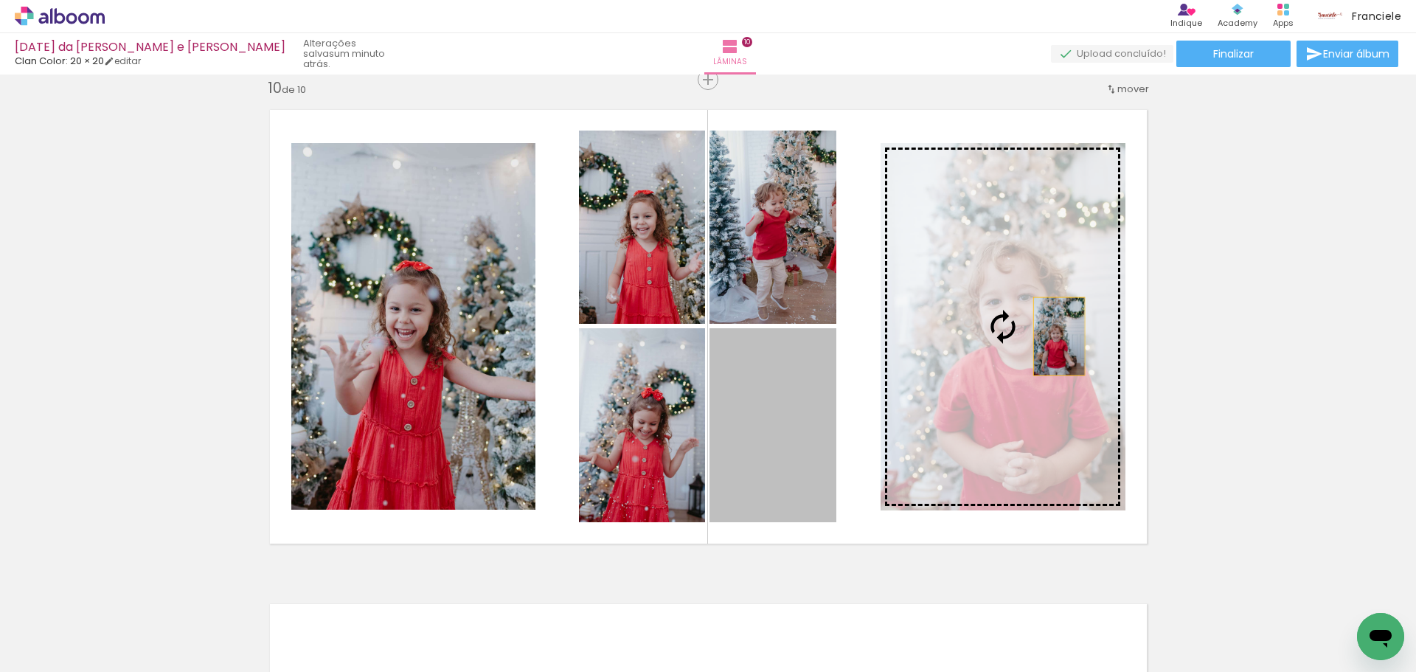
drag, startPoint x: 771, startPoint y: 464, endPoint x: 1053, endPoint y: 336, distance: 309.2
click at [0, 0] on slot at bounding box center [0, 0] width 0 height 0
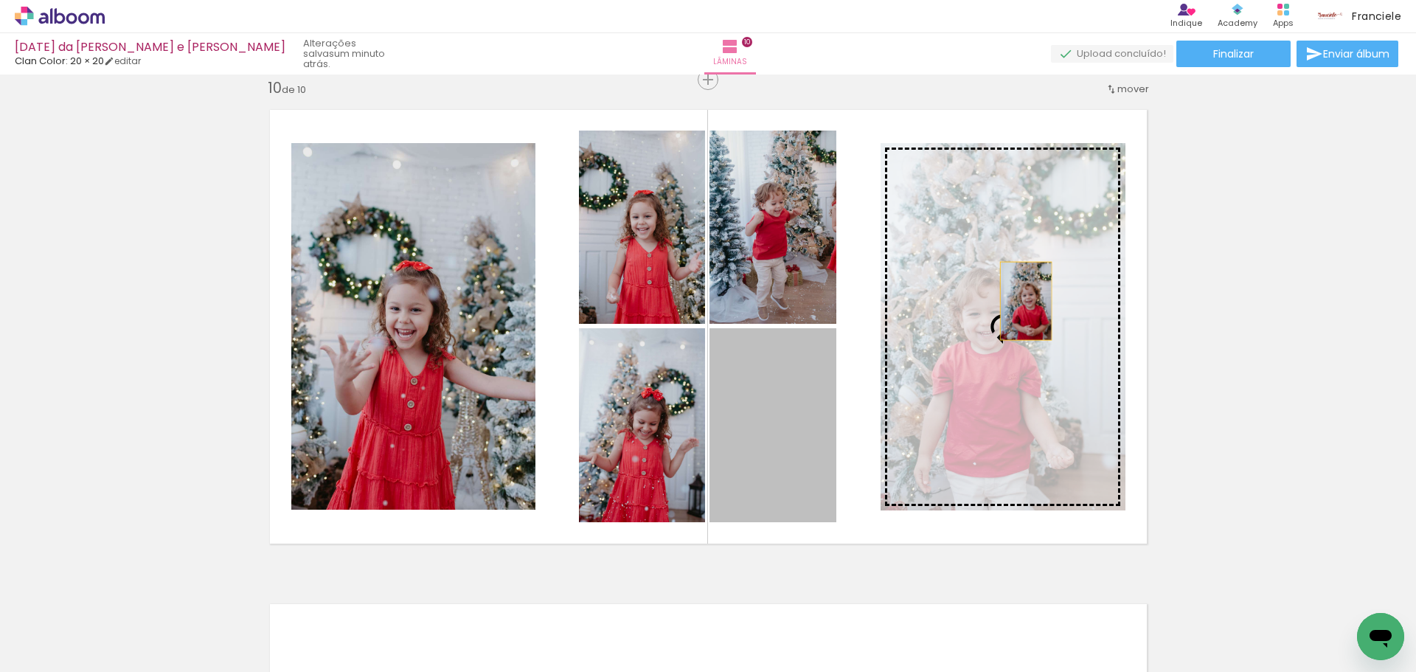
drag, startPoint x: 793, startPoint y: 406, endPoint x: 1020, endPoint y: 301, distance: 250.4
click at [0, 0] on slot at bounding box center [0, 0] width 0 height 0
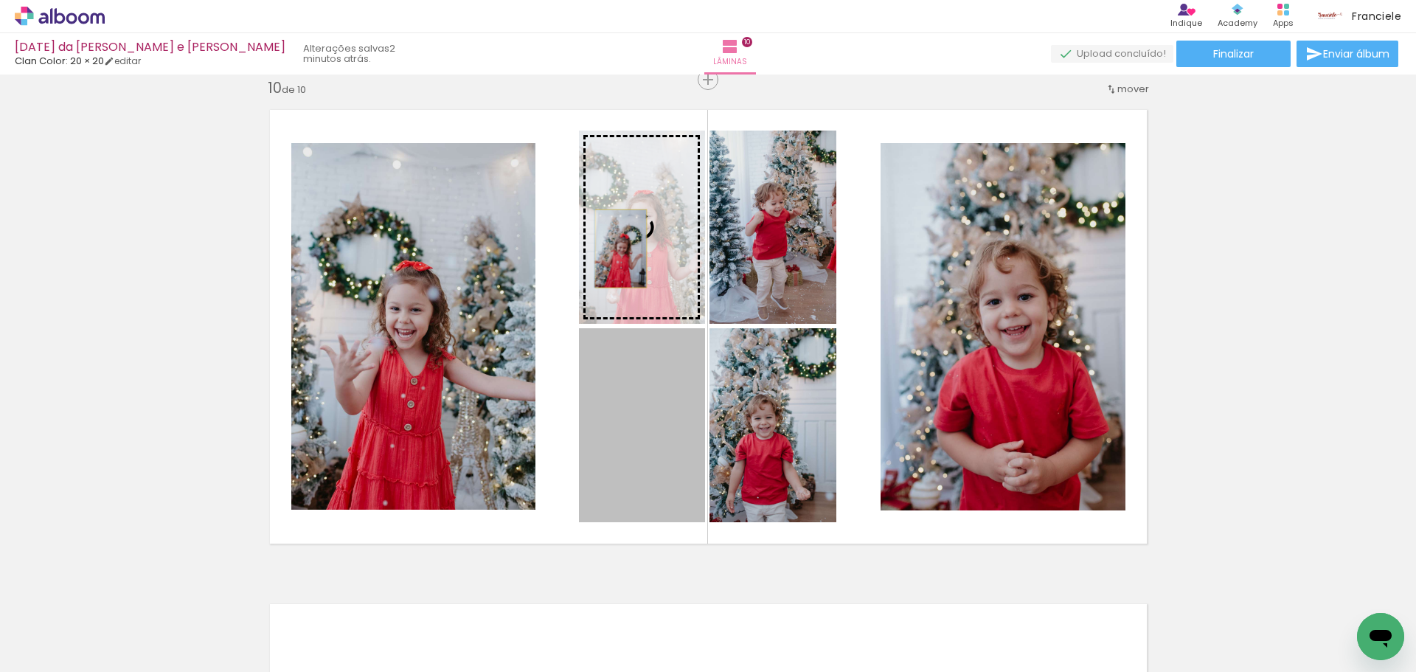
drag, startPoint x: 647, startPoint y: 443, endPoint x: 615, endPoint y: 248, distance: 197.4
click at [0, 0] on slot at bounding box center [0, 0] width 0 height 0
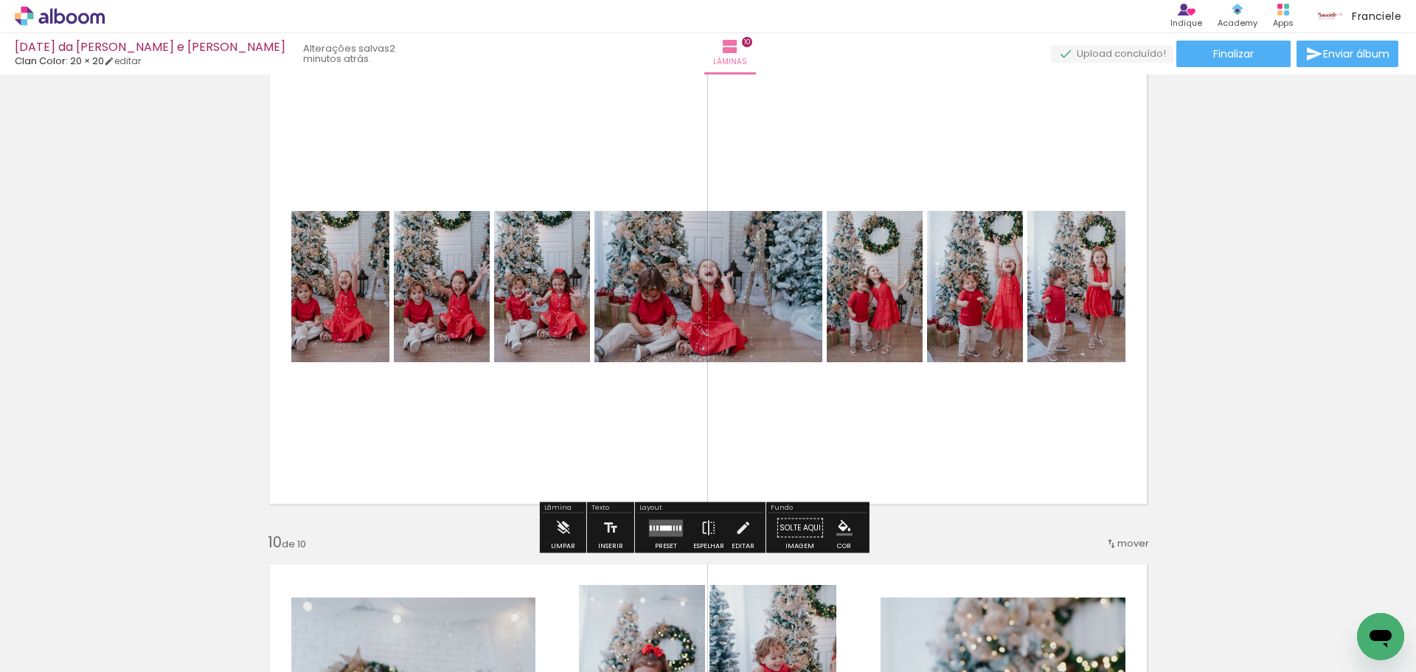
scroll to position [4023, 0]
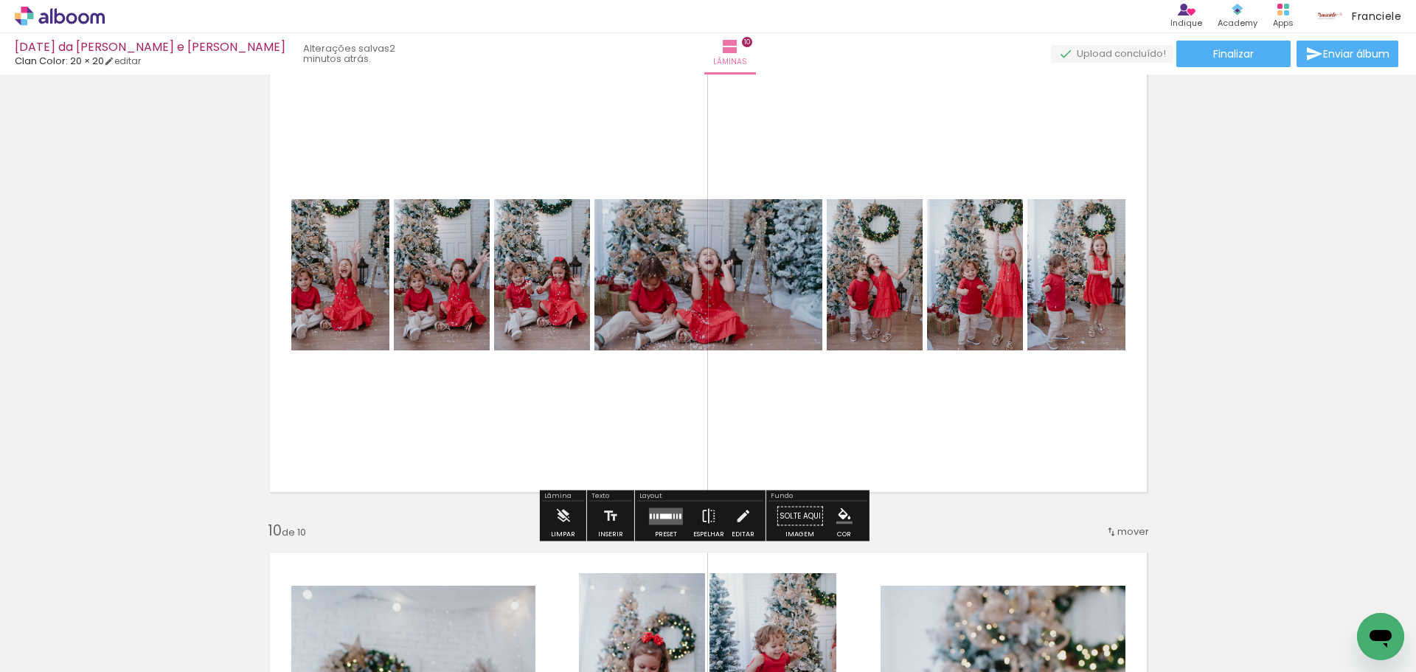
click at [673, 515] on div at bounding box center [673, 515] width 1 height 5
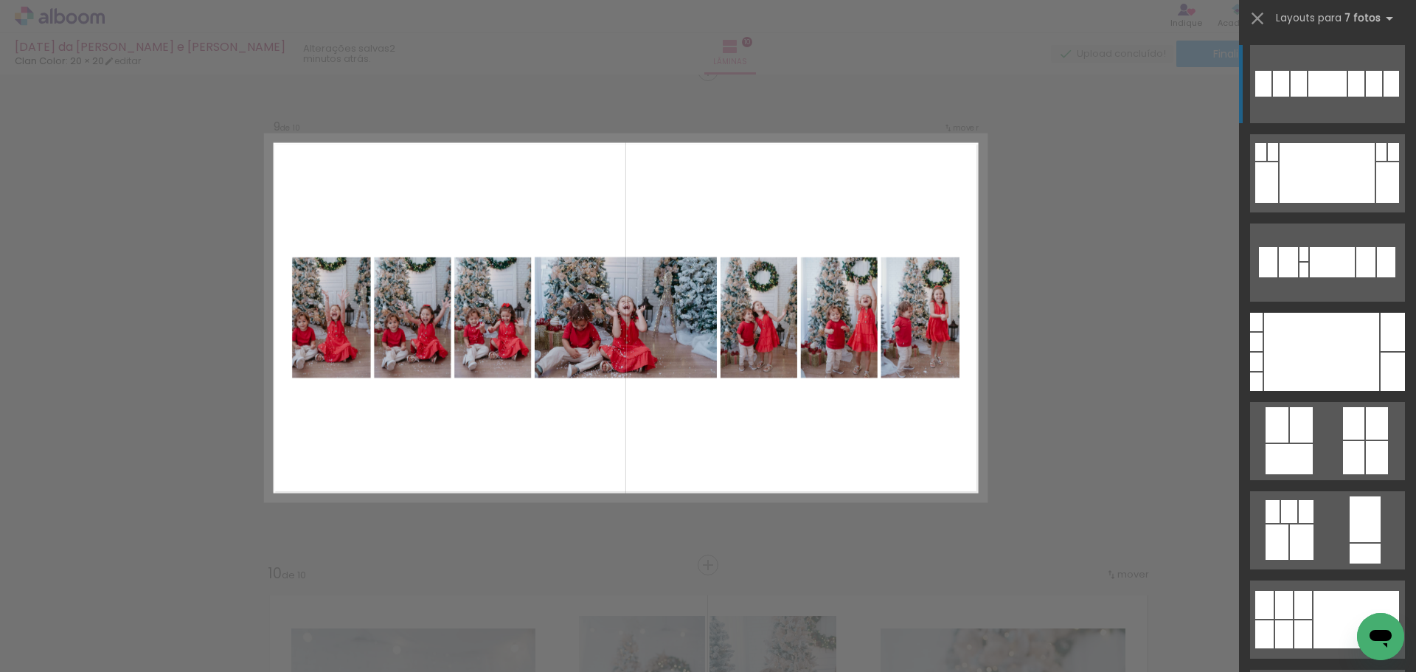
scroll to position [3972, 0]
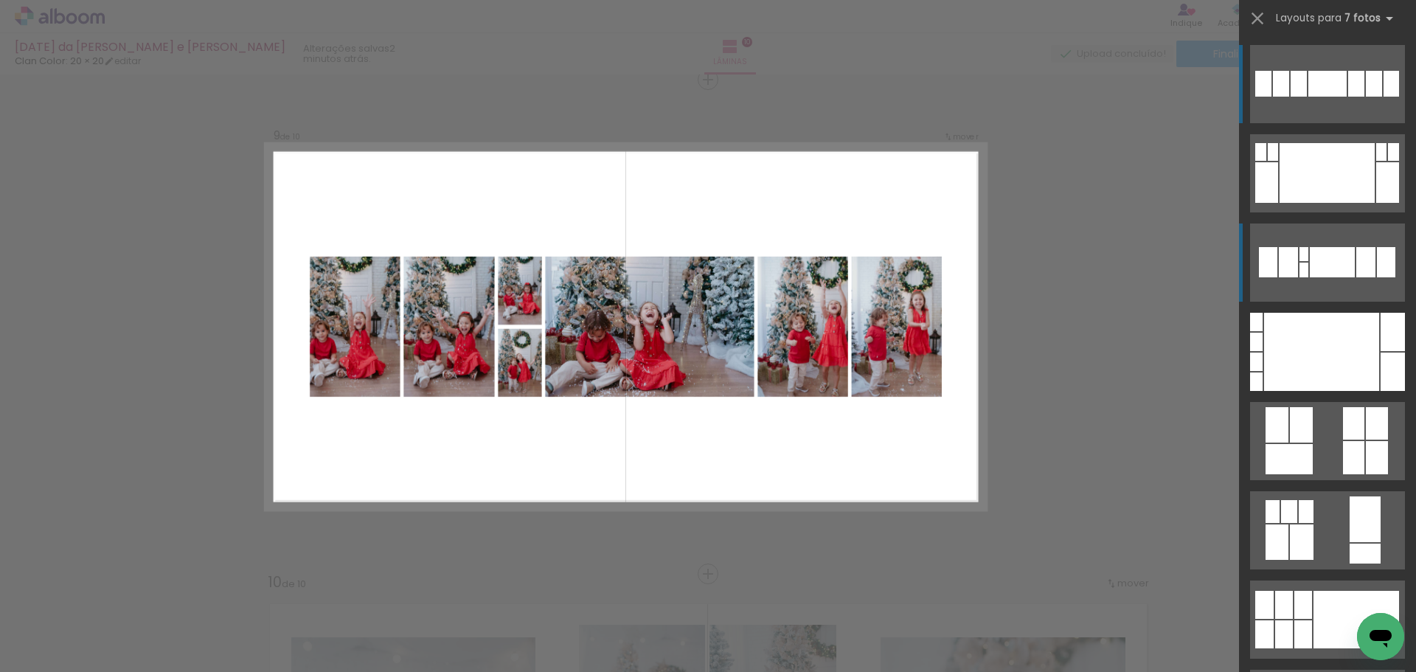
click at [1344, 123] on quentale-layouter at bounding box center [1327, 84] width 155 height 78
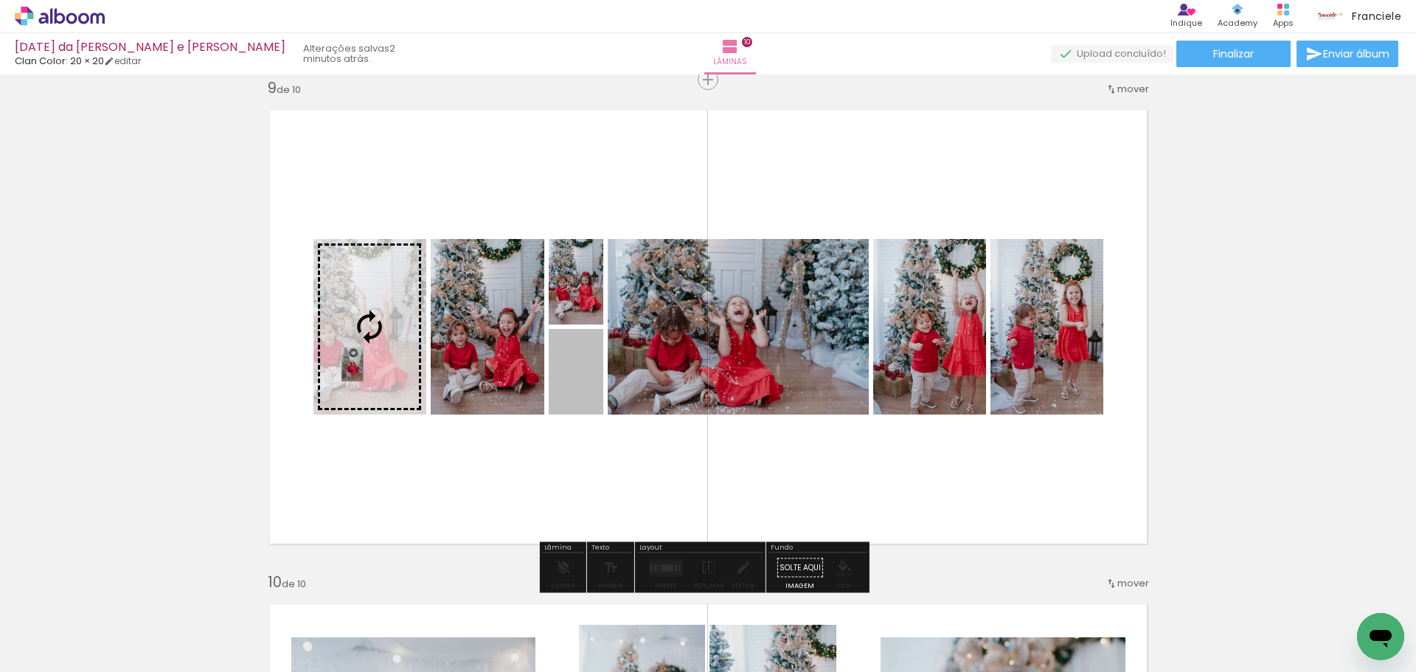
drag, startPoint x: 569, startPoint y: 386, endPoint x: 347, endPoint y: 364, distance: 223.0
click at [0, 0] on slot at bounding box center [0, 0] width 0 height 0
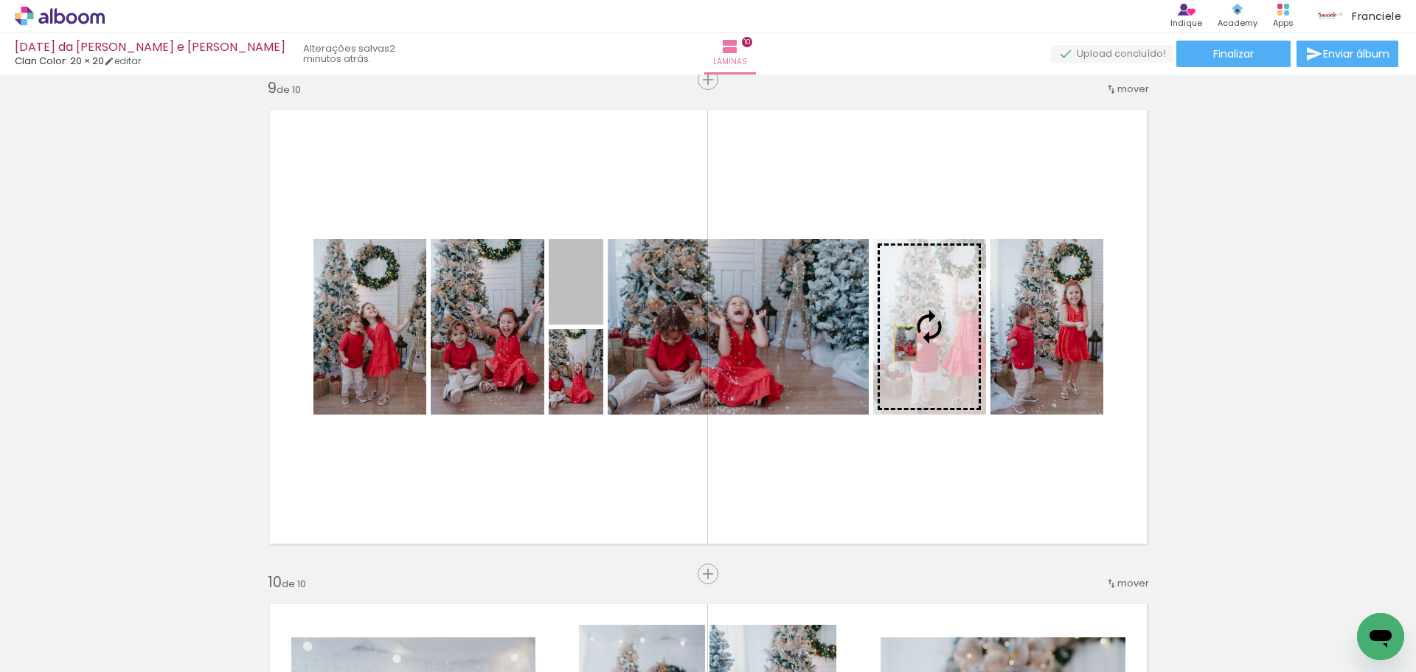
drag, startPoint x: 585, startPoint y: 300, endPoint x: 925, endPoint y: 344, distance: 342.1
click at [0, 0] on slot at bounding box center [0, 0] width 0 height 0
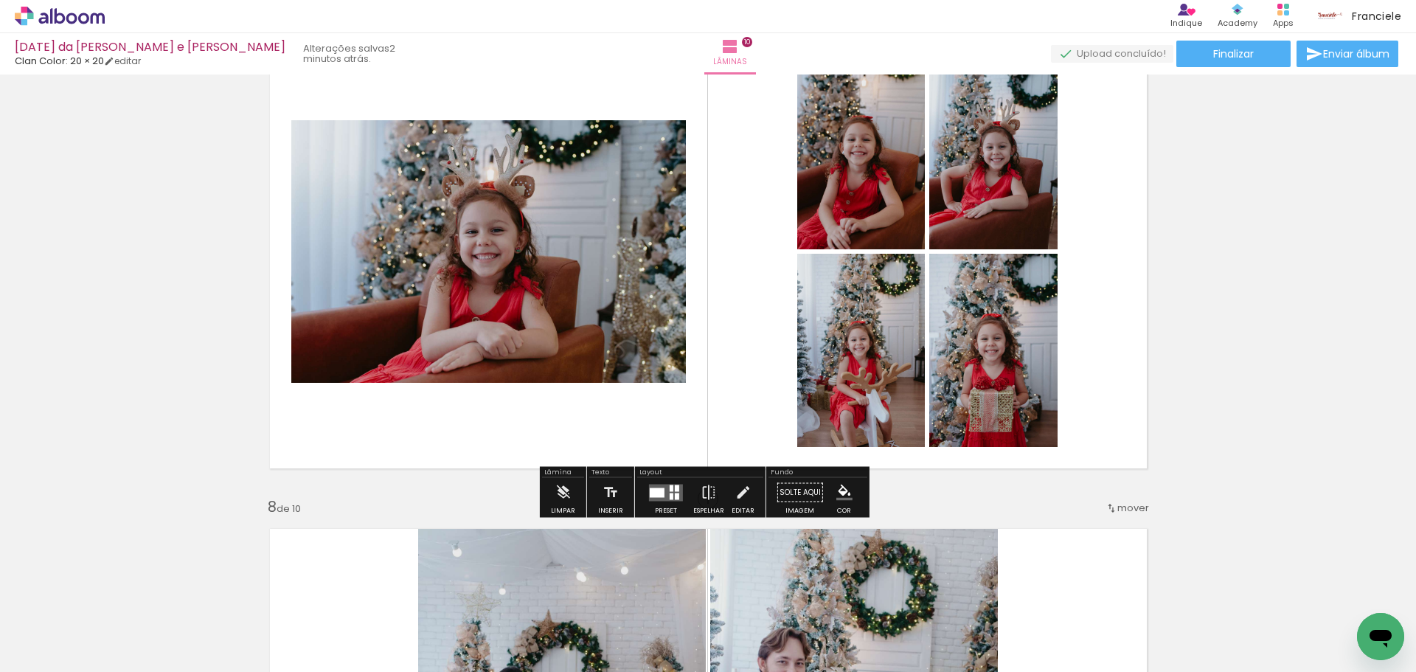
scroll to position [3087, 0]
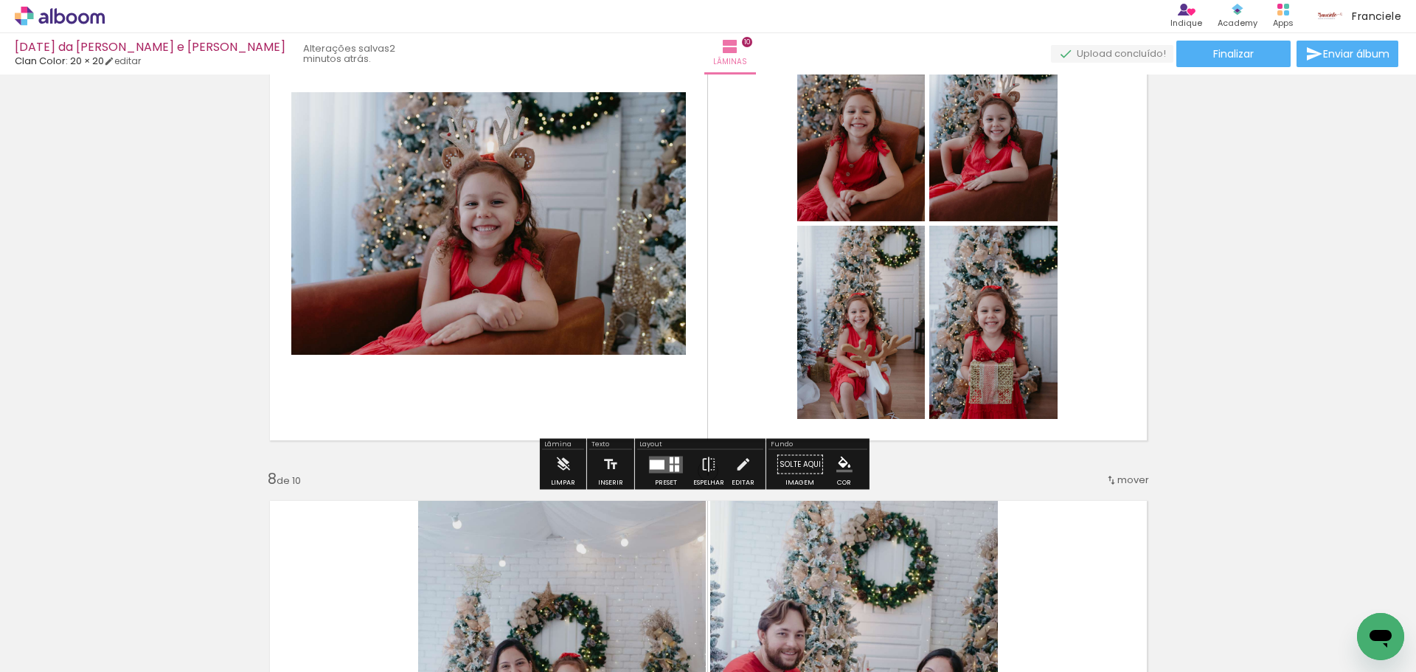
click at [670, 465] on div at bounding box center [672, 468] width 4 height 7
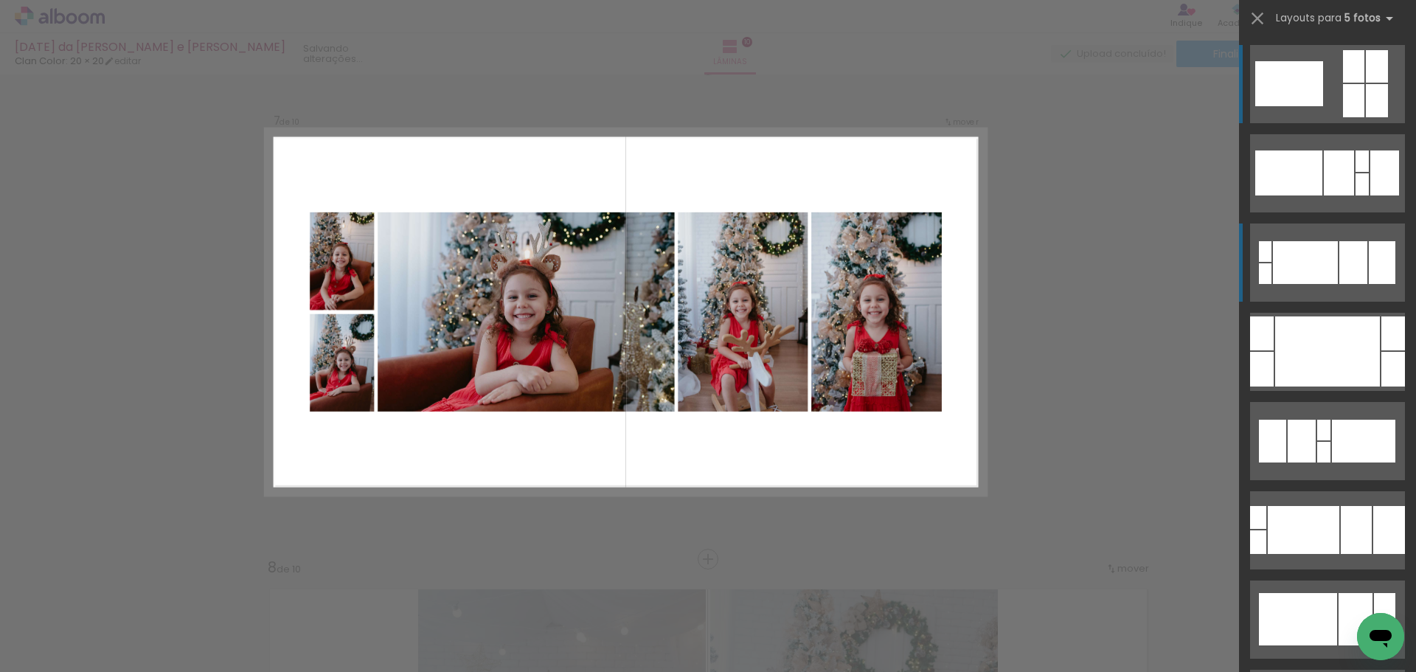
scroll to position [2983, 0]
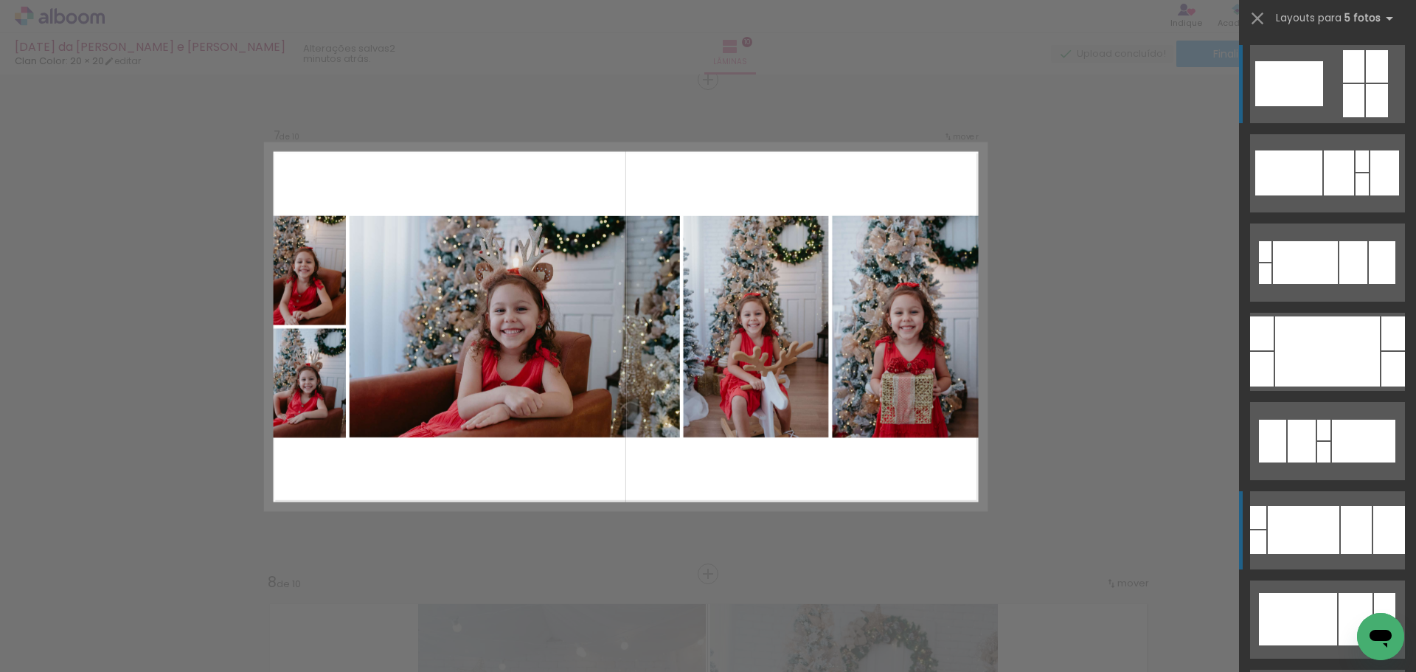
click at [1356, 117] on div at bounding box center [1353, 100] width 21 height 33
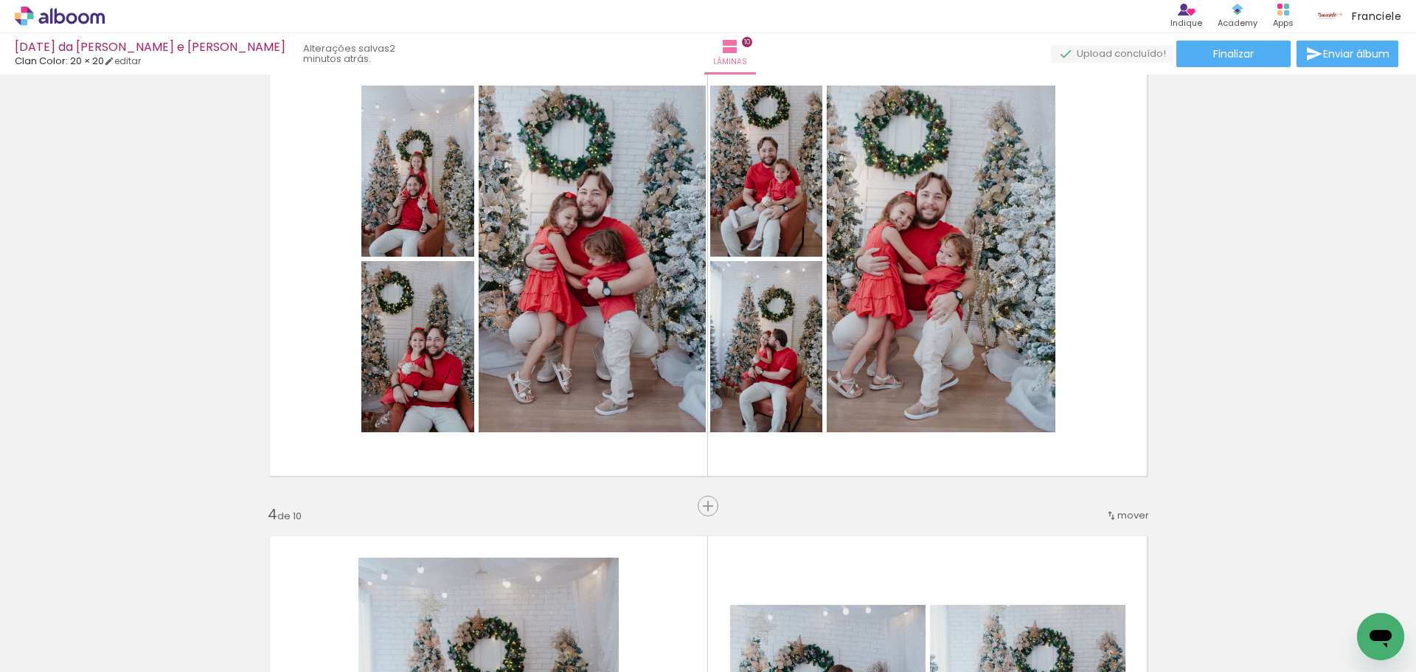
scroll to position [1066, 0]
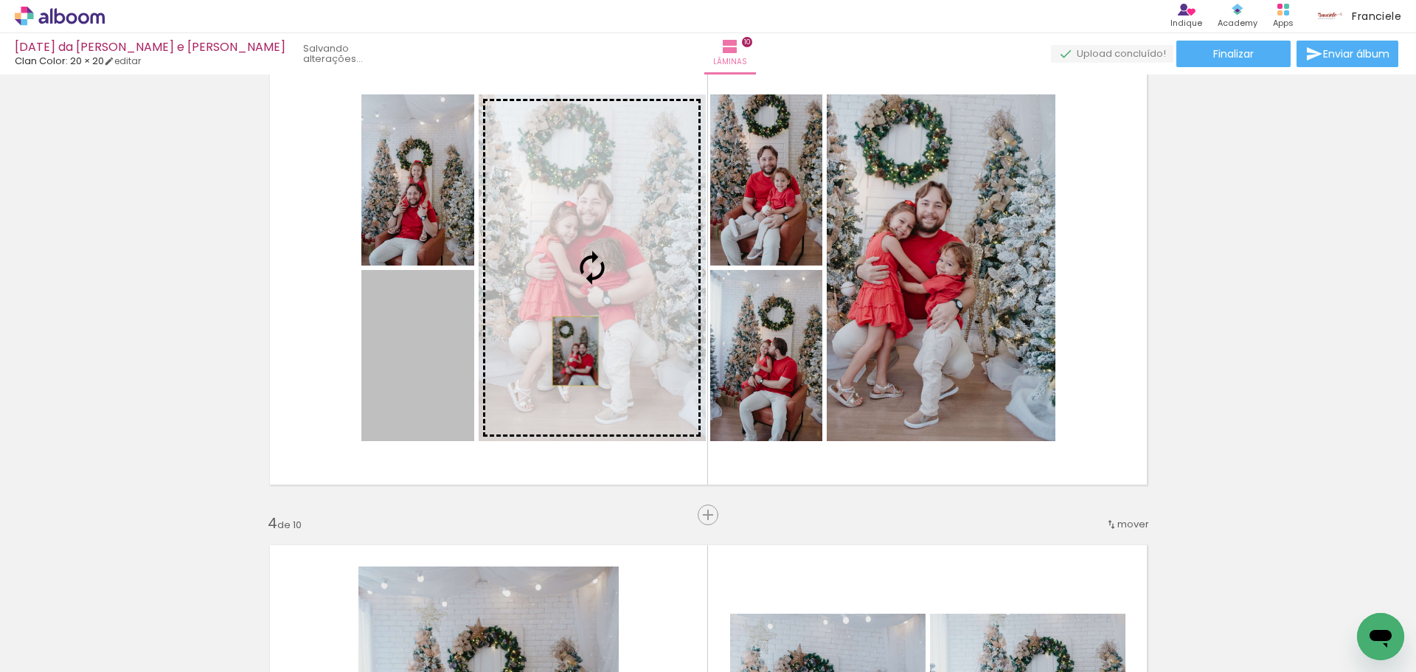
drag, startPoint x: 417, startPoint y: 395, endPoint x: 569, endPoint y: 351, distance: 158.9
click at [0, 0] on slot at bounding box center [0, 0] width 0 height 0
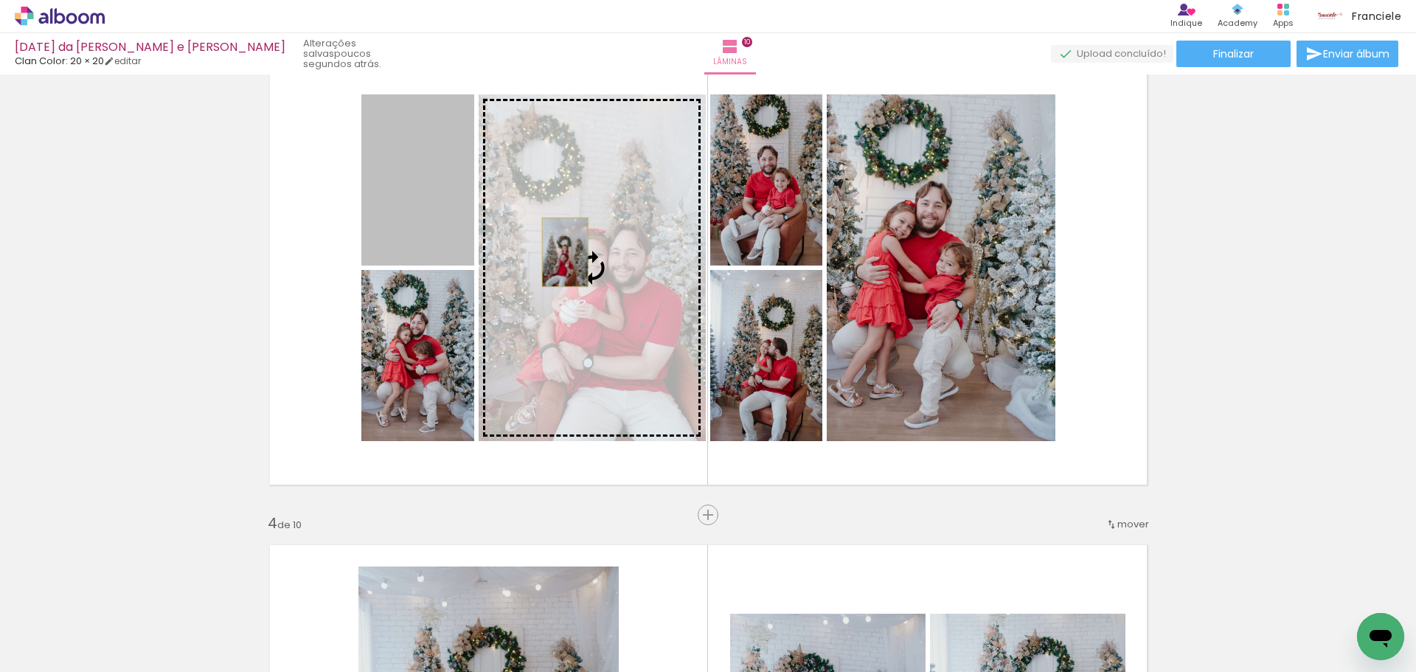
drag, startPoint x: 402, startPoint y: 185, endPoint x: 559, endPoint y: 252, distance: 170.8
click at [0, 0] on slot at bounding box center [0, 0] width 0 height 0
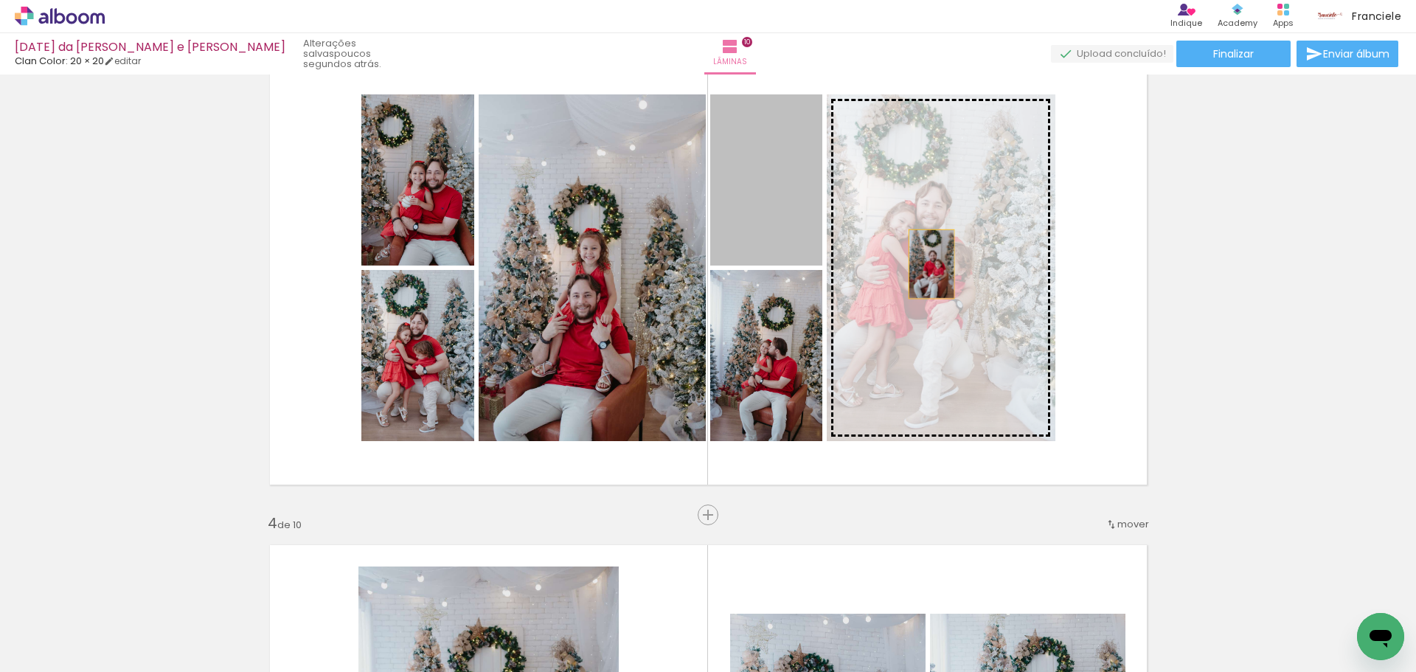
drag, startPoint x: 793, startPoint y: 236, endPoint x: 925, endPoint y: 264, distance: 135.7
click at [0, 0] on slot at bounding box center [0, 0] width 0 height 0
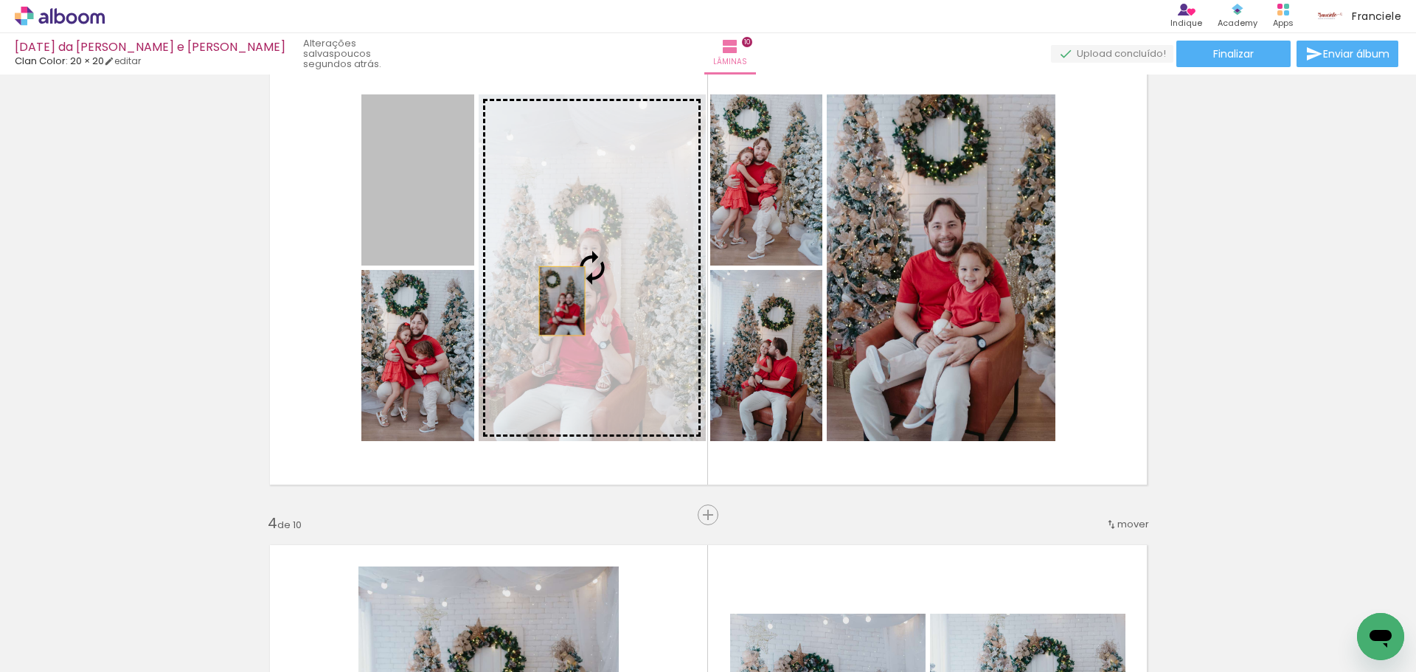
drag, startPoint x: 403, startPoint y: 232, endPoint x: 556, endPoint y: 301, distance: 167.6
click at [0, 0] on slot at bounding box center [0, 0] width 0 height 0
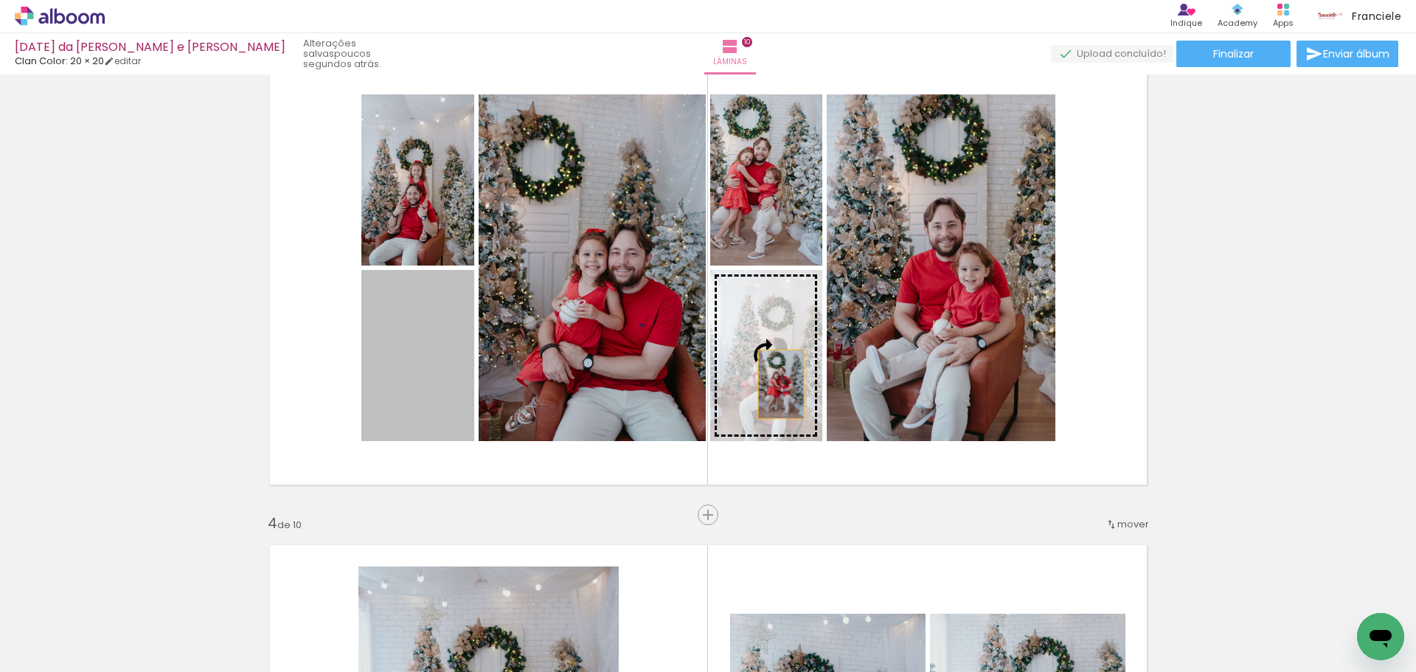
drag, startPoint x: 413, startPoint y: 379, endPoint x: 775, endPoint y: 384, distance: 362.1
click at [0, 0] on slot at bounding box center [0, 0] width 0 height 0
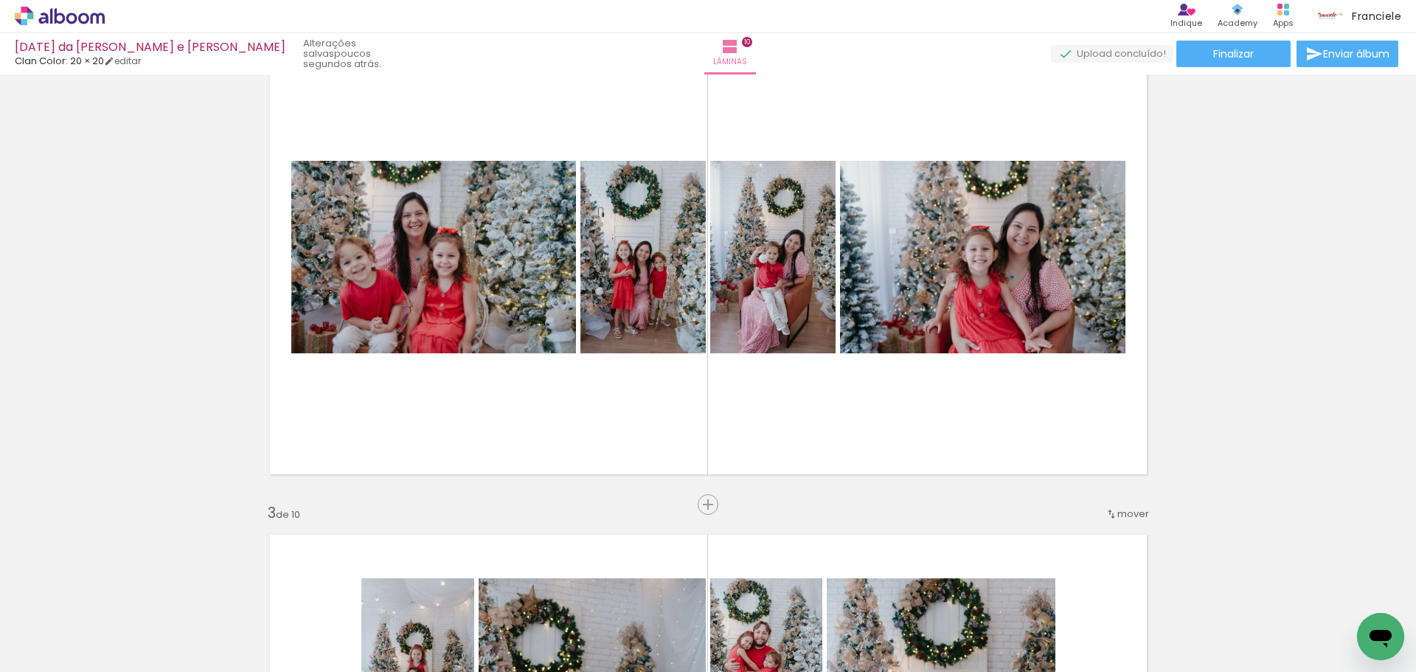
scroll to position [550, 0]
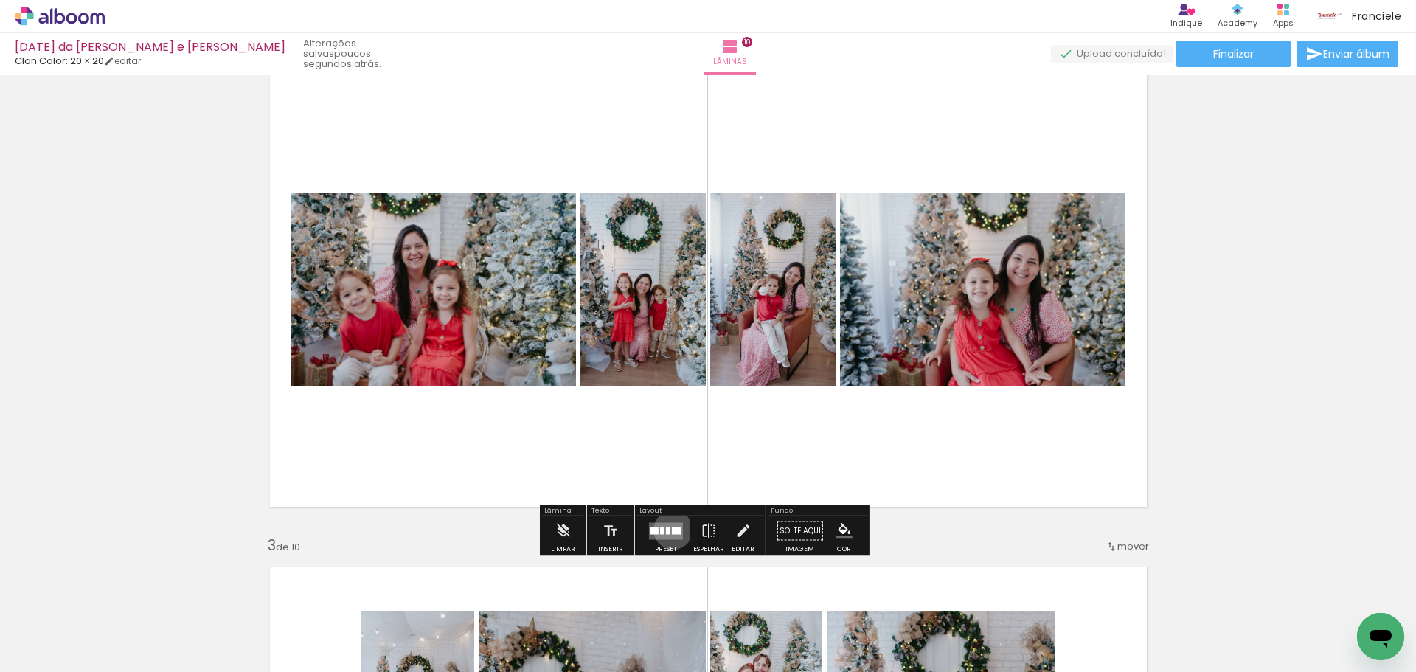
click at [672, 529] on div at bounding box center [677, 529] width 10 height 7
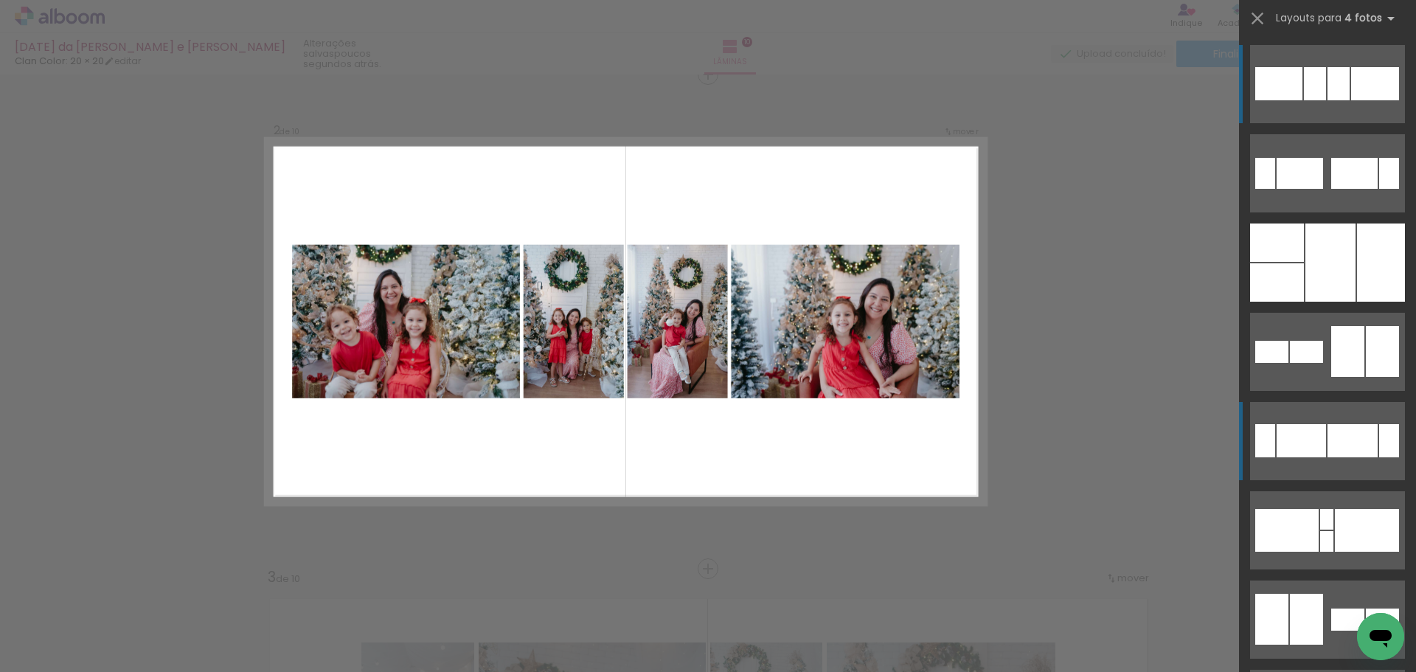
scroll to position [513, 0]
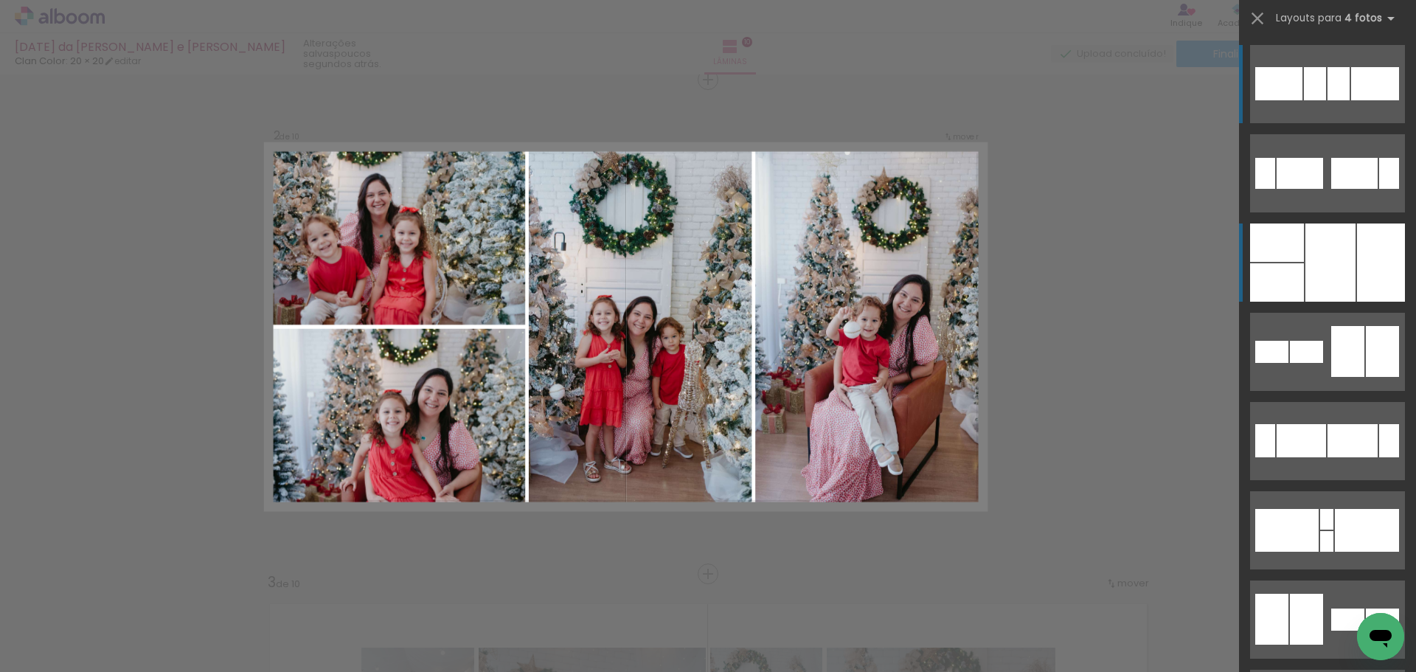
click at [1308, 262] on div at bounding box center [1330, 262] width 50 height 78
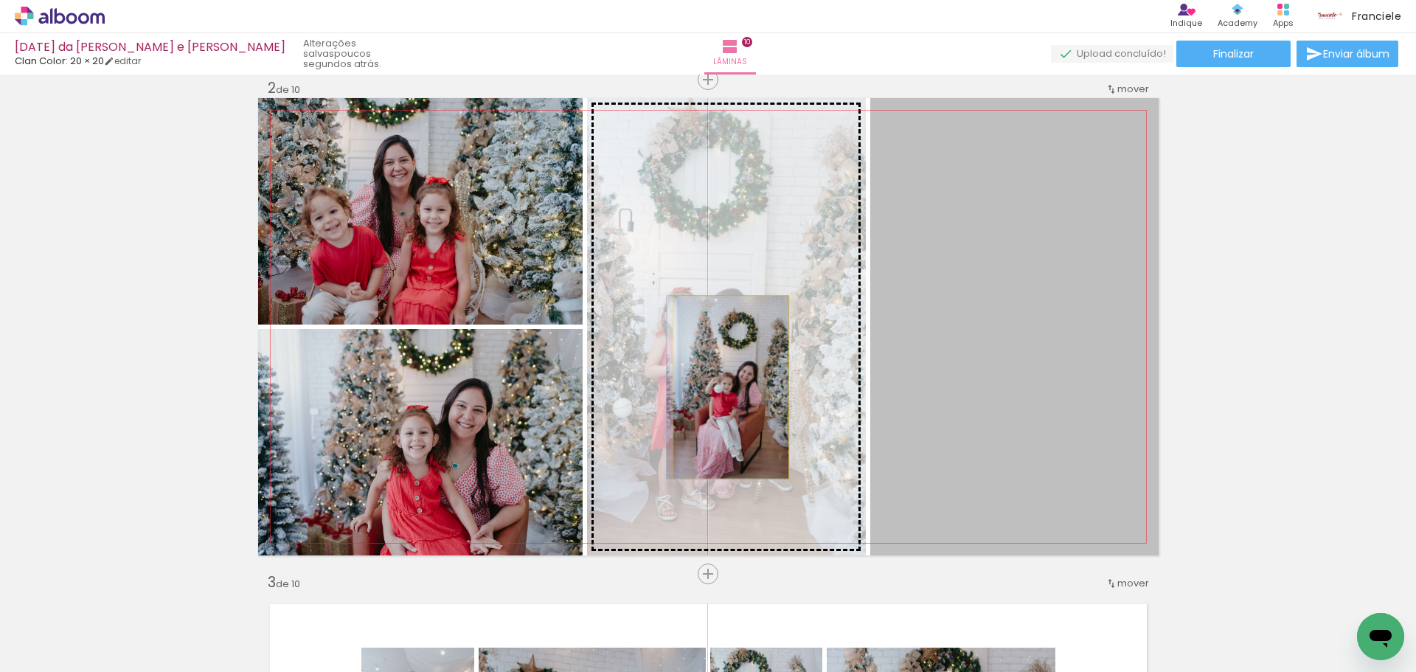
drag, startPoint x: 1034, startPoint y: 392, endPoint x: 725, endPoint y: 387, distance: 309.0
click at [0, 0] on slot at bounding box center [0, 0] width 0 height 0
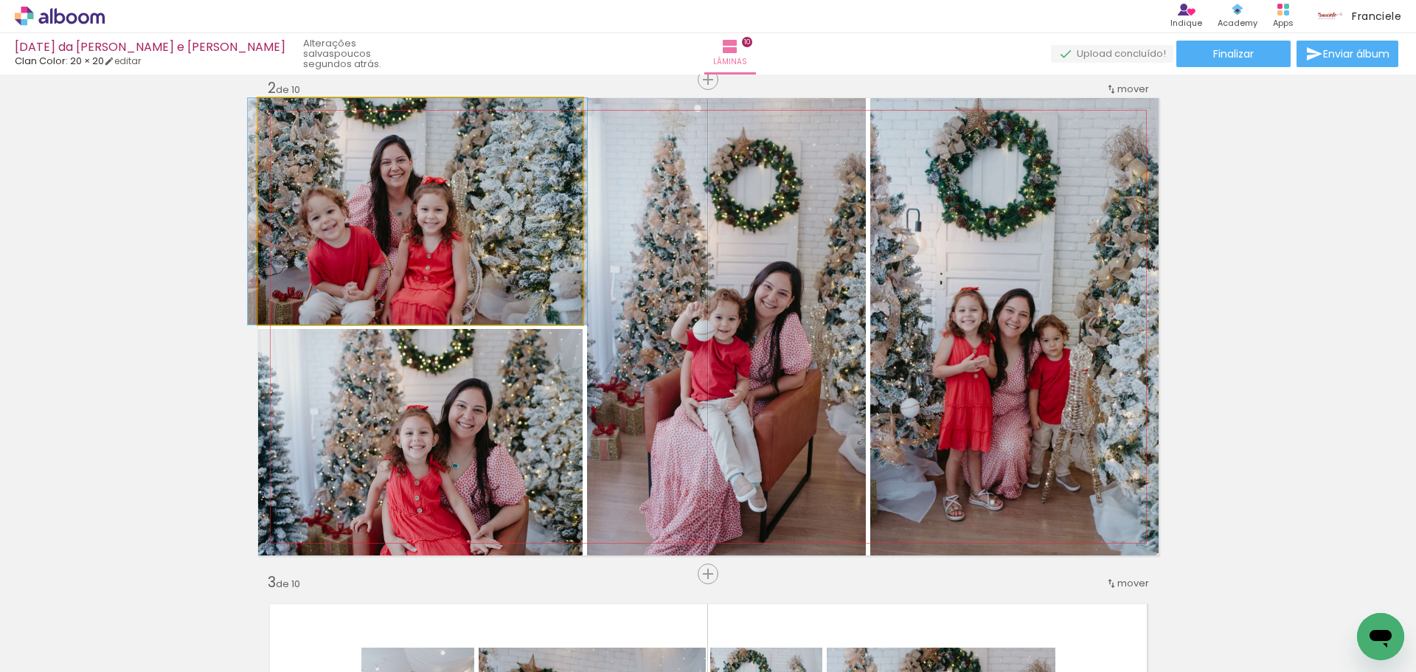
drag, startPoint x: 414, startPoint y: 242, endPoint x: 411, endPoint y: 234, distance: 8.6
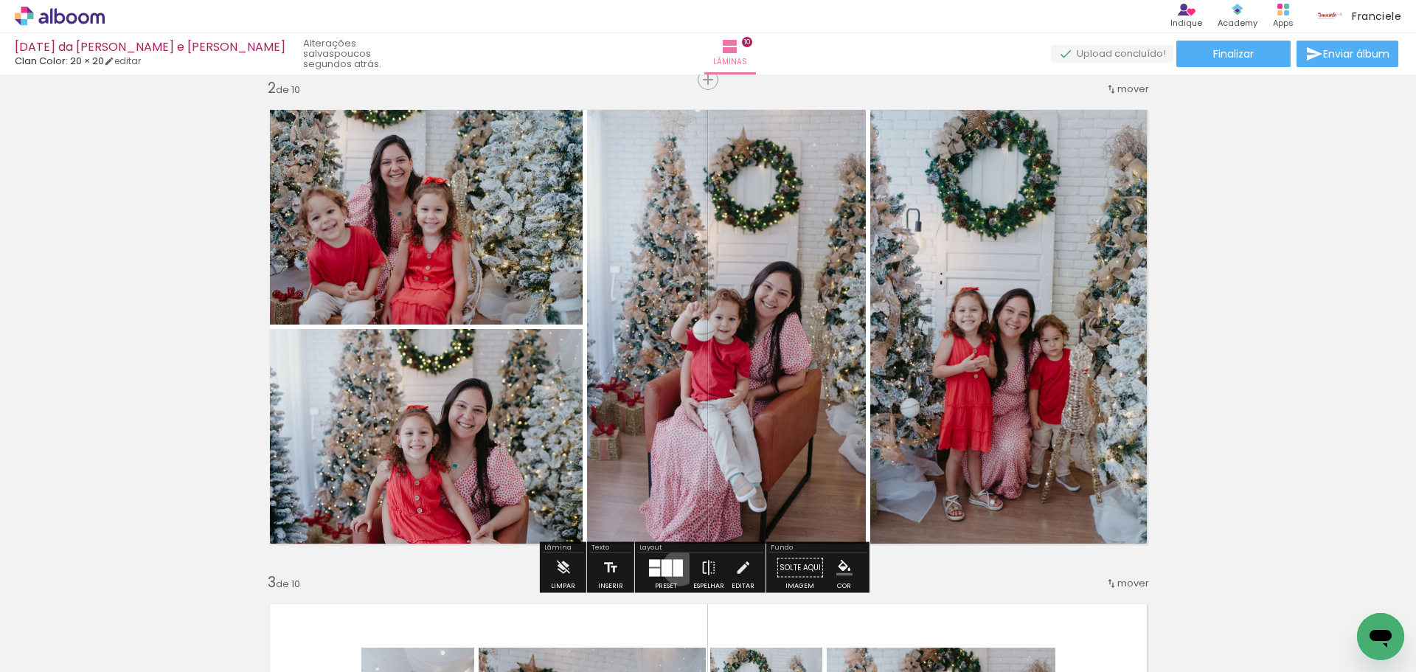
click at [677, 567] on div at bounding box center [678, 567] width 10 height 17
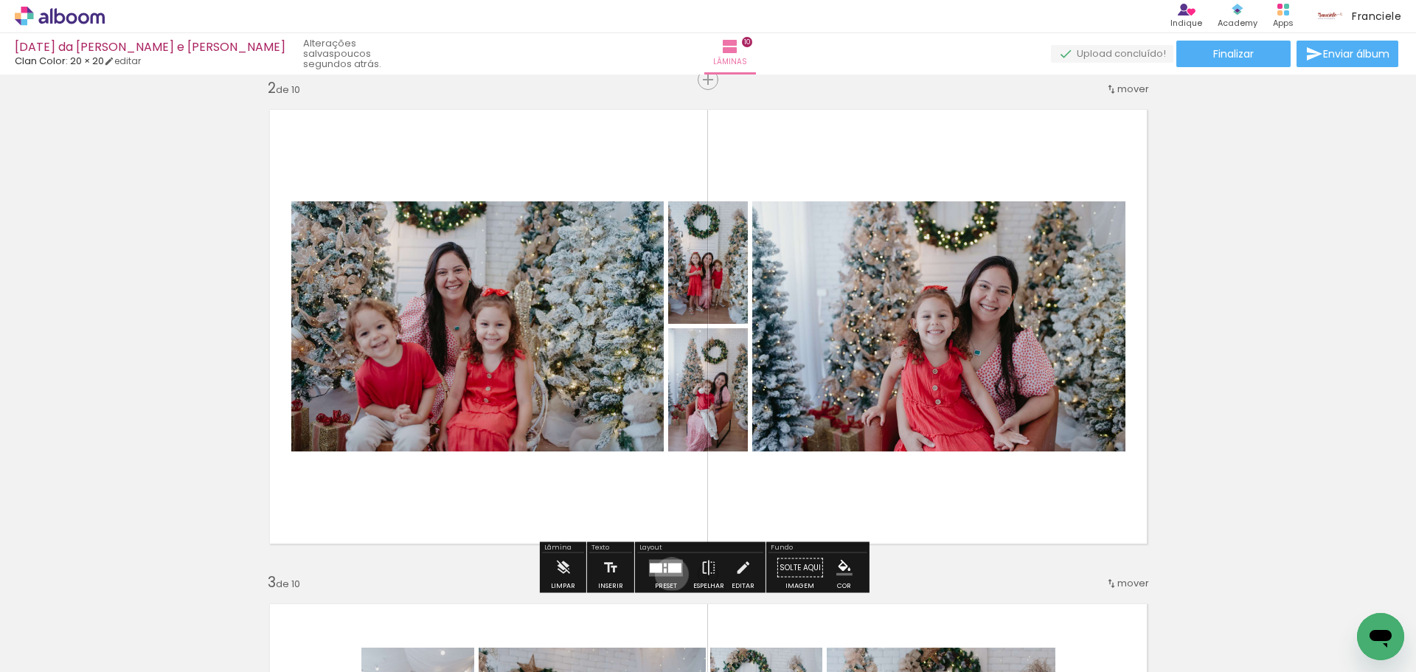
click at [668, 574] on quentale-layouter at bounding box center [666, 567] width 34 height 17
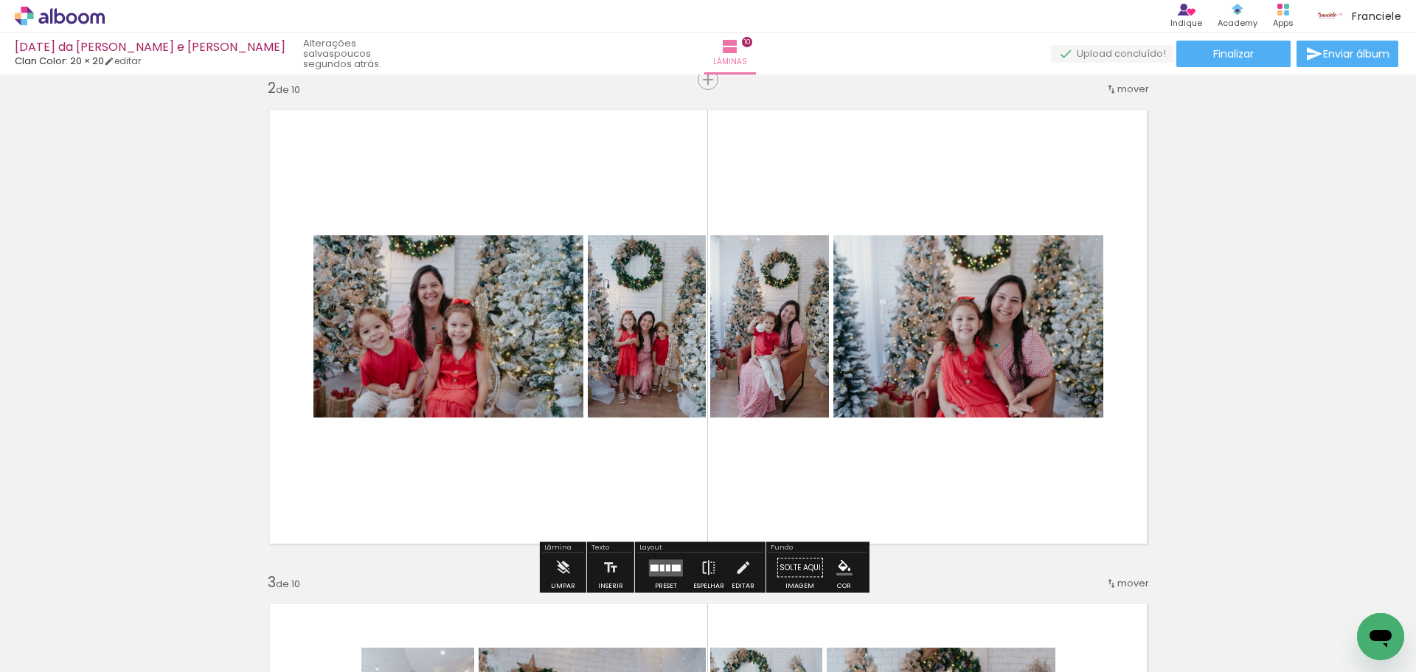
click at [674, 560] on quentale-layouter at bounding box center [666, 567] width 34 height 17
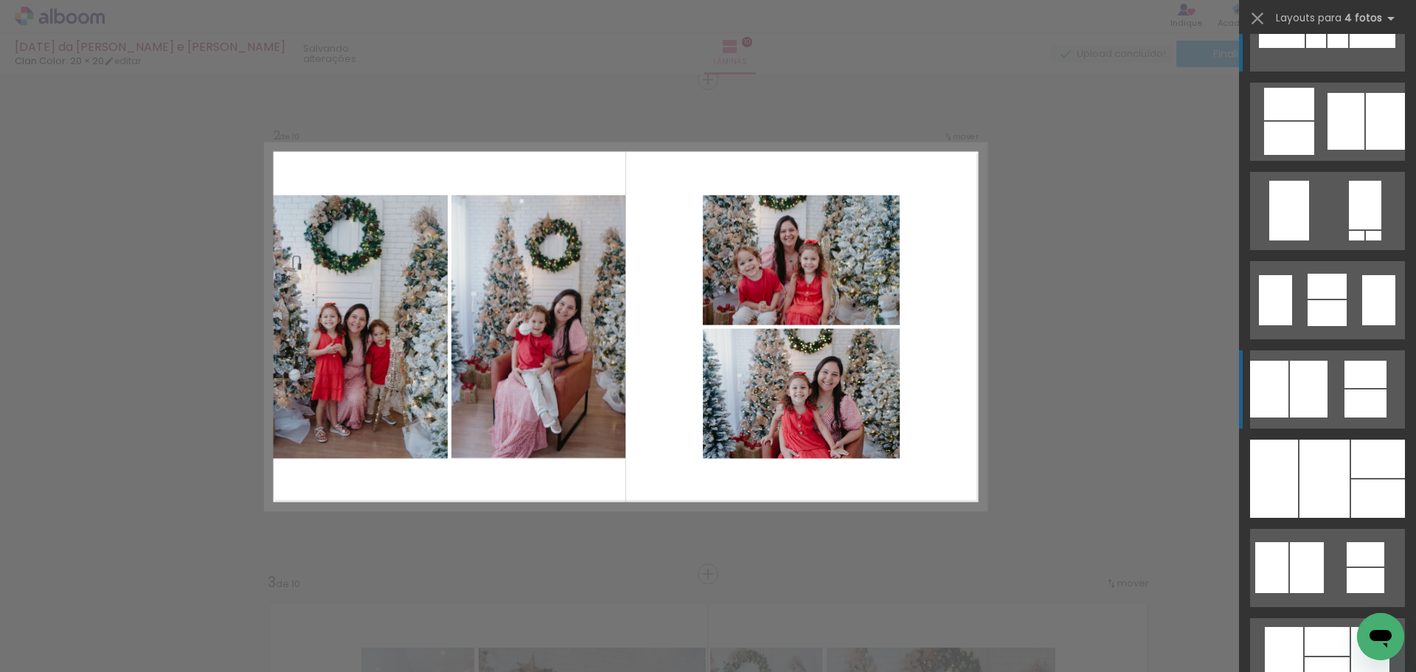
scroll to position [966, 0]
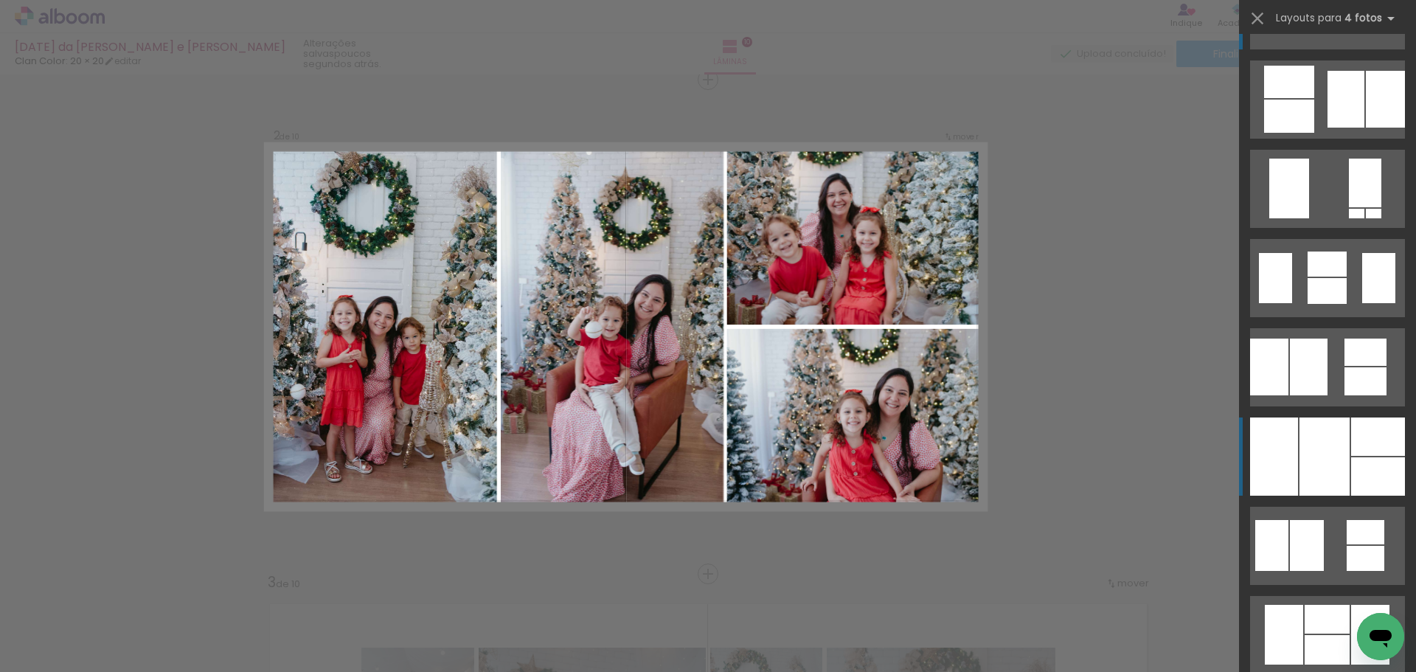
click at [1351, 439] on div at bounding box center [1378, 436] width 54 height 38
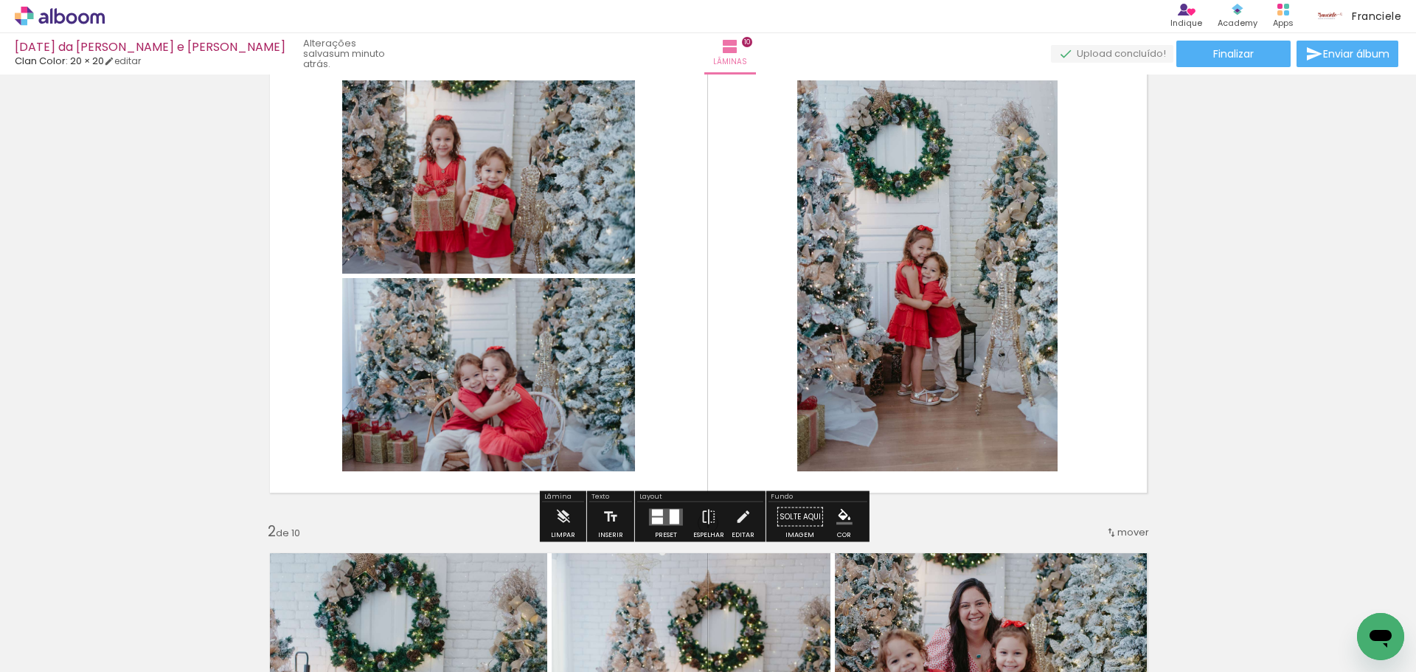
scroll to position [74, 0]
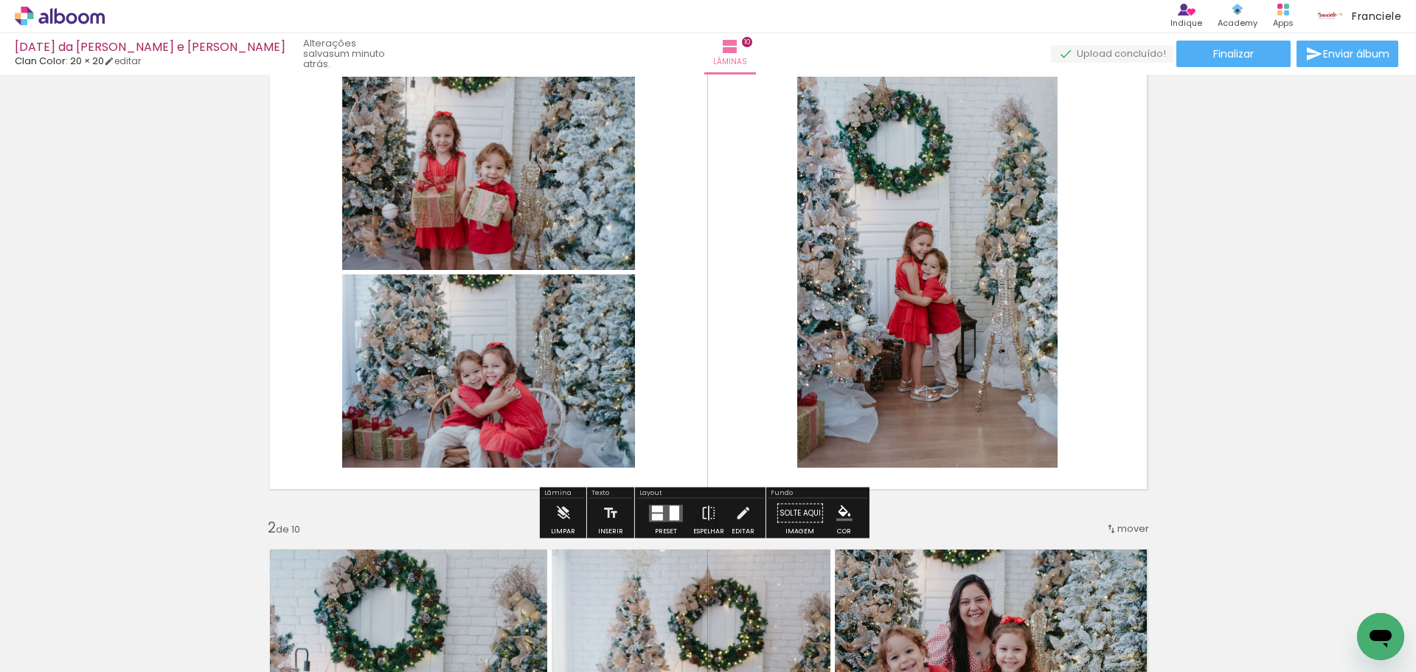
click at [661, 511] on quentale-layouter at bounding box center [666, 512] width 34 height 17
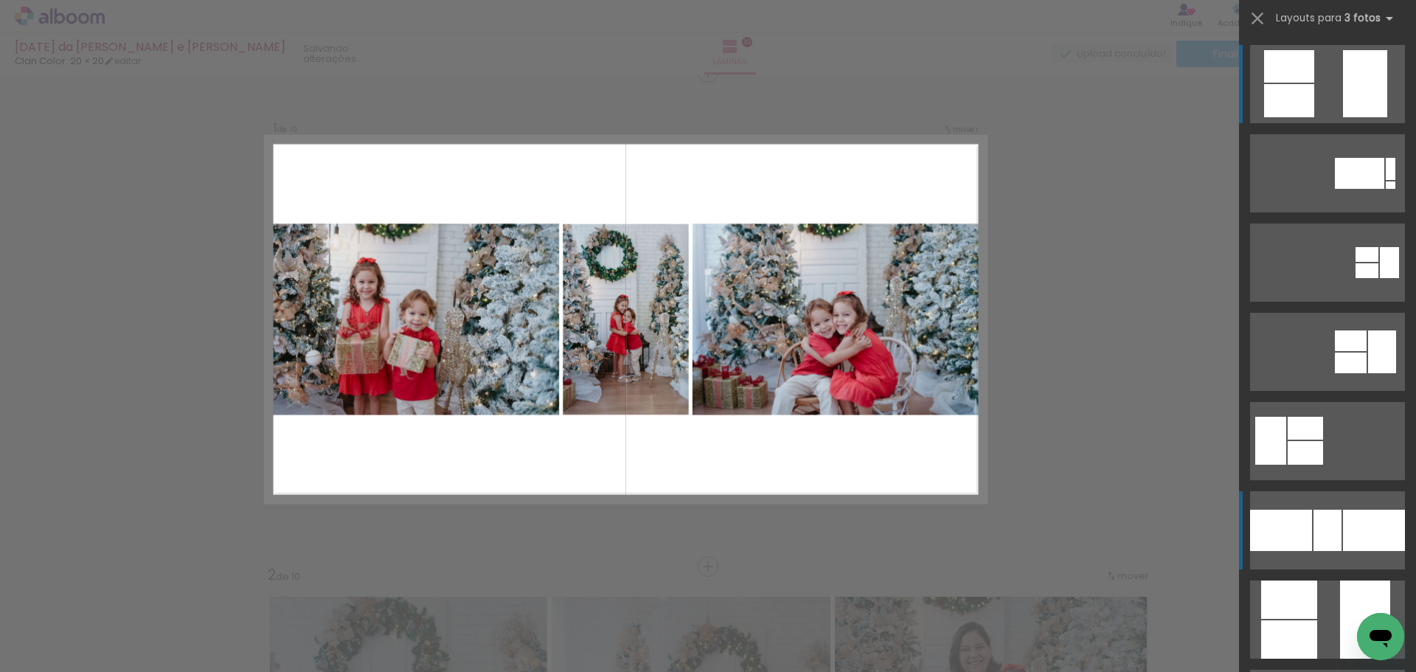
scroll to position [19, 0]
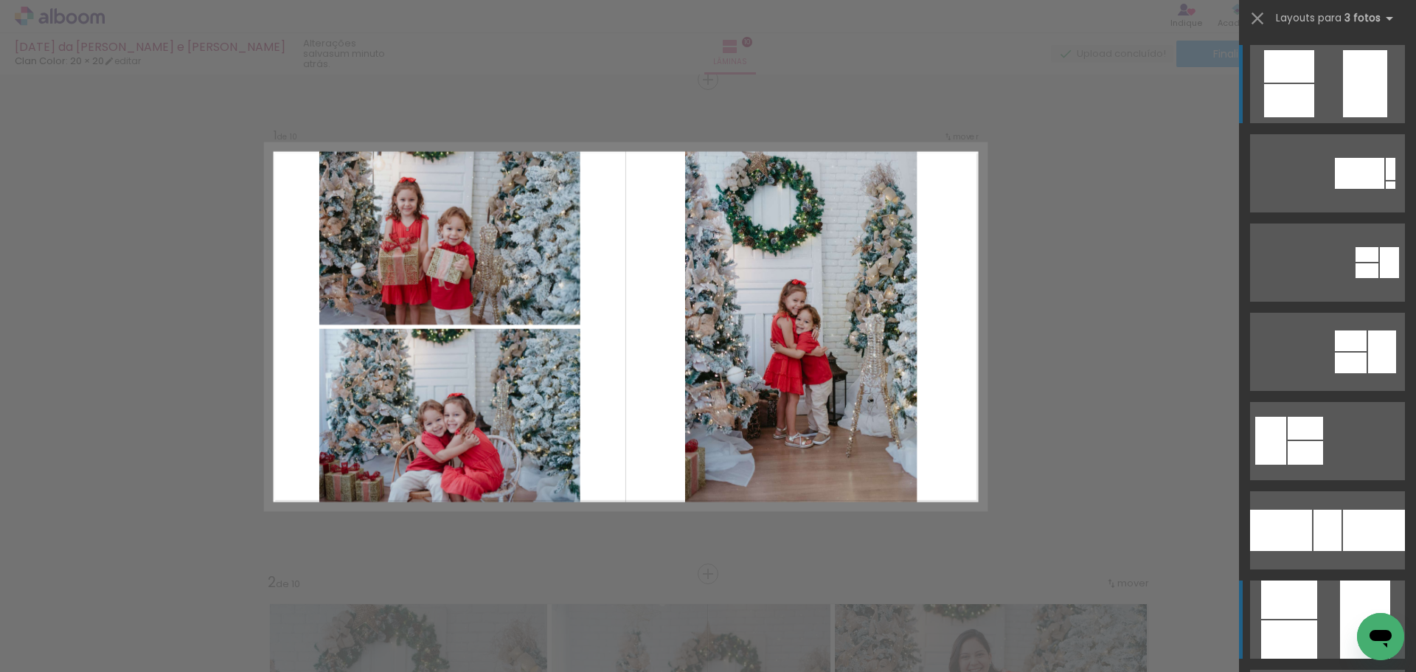
click at [1280, 551] on div at bounding box center [1281, 530] width 62 height 41
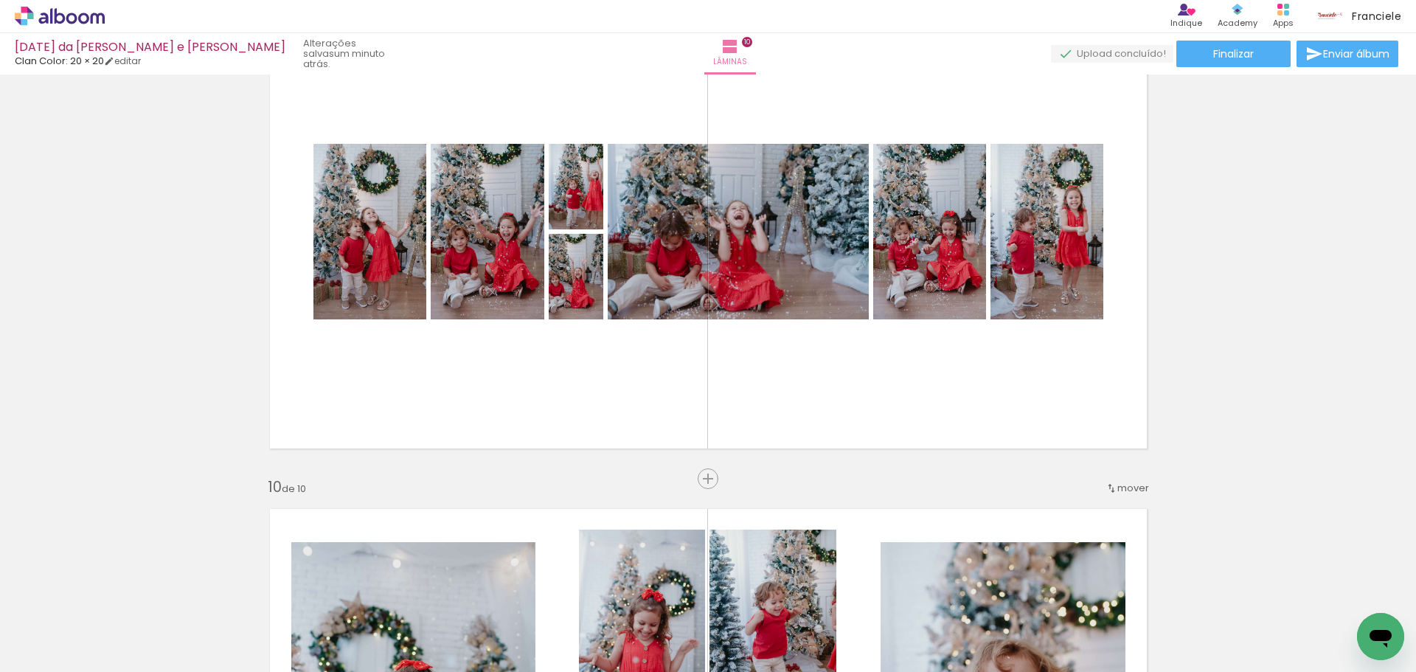
scroll to position [3982, 0]
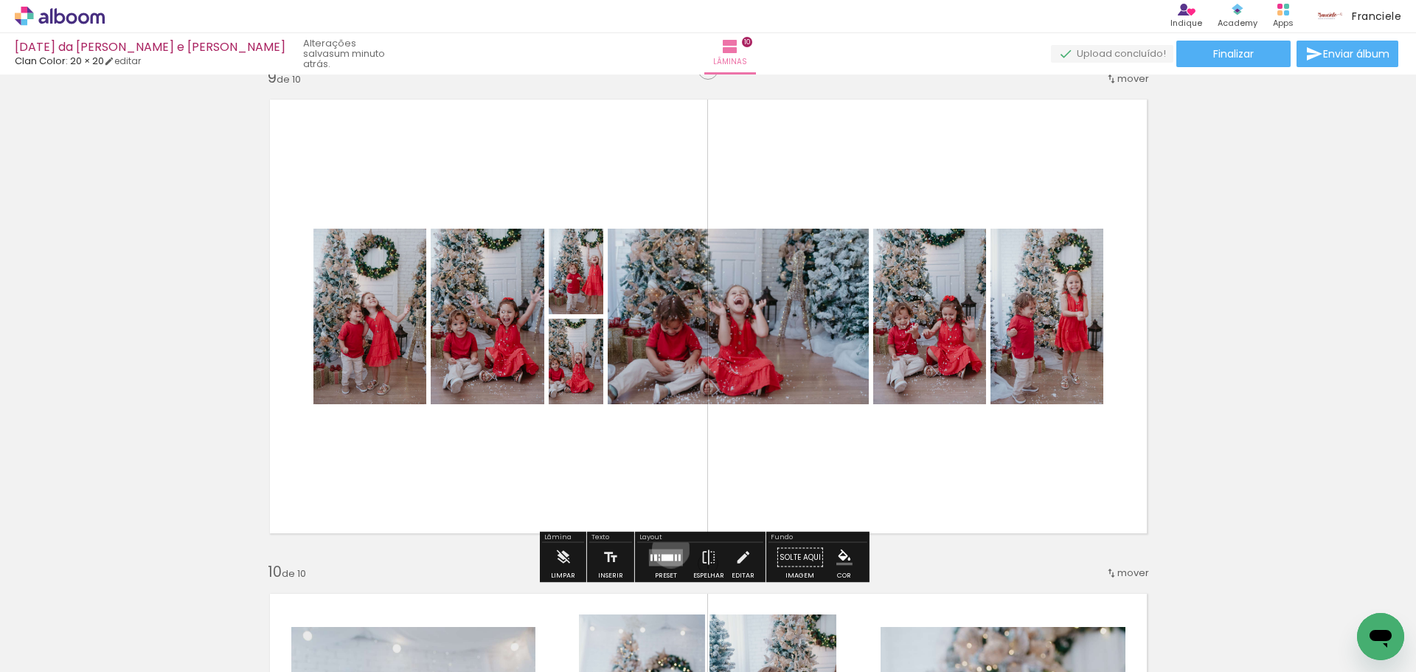
click at [667, 549] on quentale-layouter at bounding box center [666, 557] width 34 height 17
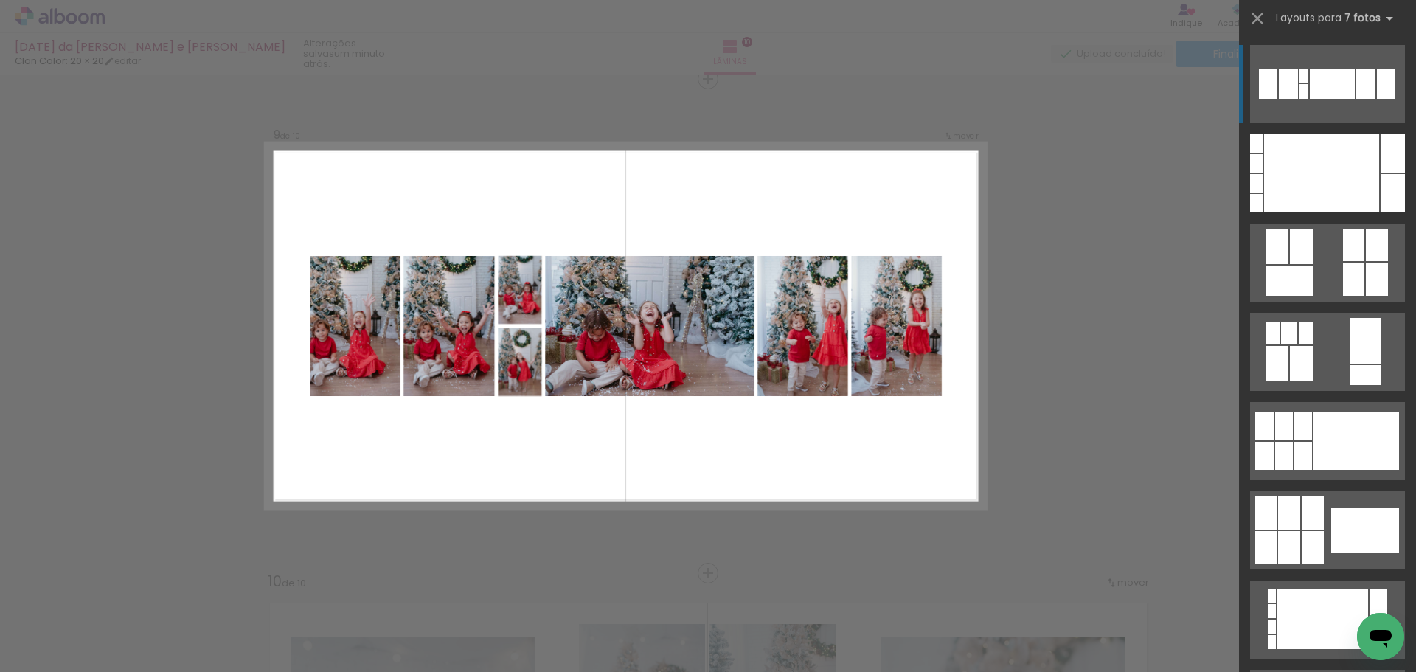
scroll to position [3972, 0]
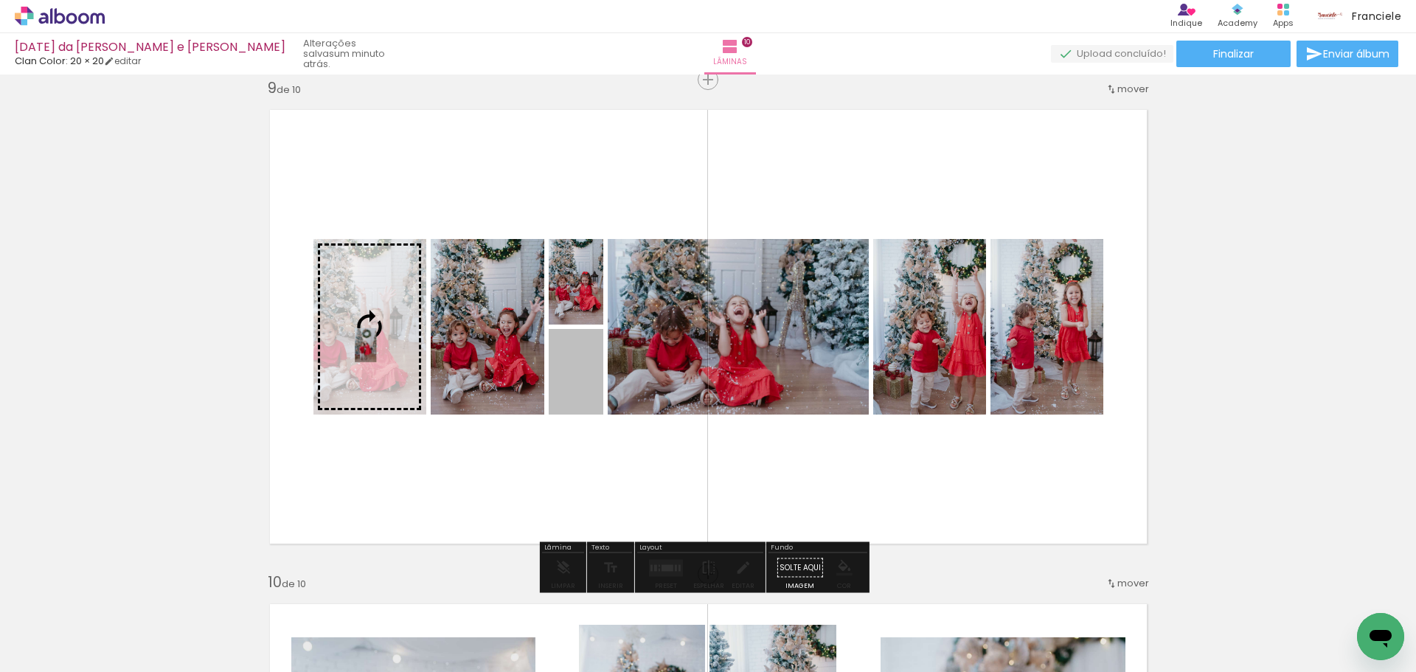
drag, startPoint x: 559, startPoint y: 376, endPoint x: 360, endPoint y: 345, distance: 201.5
click at [0, 0] on slot at bounding box center [0, 0] width 0 height 0
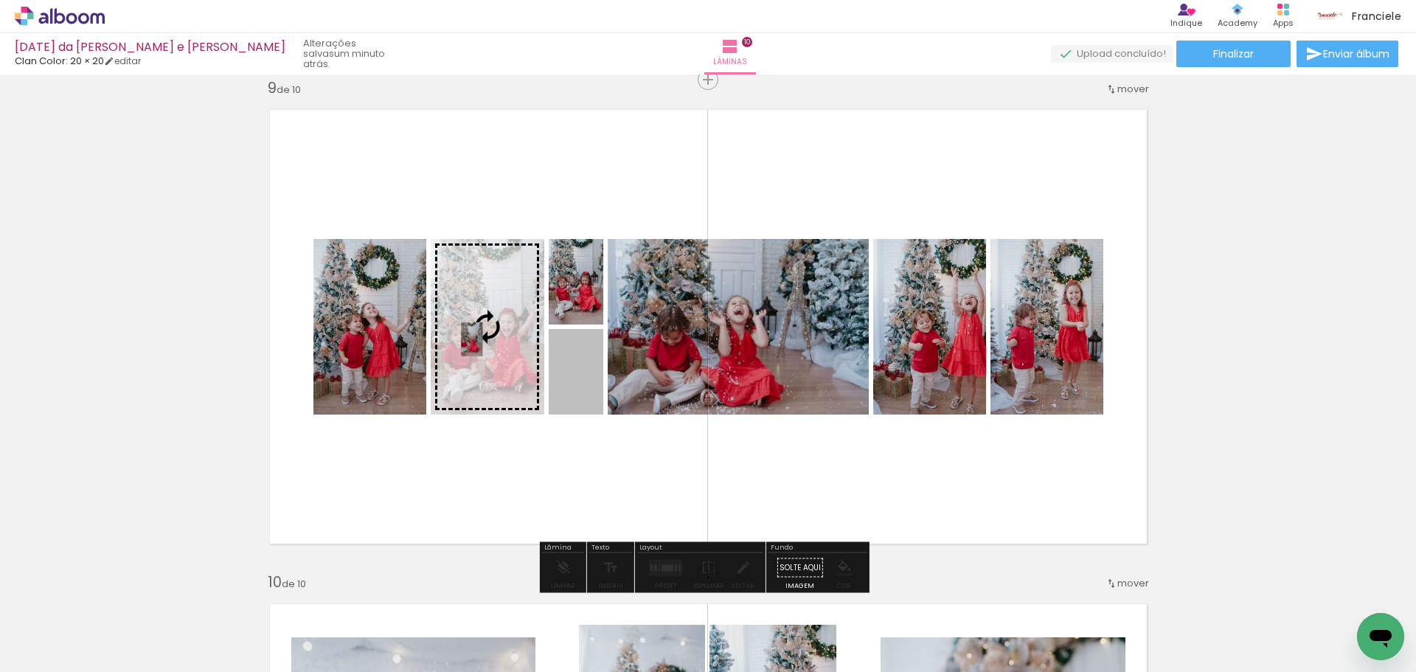
drag, startPoint x: 560, startPoint y: 393, endPoint x: 466, endPoint y: 339, distance: 108.0
click at [0, 0] on slot at bounding box center [0, 0] width 0 height 0
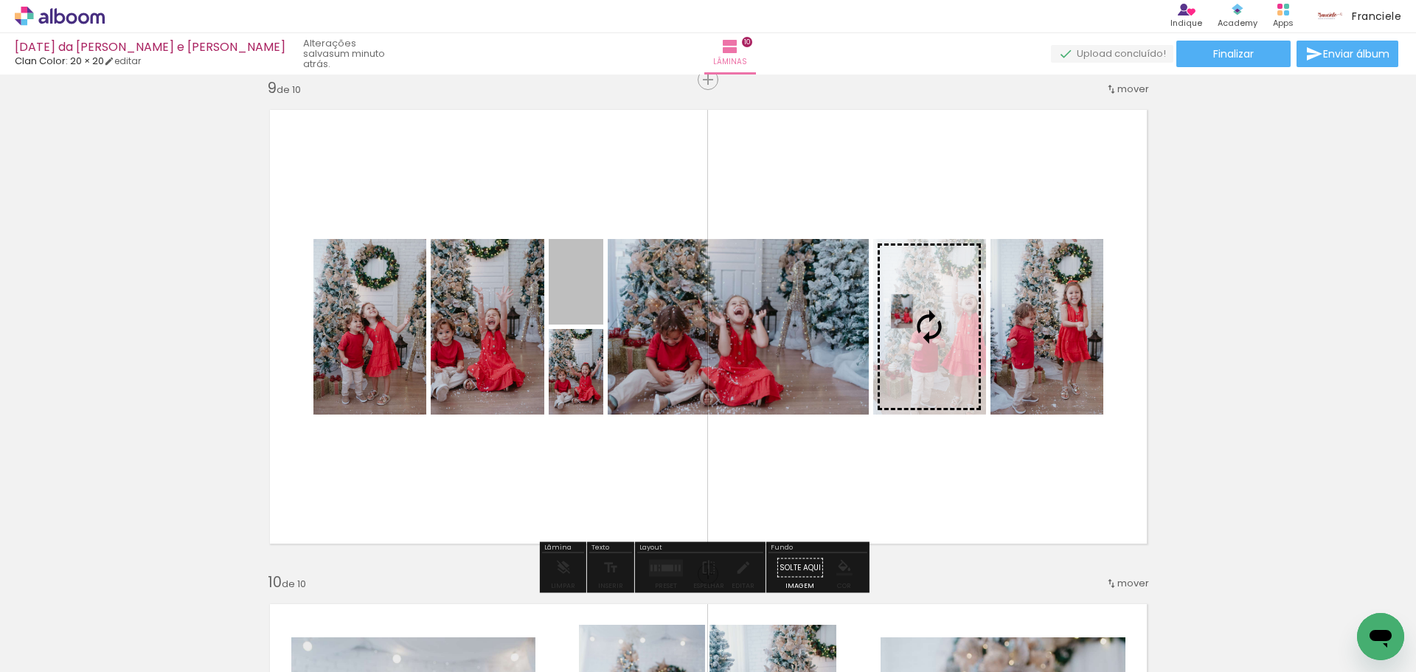
drag, startPoint x: 568, startPoint y: 297, endPoint x: 896, endPoint y: 311, distance: 328.4
click at [0, 0] on slot at bounding box center [0, 0] width 0 height 0
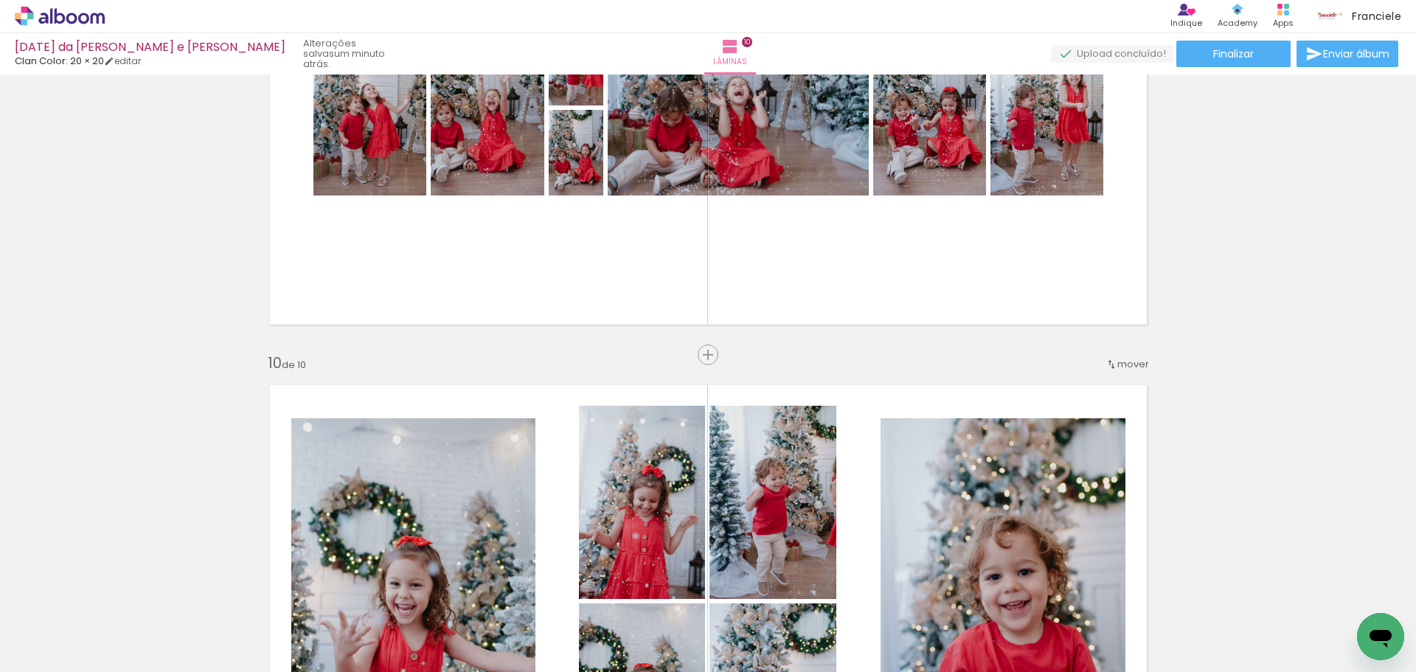
scroll to position [4176, 0]
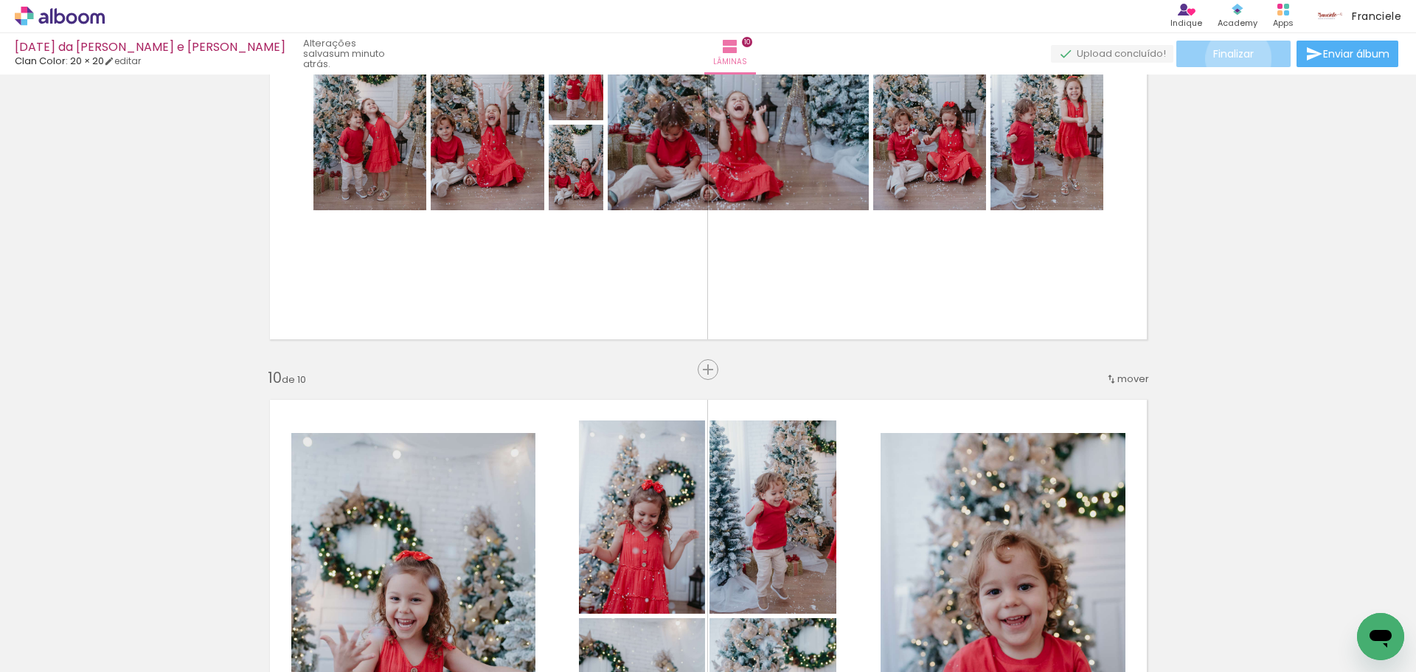
click at [1233, 58] on span "Finalizar" at bounding box center [1233, 54] width 41 height 10
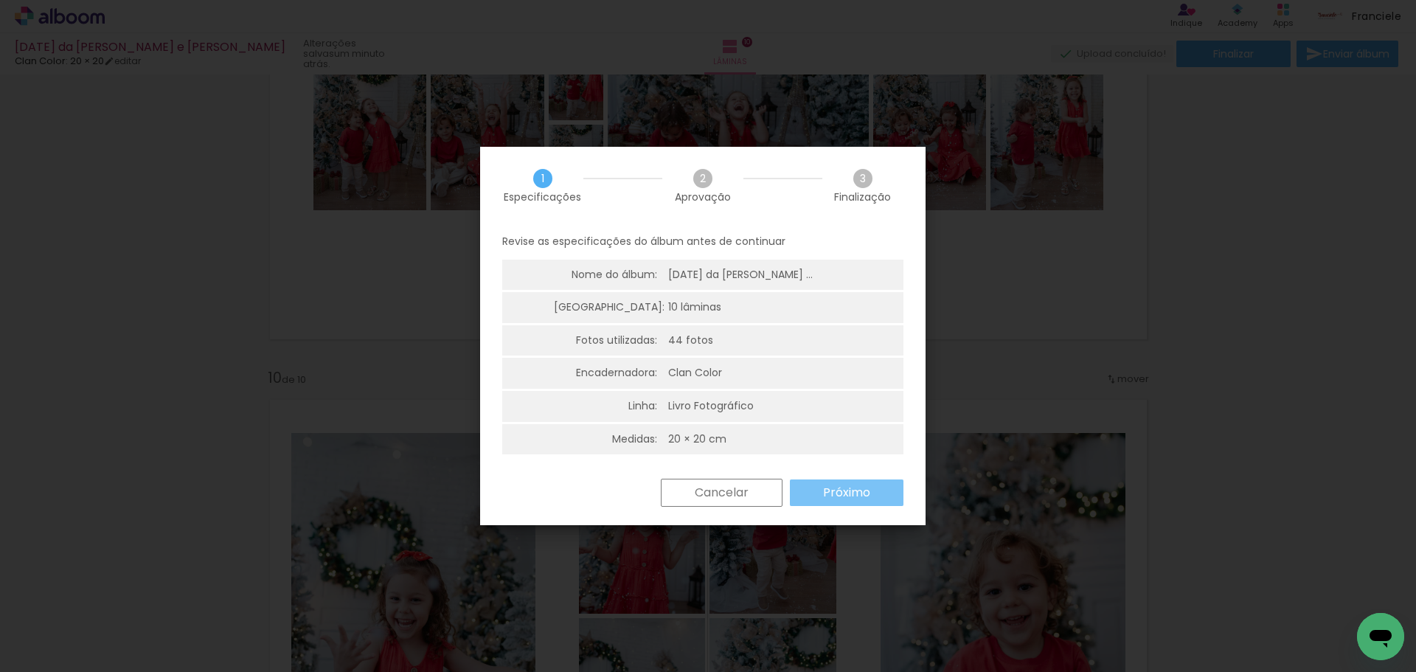
click at [0, 0] on slot "Próximo" at bounding box center [0, 0] width 0 height 0
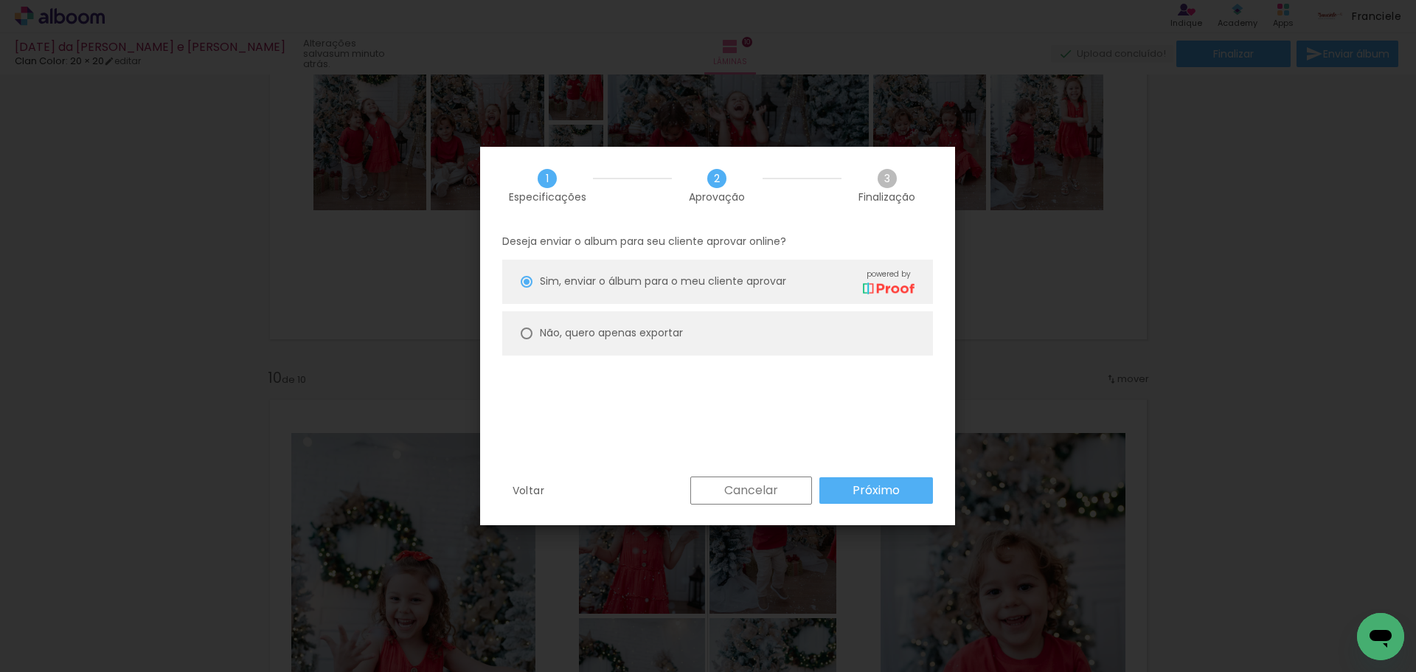
click at [627, 316] on paper-radio-button "Não, quero apenas exportar" at bounding box center [717, 333] width 431 height 44
type paper-radio-button "on"
click at [0, 0] on slot "Próximo" at bounding box center [0, 0] width 0 height 0
type input "Alta, 300 DPI"
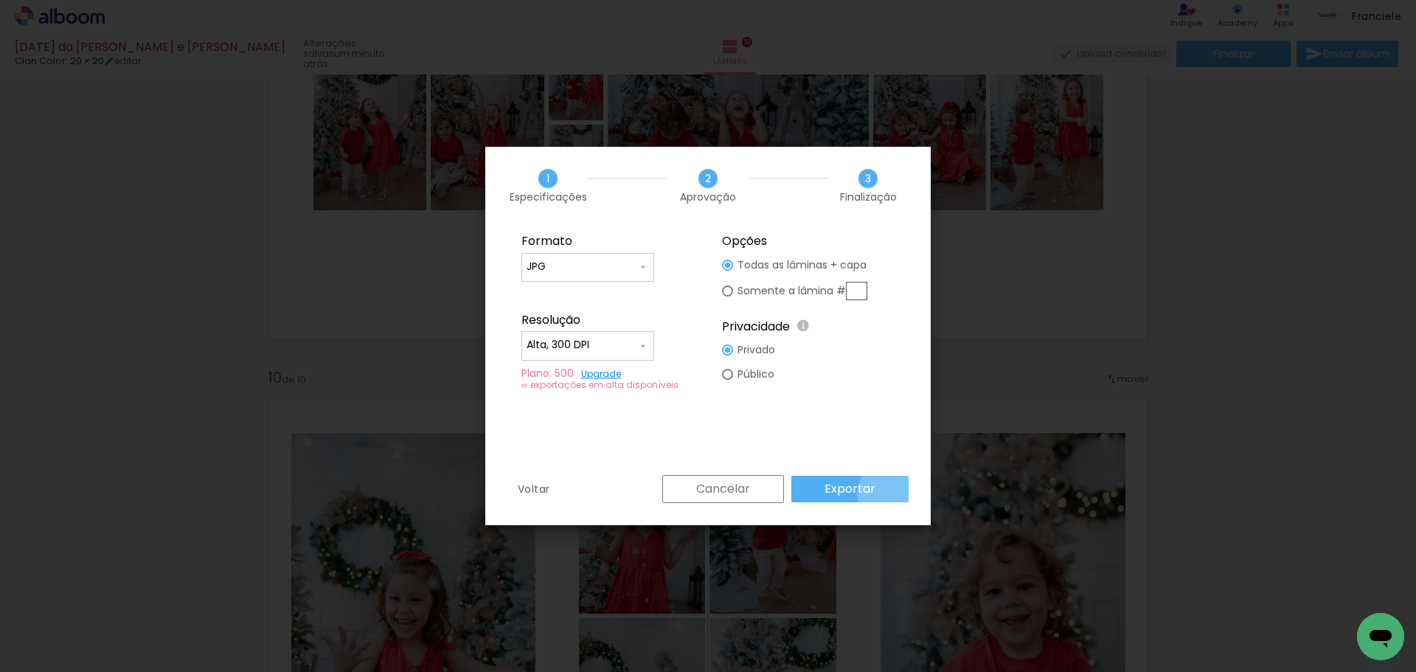
click at [891, 493] on paper-button "Exportar" at bounding box center [849, 489] width 117 height 27
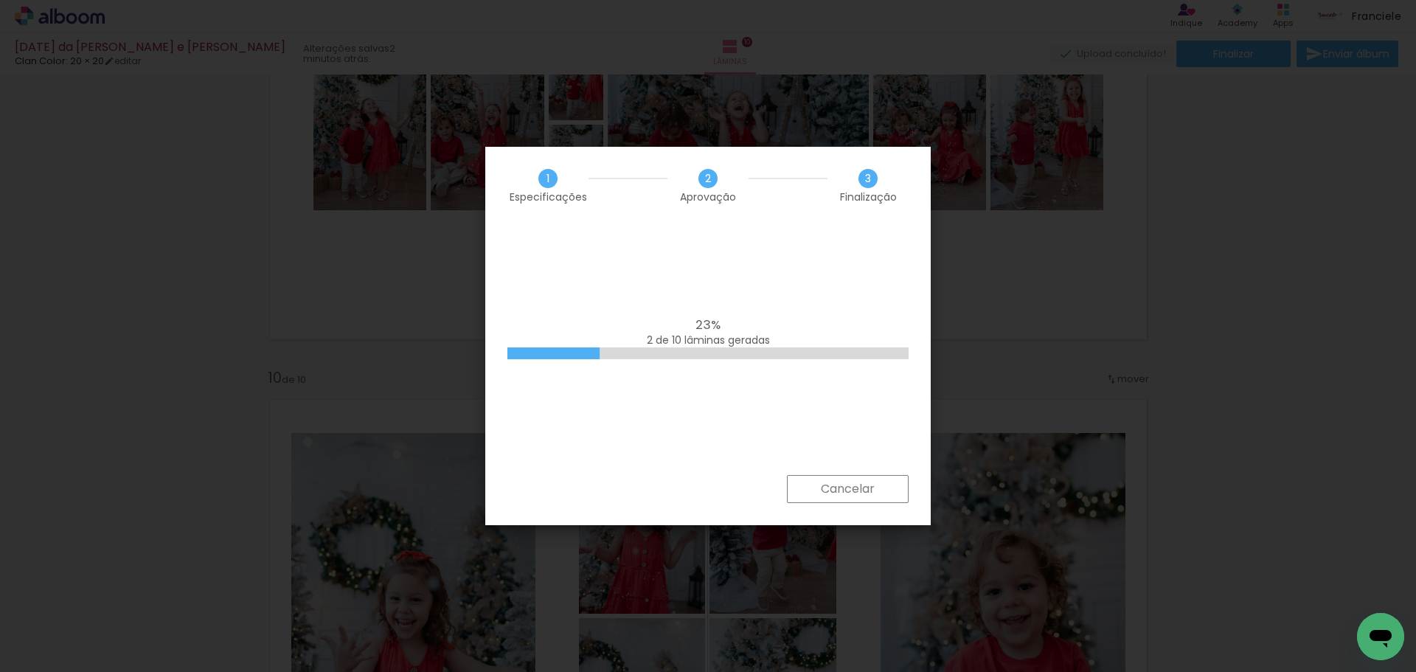
scroll to position [0, 2343]
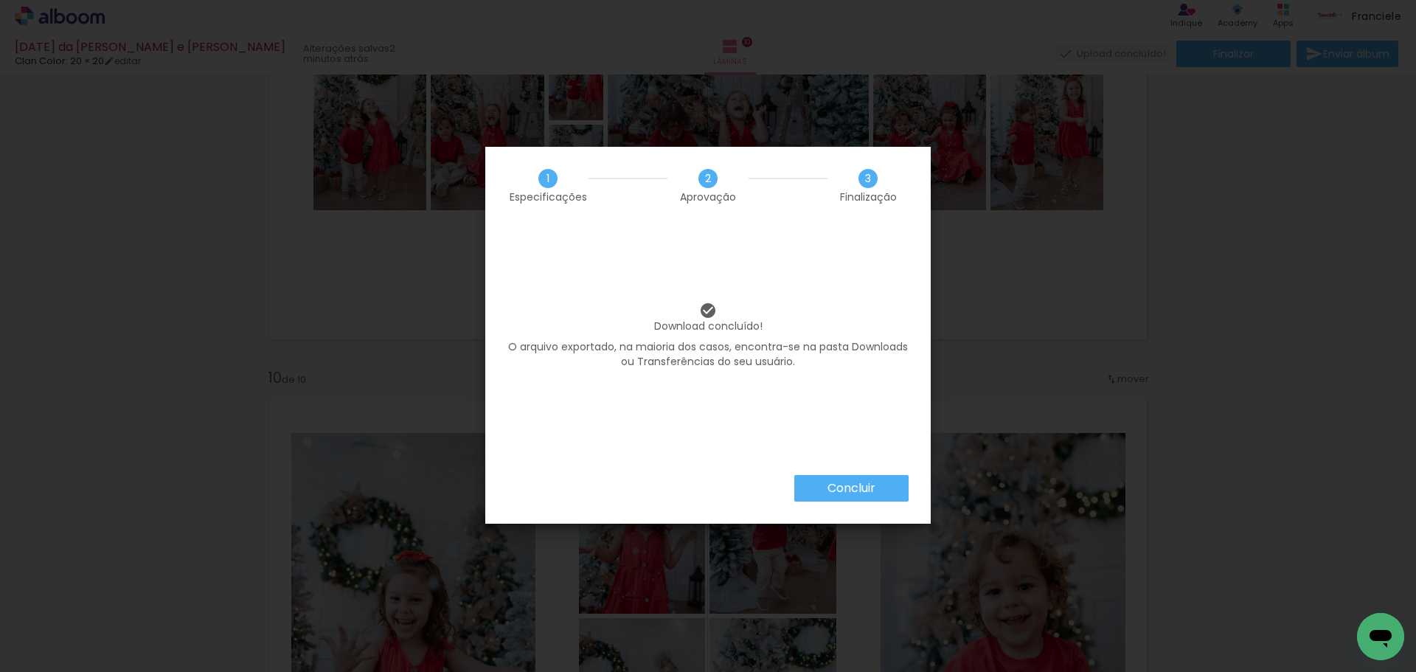
click at [0, 0] on slot "Concluir" at bounding box center [0, 0] width 0 height 0
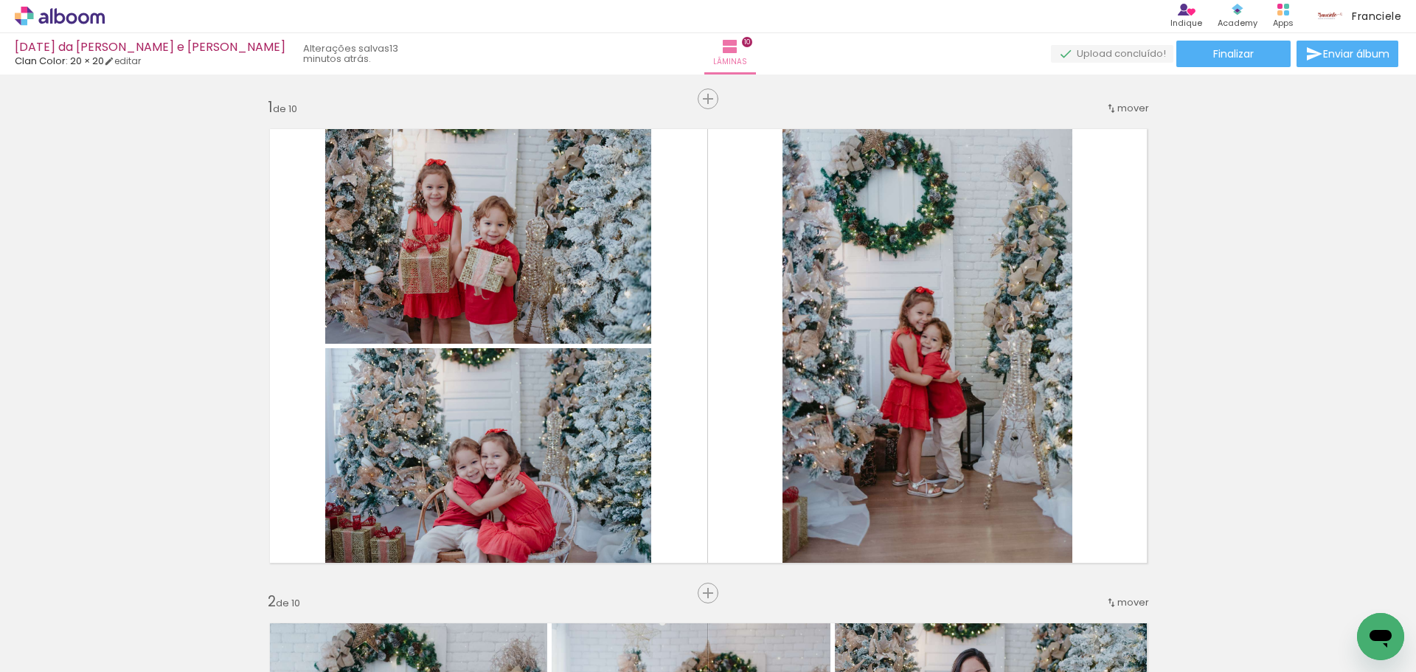
scroll to position [4176, 0]
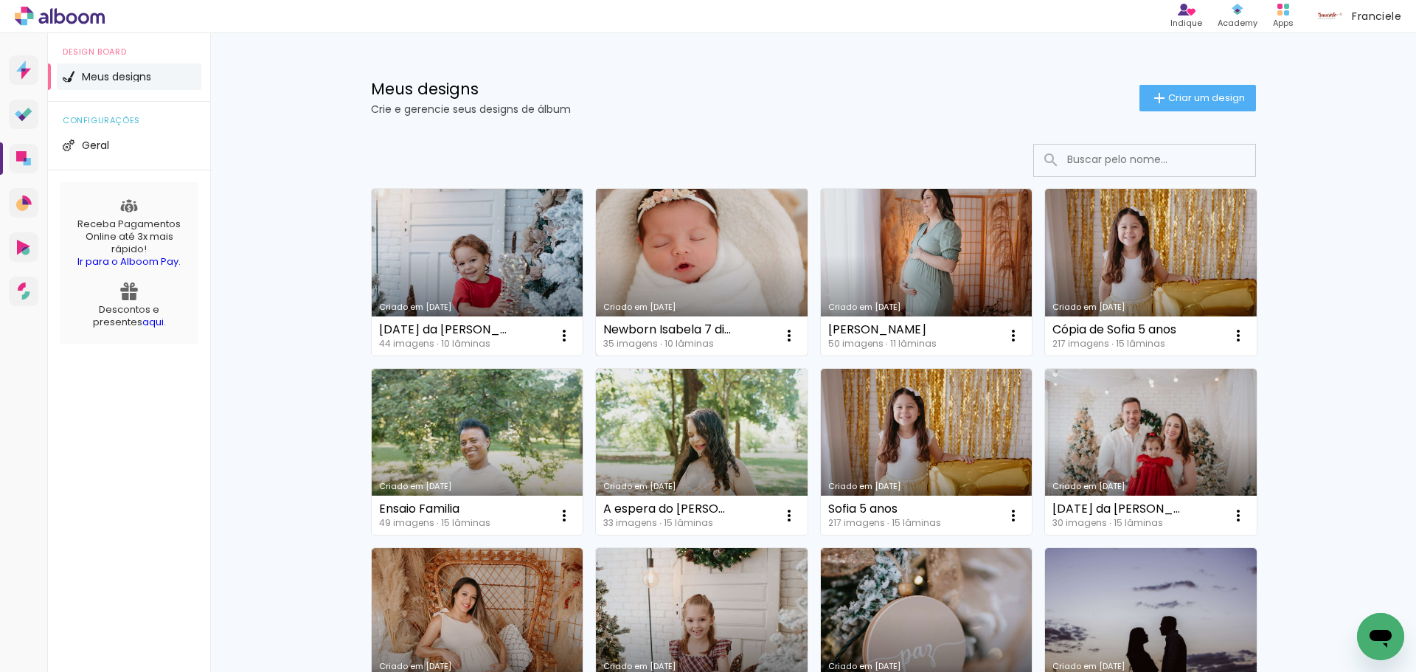
click at [667, 258] on link "Criado em [DATE]" at bounding box center [702, 272] width 212 height 167
click at [573, 340] on iron-icon at bounding box center [564, 336] width 18 height 18
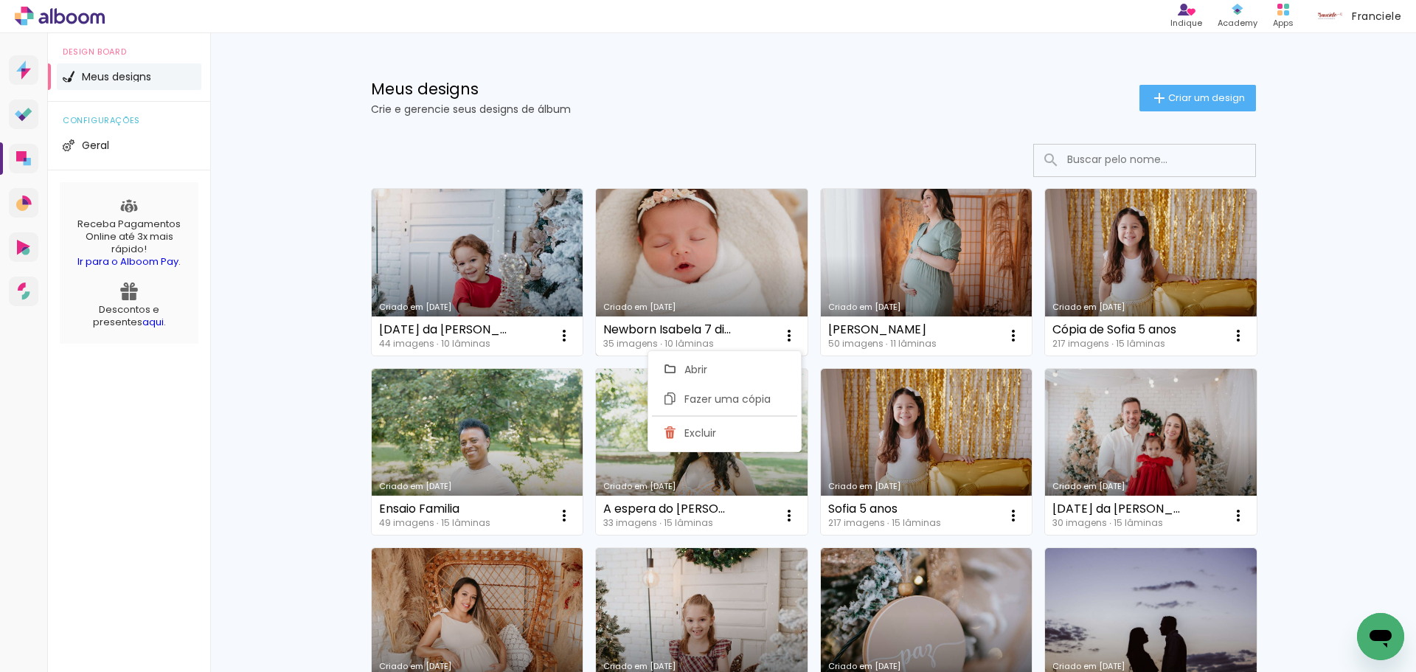
click at [723, 250] on link "Criado em [DATE]" at bounding box center [702, 272] width 212 height 167
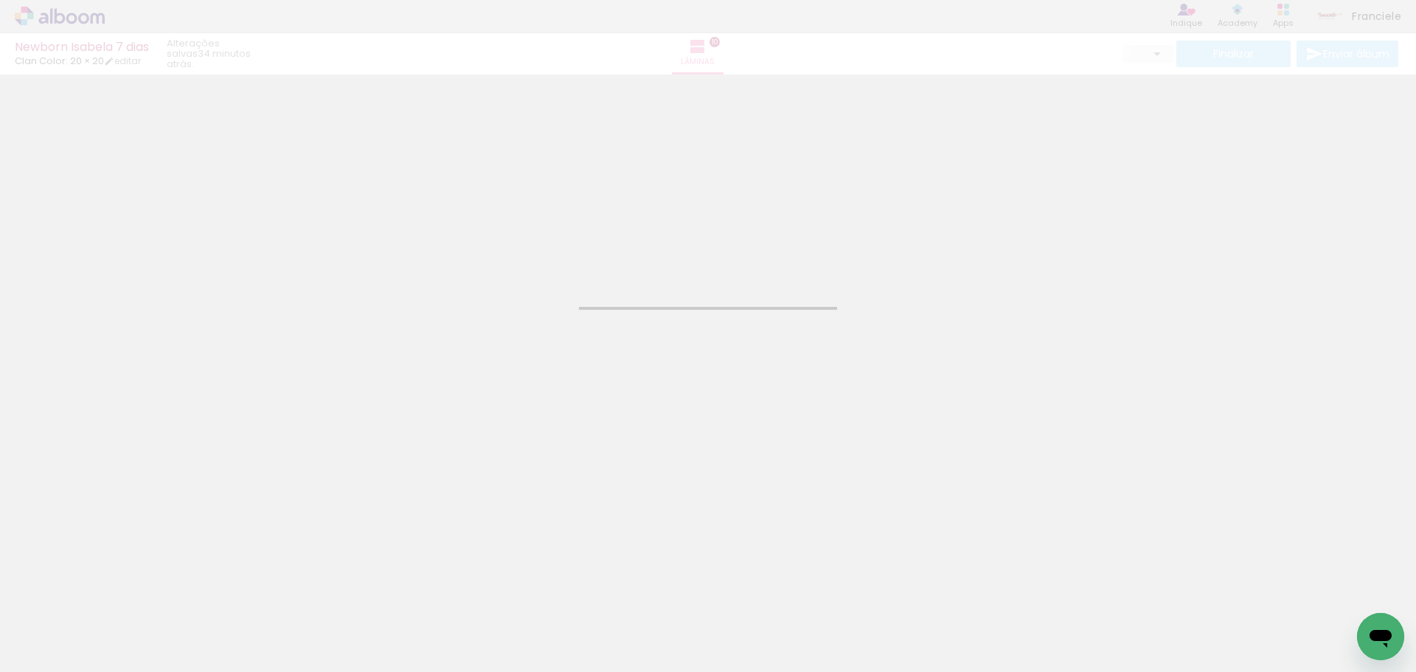
type input "JPG"
type input "Alta, 300 DPI"
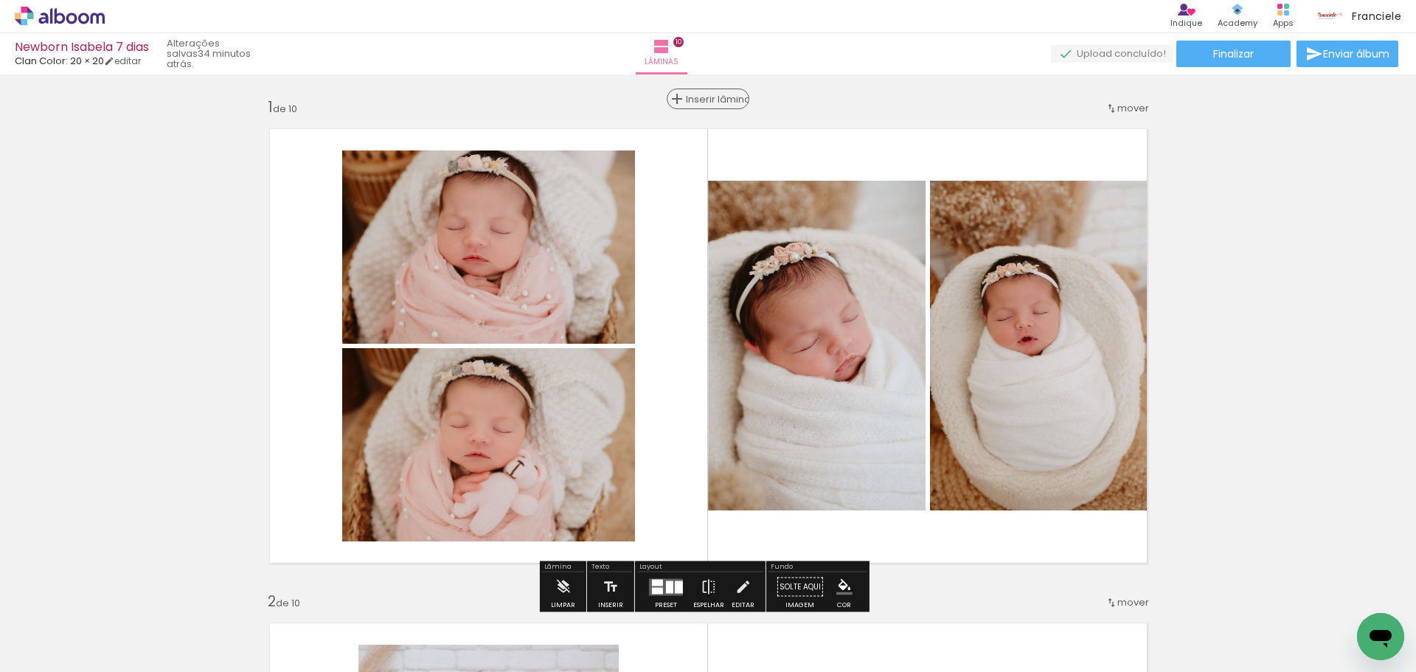
click at [698, 94] on span "Inserir lâmina" at bounding box center [715, 99] width 58 height 10
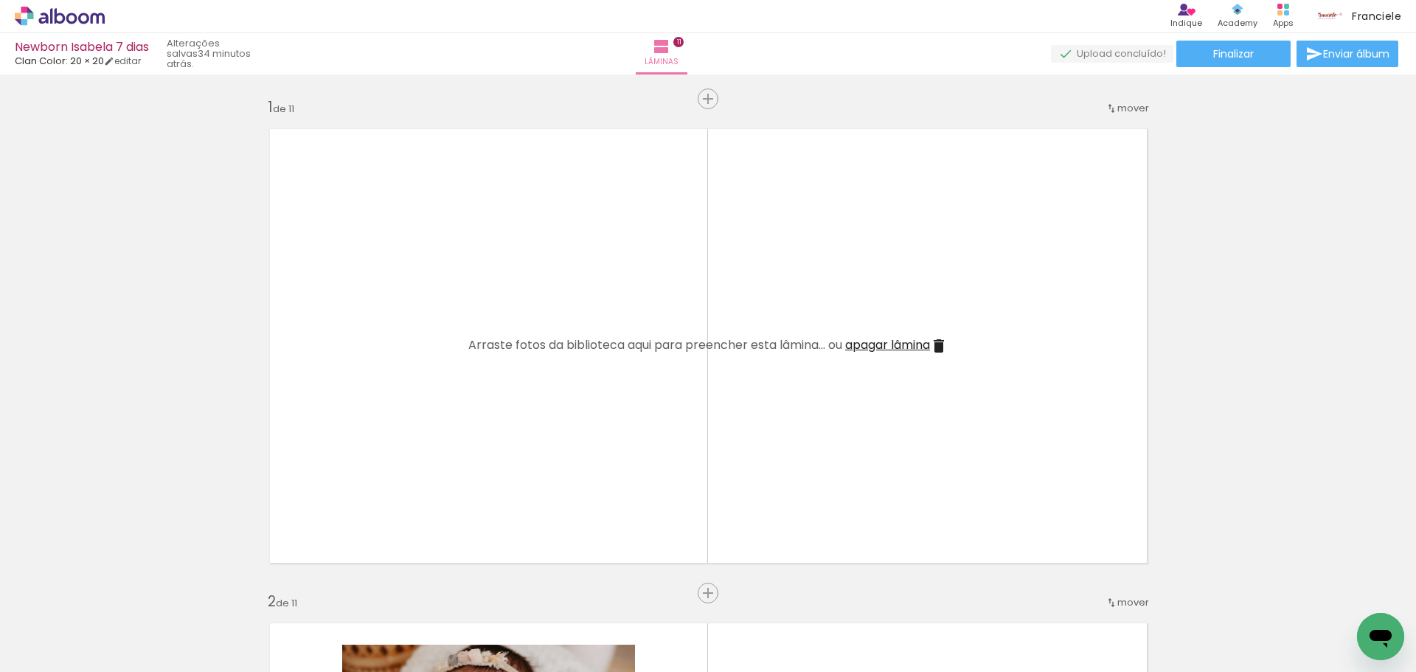
click at [26, 643] on iron-icon at bounding box center [22, 652] width 18 height 18
click at [0, 0] on input "file" at bounding box center [0, 0] width 0 height 0
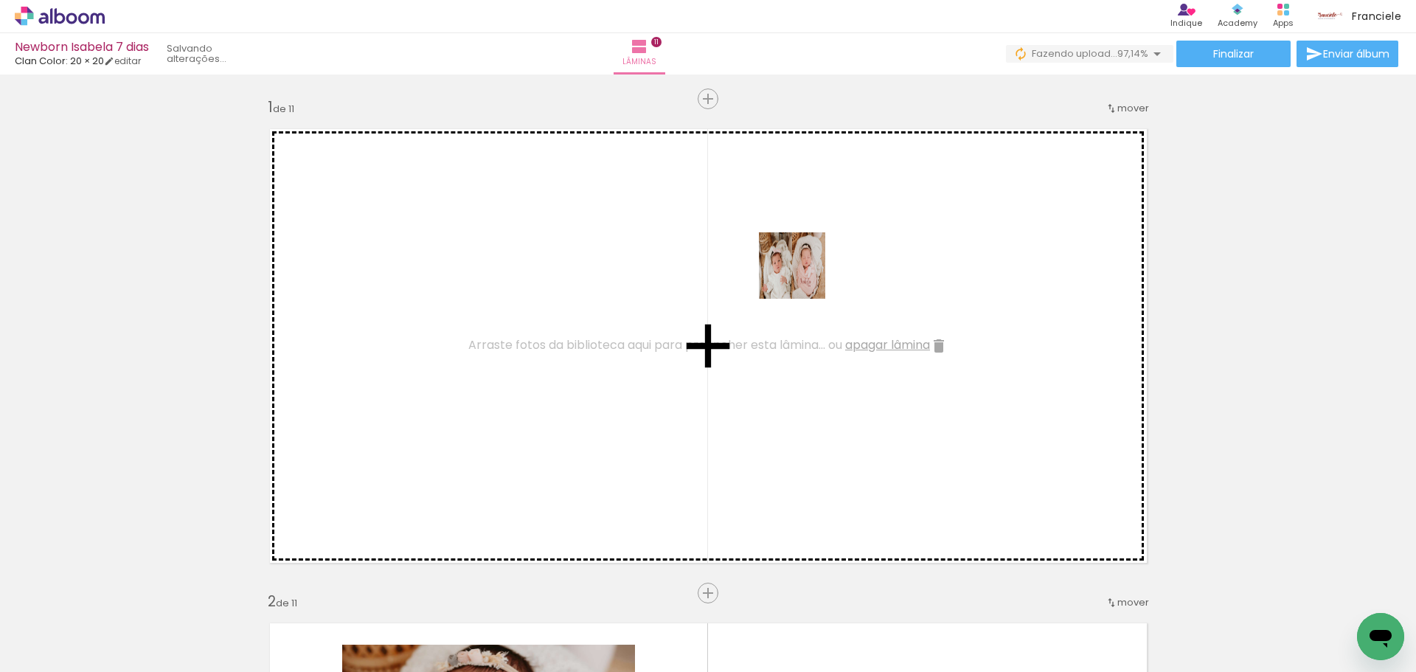
drag, startPoint x: 1338, startPoint y: 630, endPoint x: 708, endPoint y: 253, distance: 734.2
click at [708, 253] on quentale-workspace at bounding box center [708, 336] width 1416 height 672
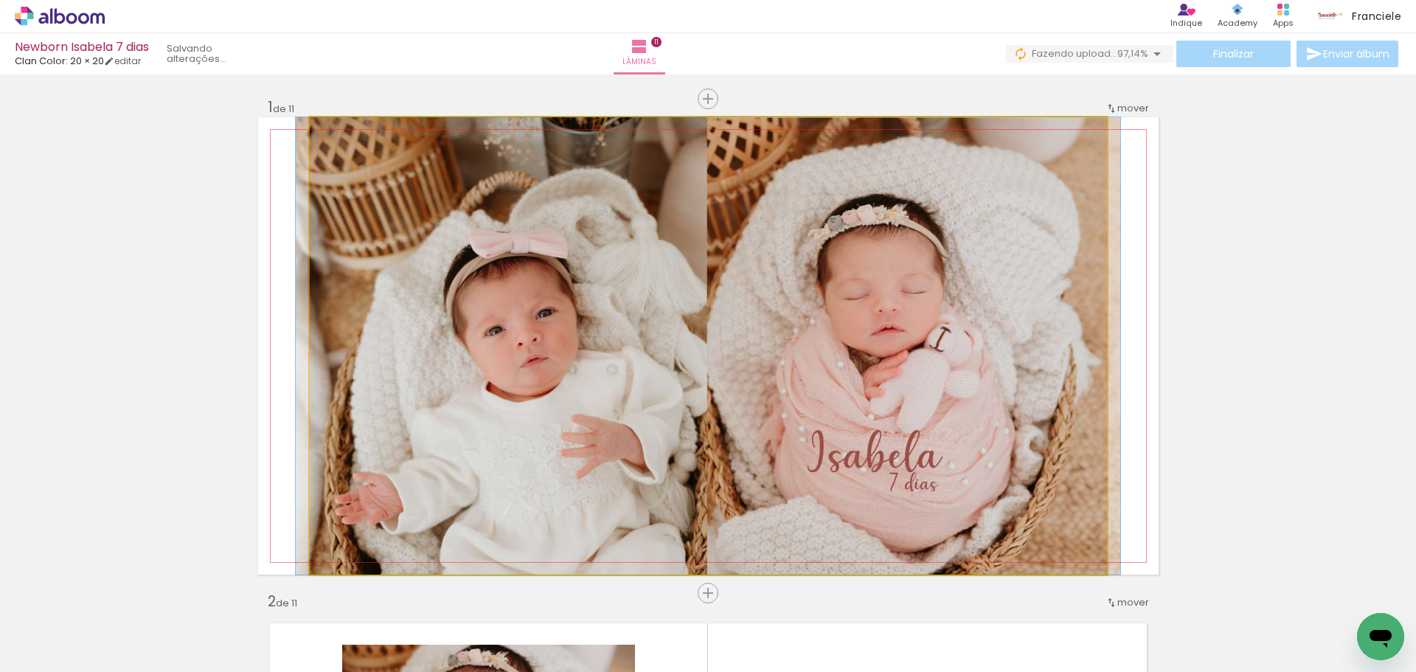
click at [1067, 275] on quentale-photo at bounding box center [708, 345] width 797 height 457
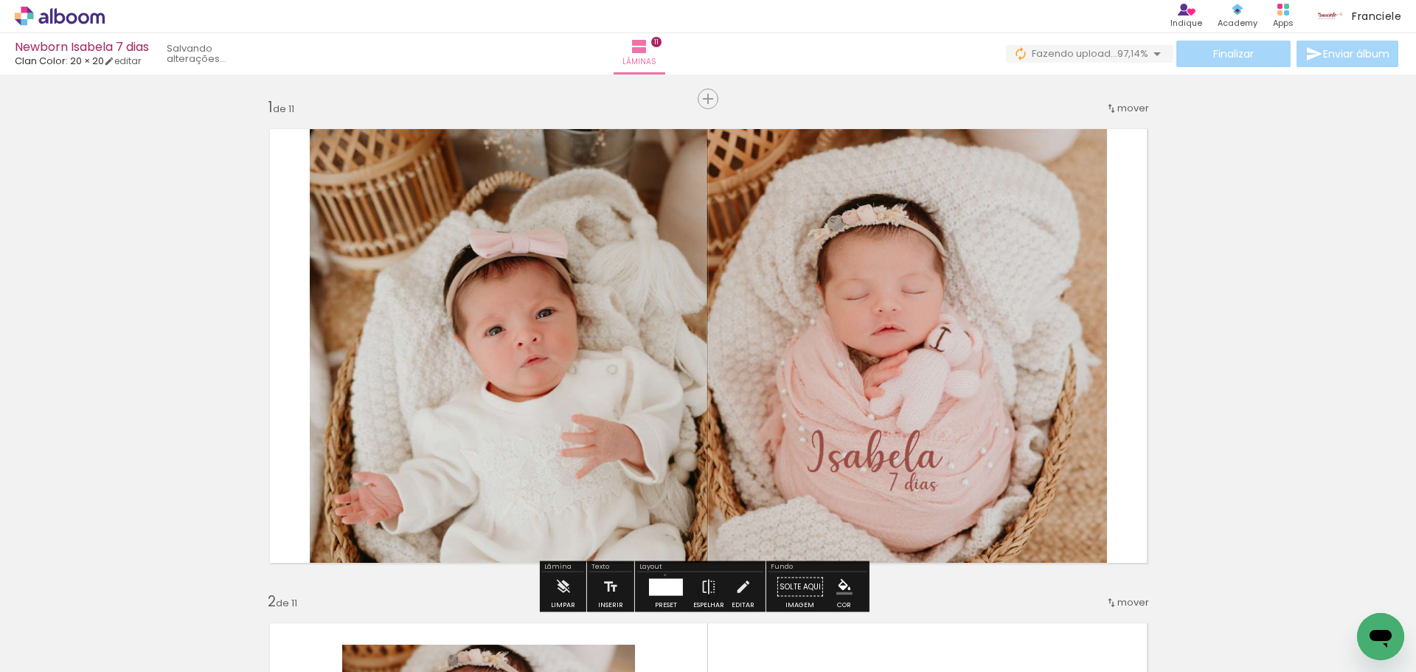
click at [661, 574] on div at bounding box center [666, 586] width 40 height 29
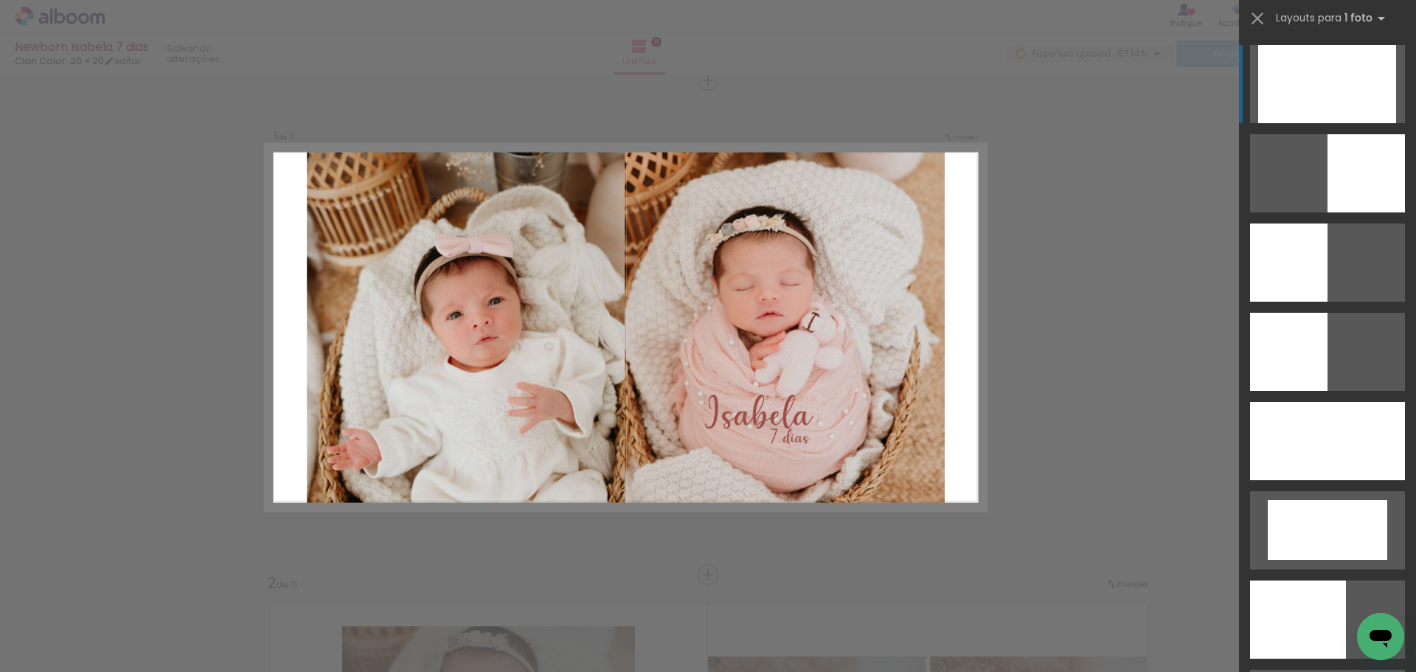
scroll to position [19, 0]
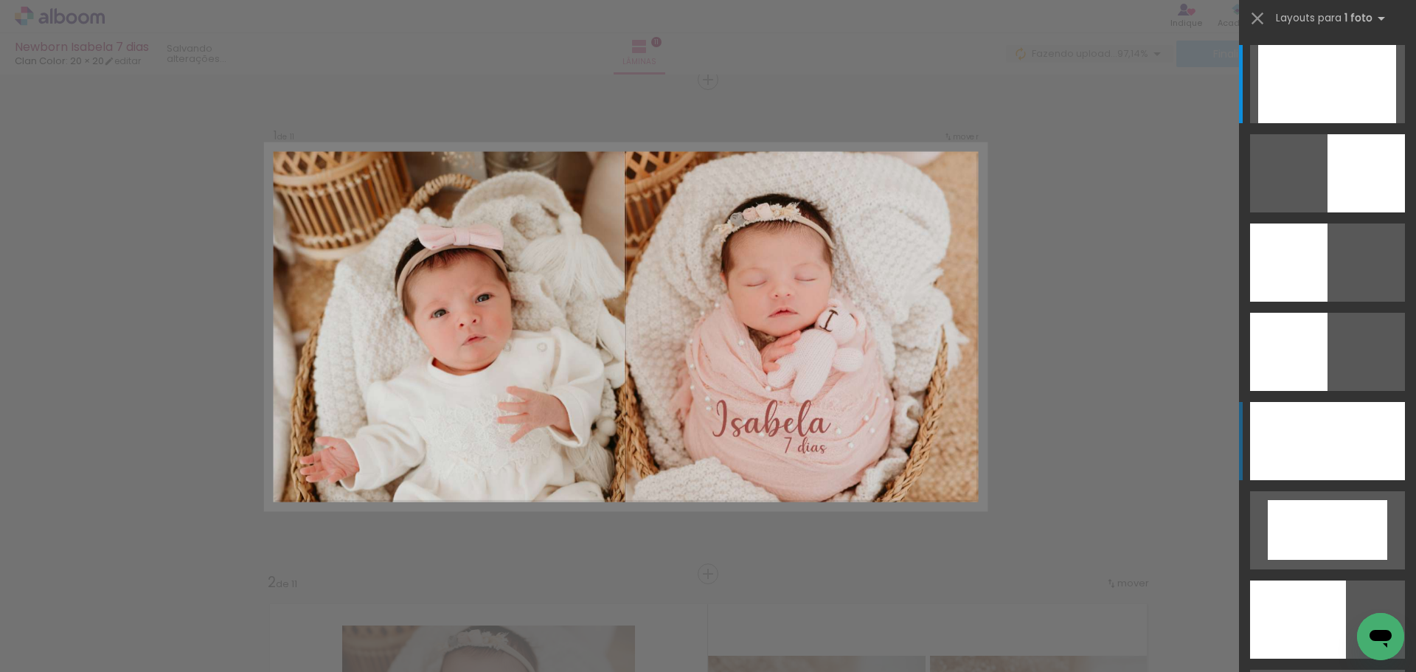
click at [1335, 123] on div at bounding box center [1327, 84] width 138 height 78
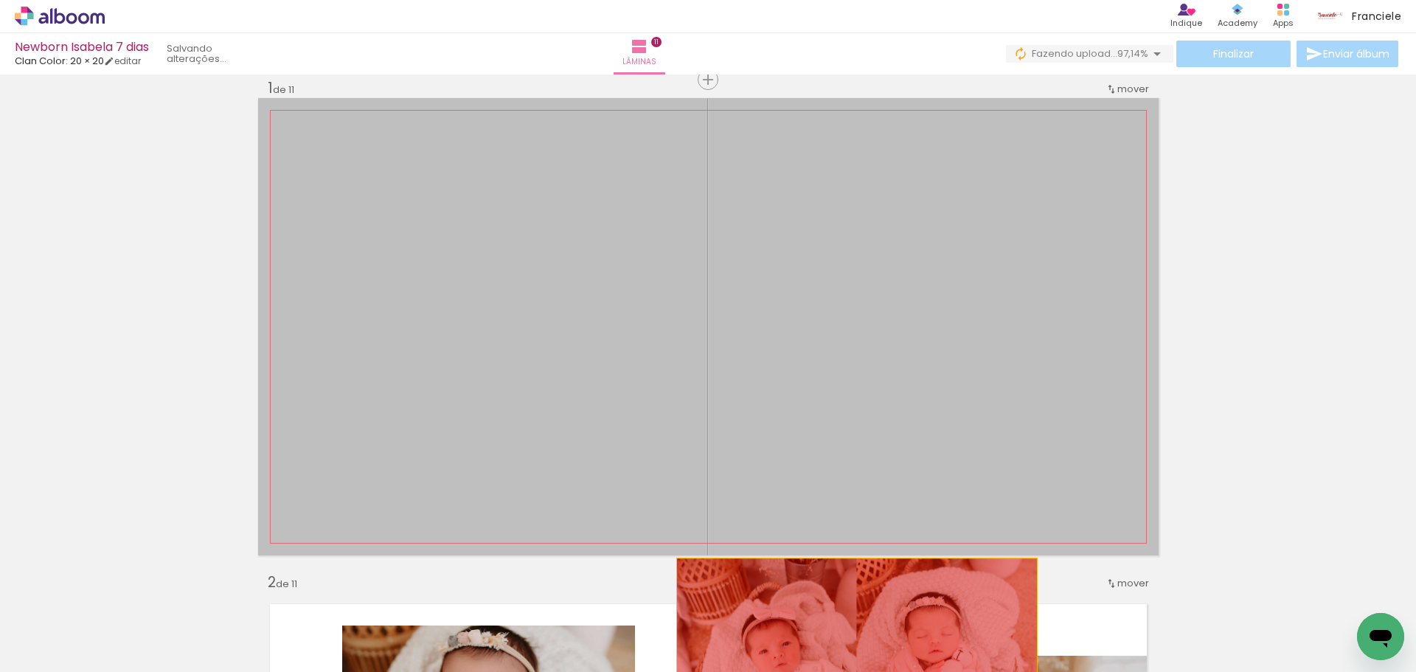
drag, startPoint x: 943, startPoint y: 229, endPoint x: 851, endPoint y: 650, distance: 431.0
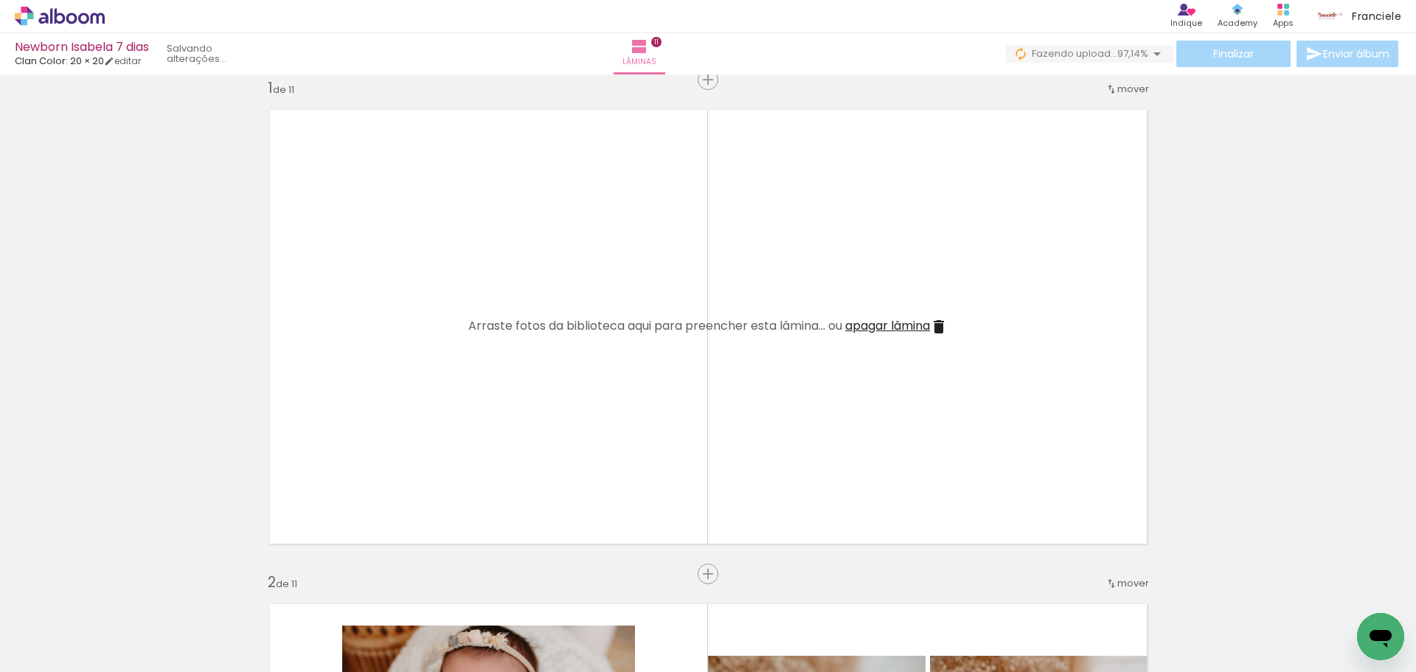
click at [937, 327] on iron-icon at bounding box center [939, 327] width 18 height 18
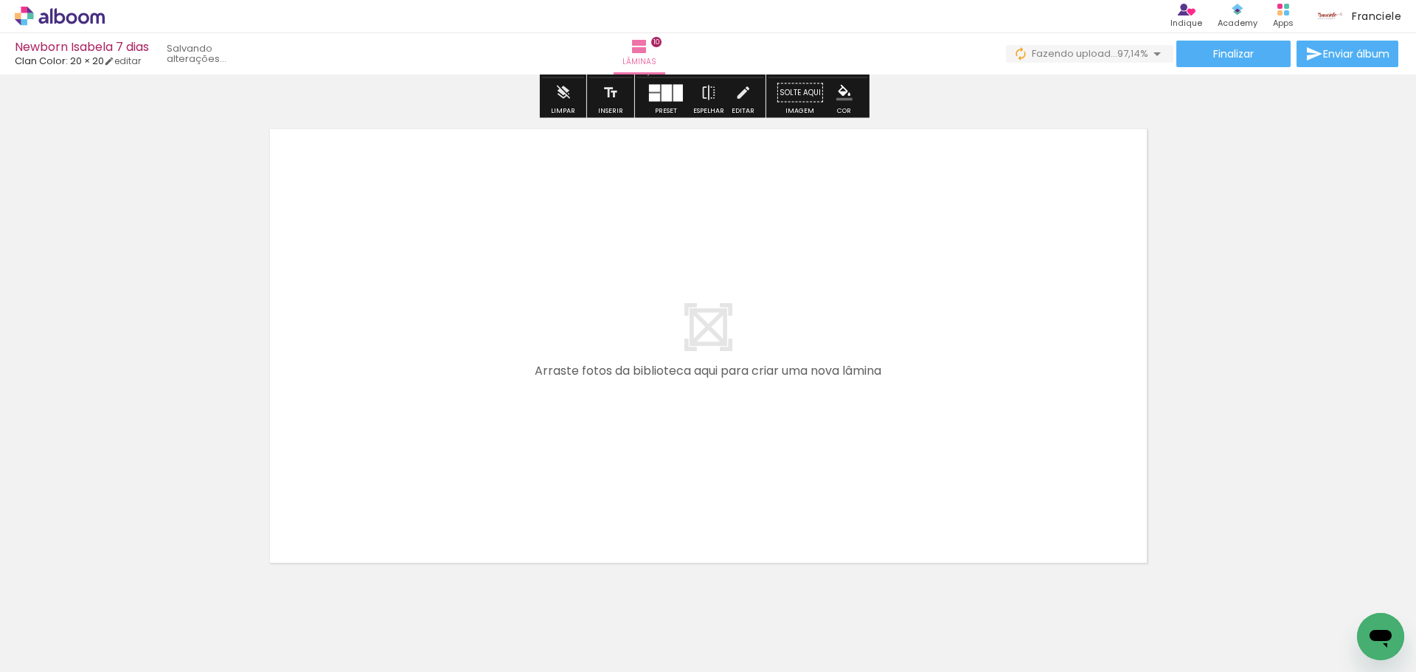
scroll to position [4424, 0]
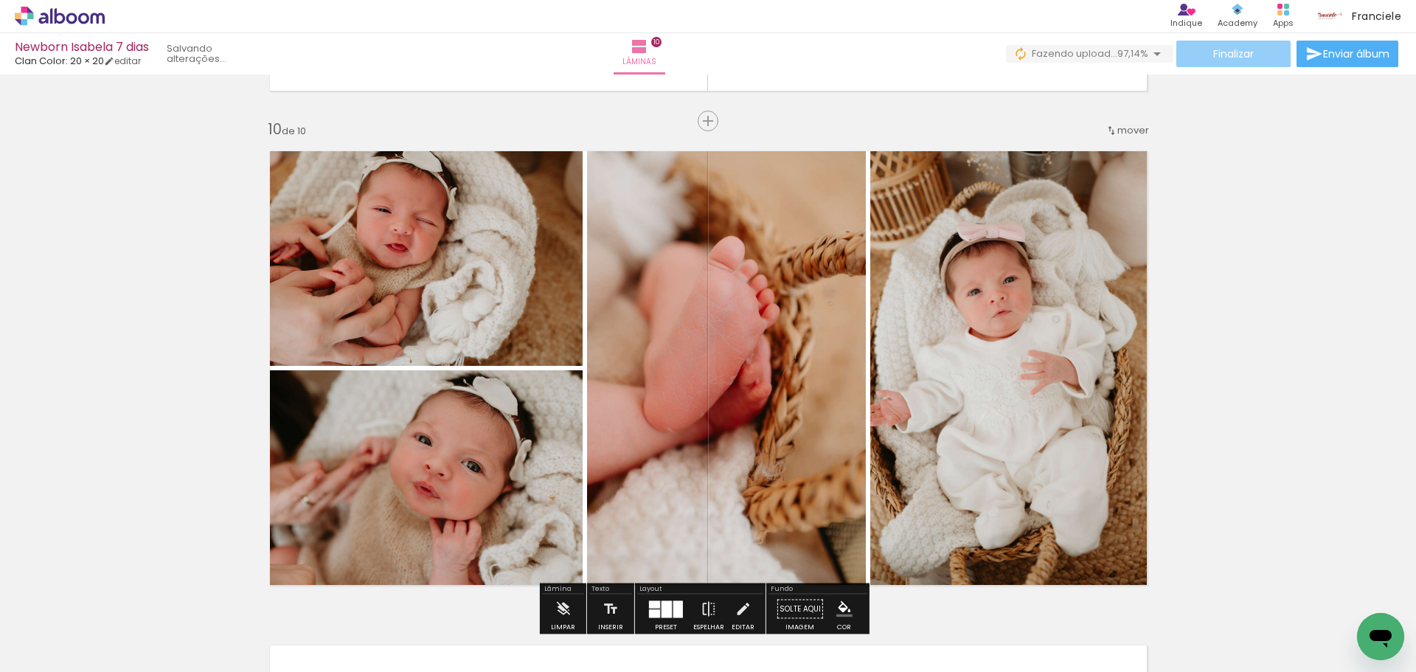
click at [1250, 53] on paper-button "Finalizar" at bounding box center [1233, 54] width 114 height 27
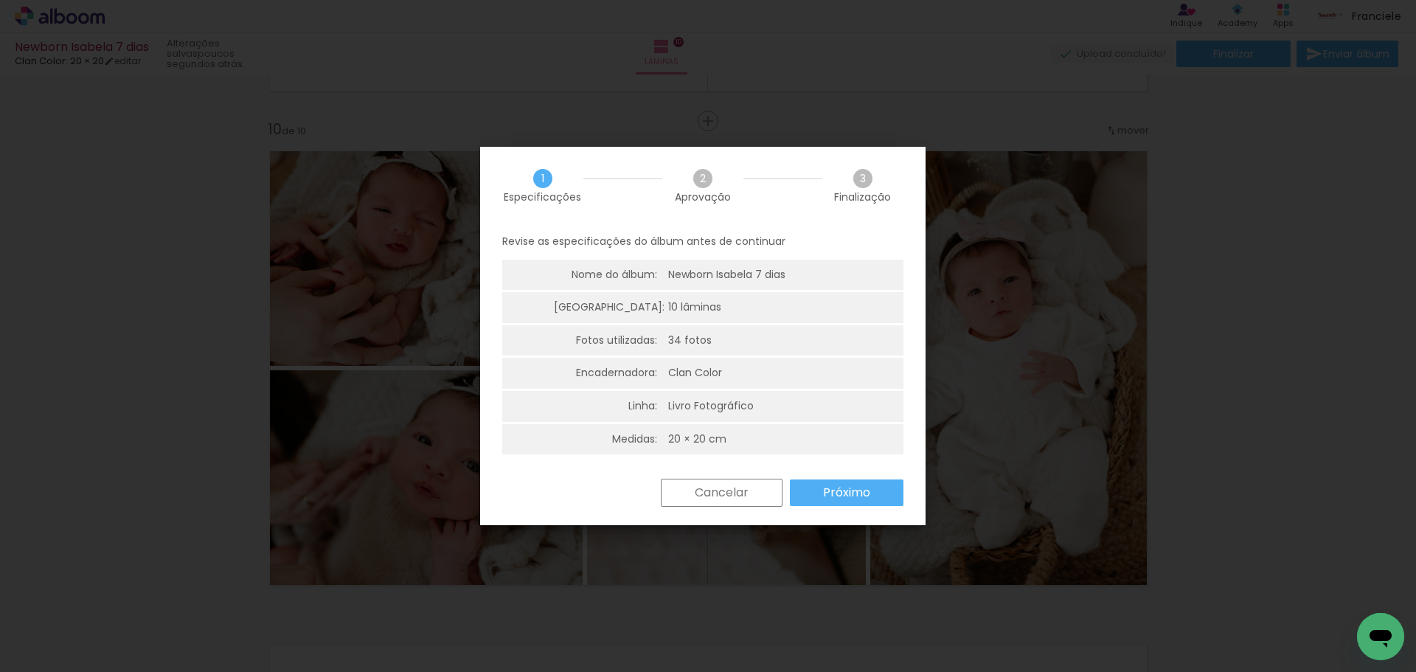
click at [0, 0] on slot "Cancelar" at bounding box center [0, 0] width 0 height 0
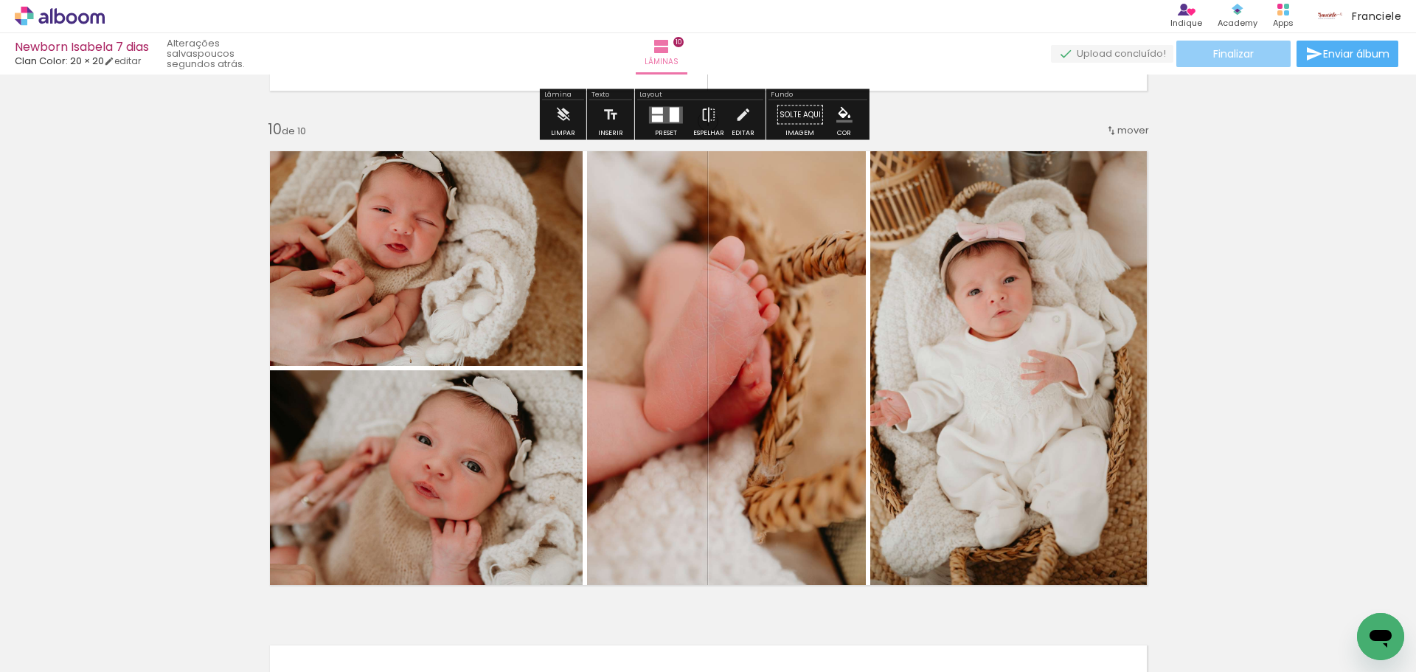
click at [1215, 54] on span "Finalizar" at bounding box center [1233, 54] width 41 height 10
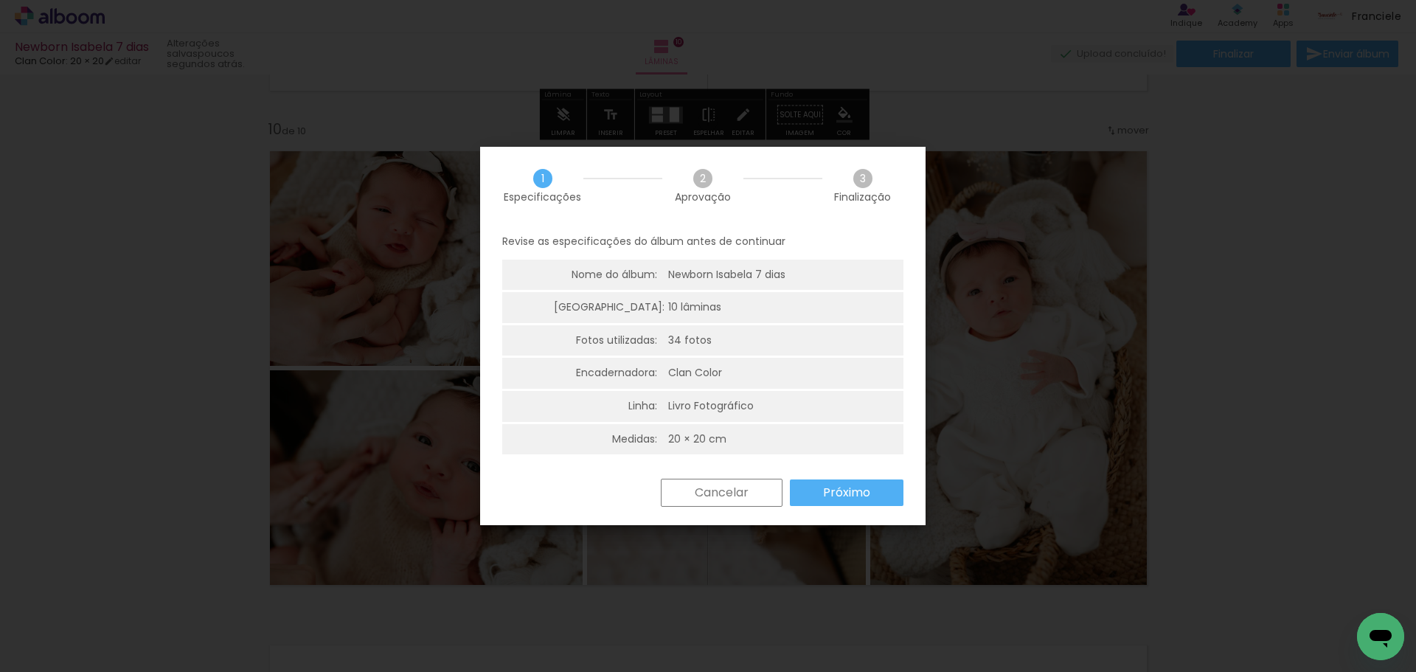
scroll to position [4, 0]
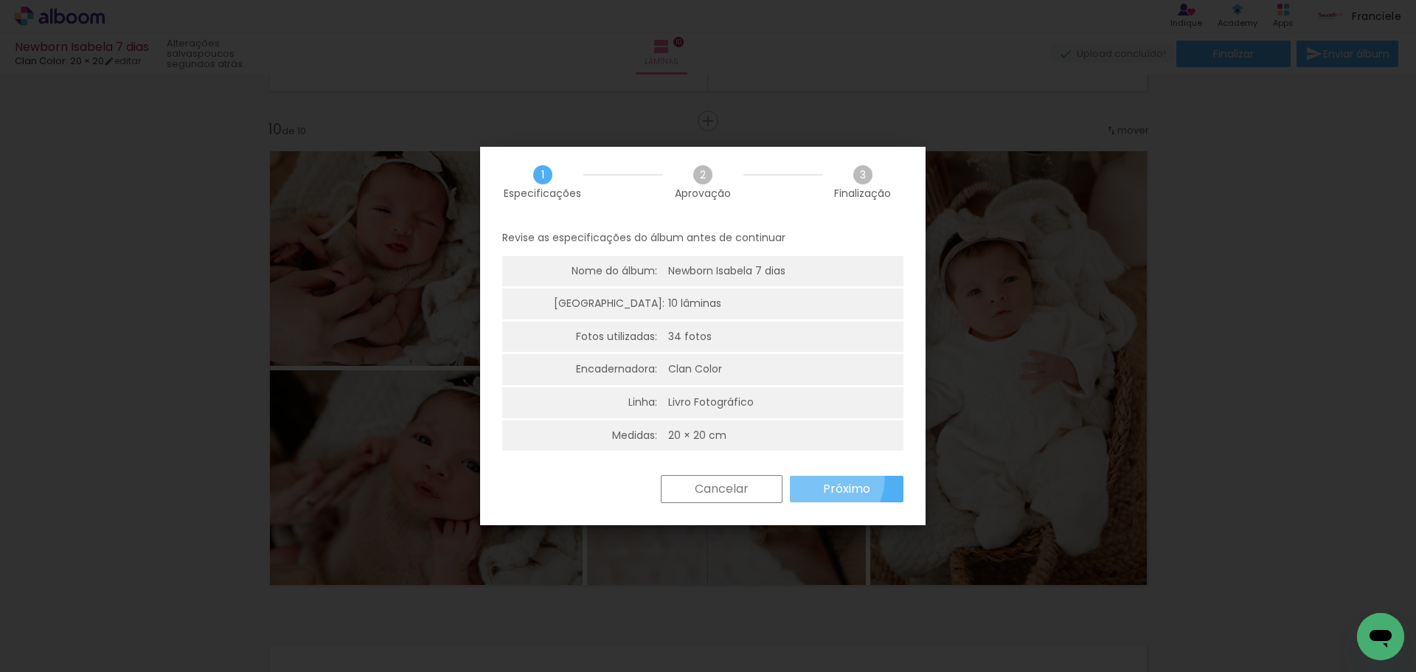
click at [0, 0] on slot "Próximo" at bounding box center [0, 0] width 0 height 0
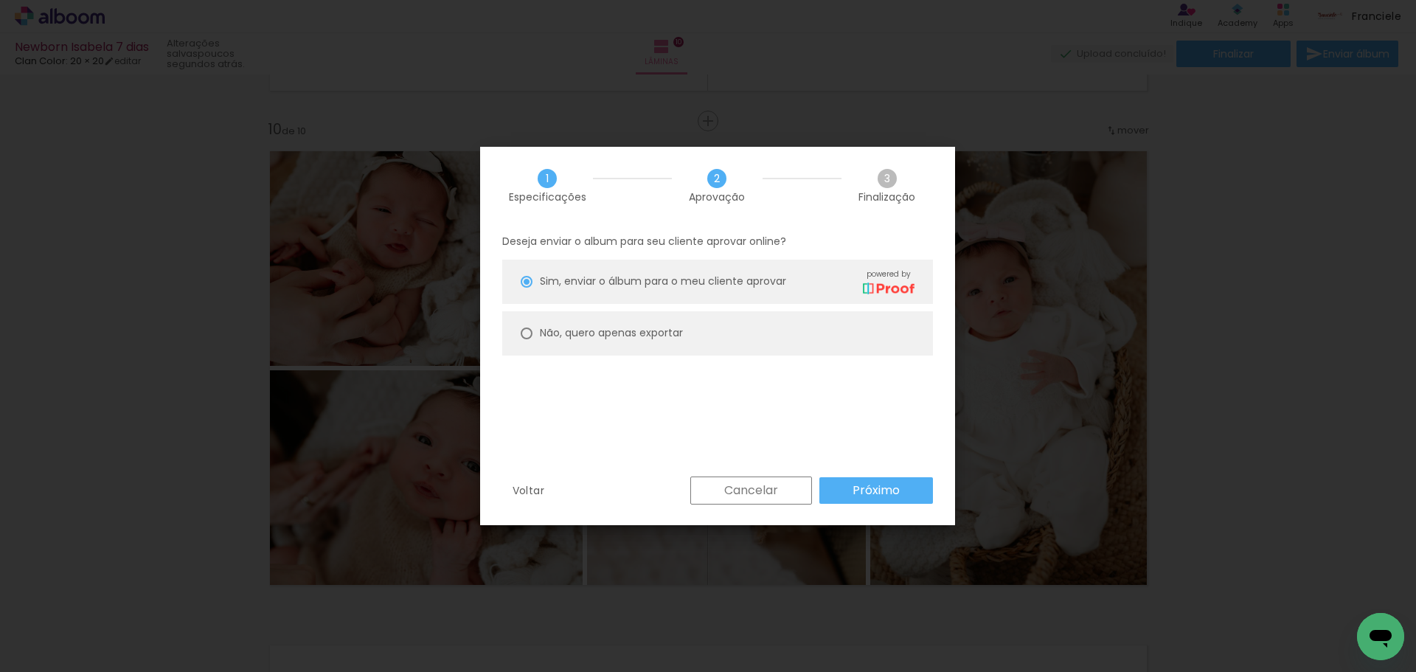
click at [0, 0] on slot "Não, quero apenas exportar" at bounding box center [0, 0] width 0 height 0
type paper-radio-button "on"
click at [886, 480] on paper-button "Próximo" at bounding box center [876, 490] width 114 height 27
type input "Alta, 300 DPI"
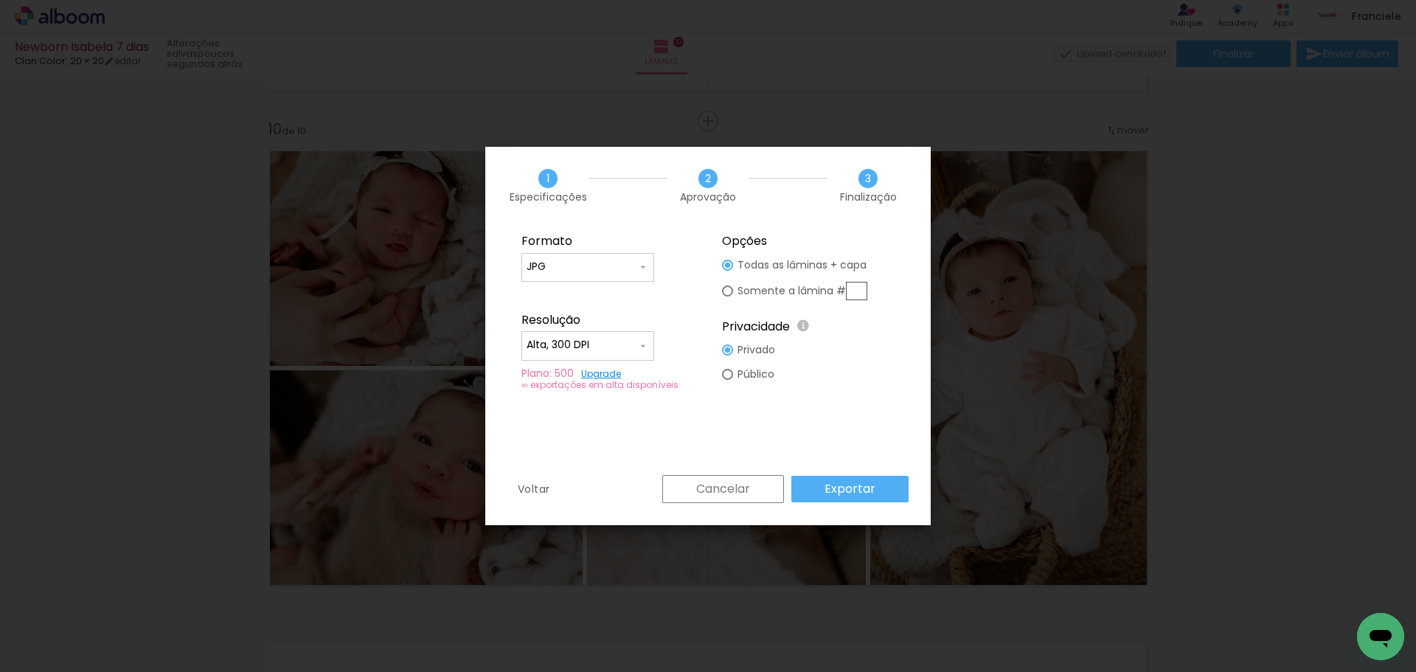
click at [0, 0] on slot "Somente a lâmina #" at bounding box center [0, 0] width 0 height 0
type paper-radio-button "on"
click at [616, 337] on paper-input-container "Alta, 300 DPI" at bounding box center [587, 345] width 133 height 29
click at [616, 337] on paper-item "Alta, 300 DPI" at bounding box center [587, 342] width 133 height 29
click at [781, 273] on paper-radio-button "Todas as lâminas + capa" at bounding box center [794, 265] width 145 height 24
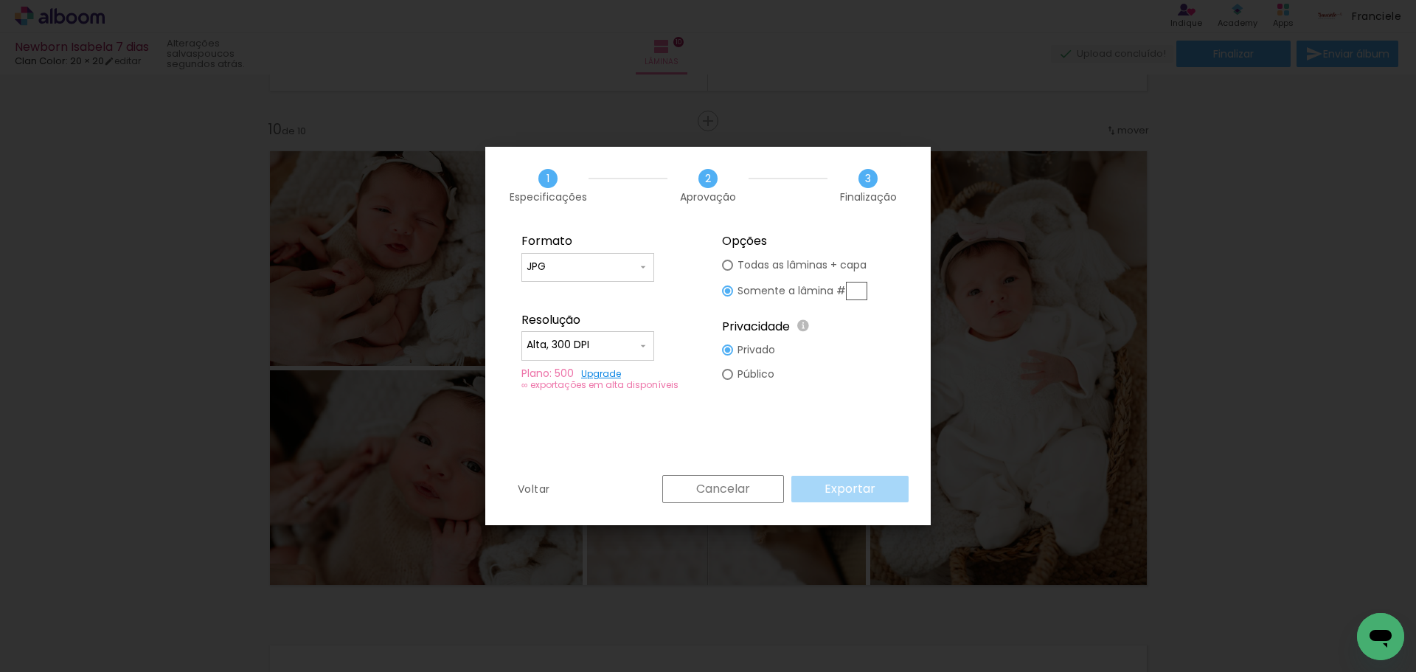
type paper-radio-button "on"
click at [0, 0] on slot "Somente a lâmina #" at bounding box center [0, 0] width 0 height 0
click at [784, 254] on paper-radio-button "Todas as lâminas + capa" at bounding box center [794, 265] width 145 height 24
click at [0, 0] on slot "Exportar" at bounding box center [0, 0] width 0 height 0
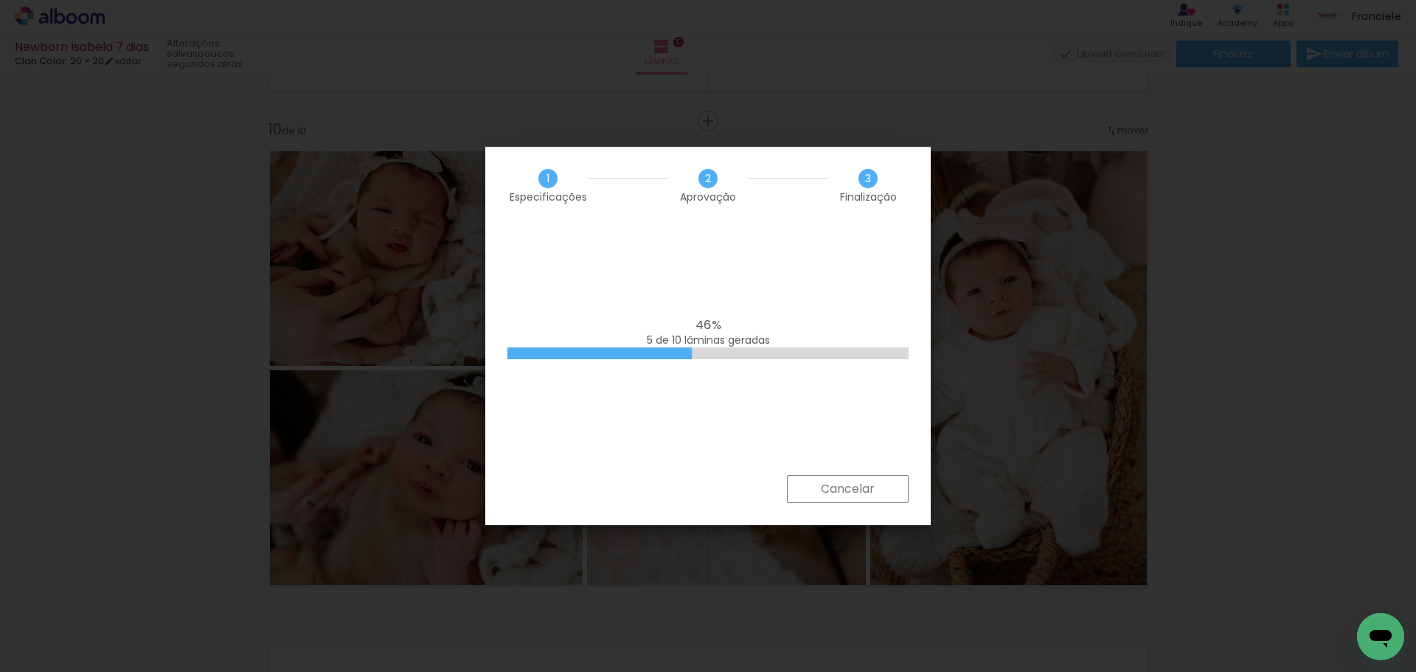
scroll to position [0, 1600]
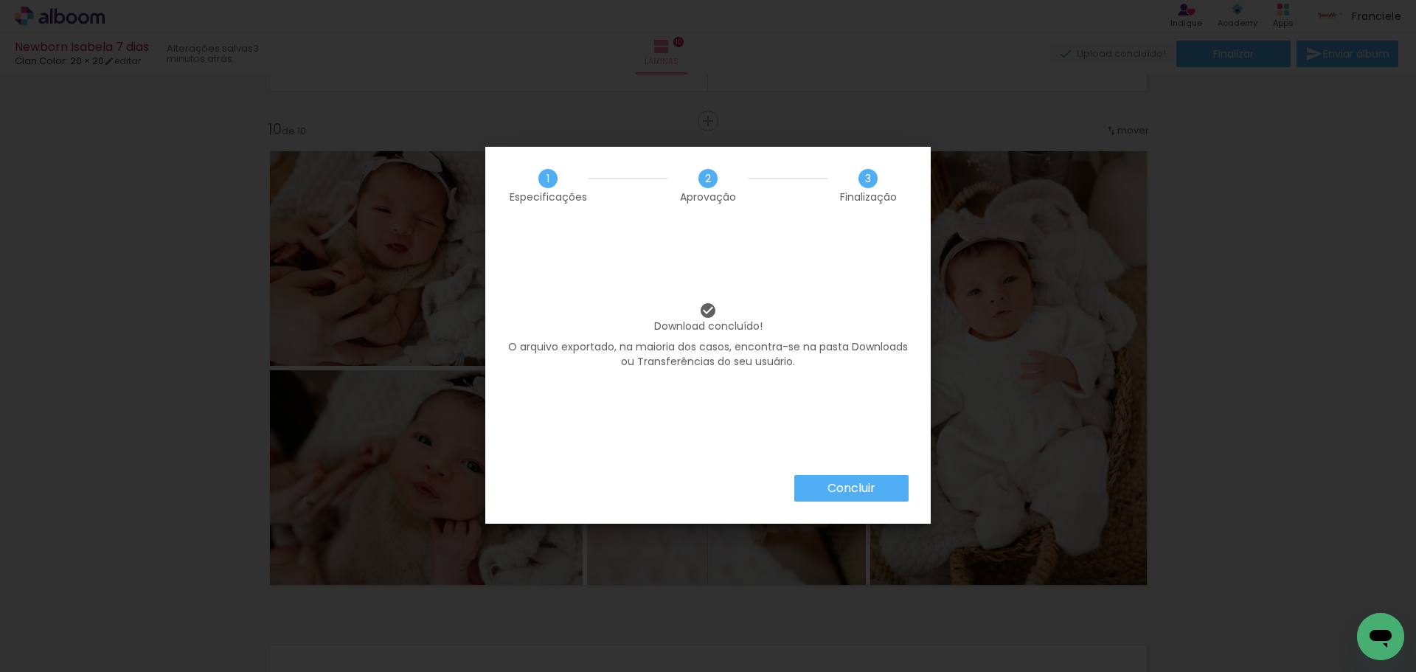
click at [869, 479] on paper-button "Concluir" at bounding box center [851, 488] width 114 height 27
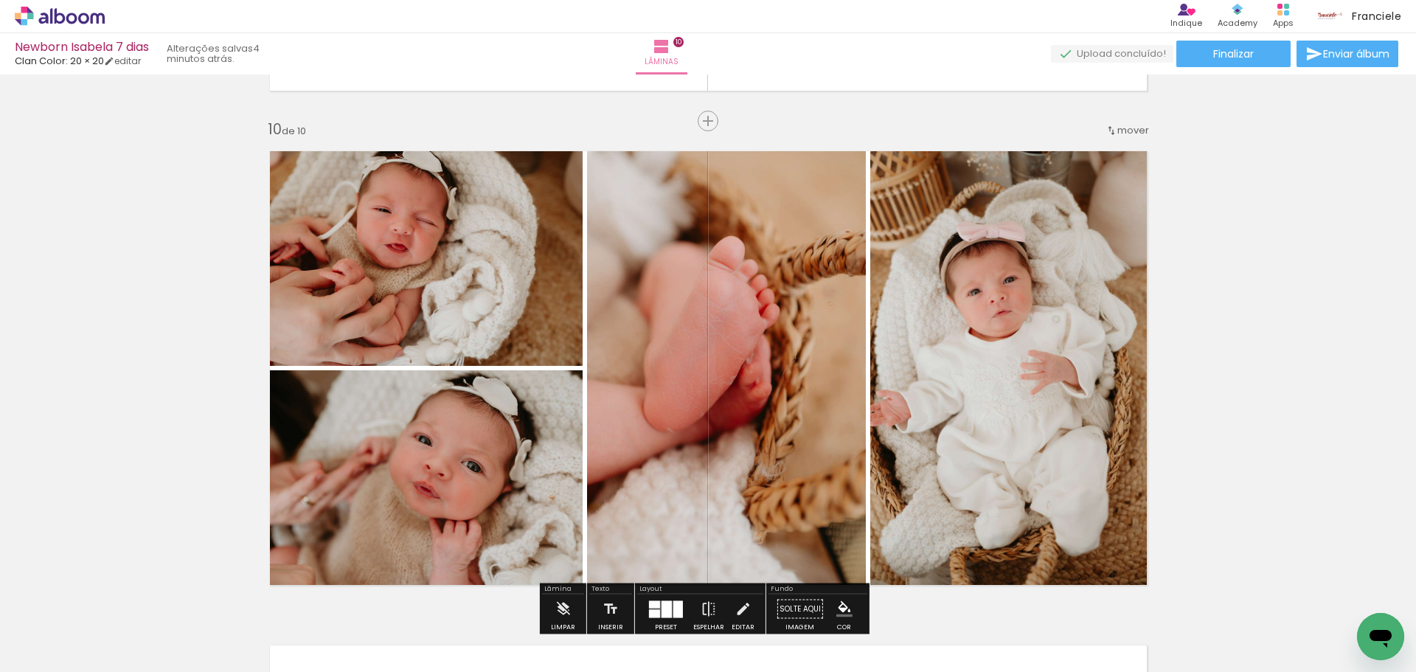
scroll to position [0, 1600]
